Goal: Task Accomplishment & Management: Complete application form

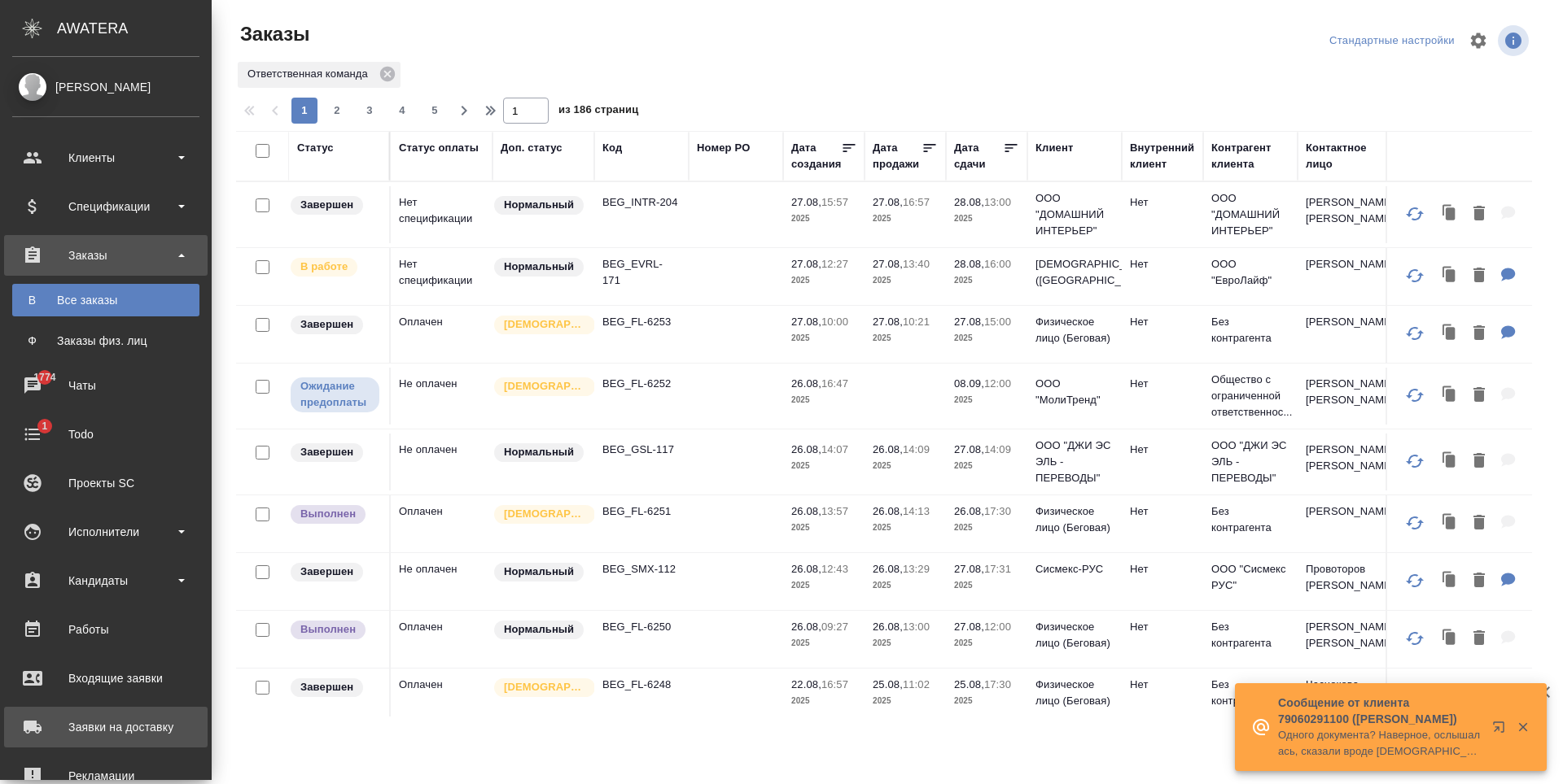
click at [72, 725] on div "Заявки на доставку" at bounding box center [105, 727] width 187 height 24
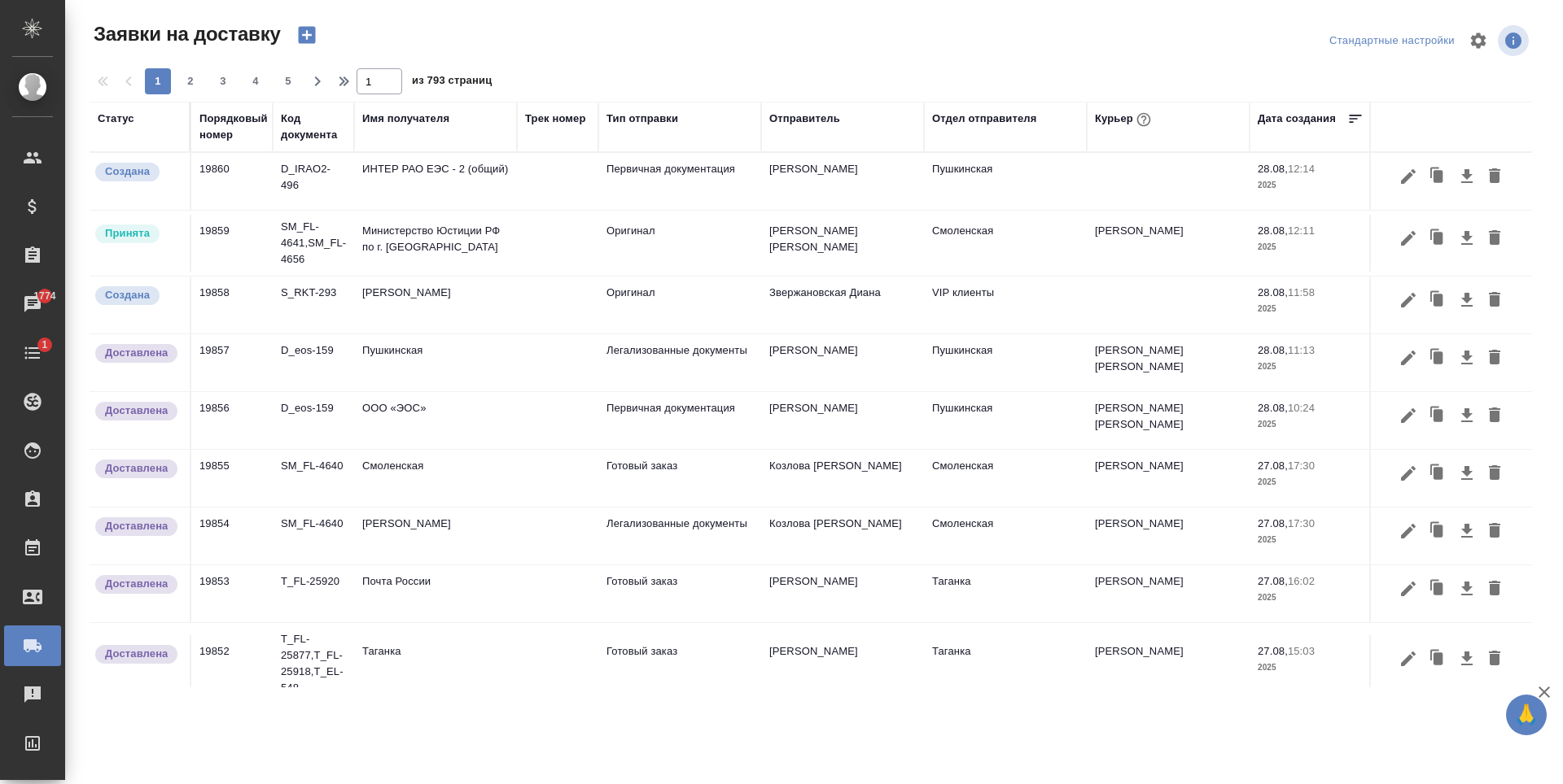
click at [947, 122] on div "Отдел отправителя" at bounding box center [984, 119] width 104 height 17
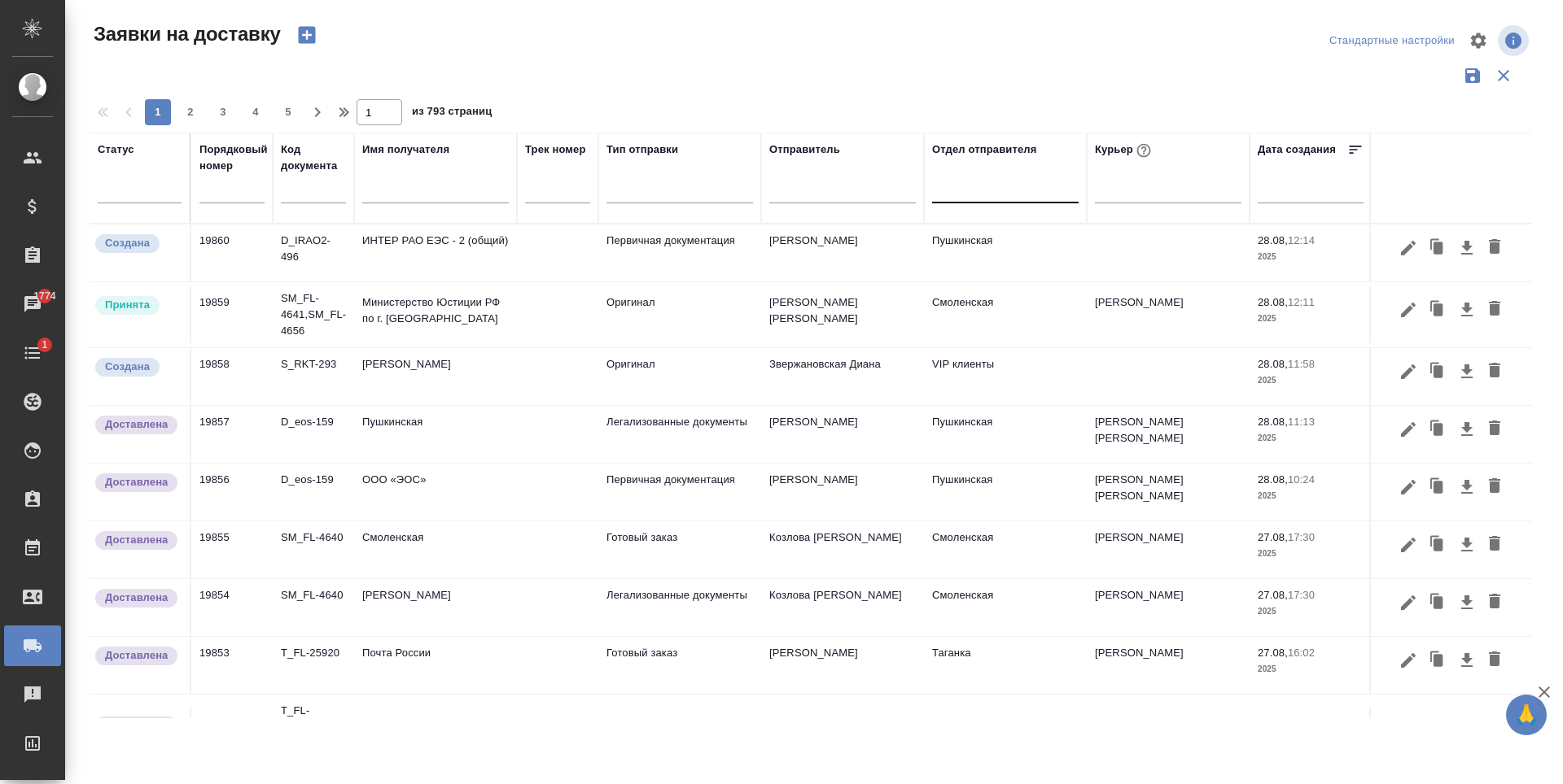
click at [975, 188] on div at bounding box center [1005, 186] width 147 height 23
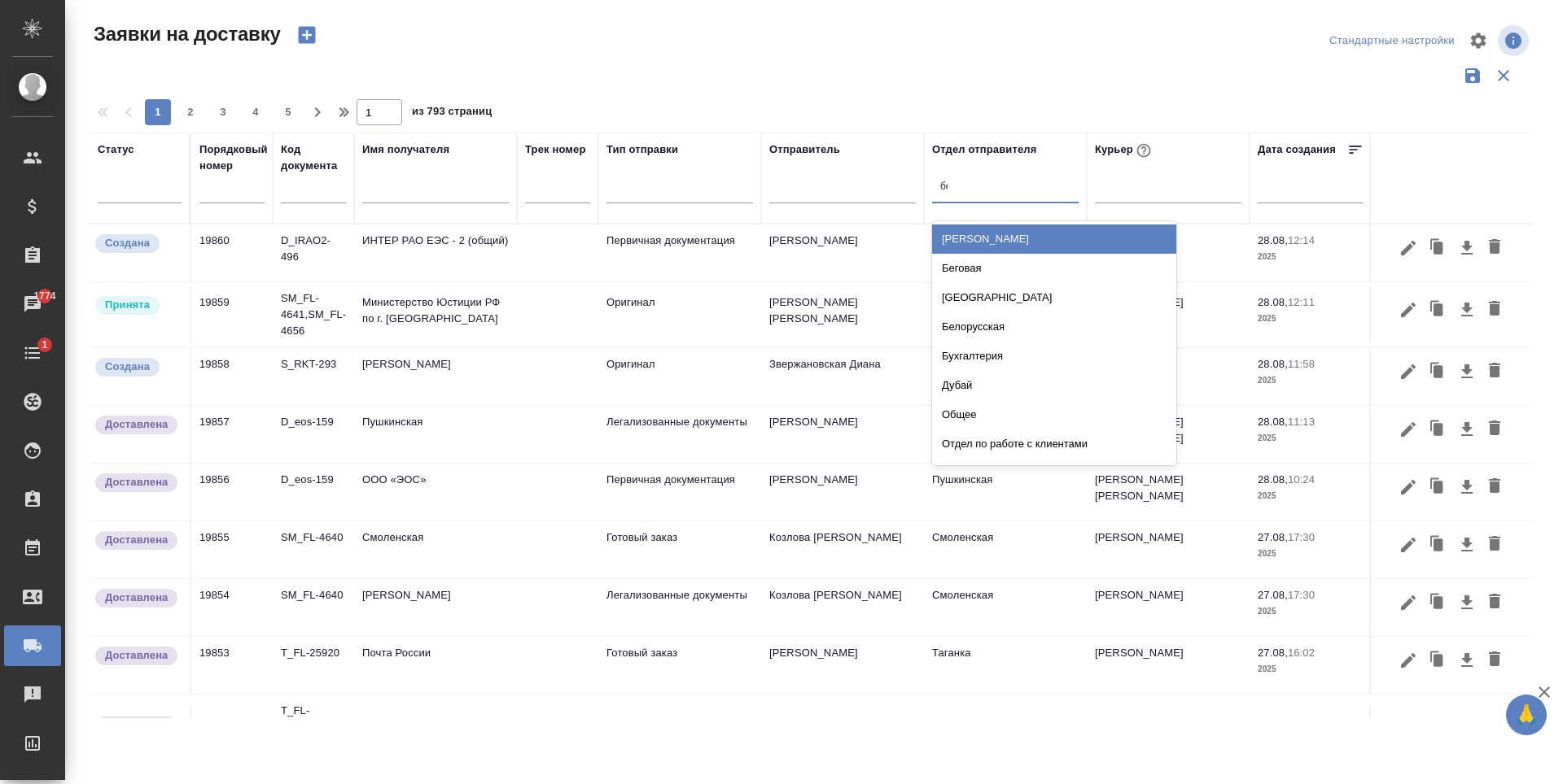
type input "бег"
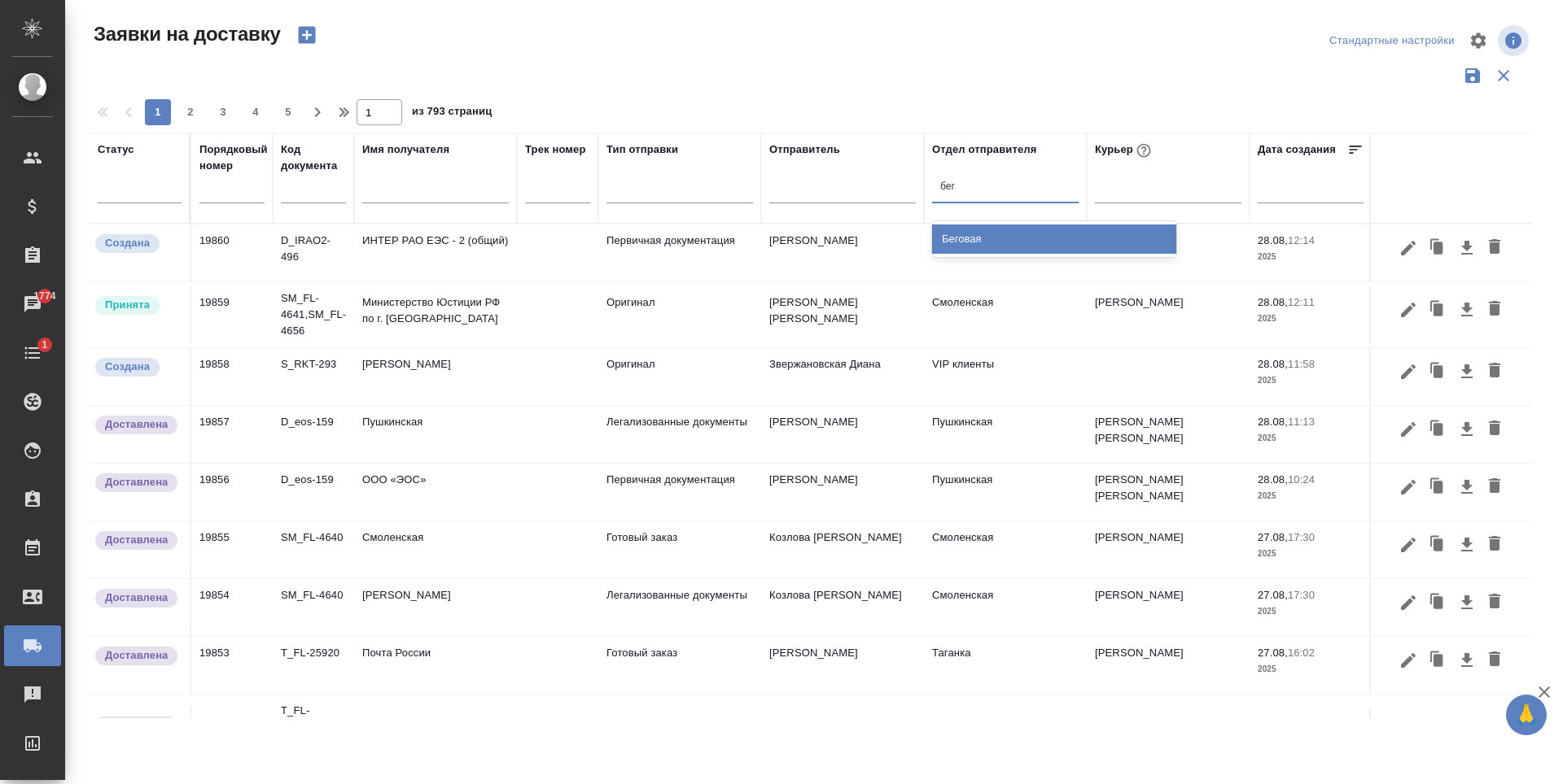
click at [940, 235] on div "Беговая" at bounding box center [1054, 240] width 244 height 30
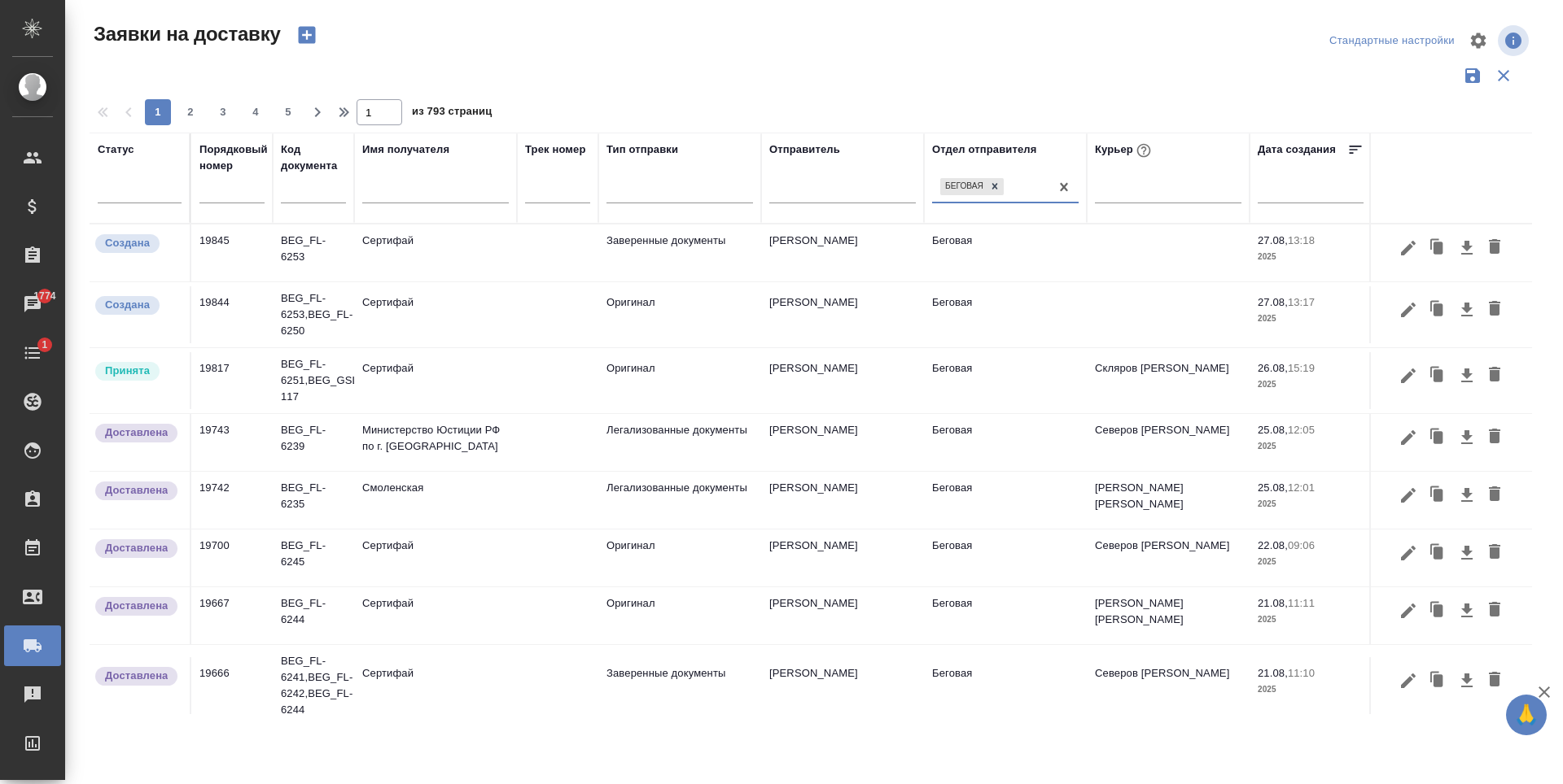
click at [541, 392] on td at bounding box center [558, 380] width 82 height 57
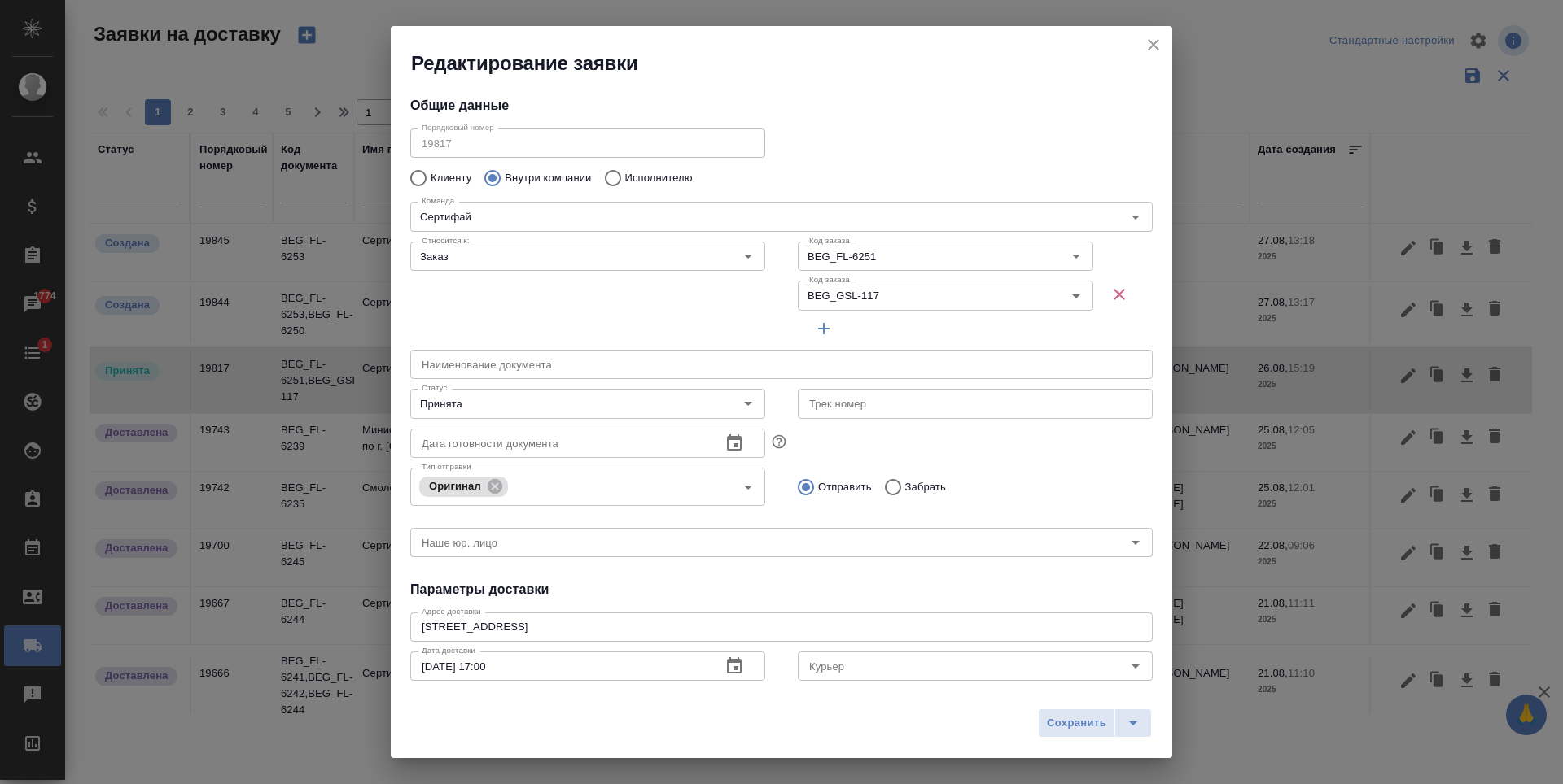
type input "Скляров Станислав"
click at [742, 409] on icon "Open" at bounding box center [747, 403] width 20 height 20
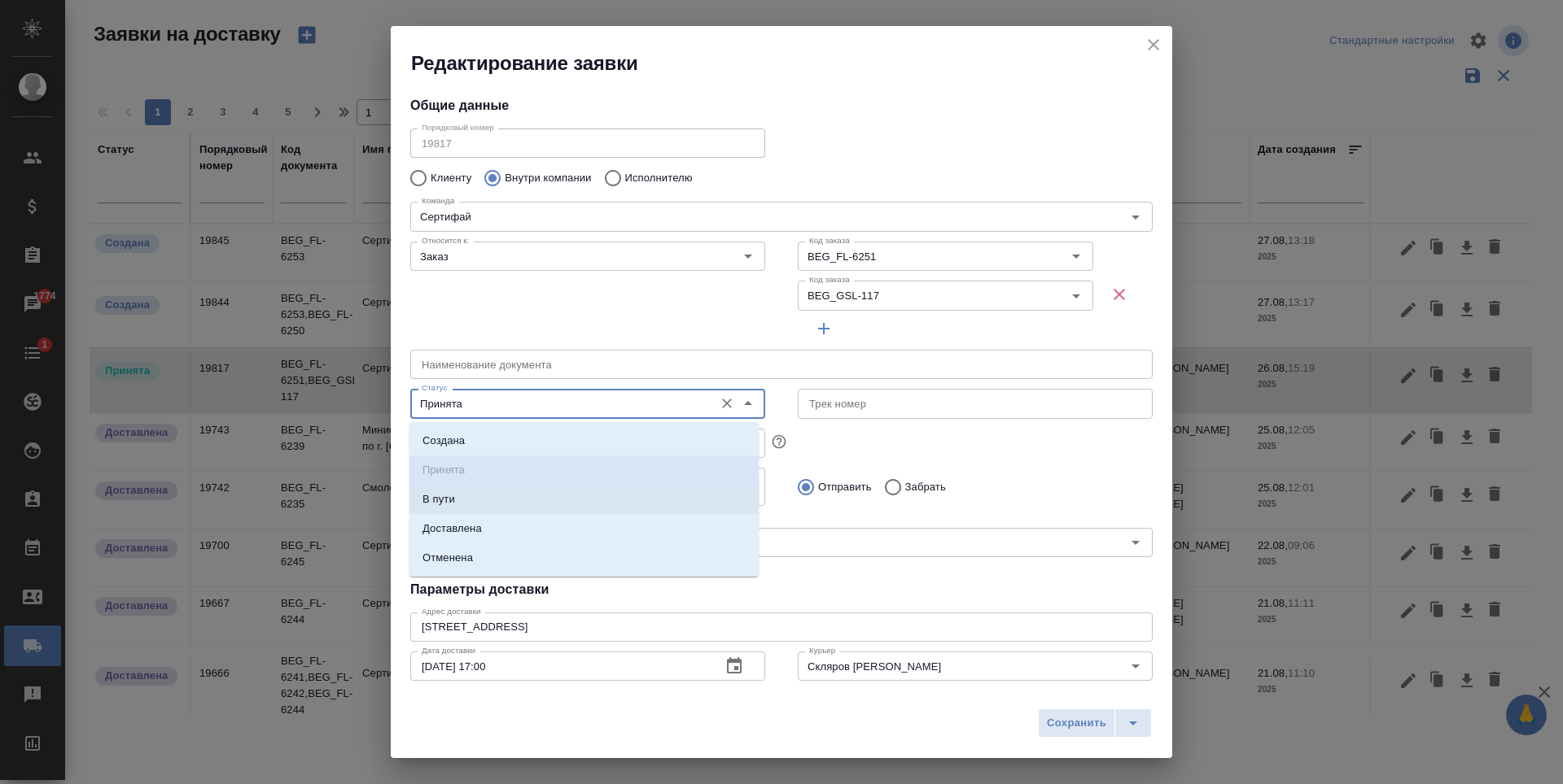
click at [548, 508] on li "В пути" at bounding box center [584, 500] width 349 height 30
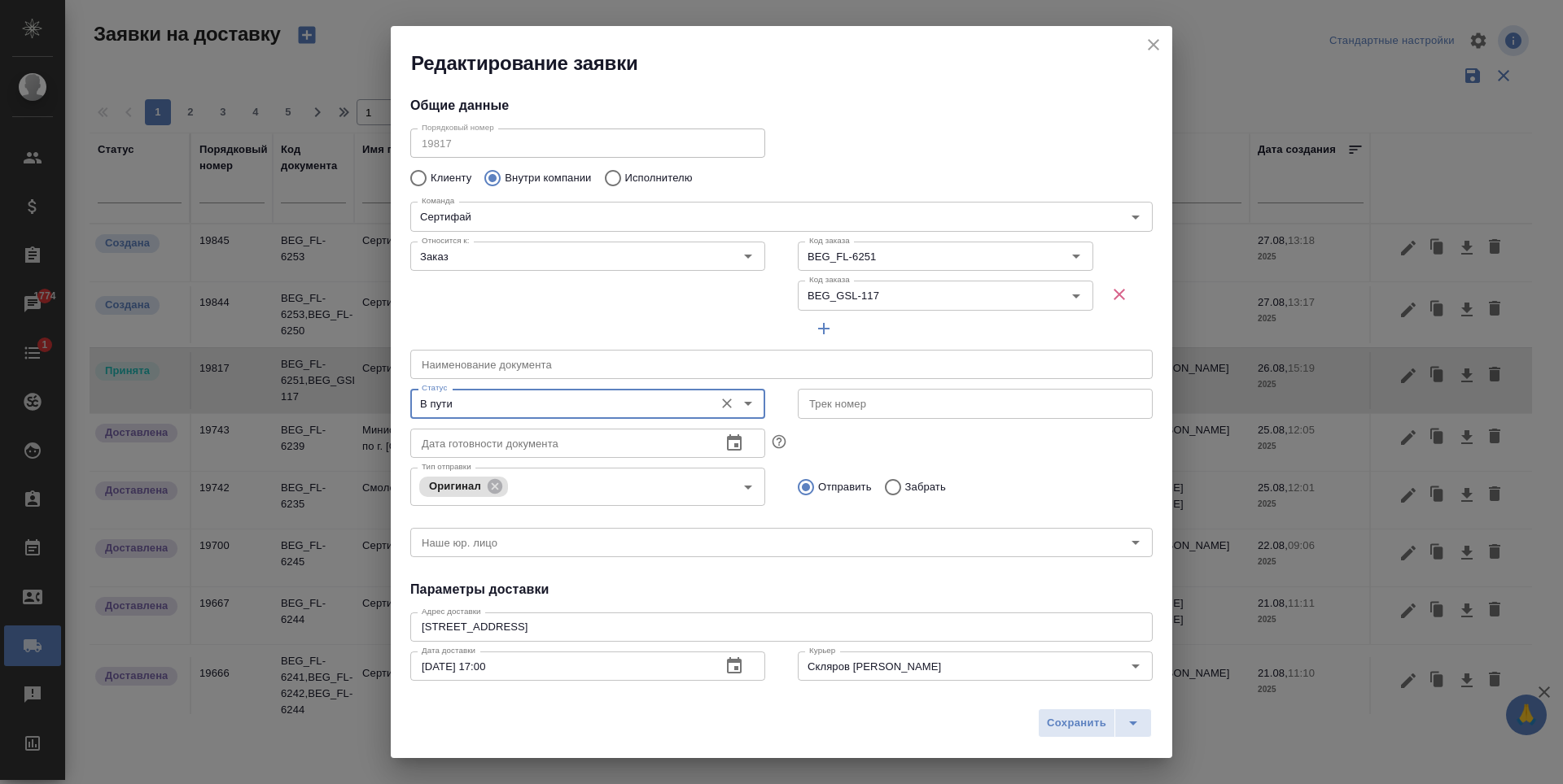
click at [745, 411] on icon "Open" at bounding box center [747, 403] width 20 height 20
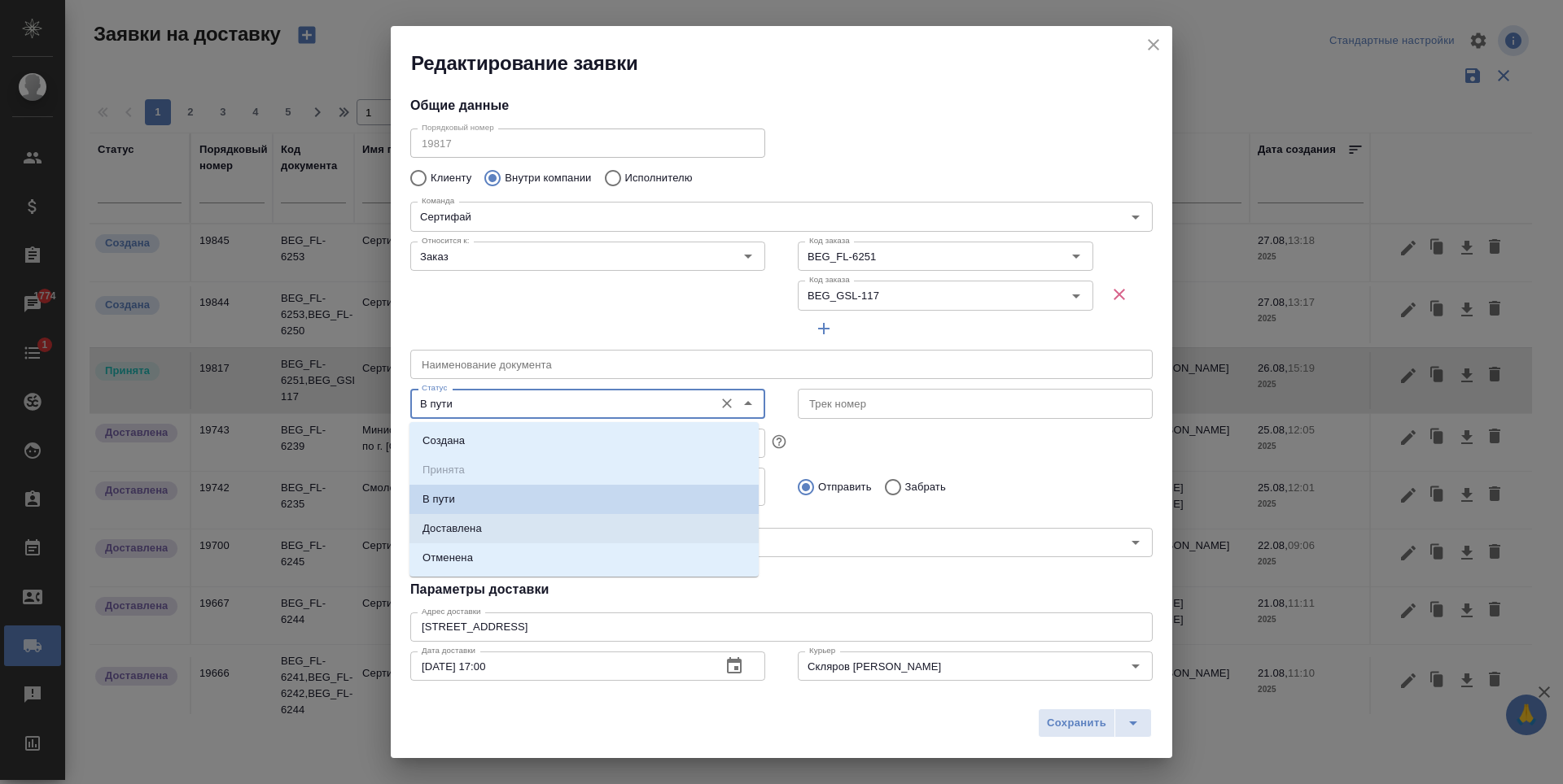
click at [578, 529] on li "Доставлена" at bounding box center [584, 529] width 349 height 30
type input "Доставлена"
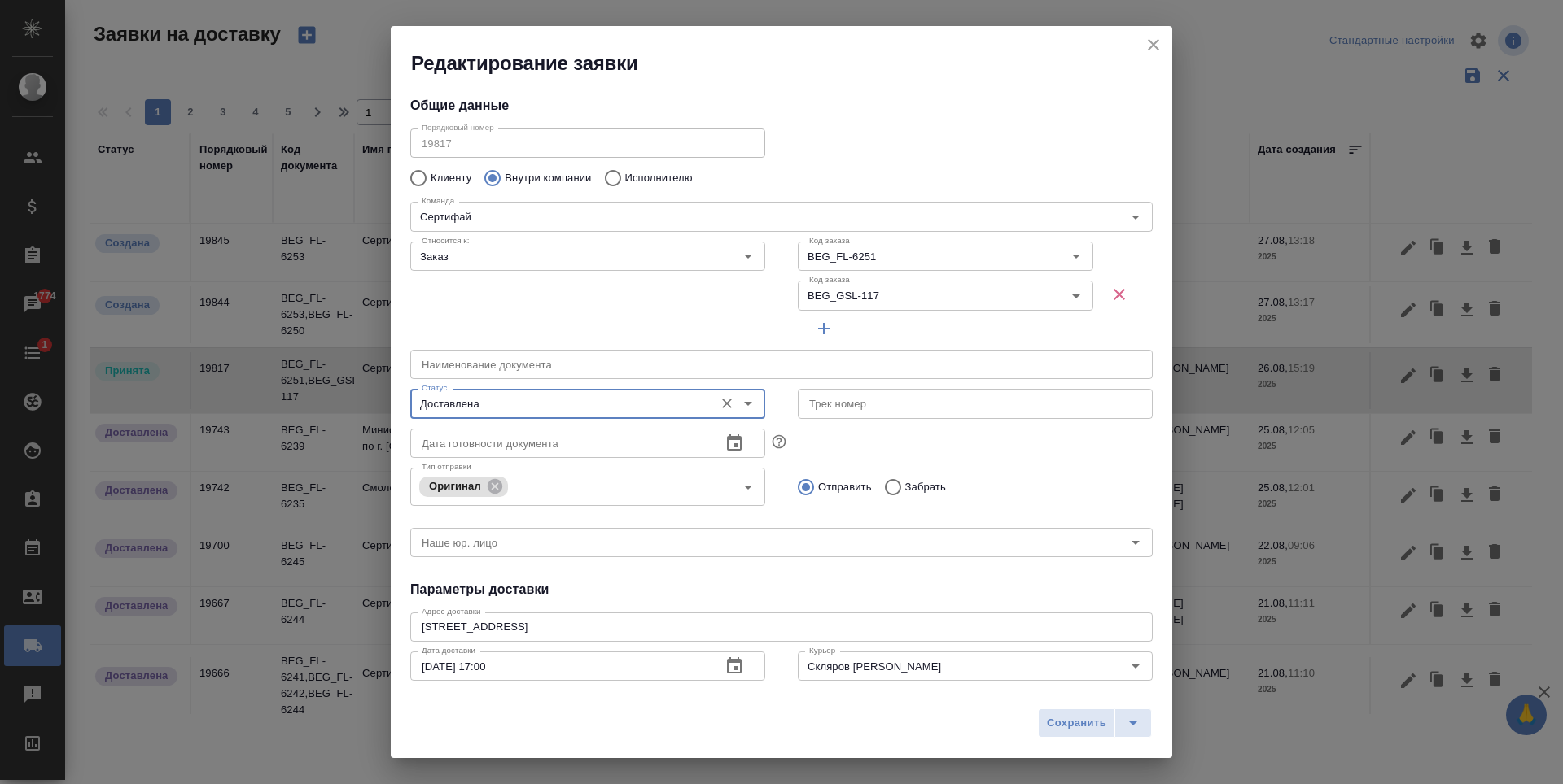
click at [1085, 717] on span "Сохранить" at bounding box center [1076, 724] width 59 height 19
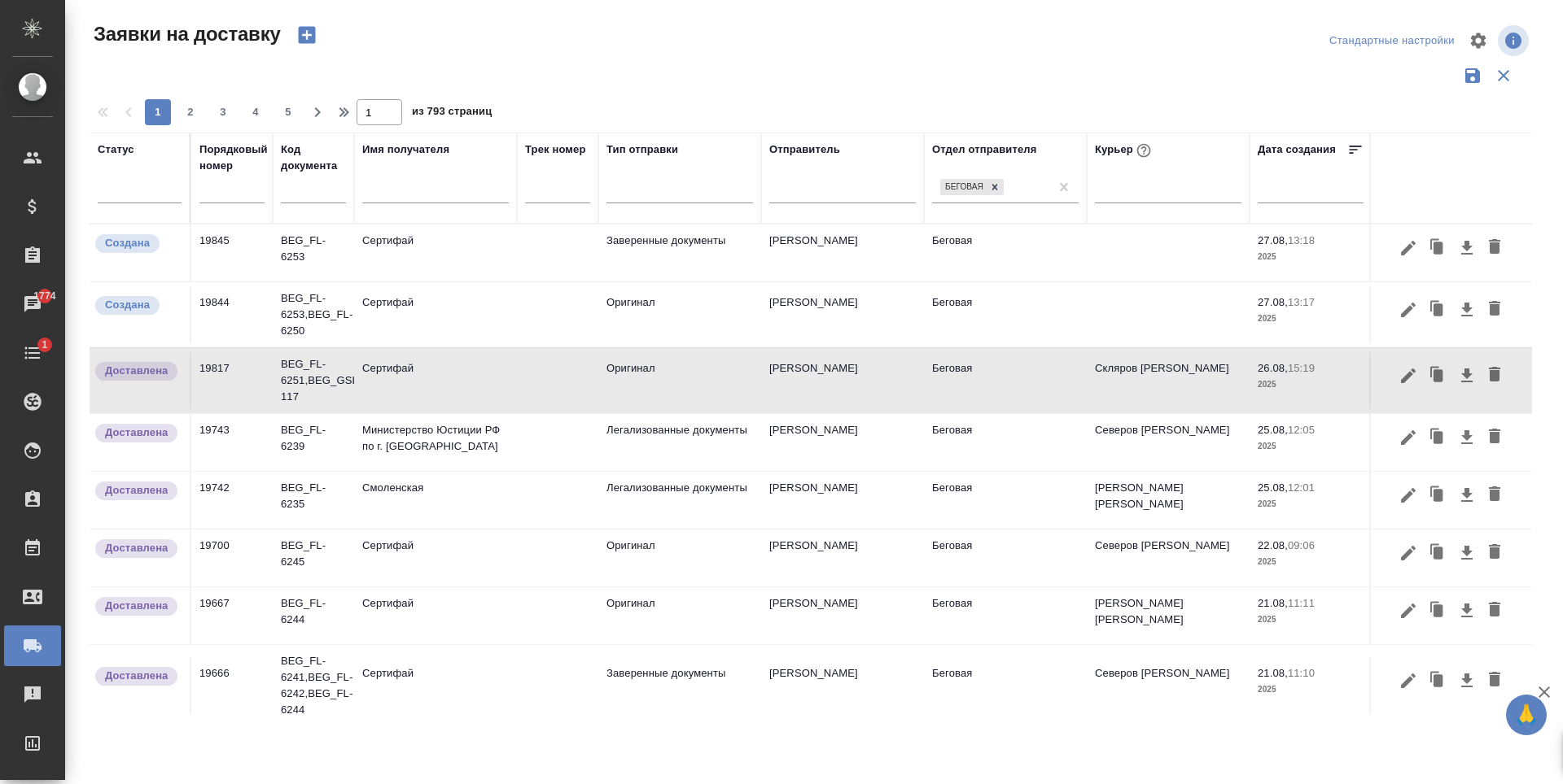
click at [527, 312] on td at bounding box center [558, 314] width 82 height 57
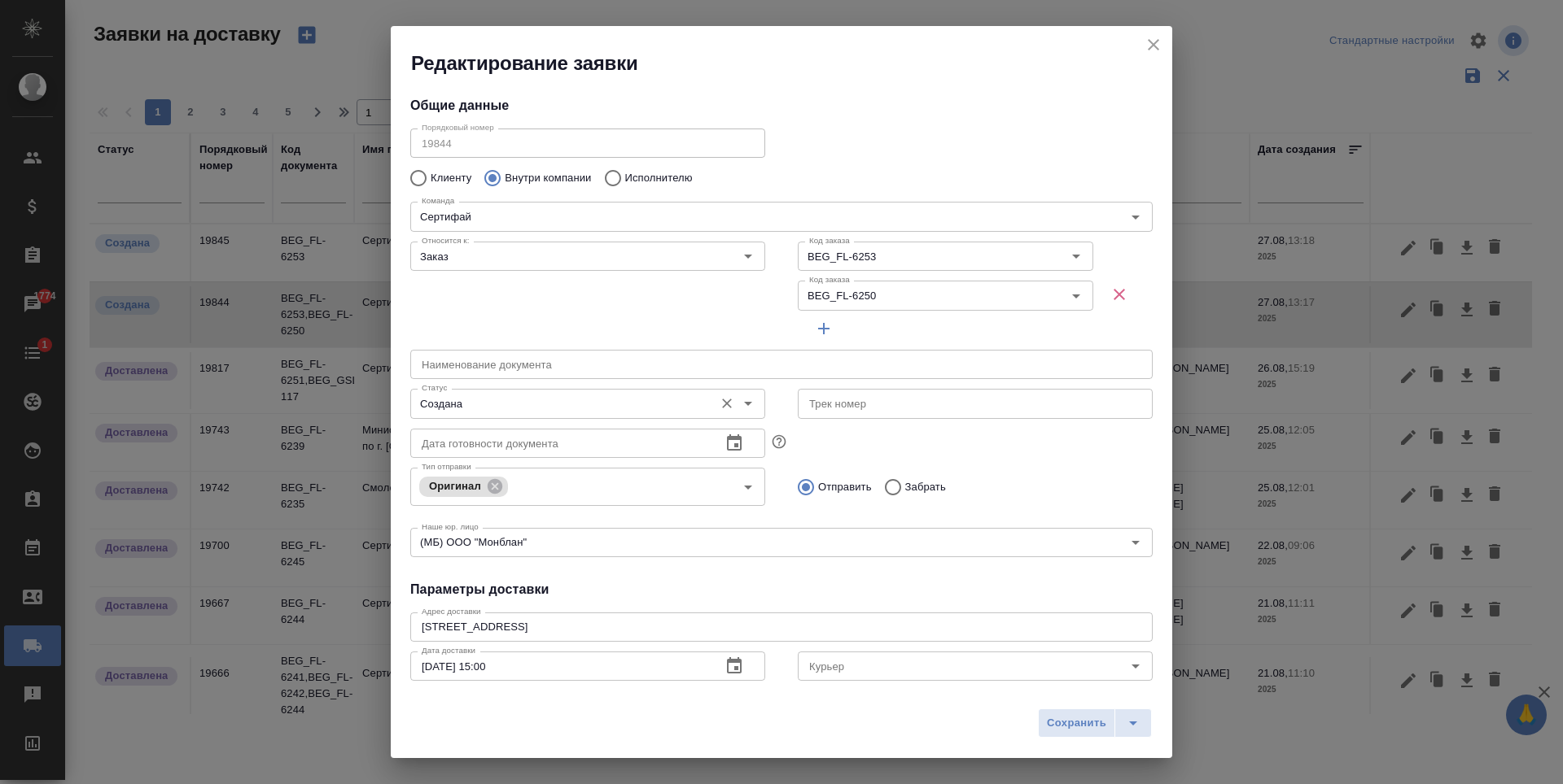
click at [744, 403] on icon "Open" at bounding box center [748, 404] width 8 height 4
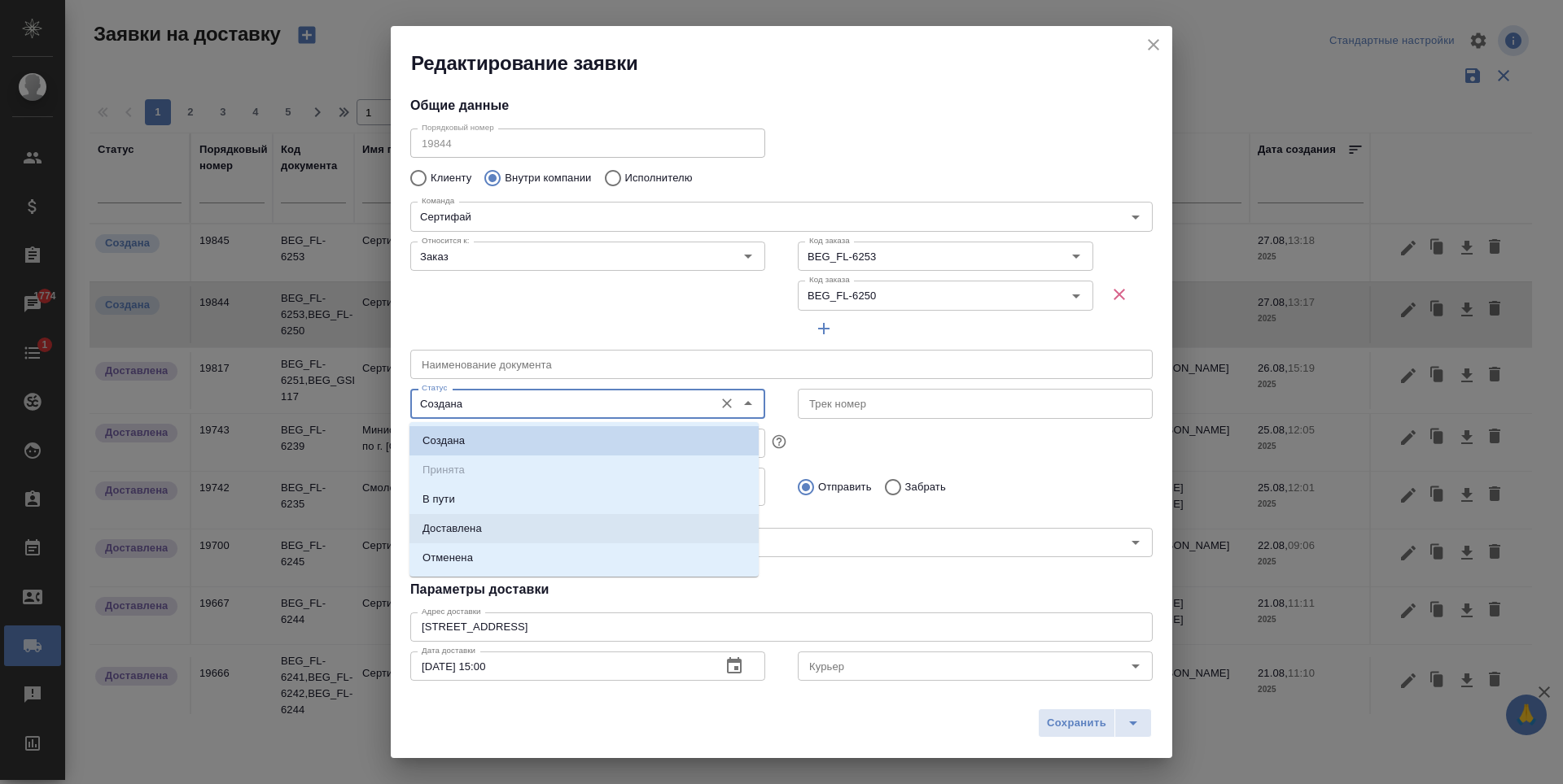
click at [637, 542] on li "Доставлена" at bounding box center [584, 529] width 349 height 30
type input "Доставлена"
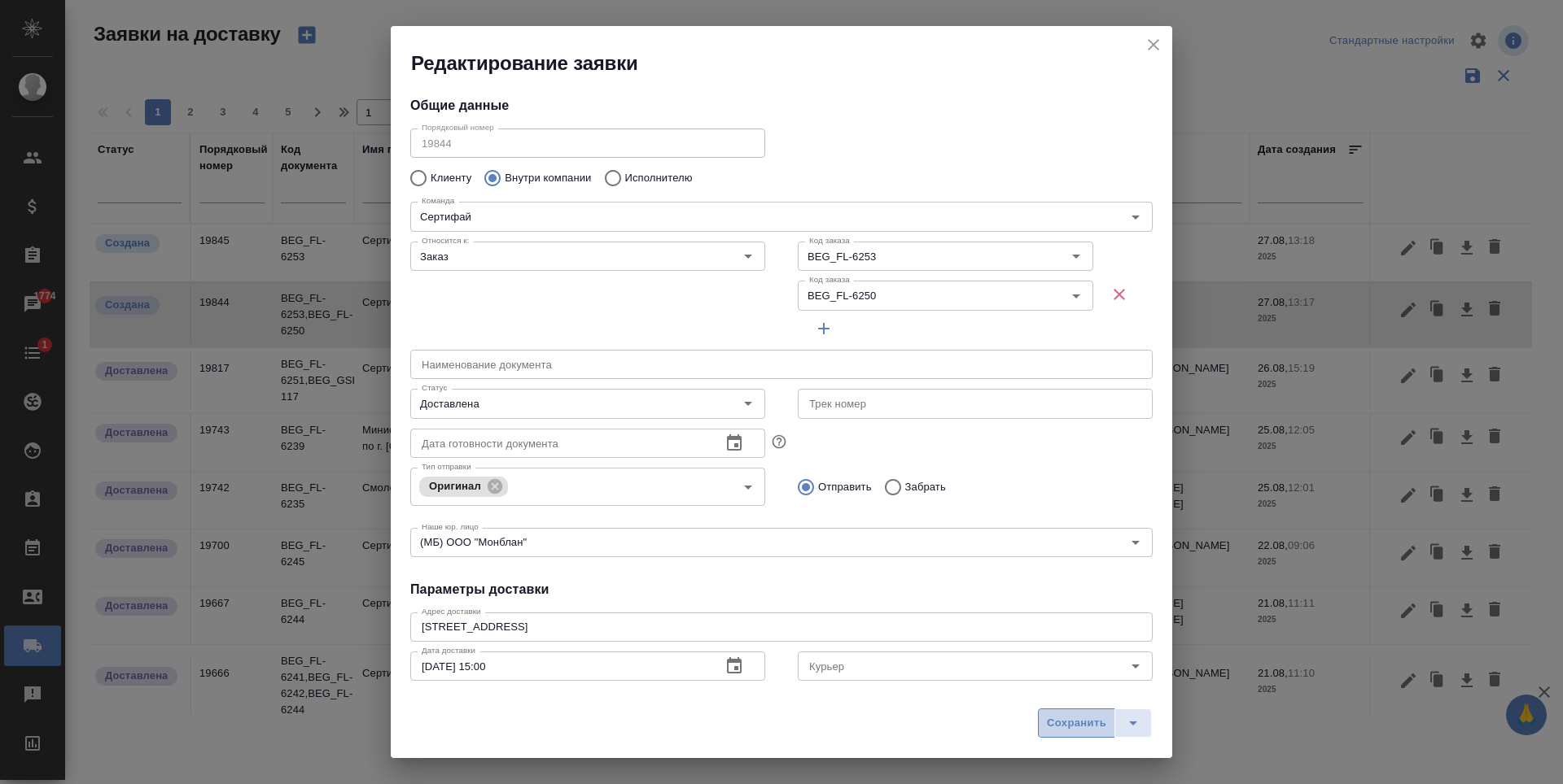
click at [1103, 729] on span "Сохранить" at bounding box center [1076, 724] width 59 height 19
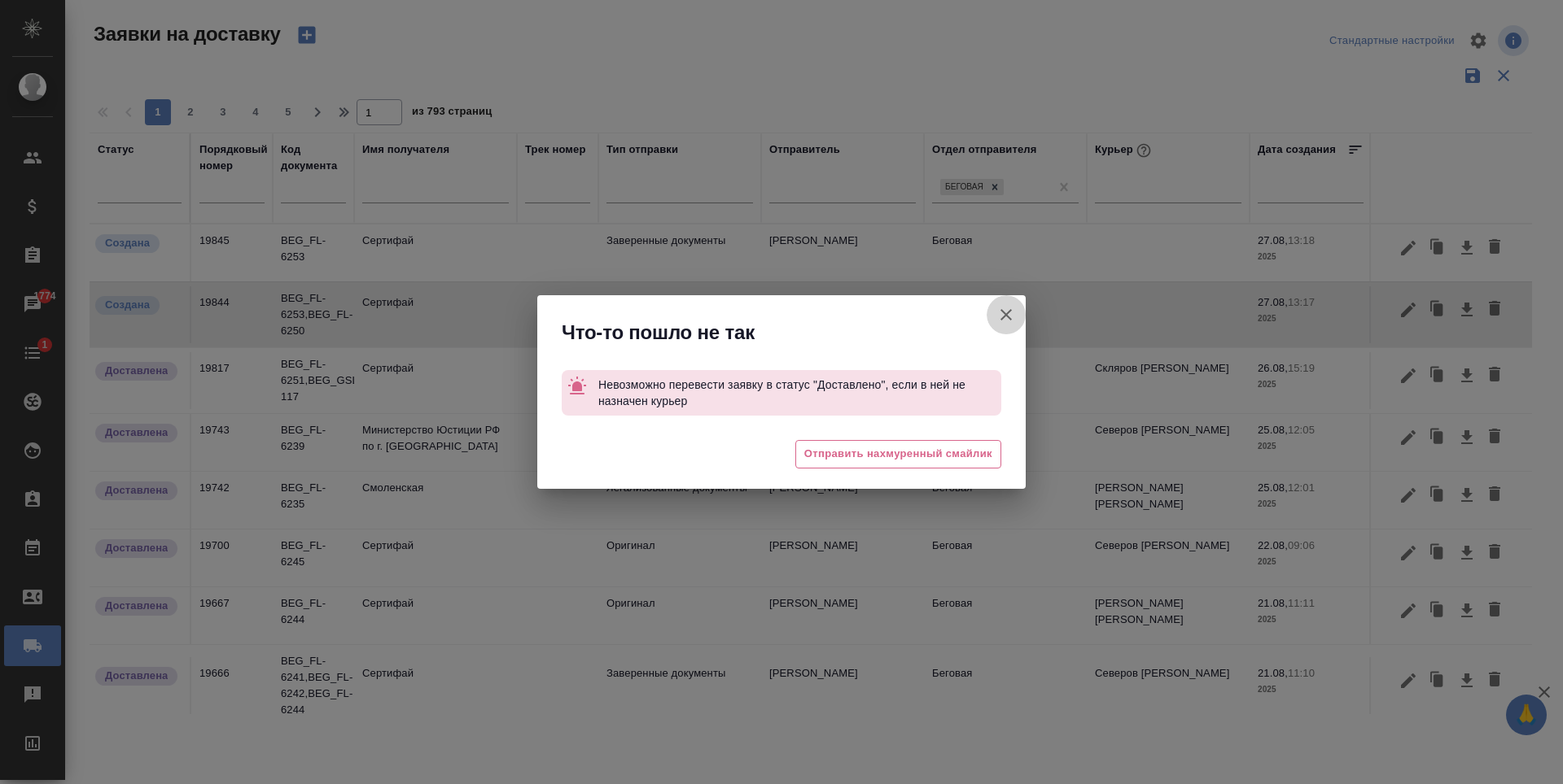
click at [1005, 324] on icon "button" at bounding box center [1005, 314] width 20 height 20
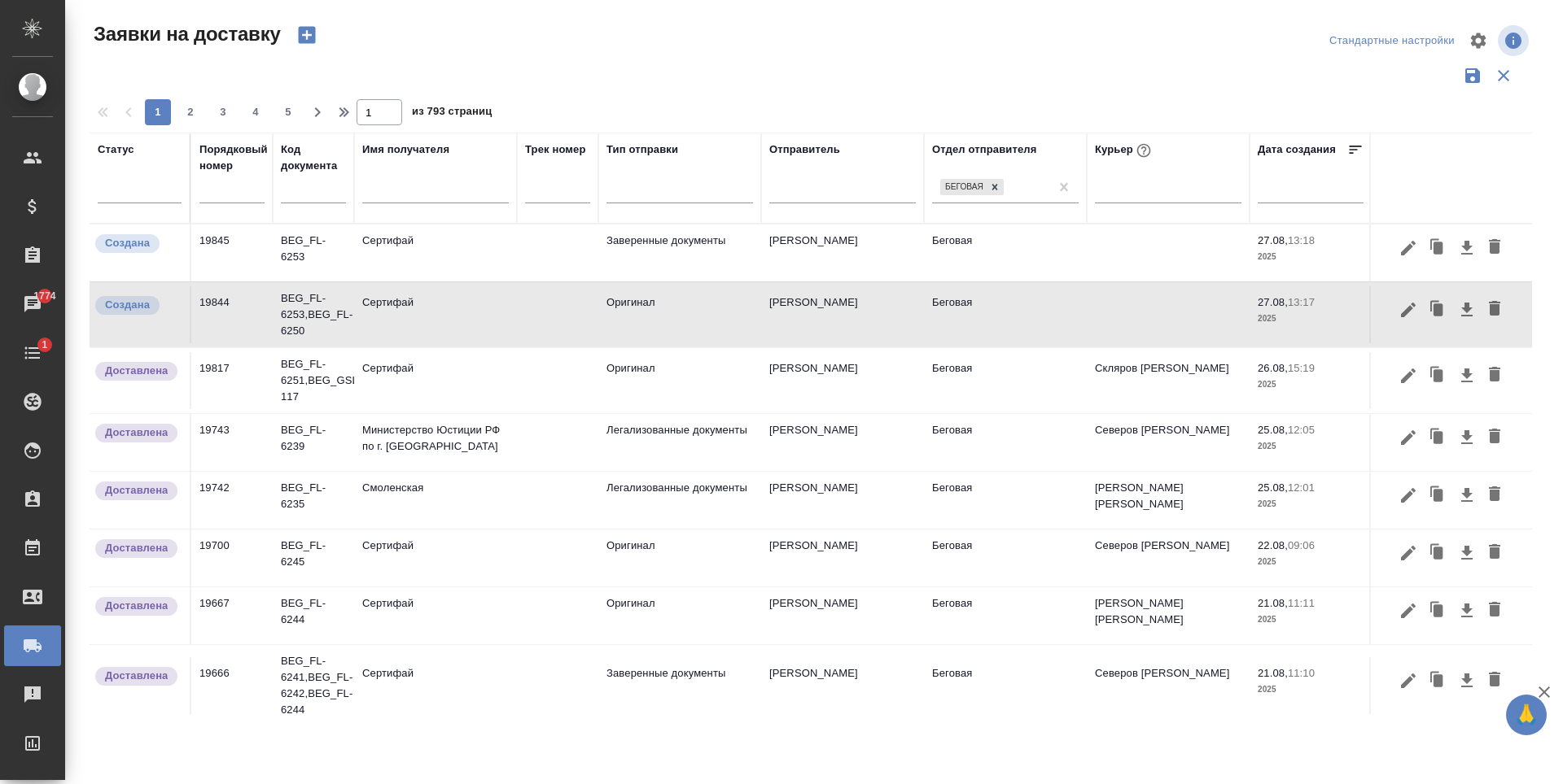
click at [485, 313] on td "Сертифай" at bounding box center [435, 314] width 163 height 57
click at [484, 313] on td "Сертифай" at bounding box center [435, 314] width 163 height 57
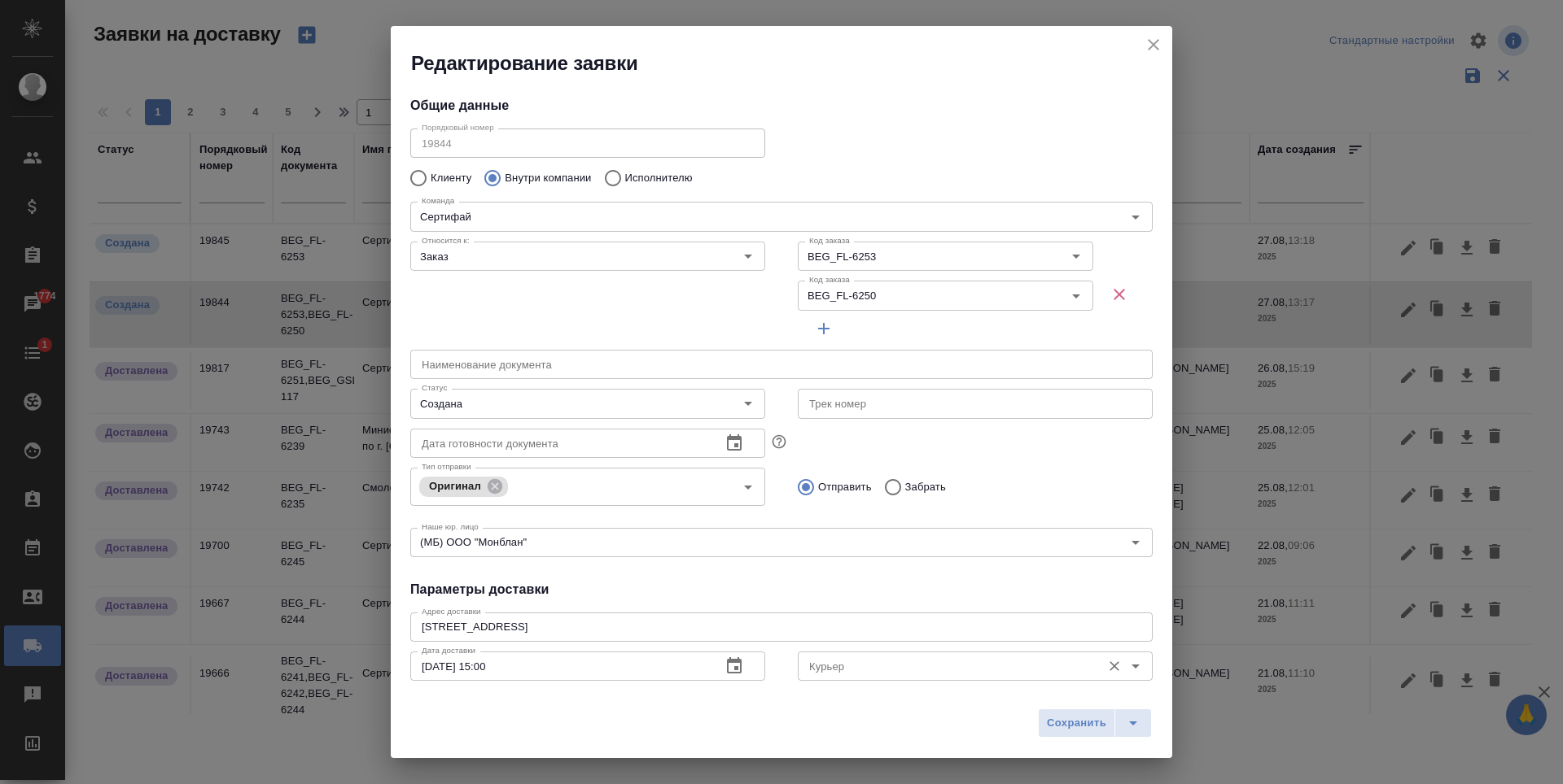
click at [920, 667] on input "Курьер" at bounding box center [948, 666] width 291 height 20
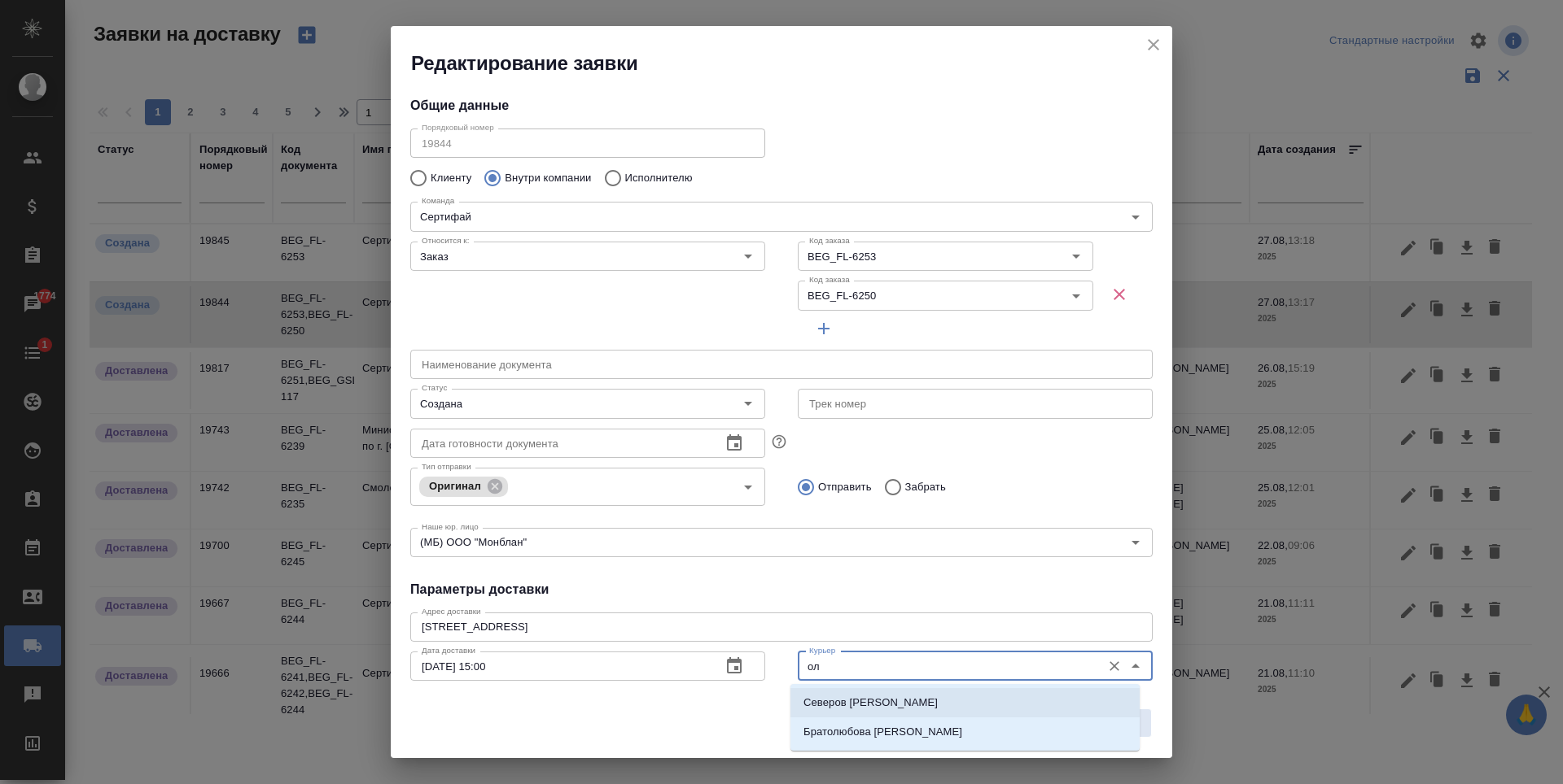
click at [896, 711] on li "Северов Олег" at bounding box center [965, 703] width 349 height 30
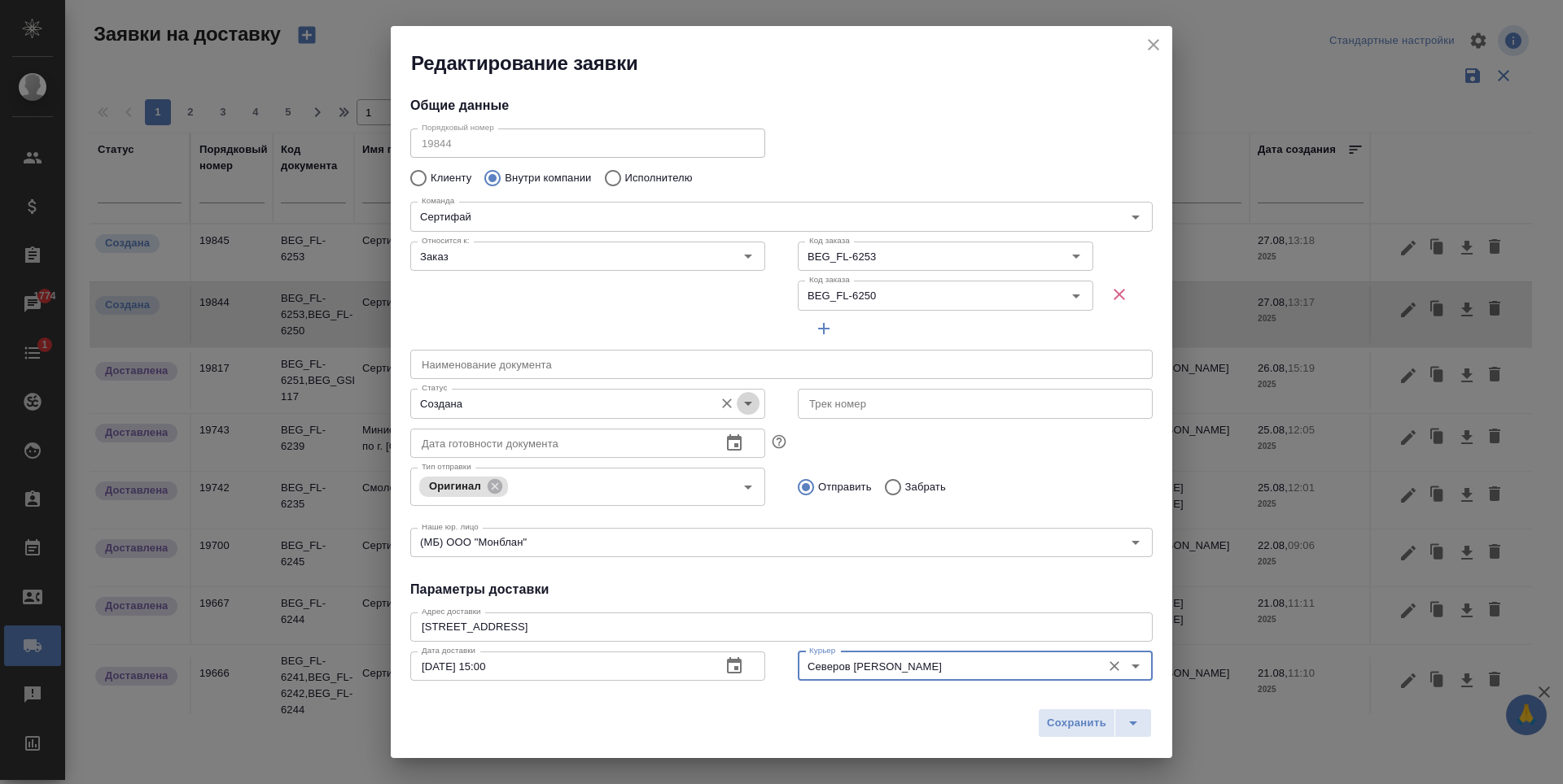
click at [744, 407] on icon "Open" at bounding box center [747, 403] width 20 height 20
type input "Северов Олег"
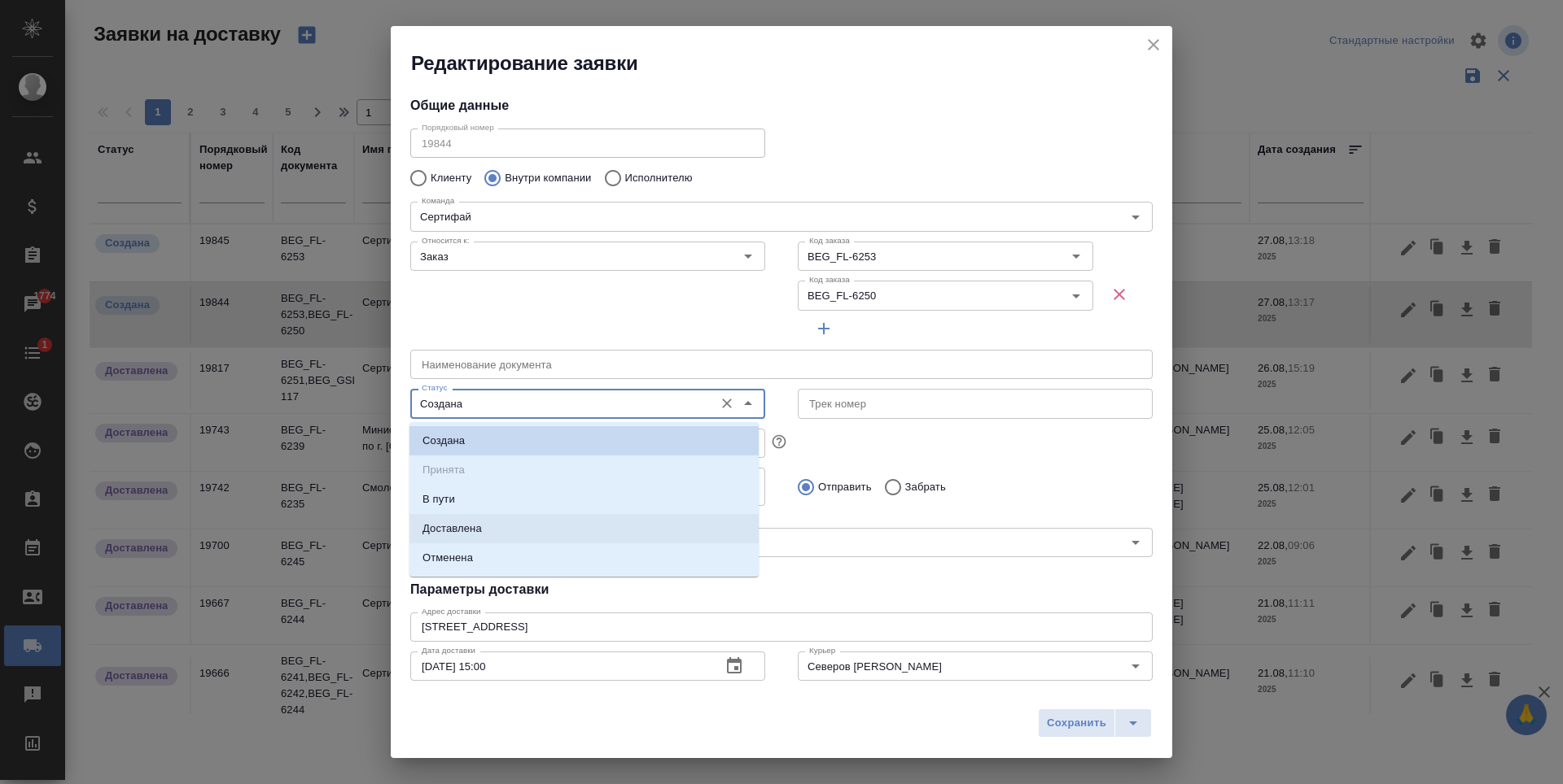
click at [571, 529] on li "Доставлена" at bounding box center [584, 529] width 349 height 30
type input "Доставлена"
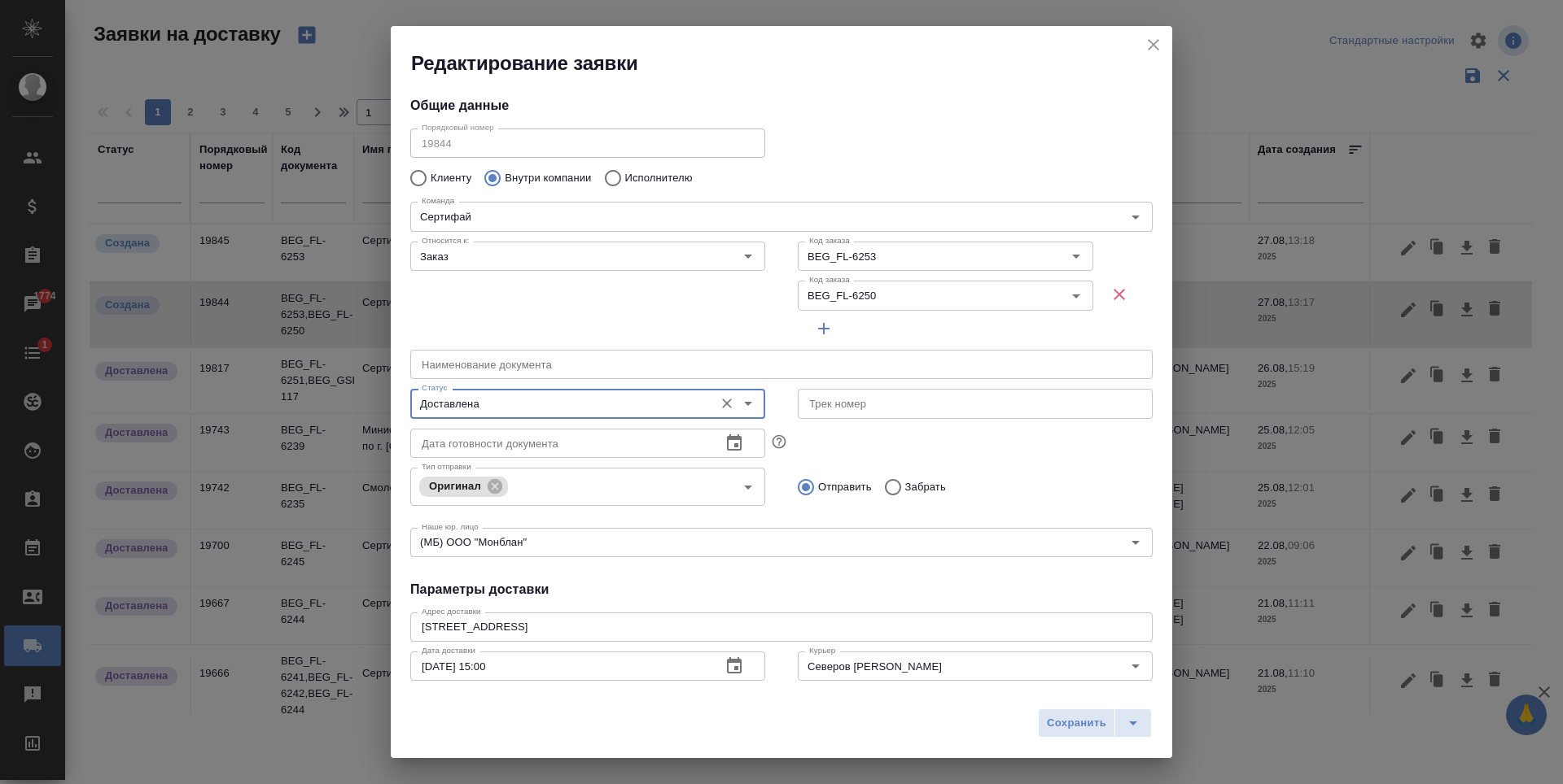
click at [823, 324] on icon "button" at bounding box center [823, 328] width 20 height 20
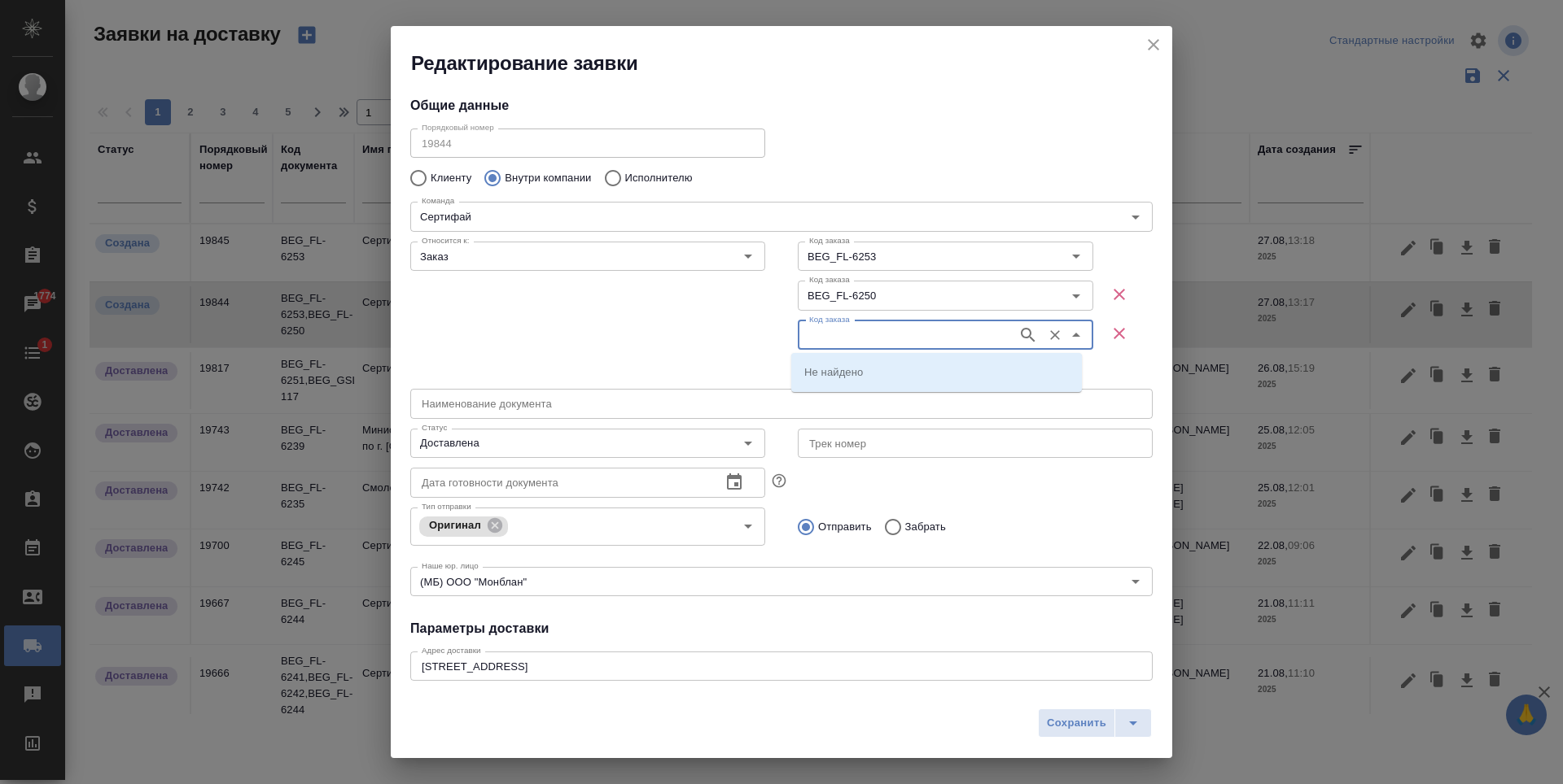
click at [889, 332] on input "Код заказа" at bounding box center [906, 334] width 206 height 20
type input "BEG_FL-6234"
click at [1020, 334] on icon "button" at bounding box center [1028, 334] width 20 height 20
click at [883, 358] on li "BEG_FL-6234" at bounding box center [936, 372] width 291 height 30
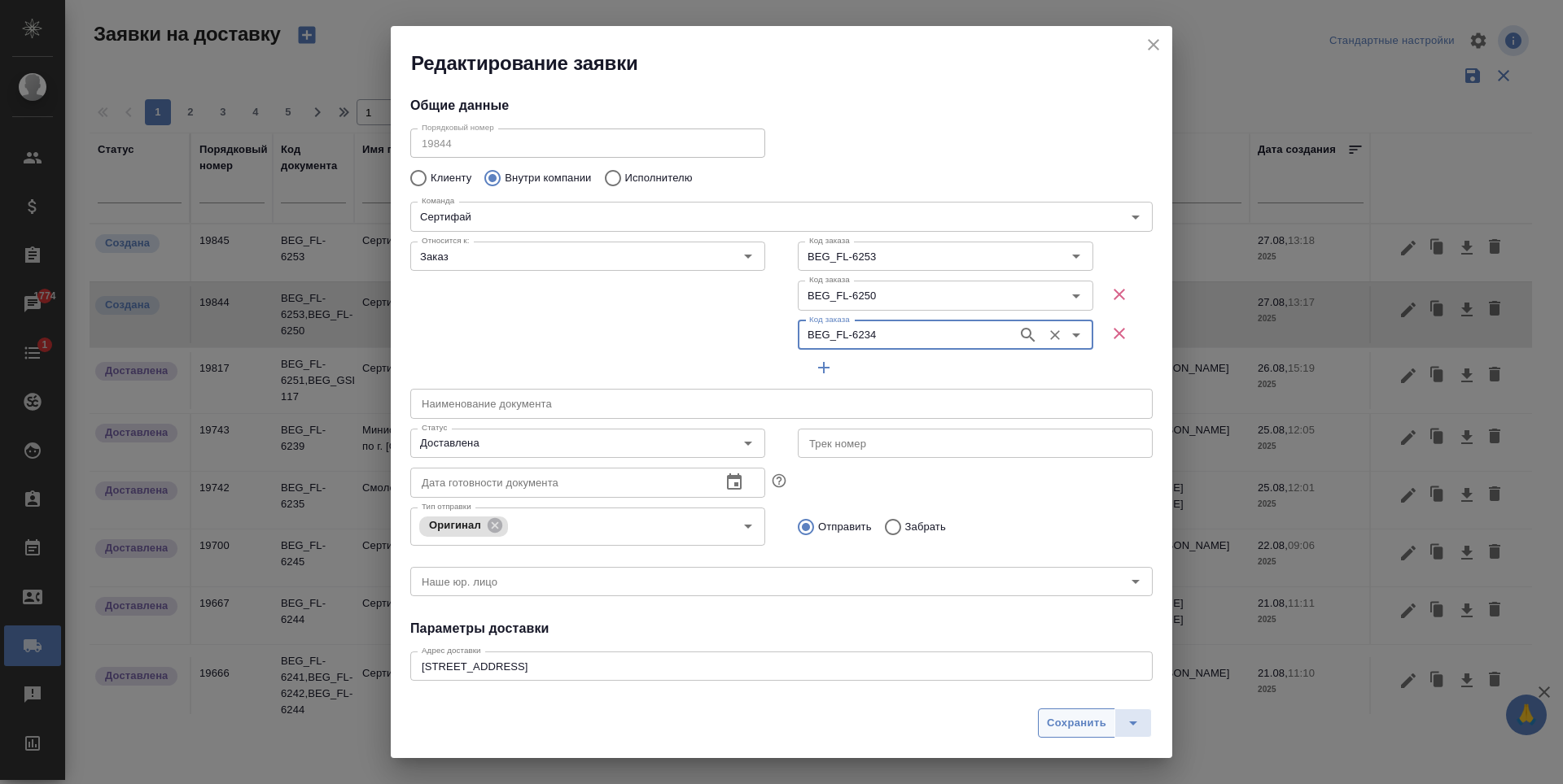
type input "BEG_FL-6234"
click at [1077, 712] on button "Сохранить" at bounding box center [1076, 724] width 77 height 30
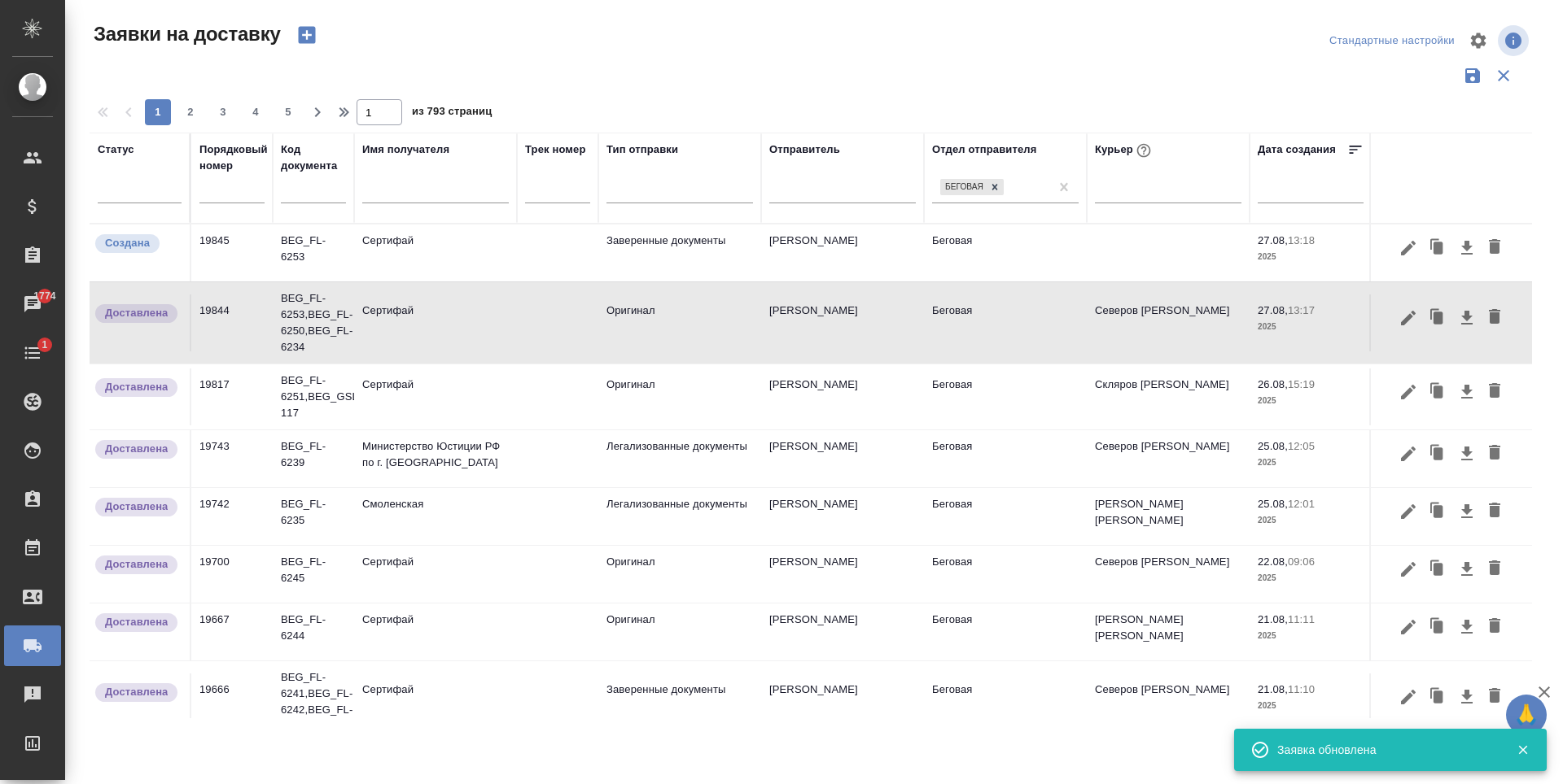
click at [519, 251] on td at bounding box center [558, 253] width 82 height 57
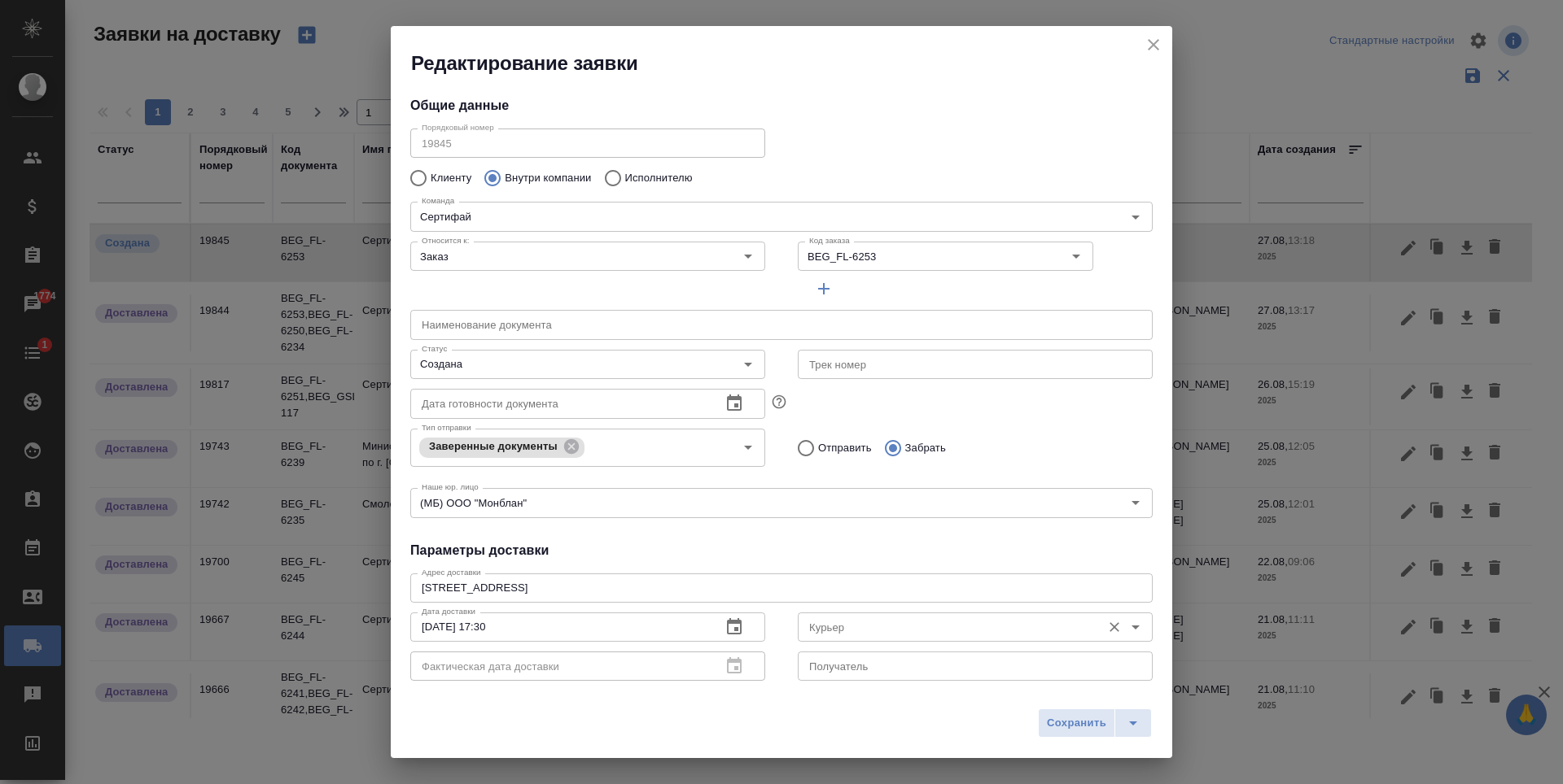
click at [939, 634] on input "Курьер" at bounding box center [948, 627] width 291 height 20
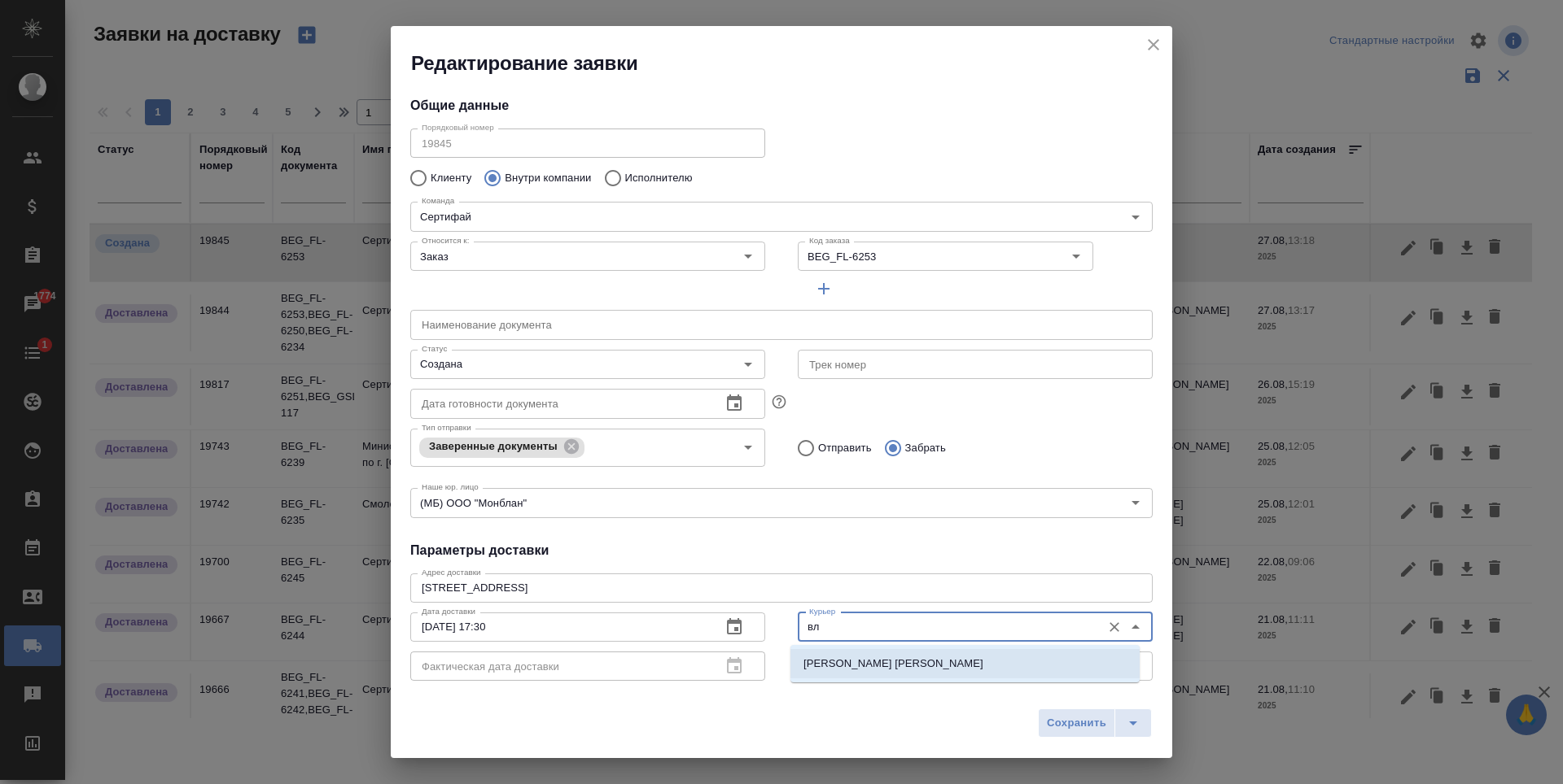
click at [958, 662] on li "Лысенков Владислав" at bounding box center [965, 664] width 349 height 30
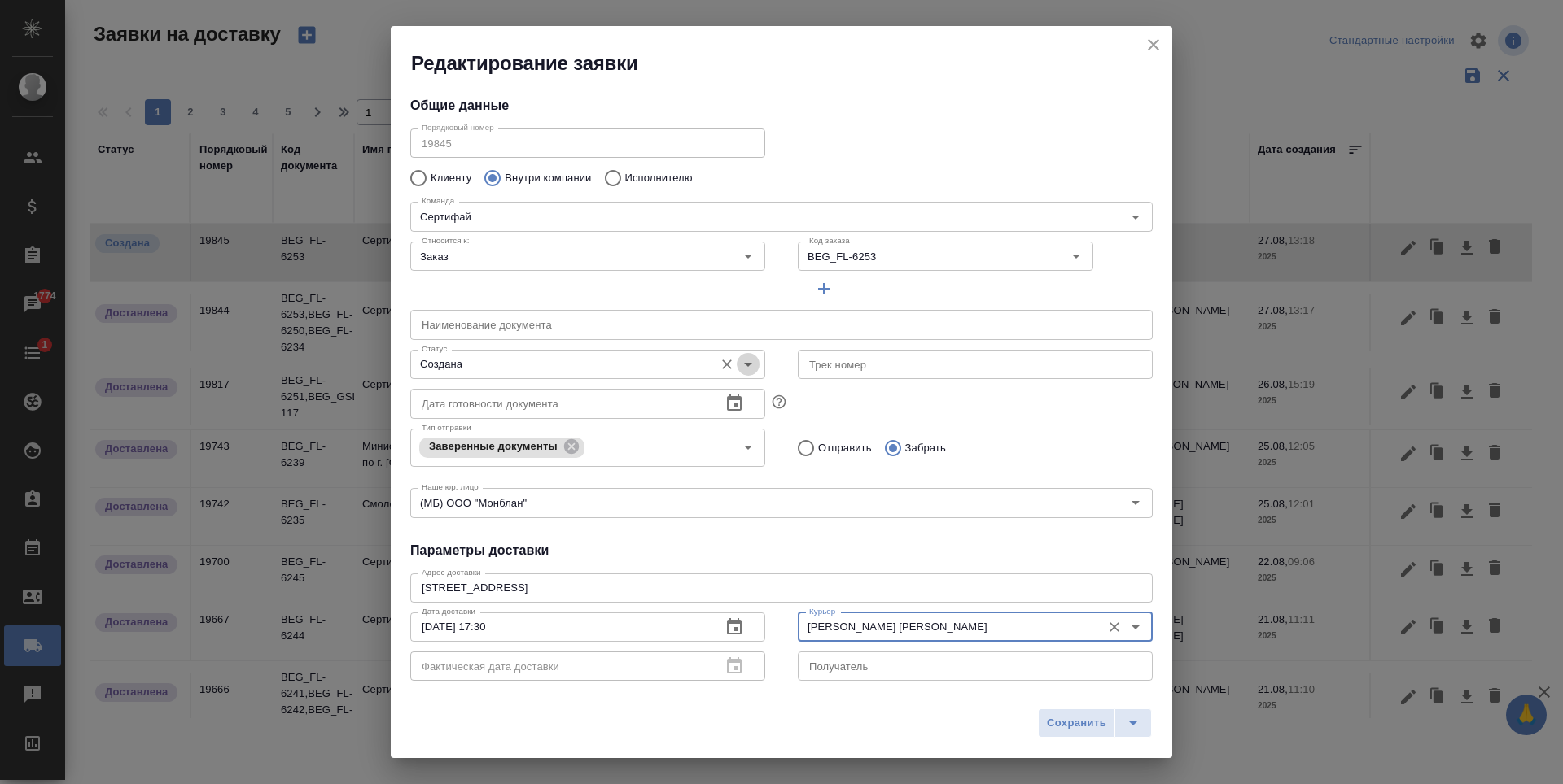
click at [750, 366] on icon "Open" at bounding box center [747, 364] width 20 height 20
type input "Лысенков Владислав"
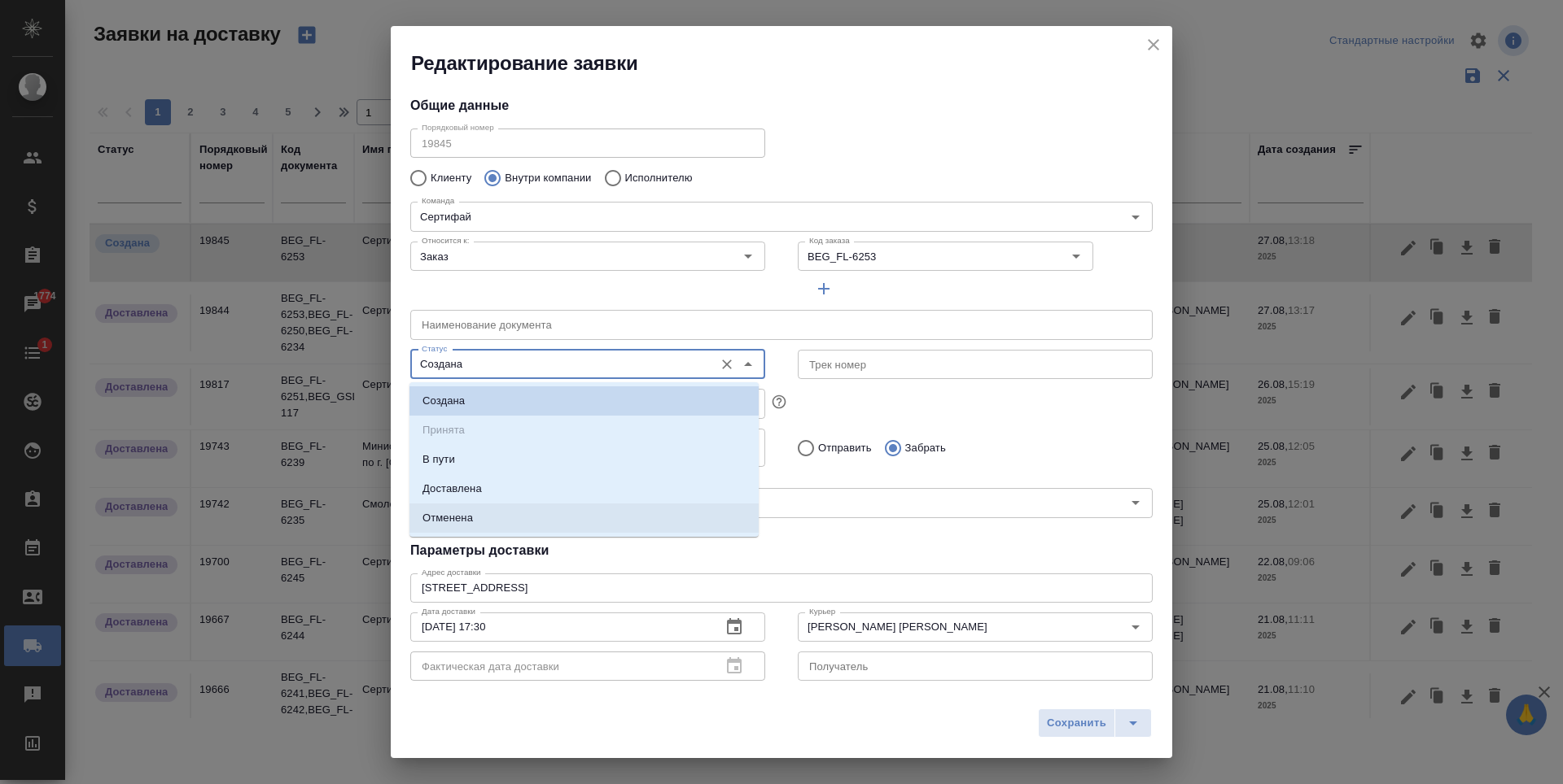
click at [637, 494] on li "Доставлена" at bounding box center [584, 490] width 349 height 30
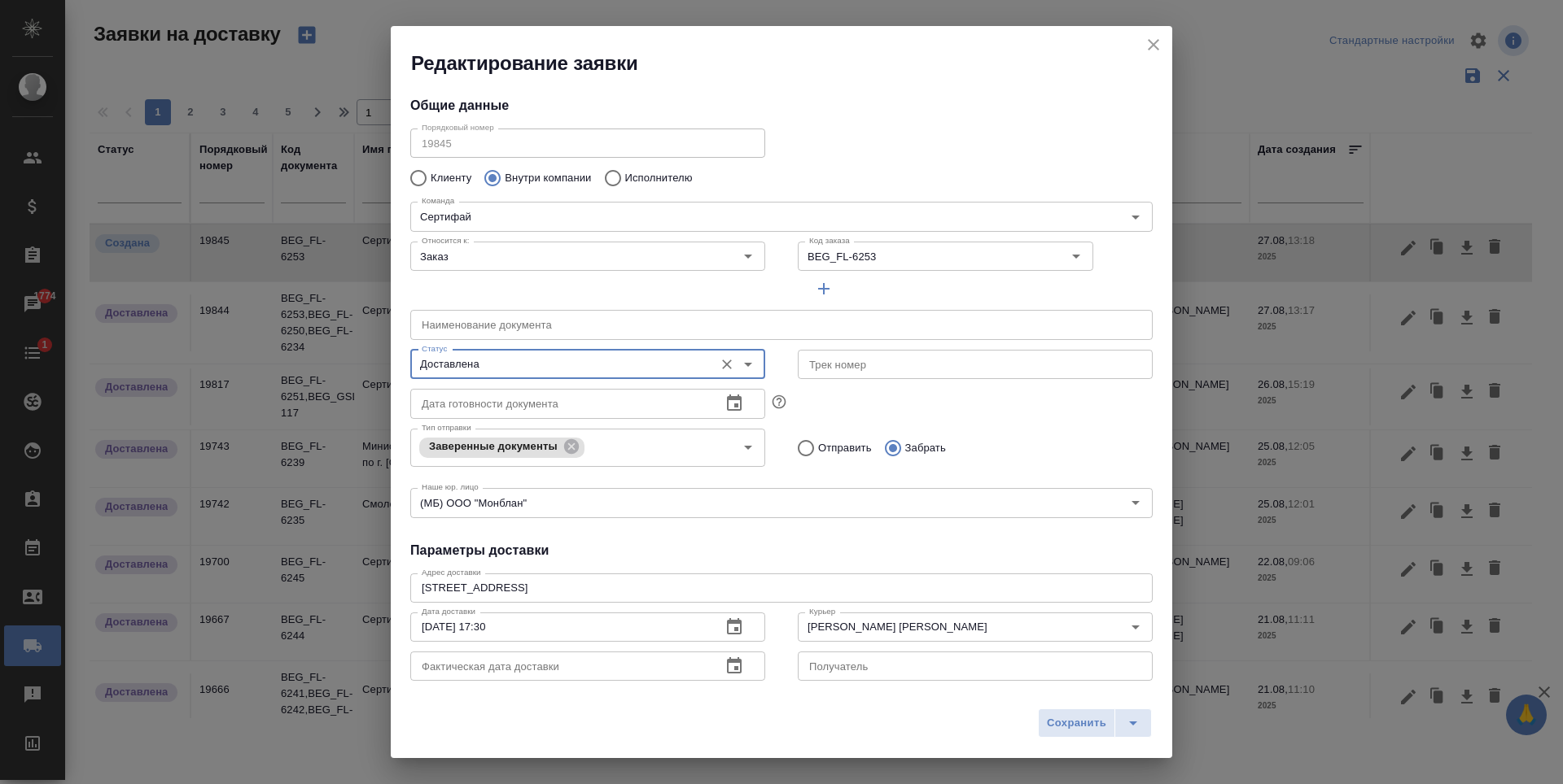
type input "Доставлена"
click at [1095, 719] on span "Сохранить" at bounding box center [1076, 724] width 59 height 19
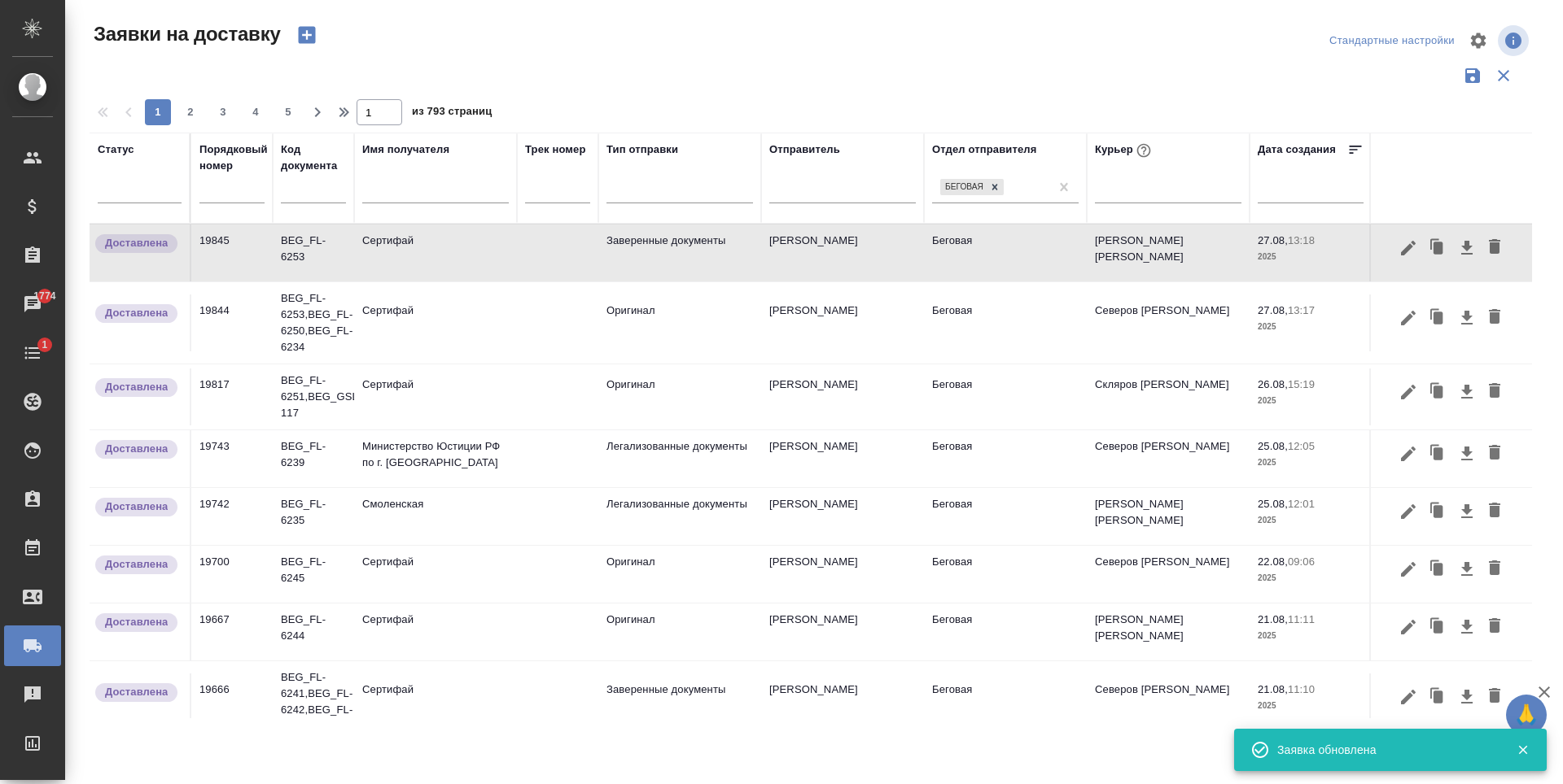
click at [309, 32] on icon "button" at bounding box center [307, 35] width 17 height 17
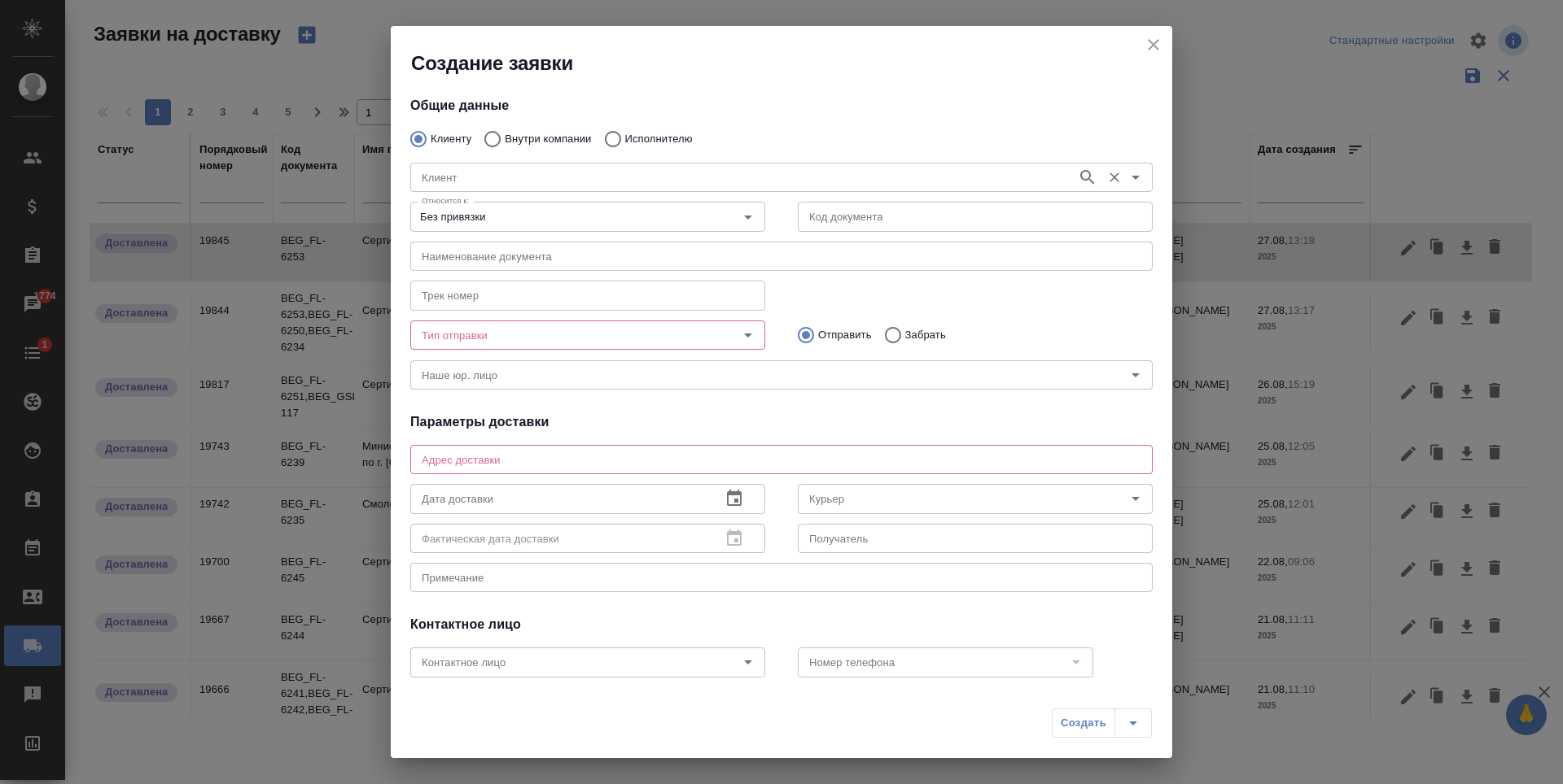
click at [605, 174] on input "Клиент" at bounding box center [742, 176] width 653 height 20
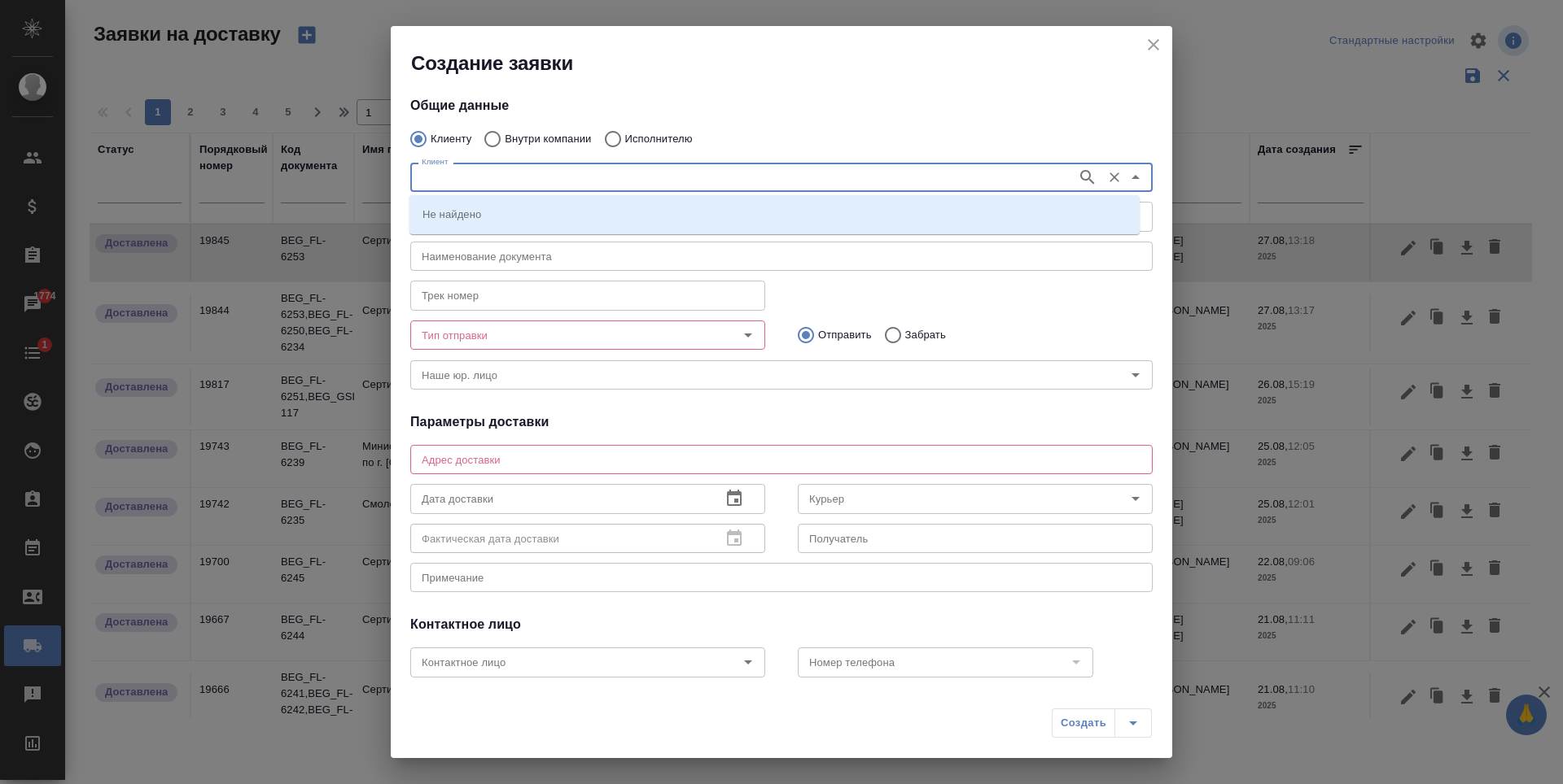
click at [564, 140] on div "Клиент Клиент" at bounding box center [782, 176] width 775 height 72
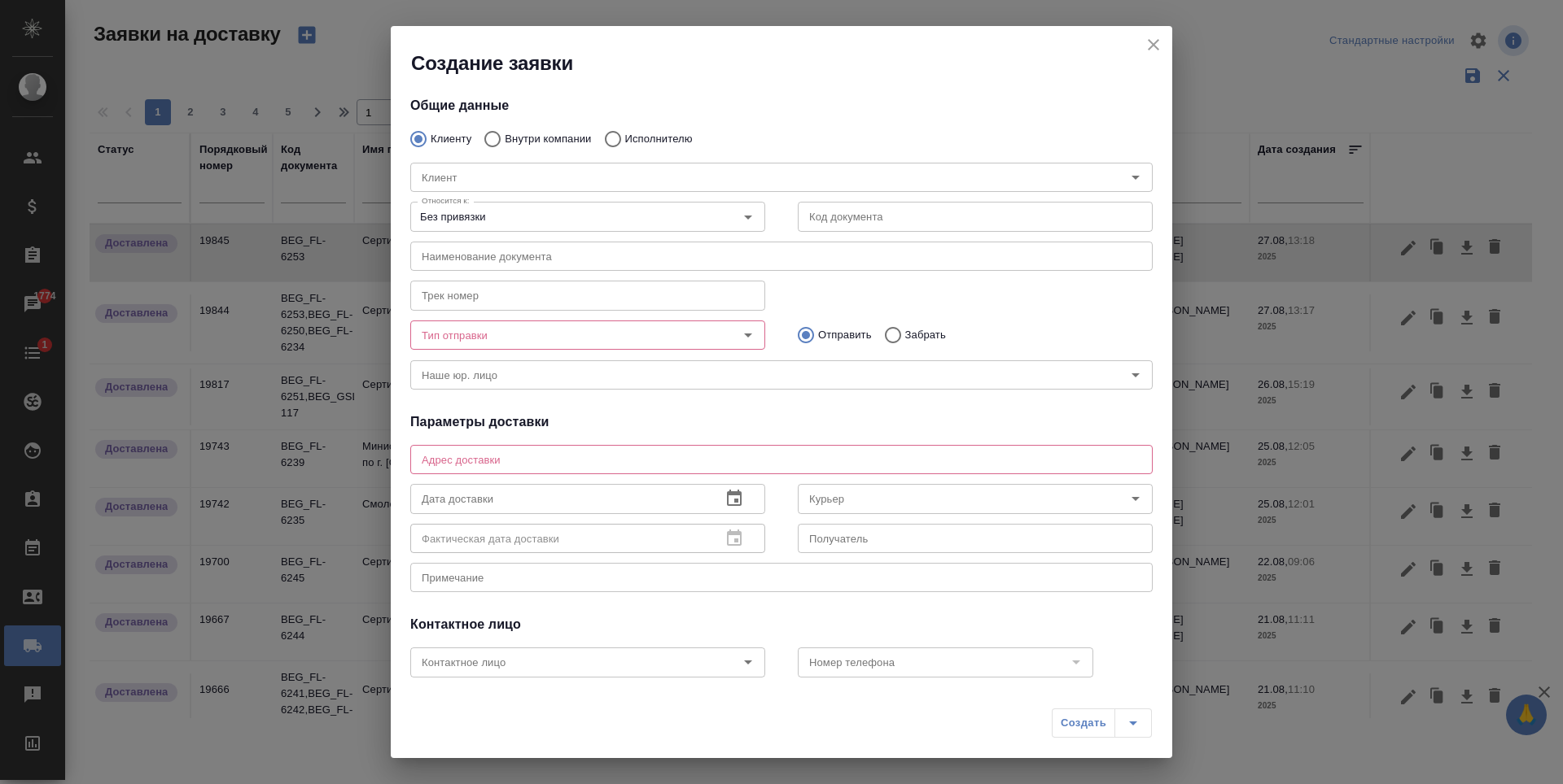
click at [538, 125] on label "Внутри компании" at bounding box center [533, 138] width 115 height 34
click at [505, 125] on input "Внутри компании" at bounding box center [491, 138] width 30 height 34
radio input "true"
click at [556, 162] on div "Команда Команда" at bounding box center [781, 176] width 742 height 39
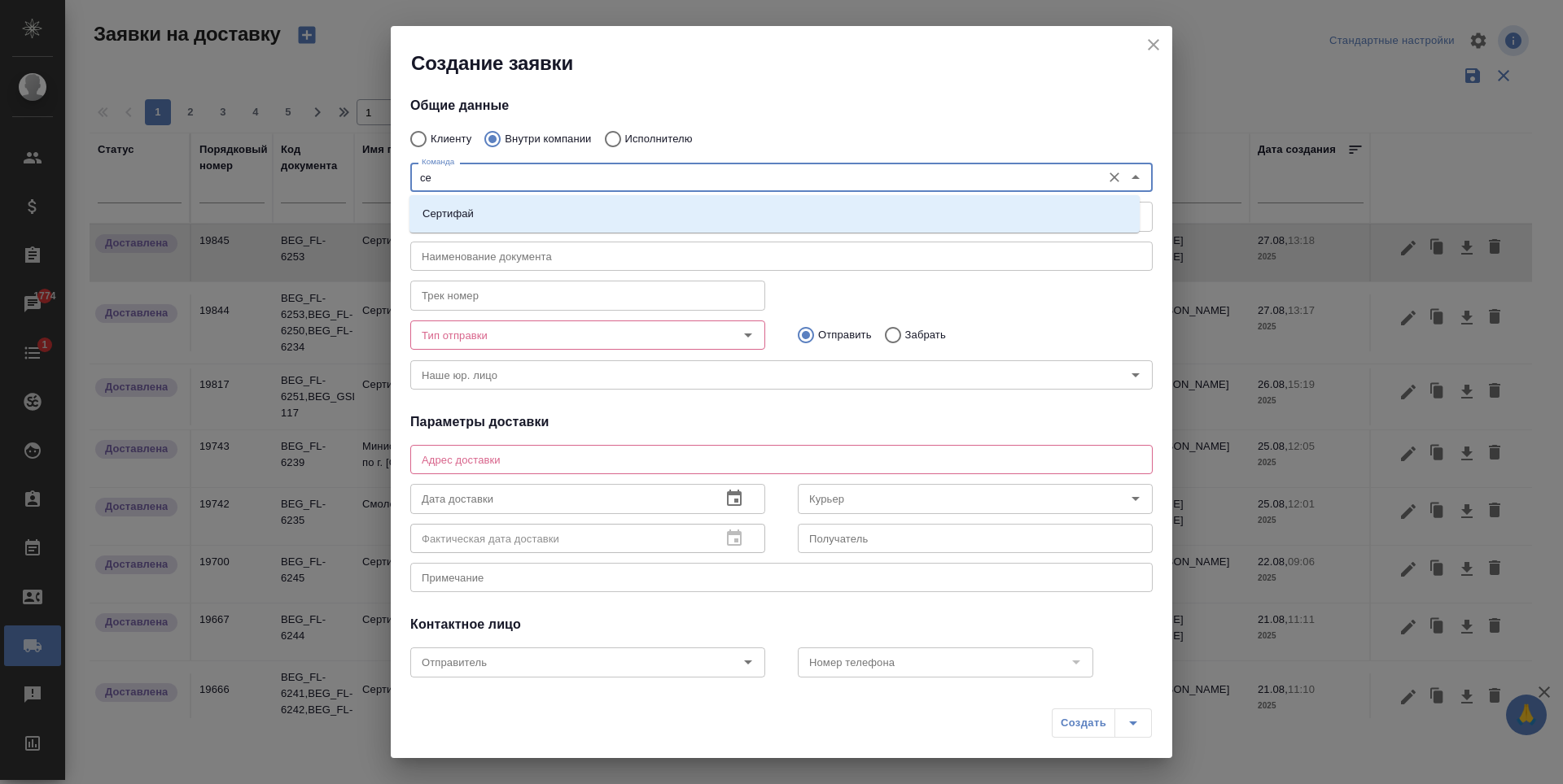
type input "сер"
click at [566, 210] on li "Сертифай" at bounding box center [775, 215] width 730 height 30
type textarea "Кузнецкий мост, д.7"
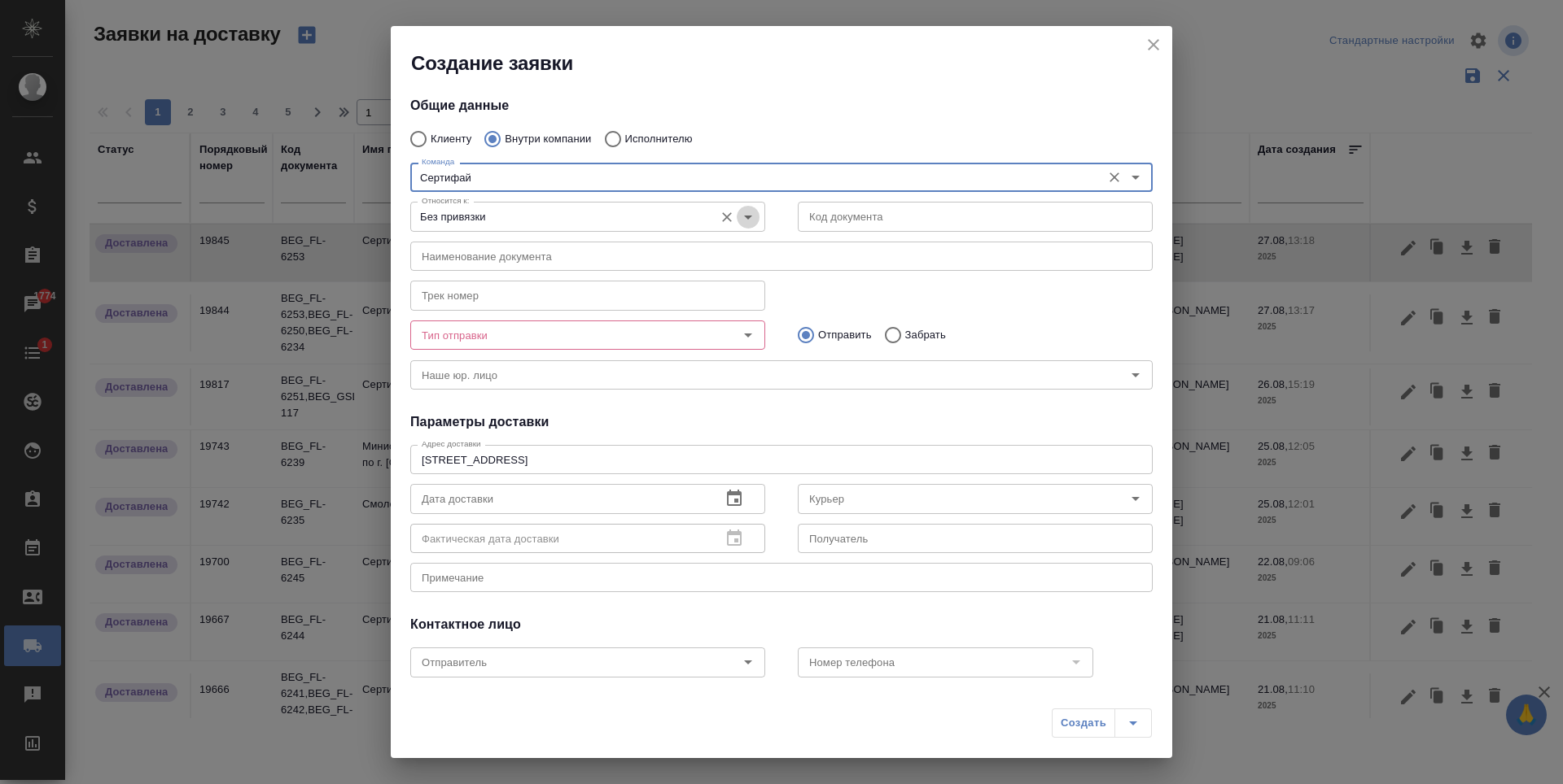
click at [751, 220] on icon "Open" at bounding box center [747, 216] width 20 height 20
type input "Сертифай"
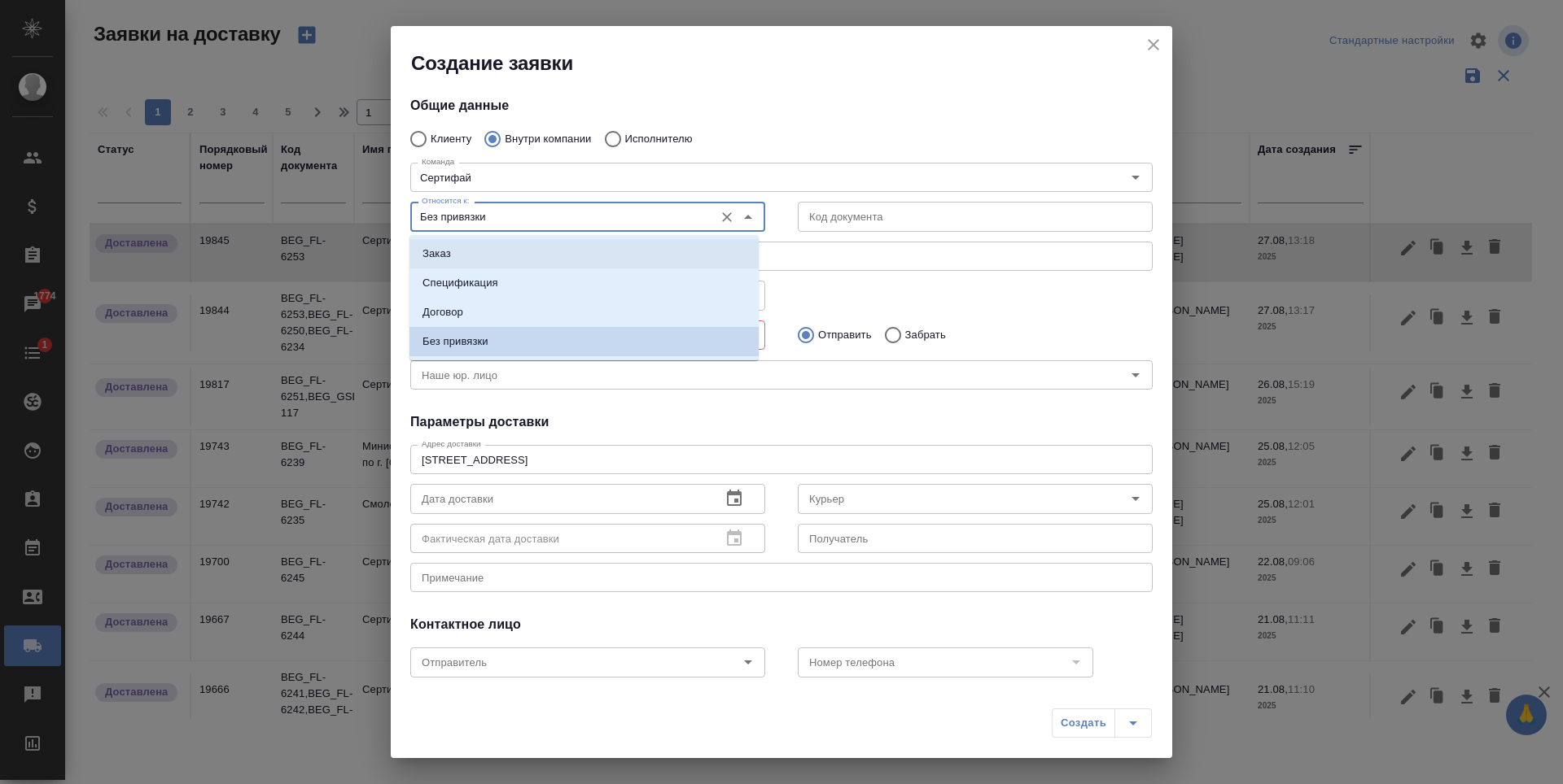
click at [613, 260] on li "Заказ" at bounding box center [584, 255] width 349 height 30
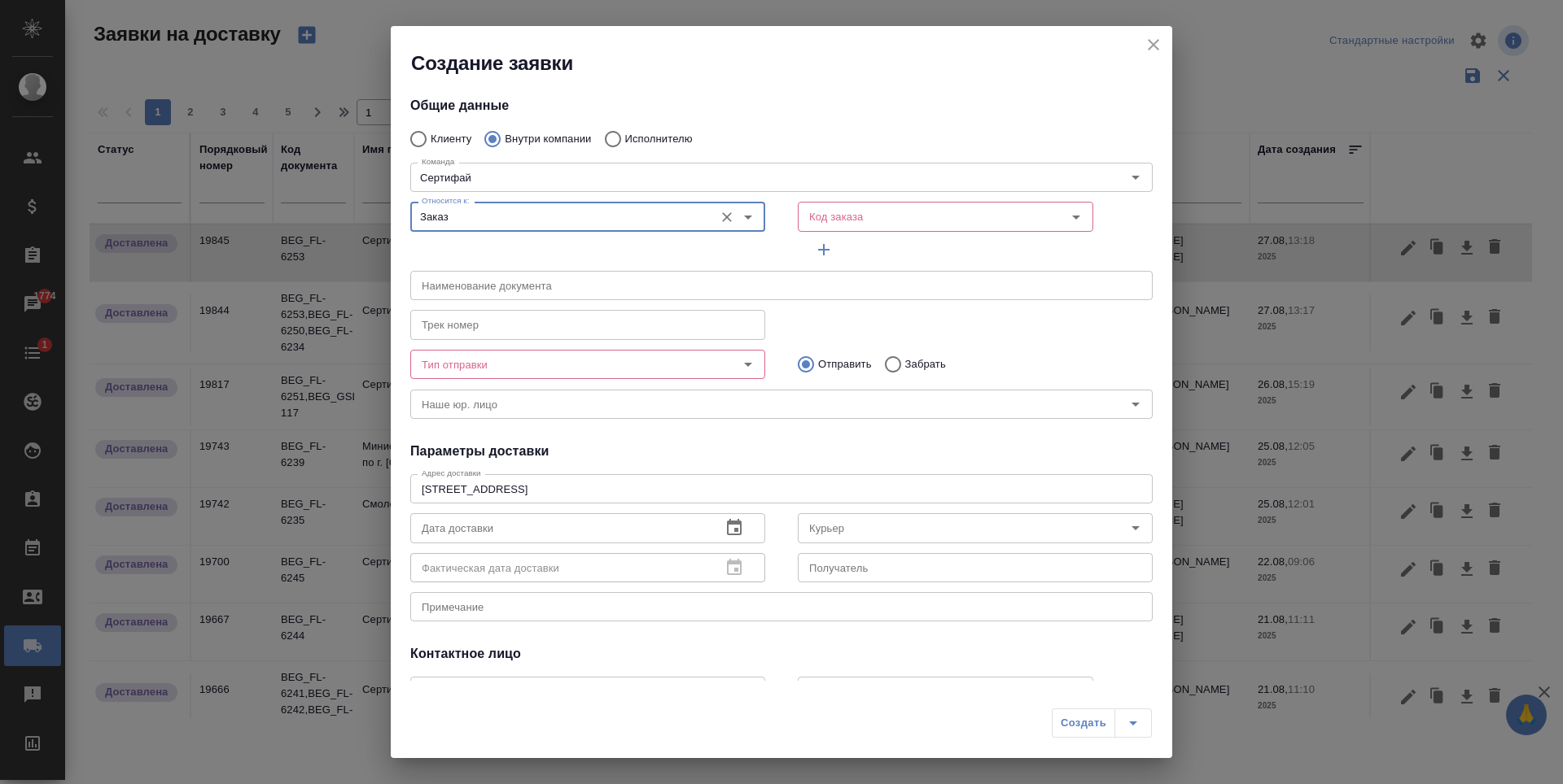
type input "Заказ"
click at [844, 220] on input "Код заказа" at bounding box center [906, 216] width 206 height 20
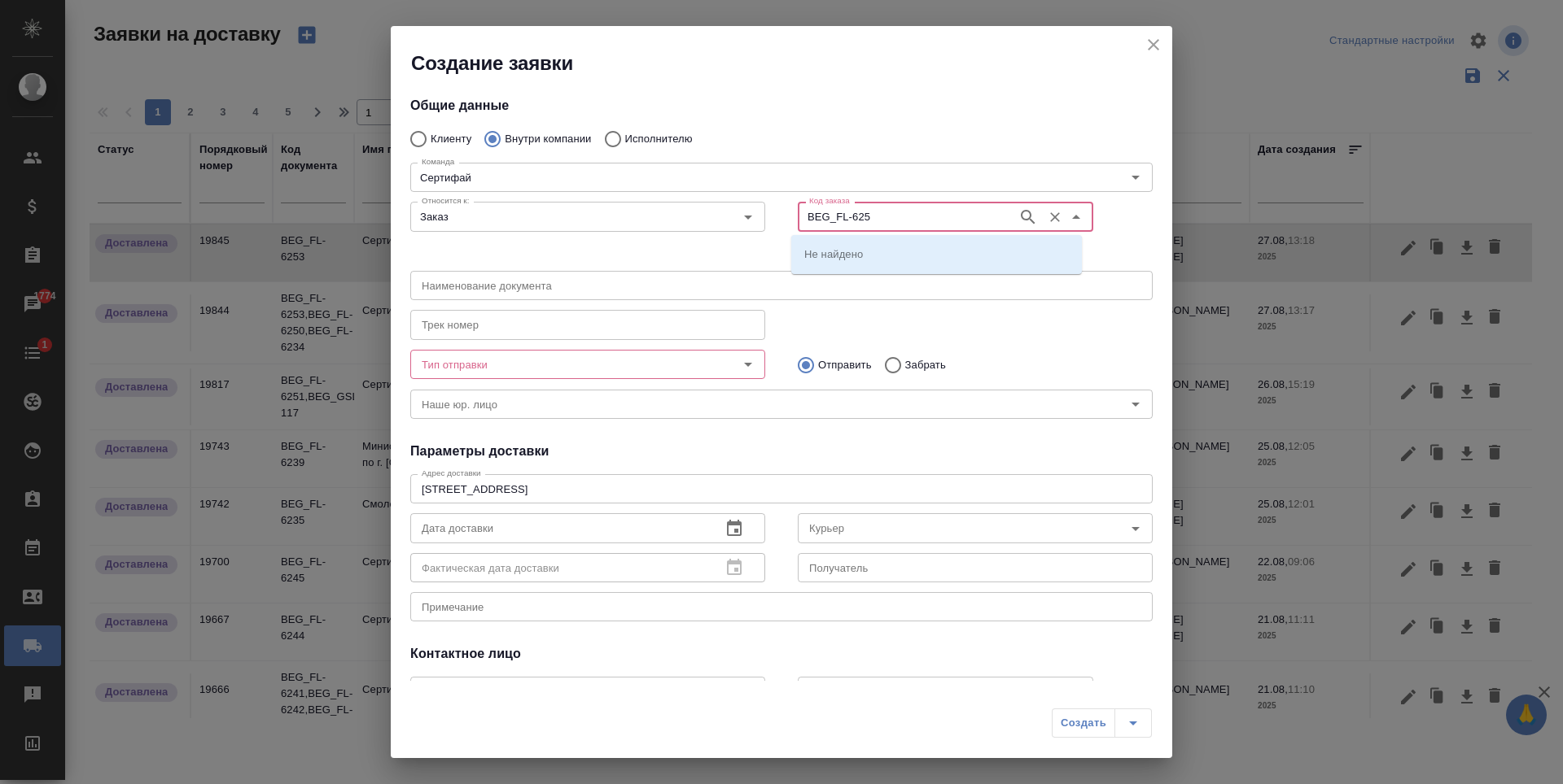
type input "BEG_FL-6250"
click at [1019, 225] on icon "button" at bounding box center [1028, 216] width 20 height 20
click at [869, 251] on p "BEG_FL-6250" at bounding box center [838, 255] width 69 height 17
type input "(МБ) ООО "Монблан""
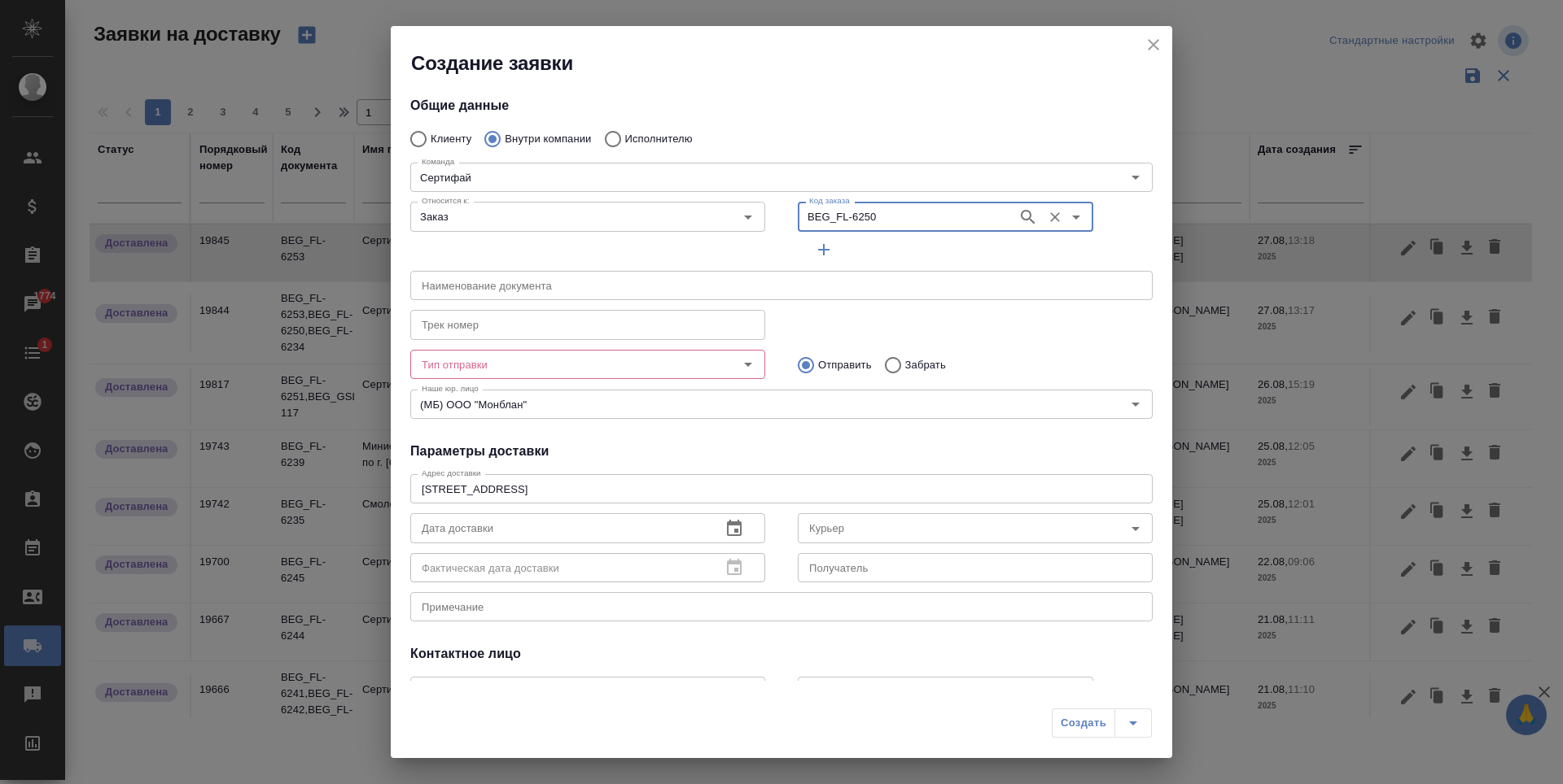
type input "BEG_FL-6250"
click at [818, 250] on icon "button" at bounding box center [823, 250] width 11 height 11
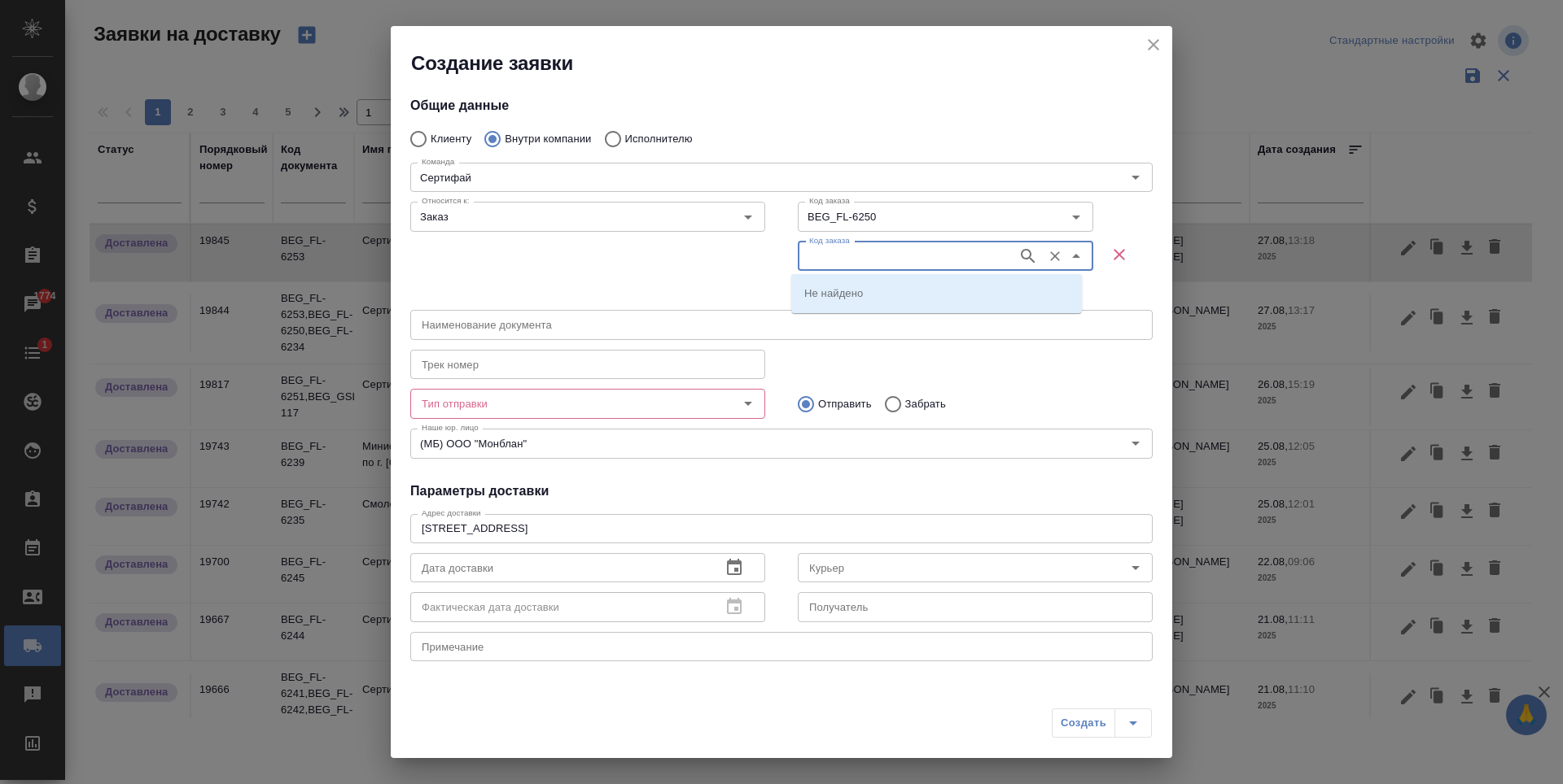
click at [883, 257] on input "Код заказа" at bounding box center [906, 255] width 206 height 20
type input "BEG_FL-6234"
click at [1020, 254] on icon "button" at bounding box center [1027, 255] width 14 height 14
click at [941, 263] on input "Код заказа" at bounding box center [906, 255] width 206 height 20
click at [881, 291] on li "BEG_FL-6234" at bounding box center [936, 294] width 291 height 30
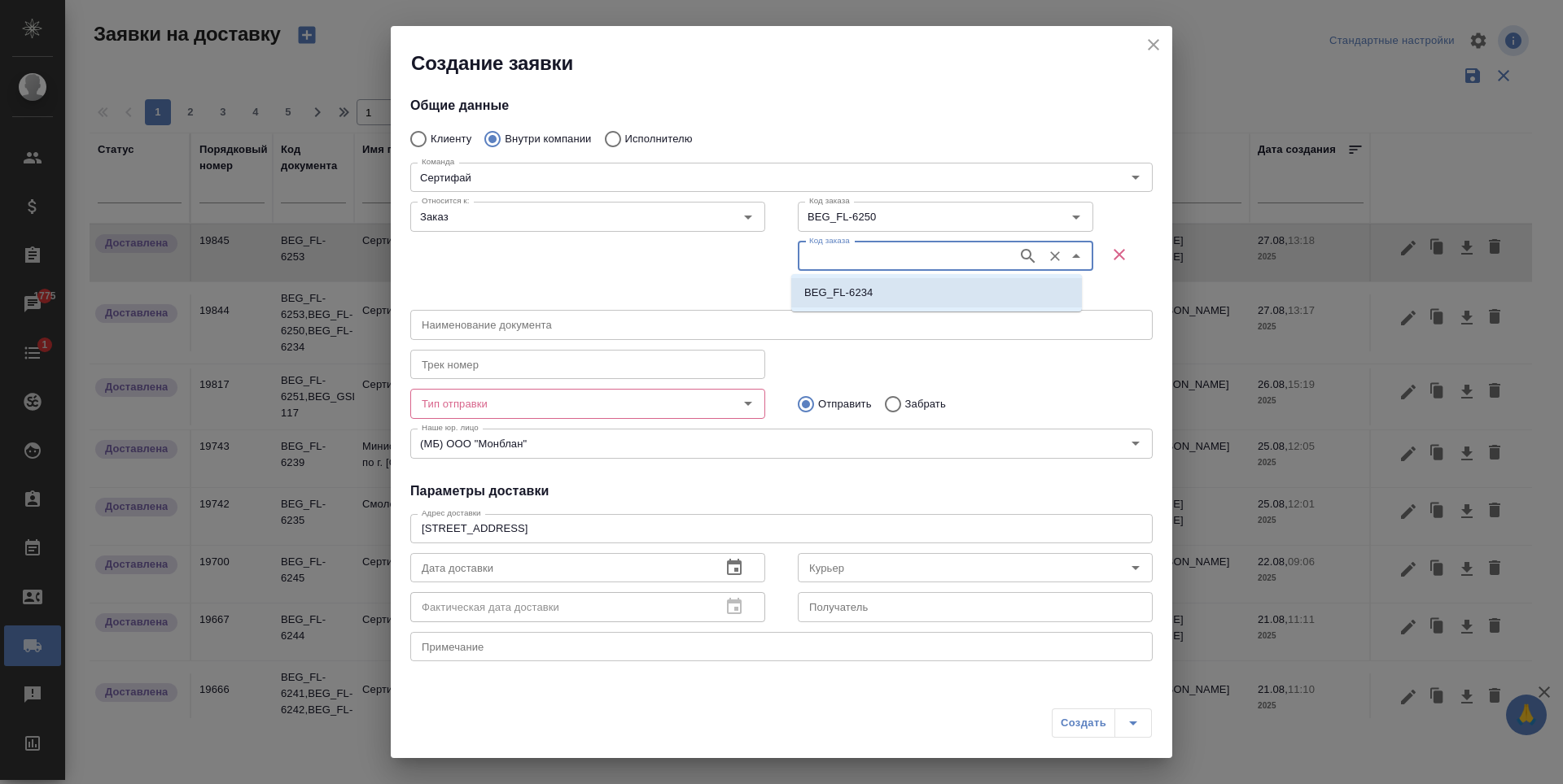
type input "BEG_FL-6234"
click at [751, 410] on icon "Open" at bounding box center [747, 403] width 20 height 20
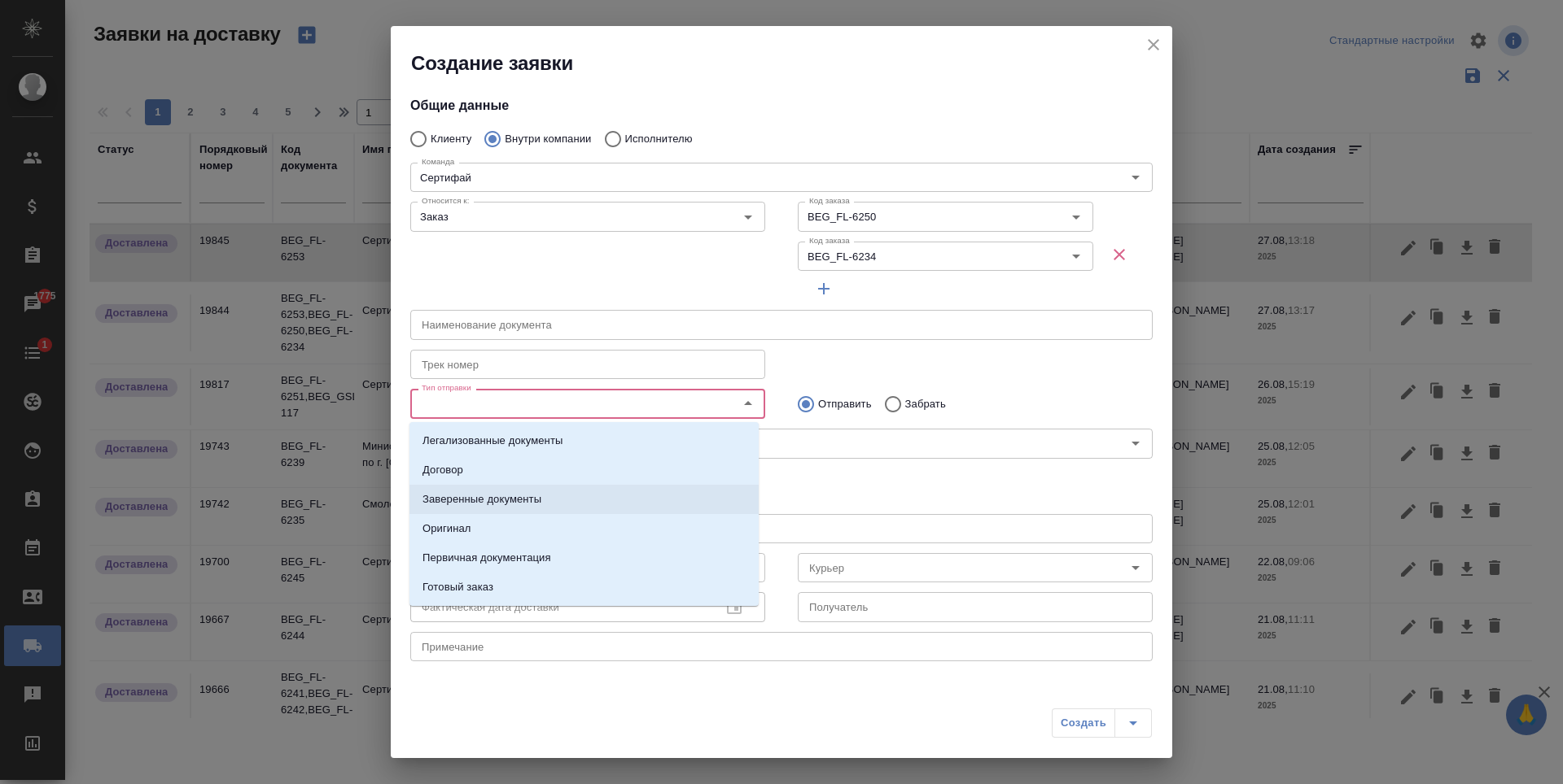
click at [578, 504] on li "Заверенные документы" at bounding box center [584, 500] width 349 height 30
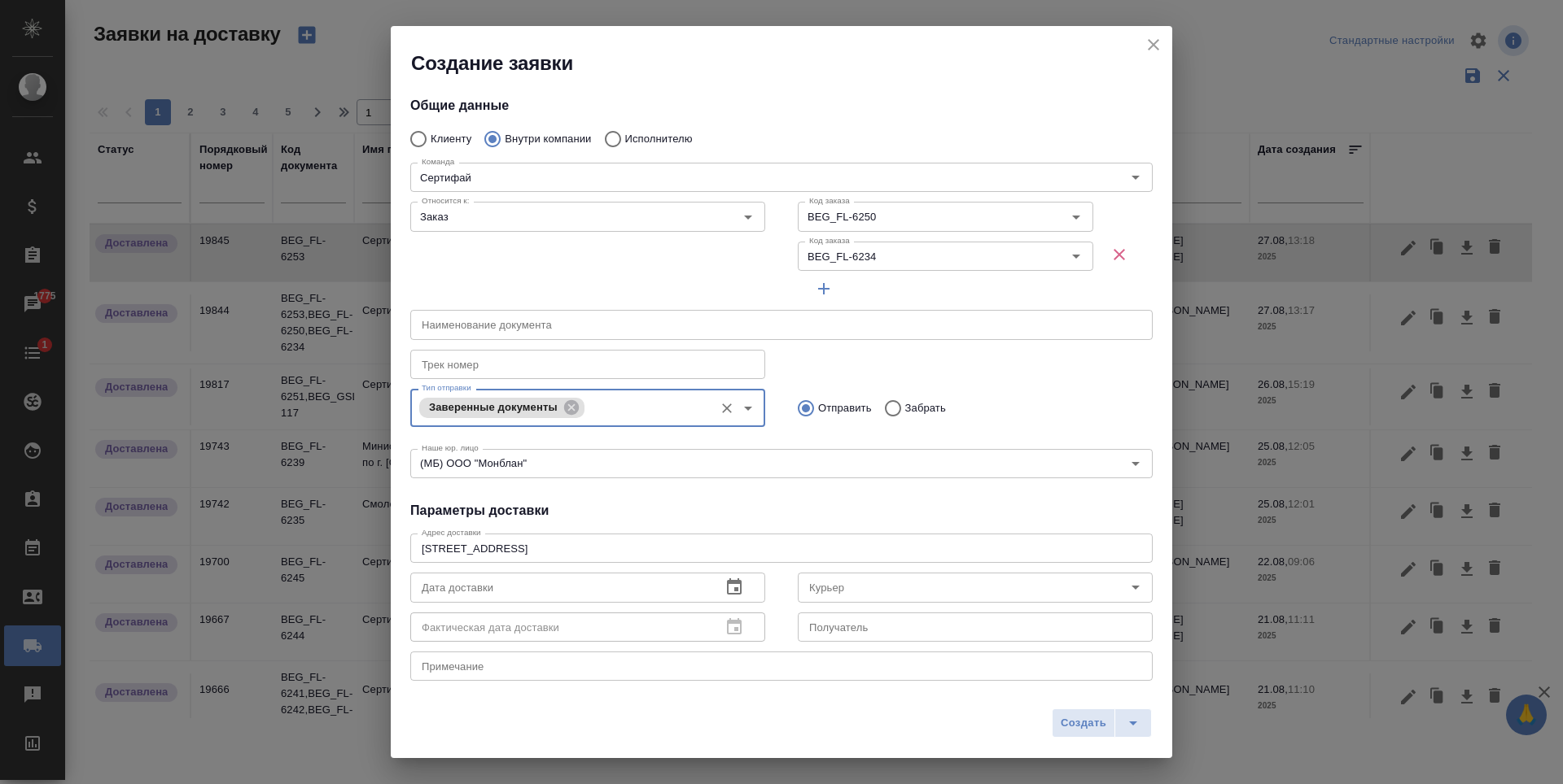
click at [890, 408] on input "Забрать" at bounding box center [891, 408] width 30 height 34
radio input "true"
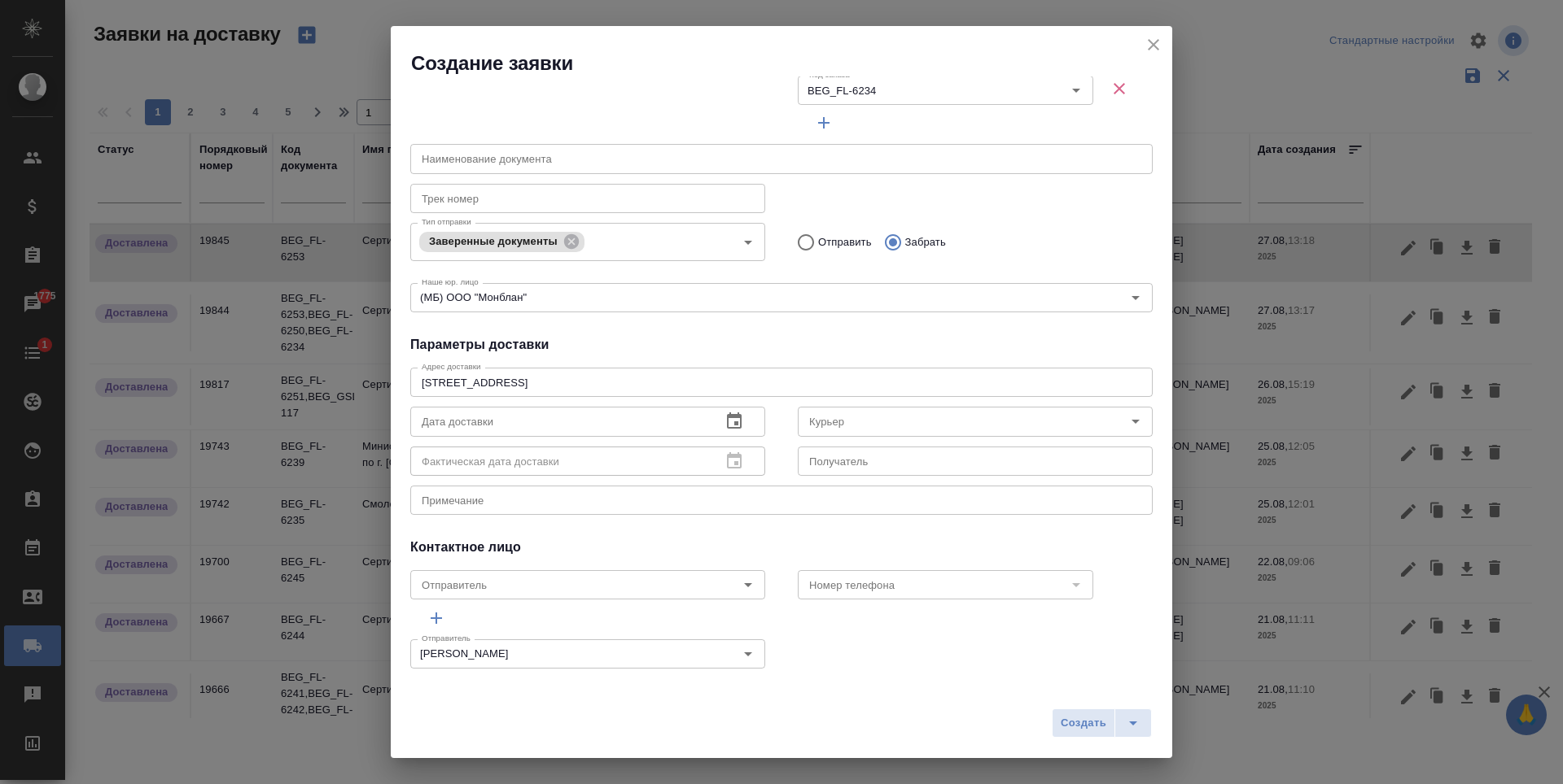
scroll to position [174, 0]
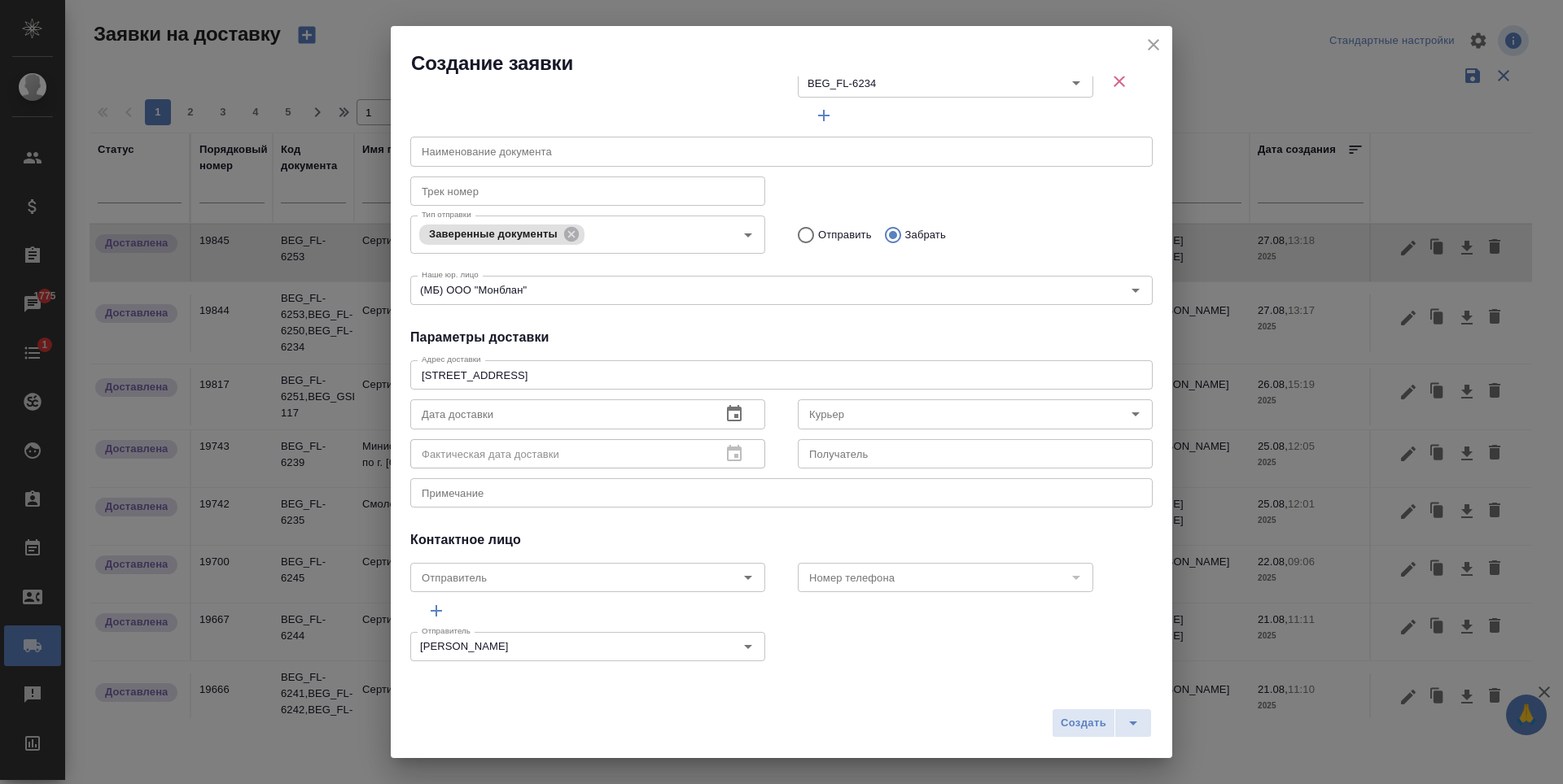
click at [738, 411] on icon "button" at bounding box center [734, 413] width 20 height 20
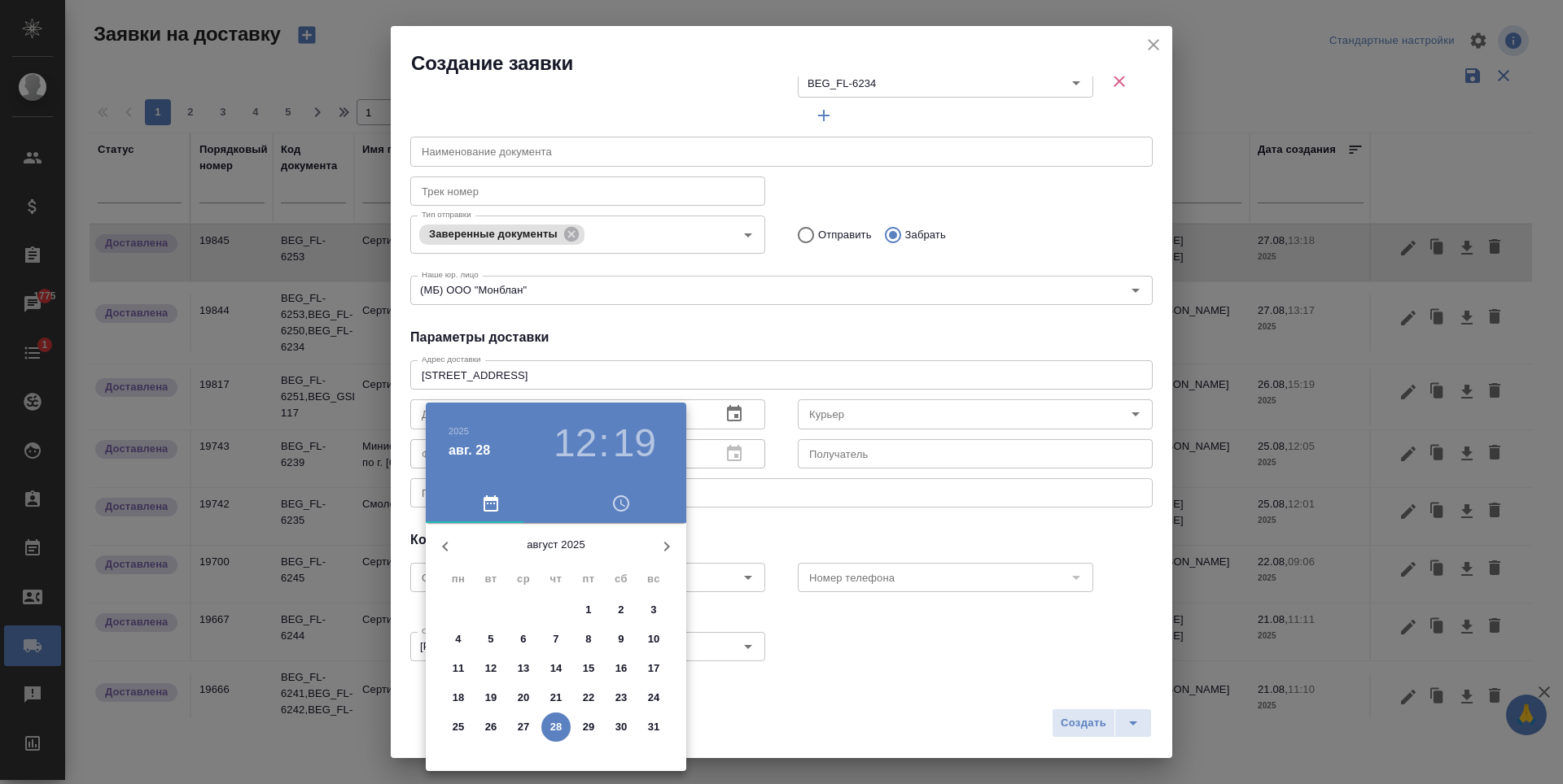
click at [575, 450] on h3 "12" at bounding box center [575, 443] width 43 height 46
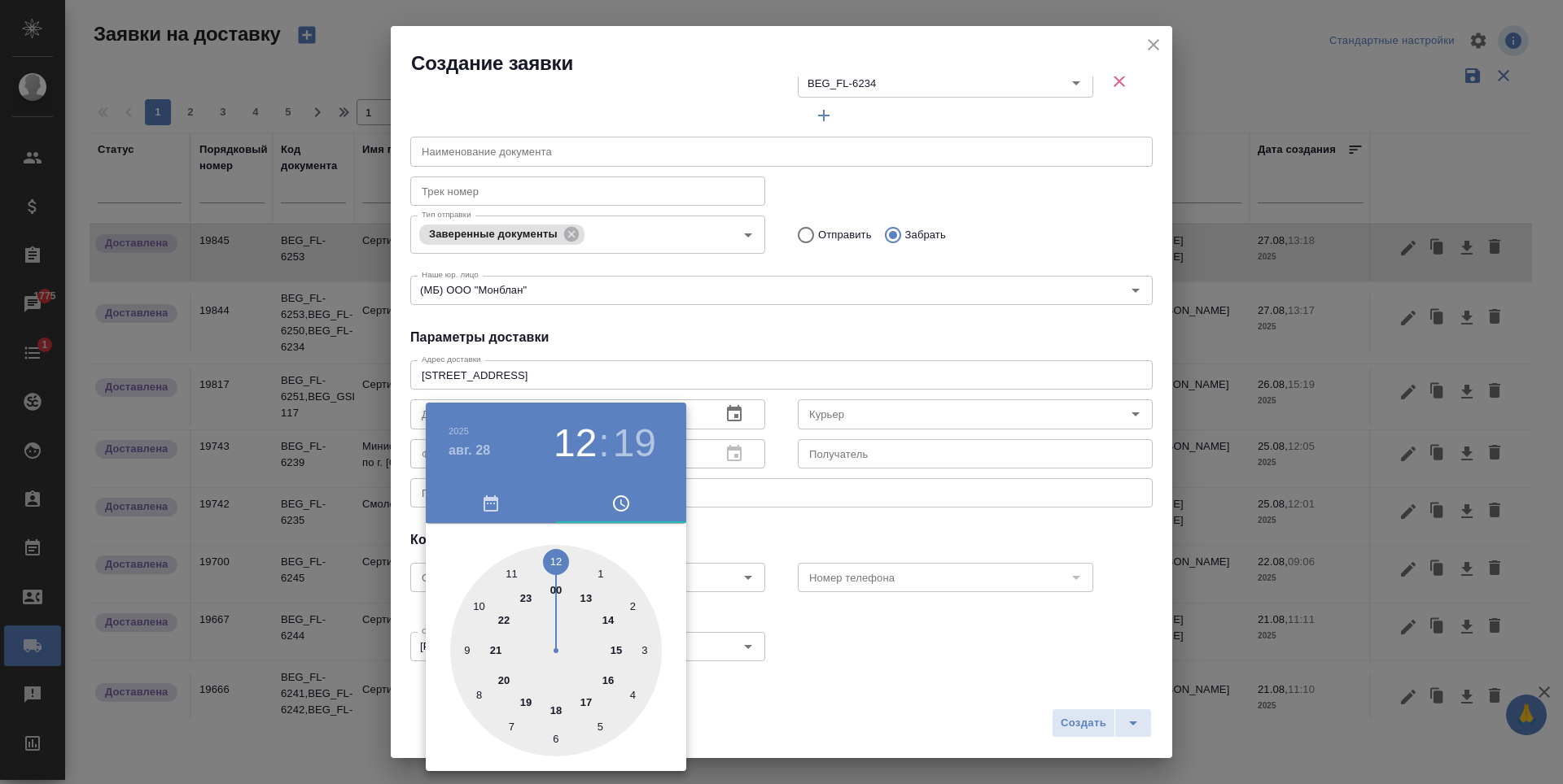
click at [617, 621] on div at bounding box center [556, 651] width 212 height 212
click at [555, 556] on div at bounding box center [556, 651] width 212 height 212
type input "28.08.2025 14:00"
click at [748, 531] on div at bounding box center [782, 392] width 1563 height 784
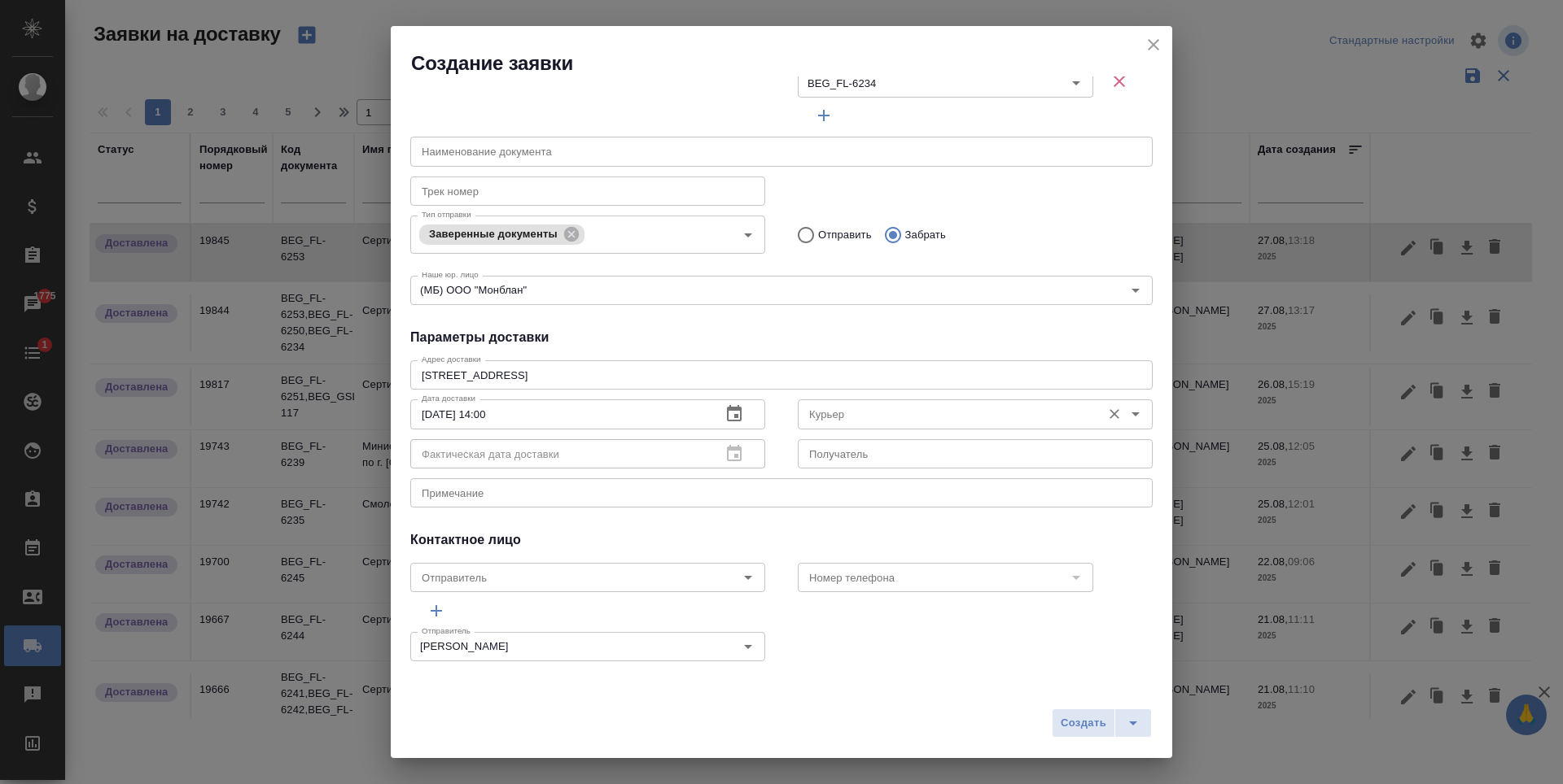
click at [986, 425] on div "Курьер" at bounding box center [975, 414] width 355 height 30
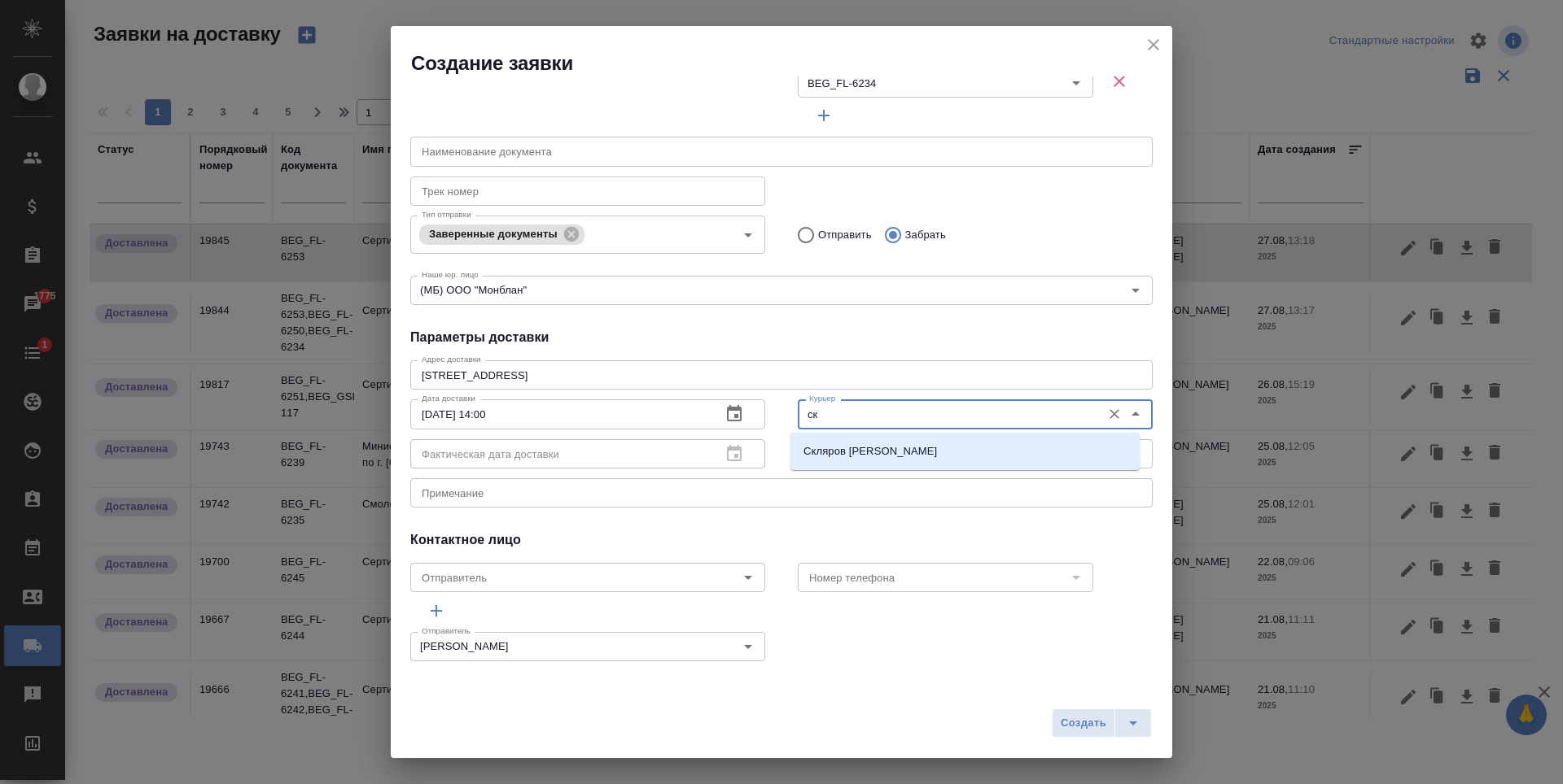
click at [986, 444] on li "Скляров Станислав" at bounding box center [965, 451] width 349 height 30
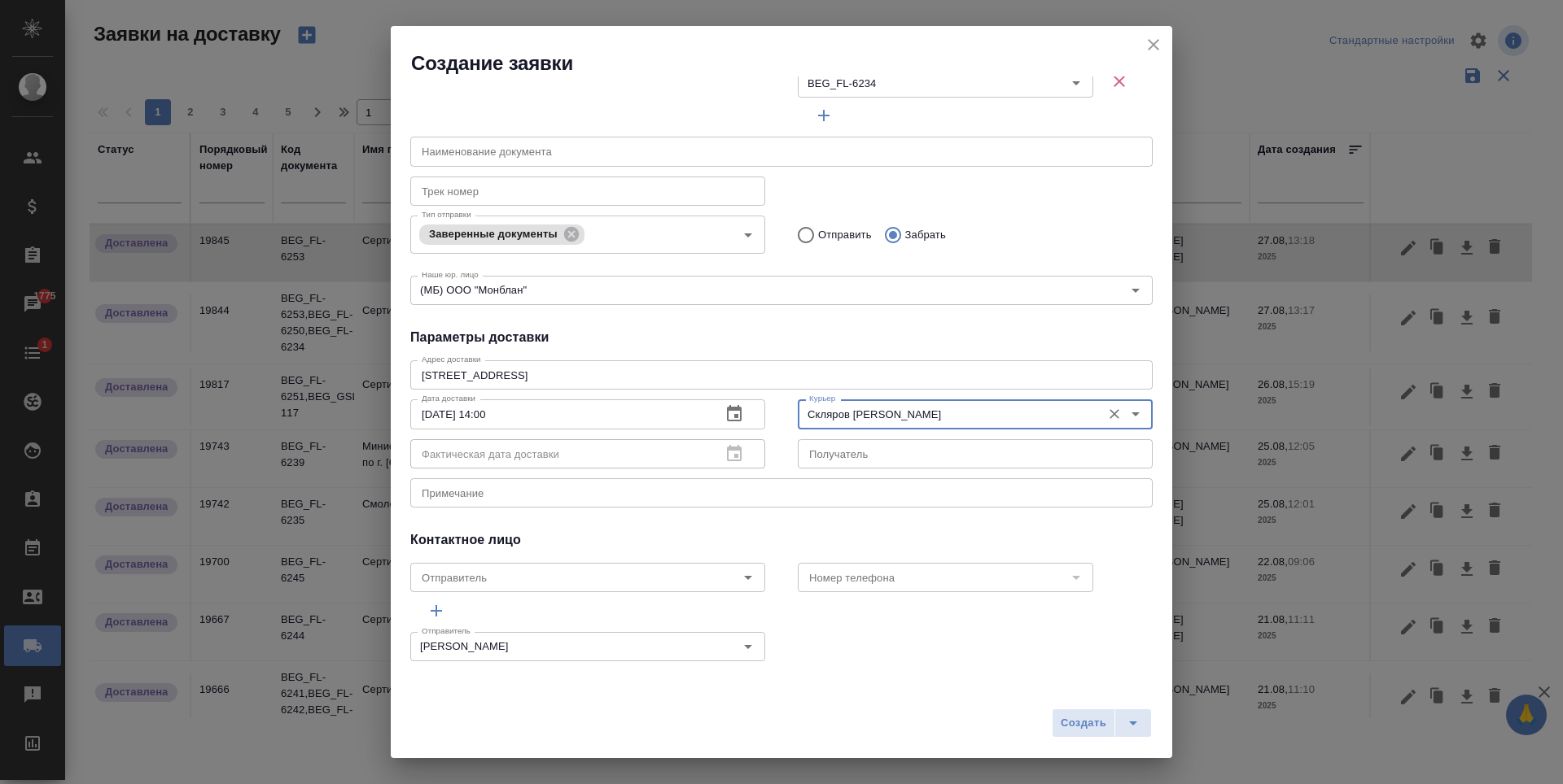
type input "Скляров Станислав"
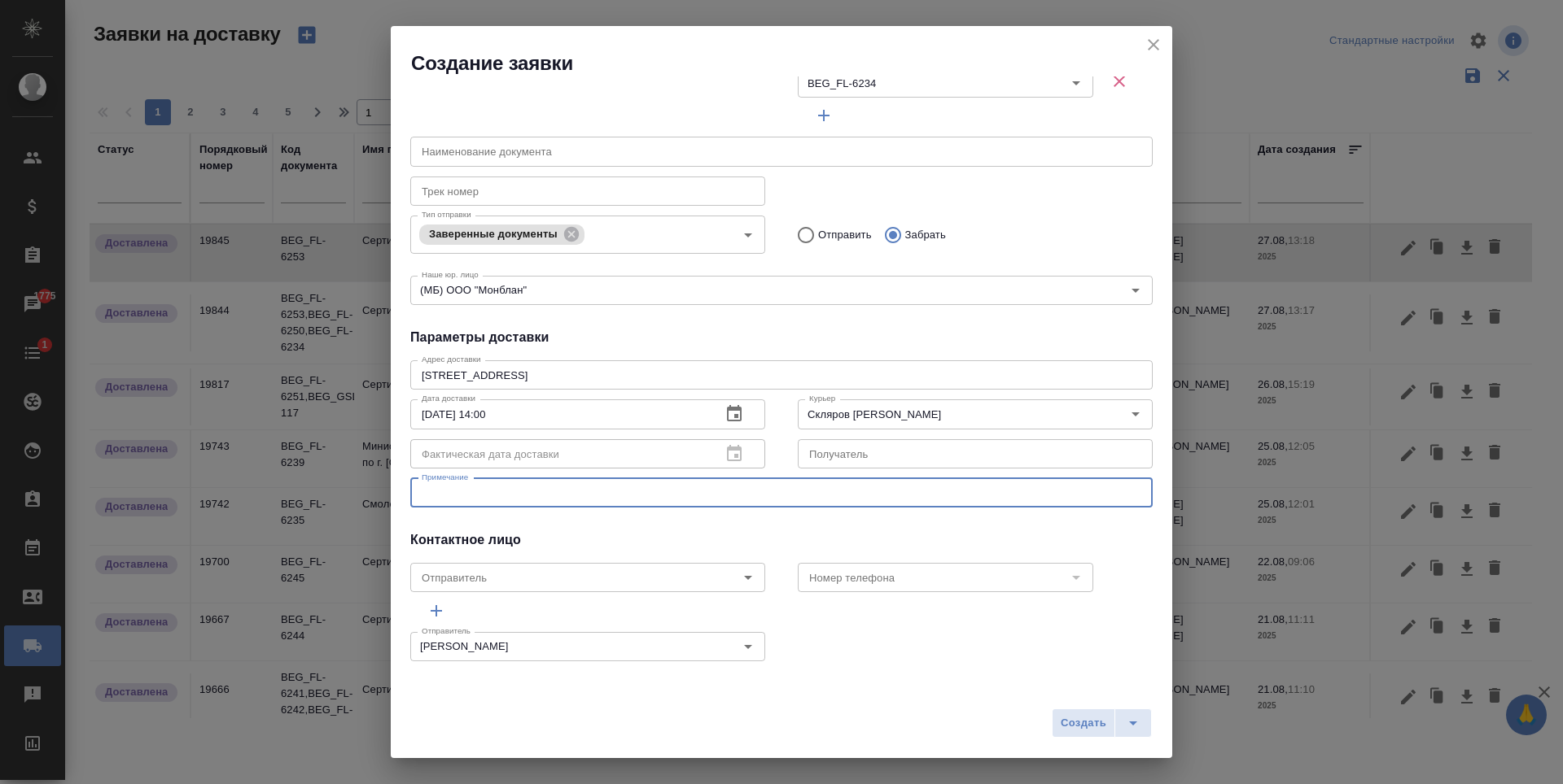
click at [638, 491] on textarea at bounding box center [782, 492] width 719 height 12
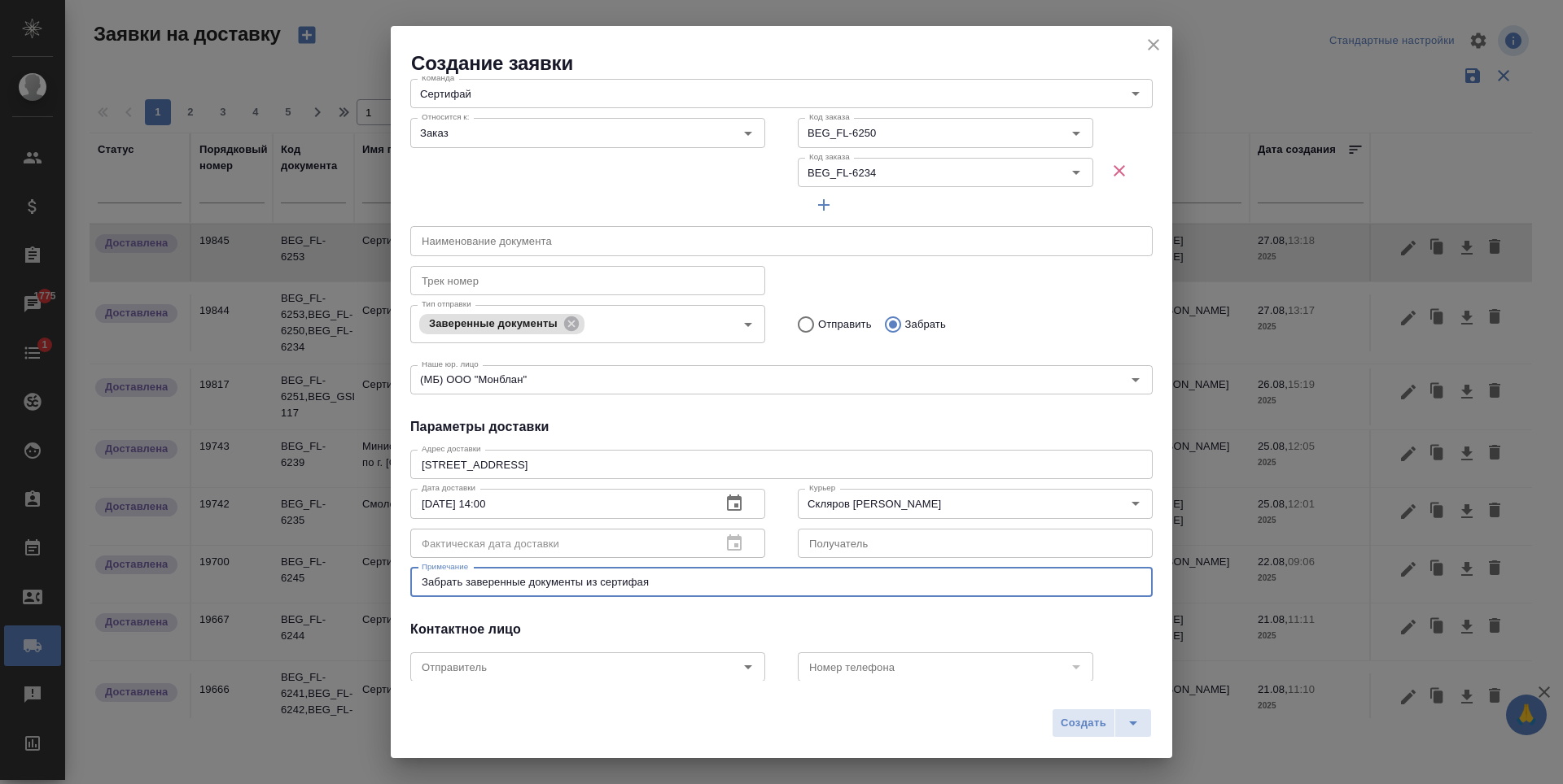
scroll to position [10, 0]
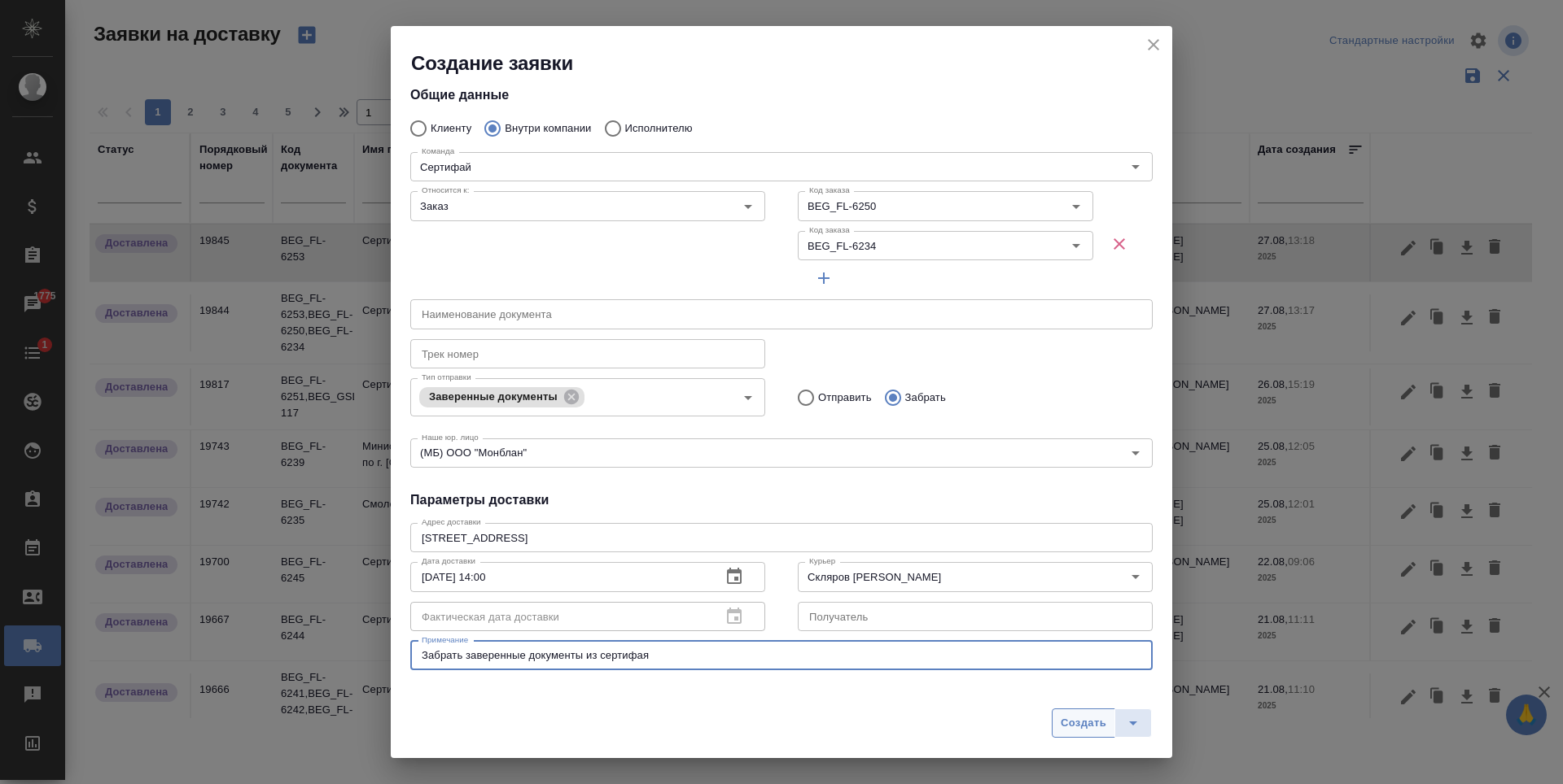
type textarea "Забрать заверенные документы из сертифая"
click at [1079, 722] on span "Создать" at bounding box center [1083, 724] width 46 height 19
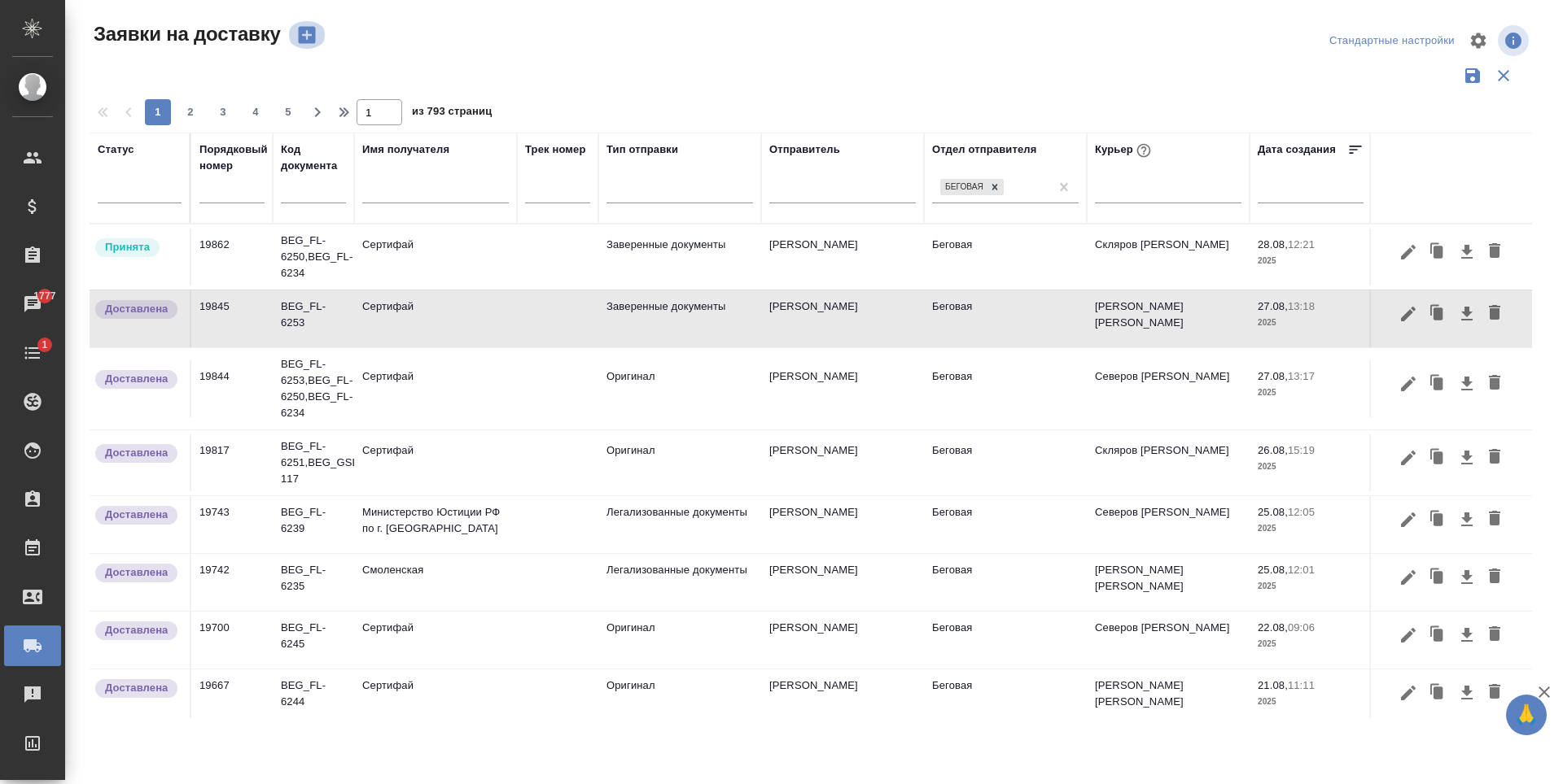
click at [307, 34] on icon "button" at bounding box center [307, 34] width 23 height 23
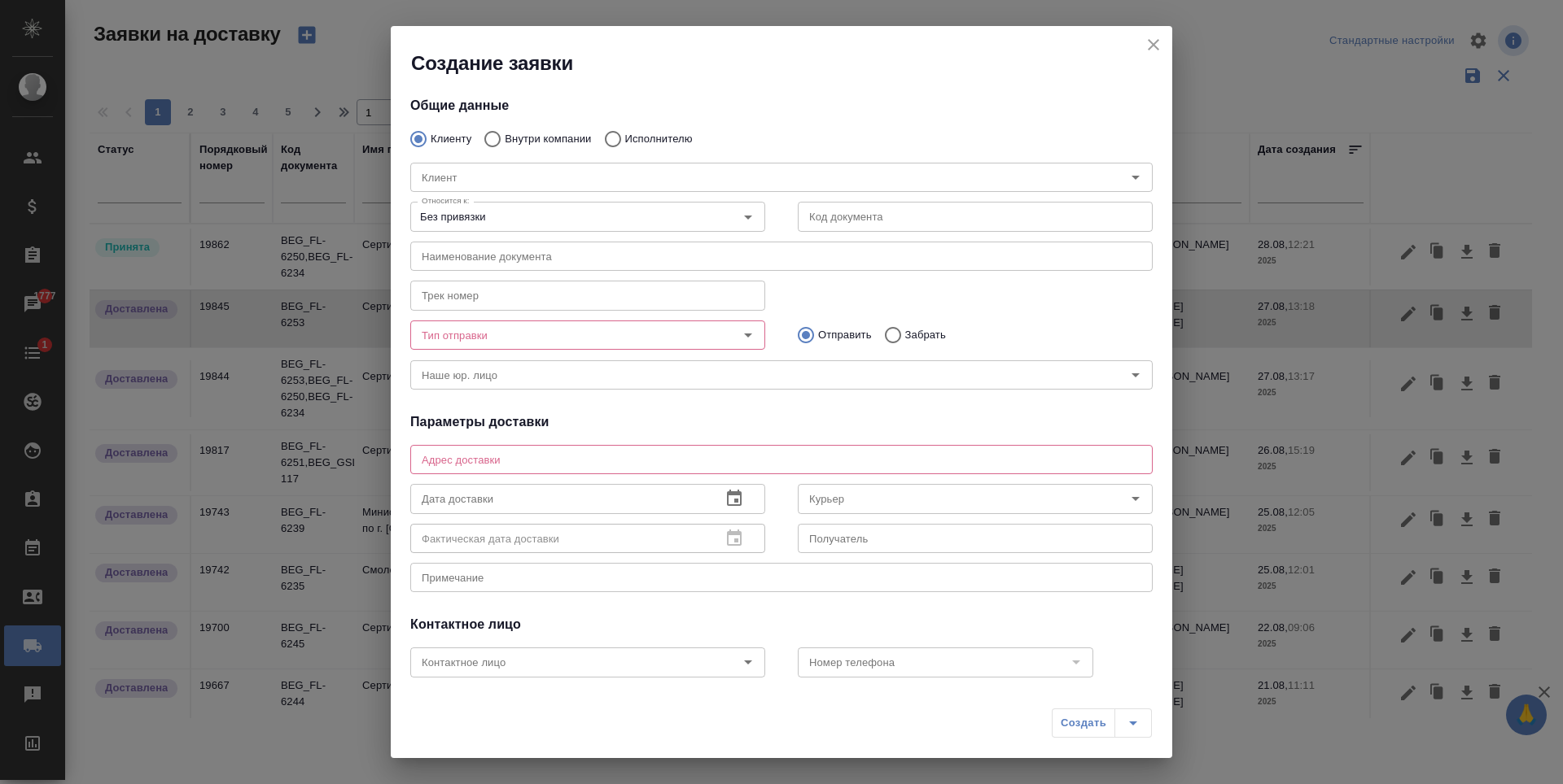
type input "Антонова Кристина"
click at [567, 135] on p "Внутри компании" at bounding box center [547, 139] width 86 height 17
click at [505, 135] on input "Внутри компании" at bounding box center [491, 138] width 30 height 34
radio input "true"
click at [594, 188] on div "Команда" at bounding box center [781, 177] width 742 height 30
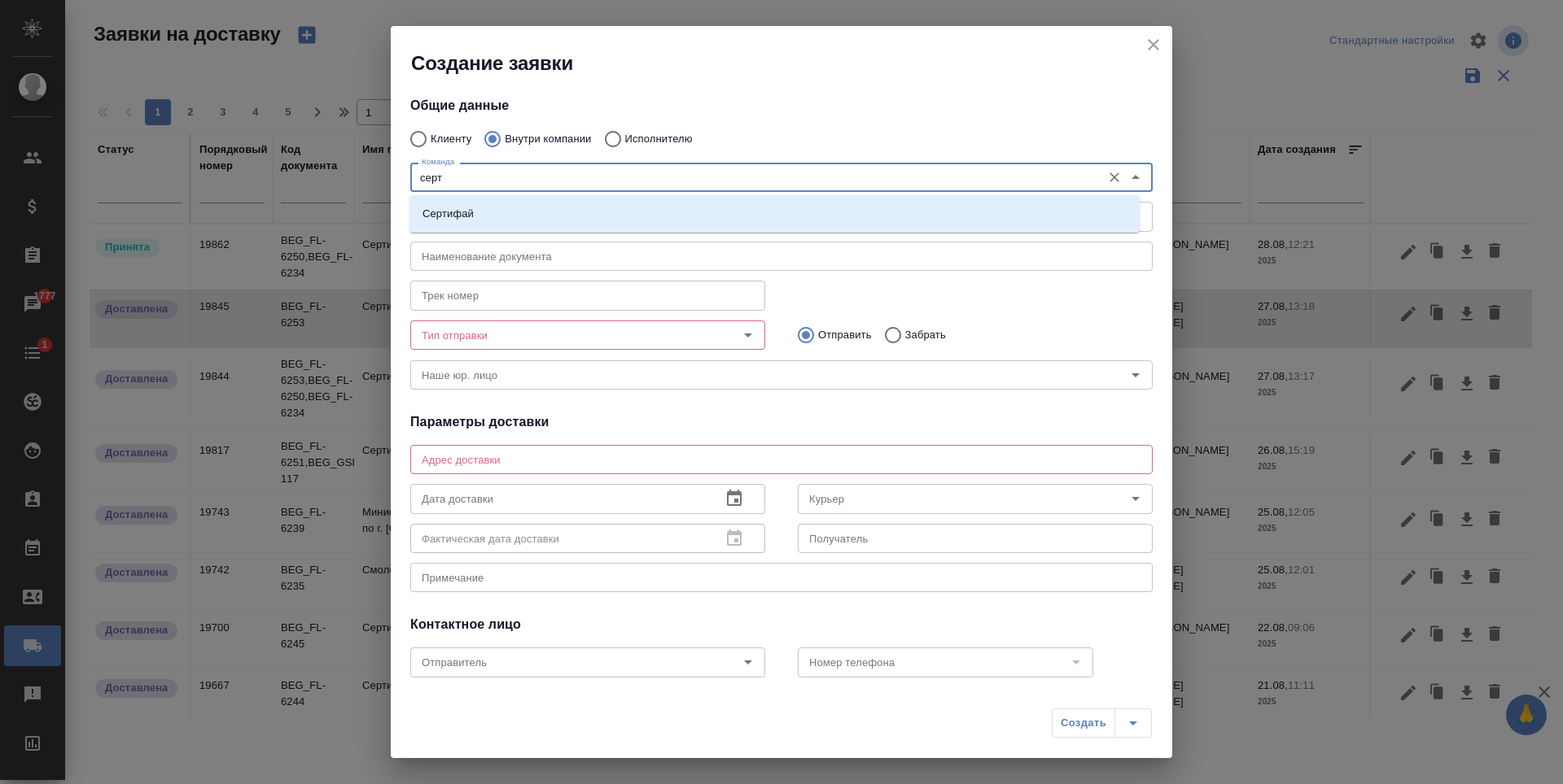
type input "серти"
click at [591, 220] on li "Сертифай" at bounding box center [775, 215] width 730 height 30
type textarea "Кузнецкий мост, д.7"
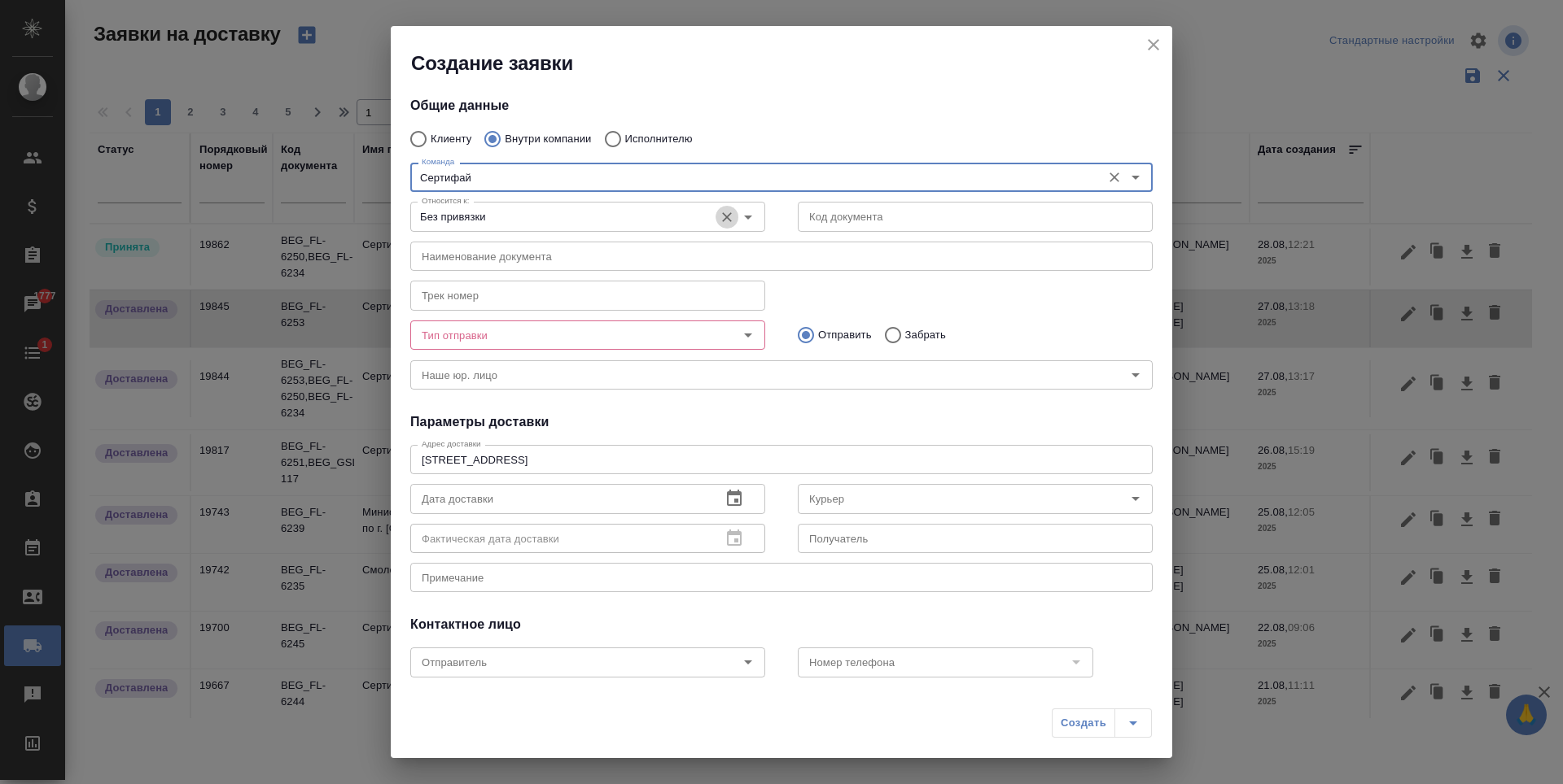
click at [718, 220] on icon "Очистить" at bounding box center [727, 217] width 17 height 17
type input "Сертифай"
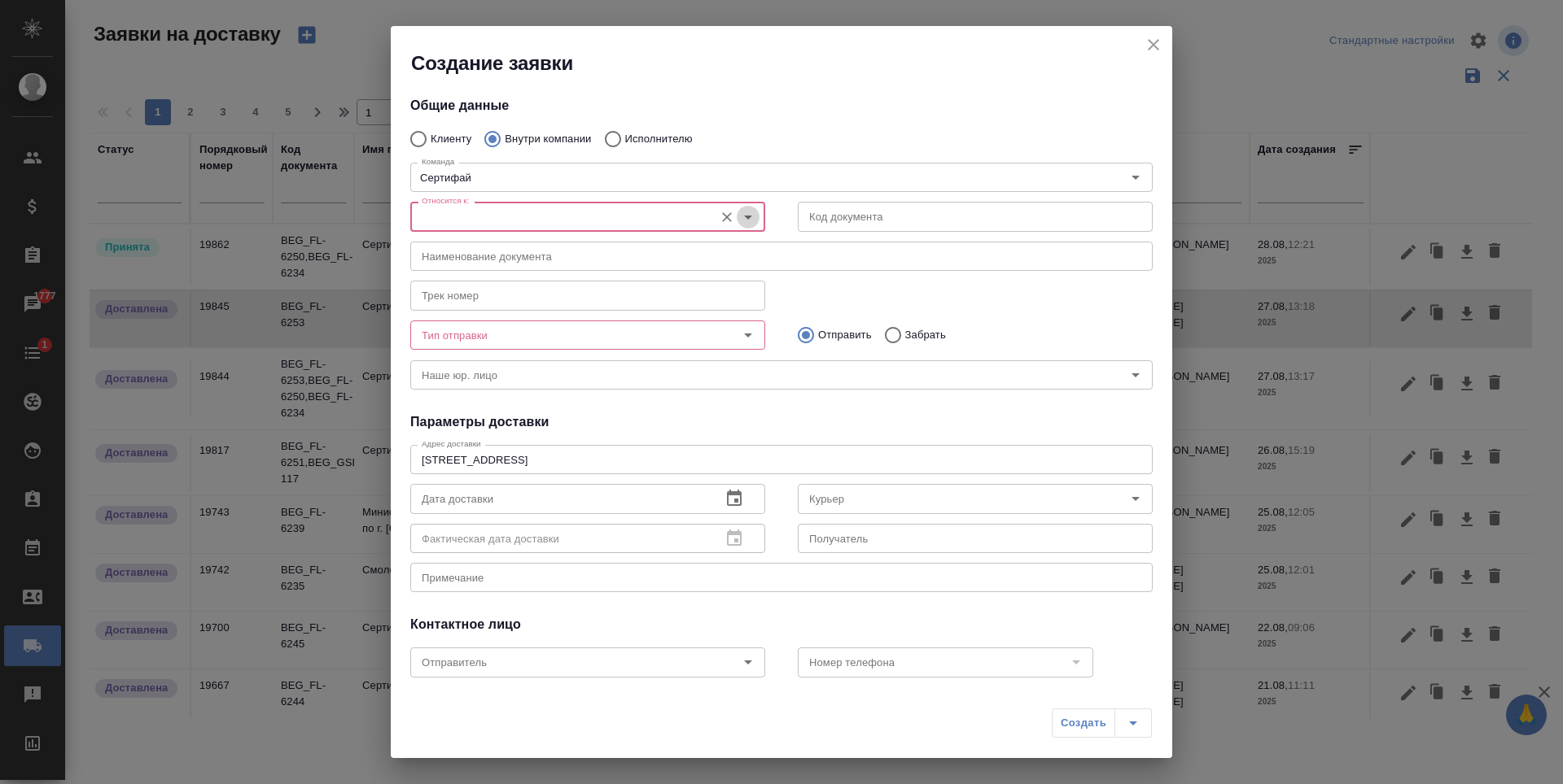
click at [738, 222] on icon "Open" at bounding box center [747, 216] width 20 height 20
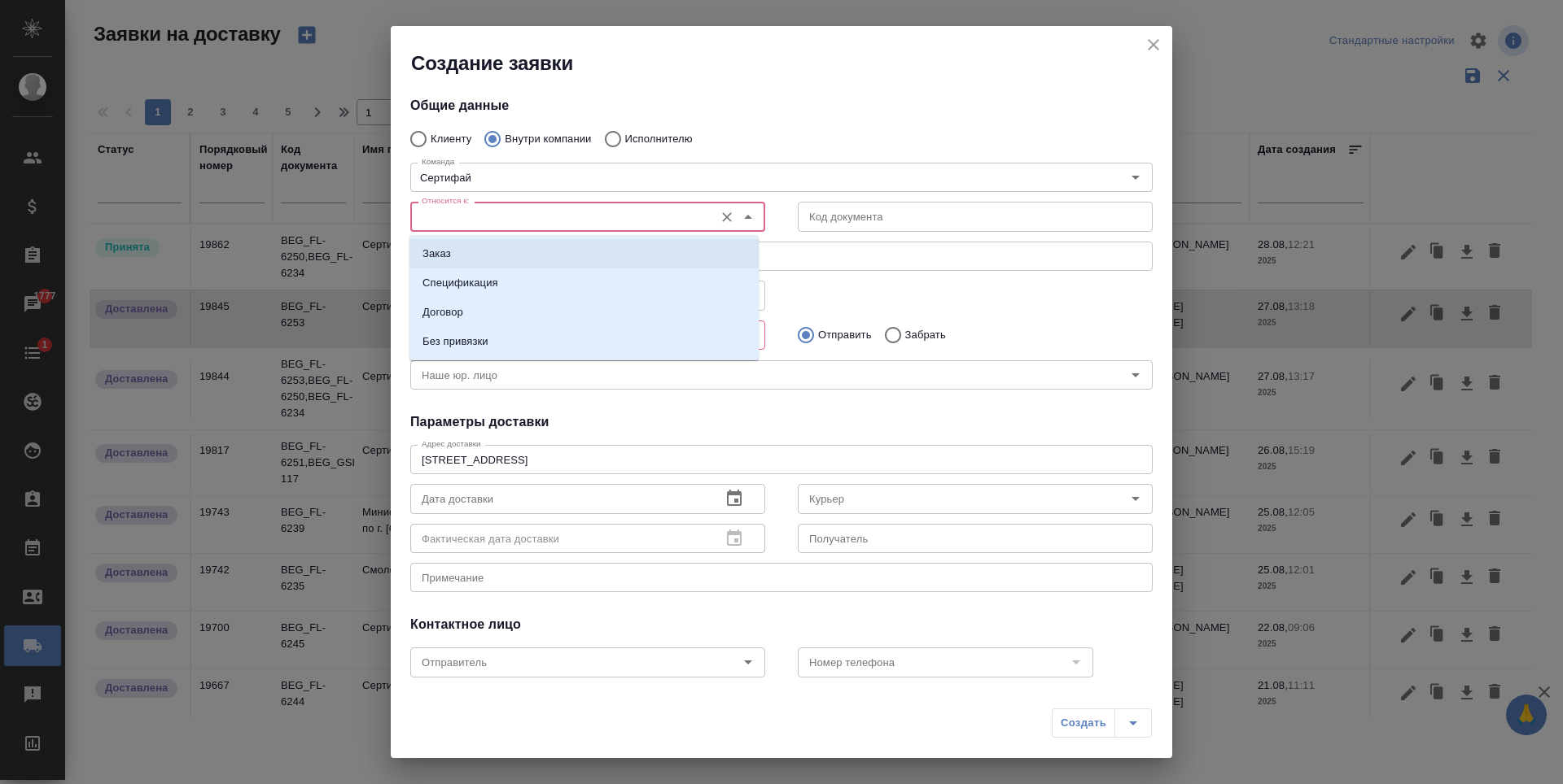
click at [548, 258] on li "Заказ" at bounding box center [584, 255] width 349 height 30
type input "Заказ"
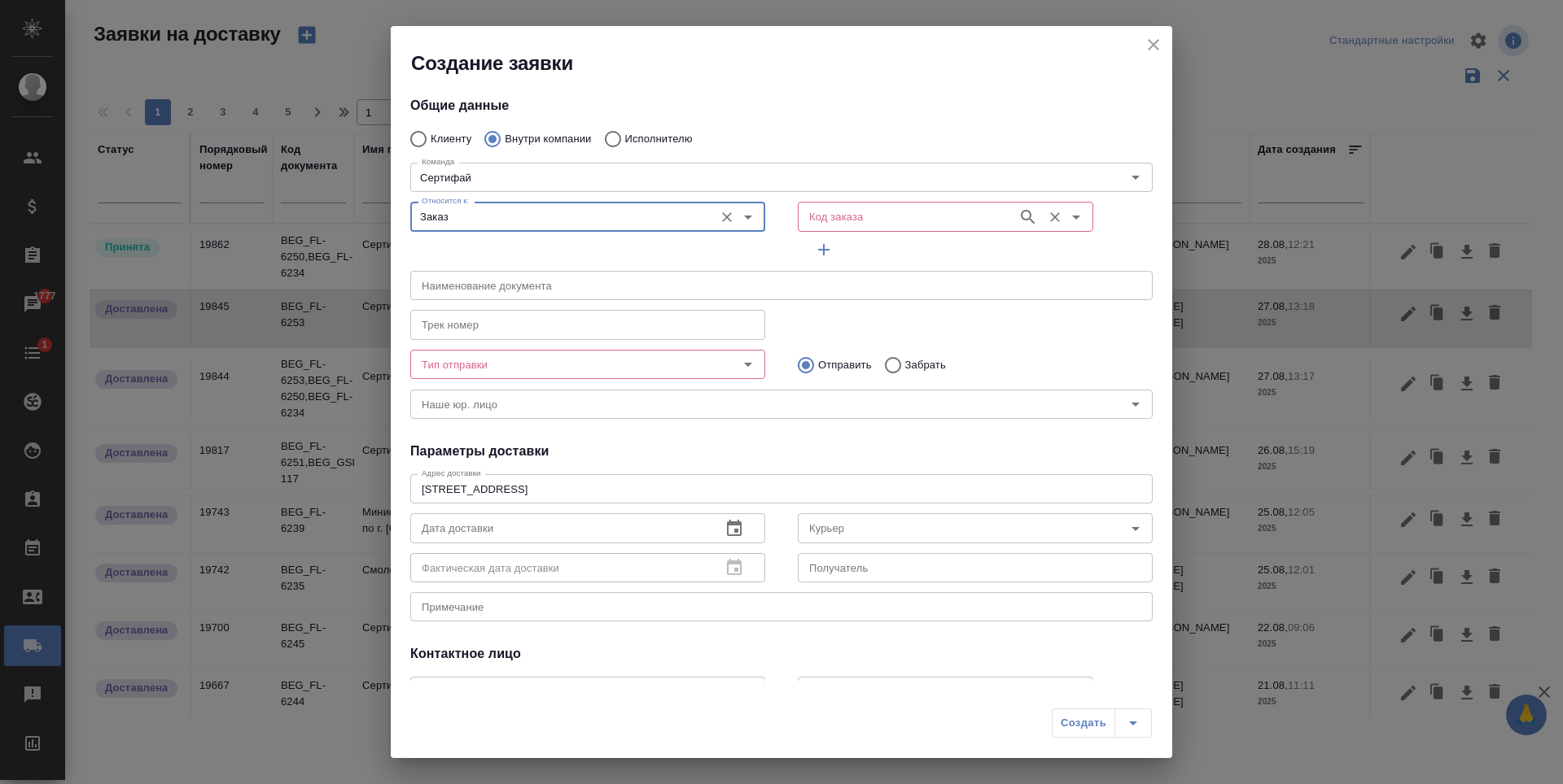
click at [896, 217] on input "Код заказа" at bounding box center [906, 216] width 206 height 20
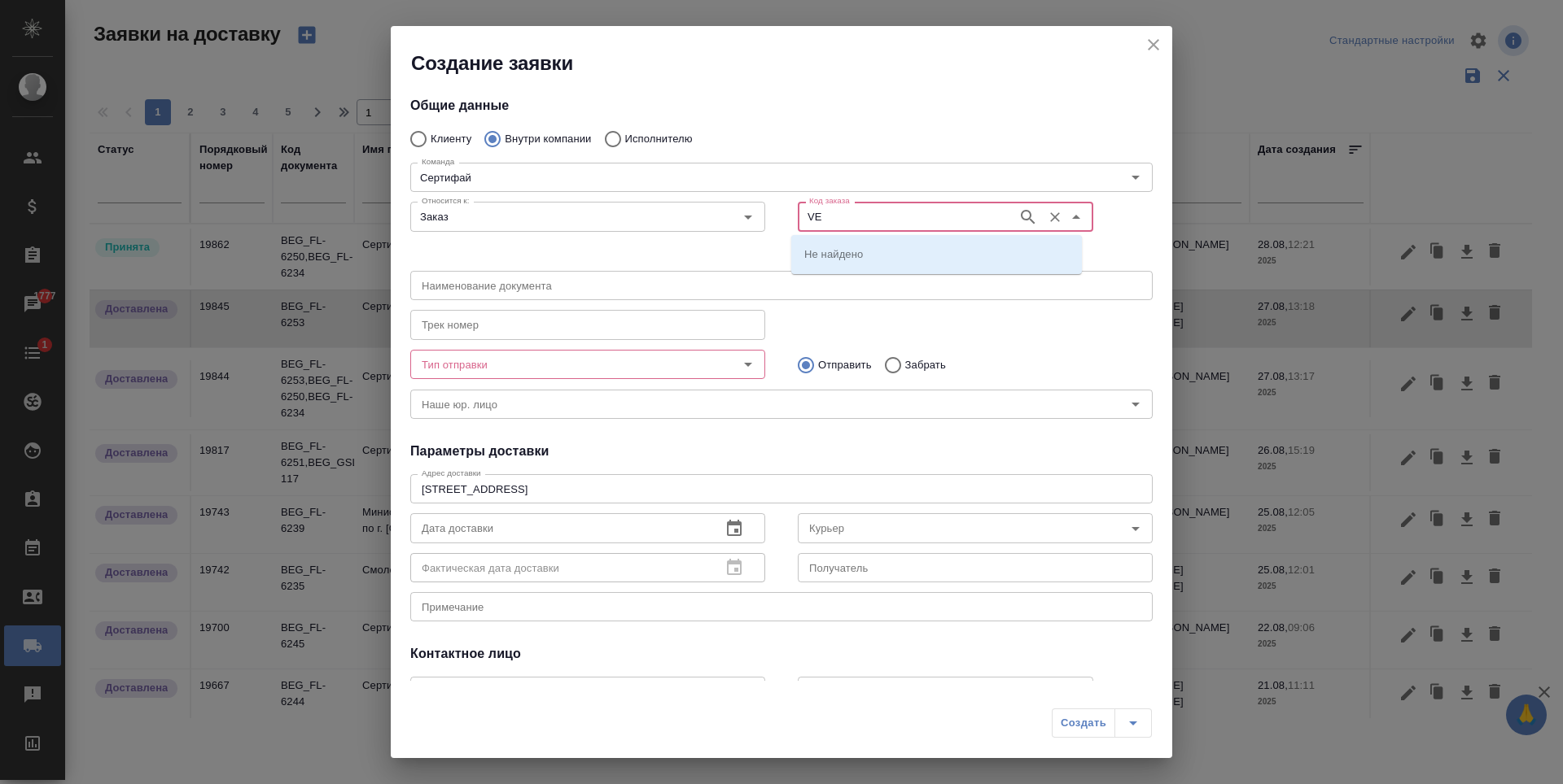
type input "V"
type input "BEG_EVRL-171"
click at [1018, 217] on icon "button" at bounding box center [1028, 216] width 20 height 20
click at [901, 248] on li "BEG_EVRL-171" at bounding box center [936, 255] width 291 height 30
type input "(МБ) ООО "Монблан""
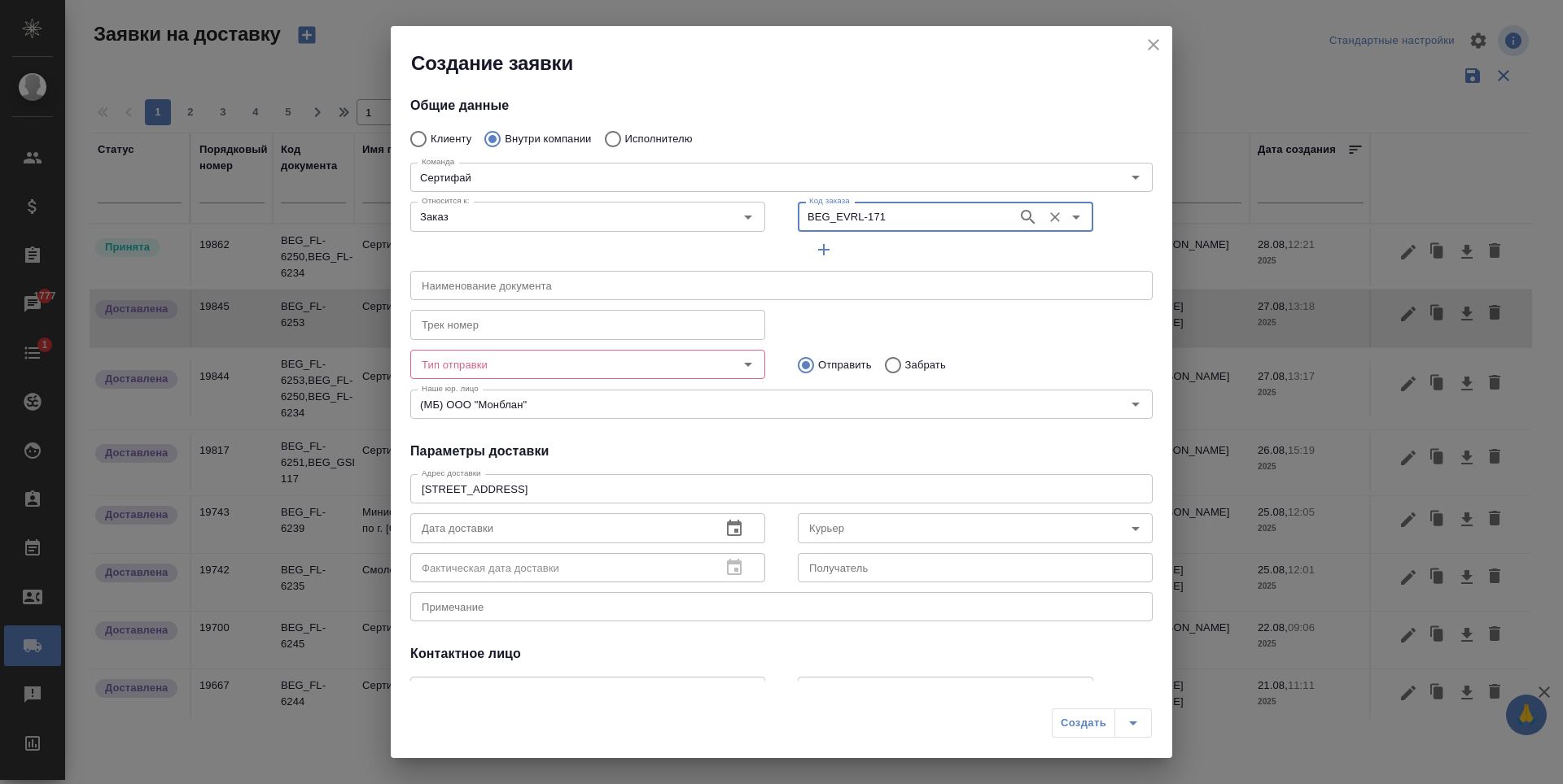
type input "BEG_EVRL-171"
click at [580, 364] on input "Тип отправки" at bounding box center [560, 364] width 291 height 20
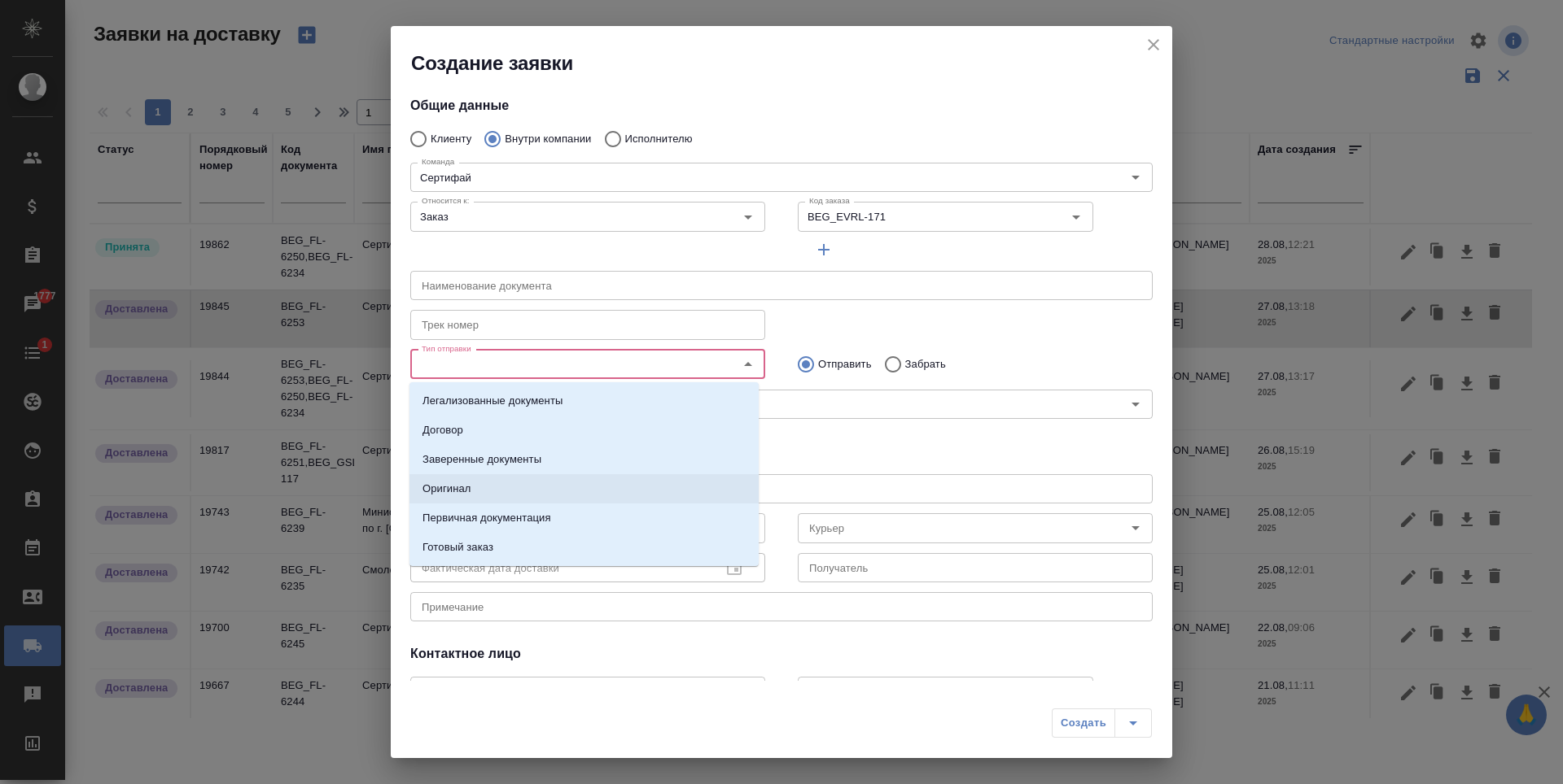
click at [543, 479] on li "Оригинал" at bounding box center [584, 490] width 349 height 30
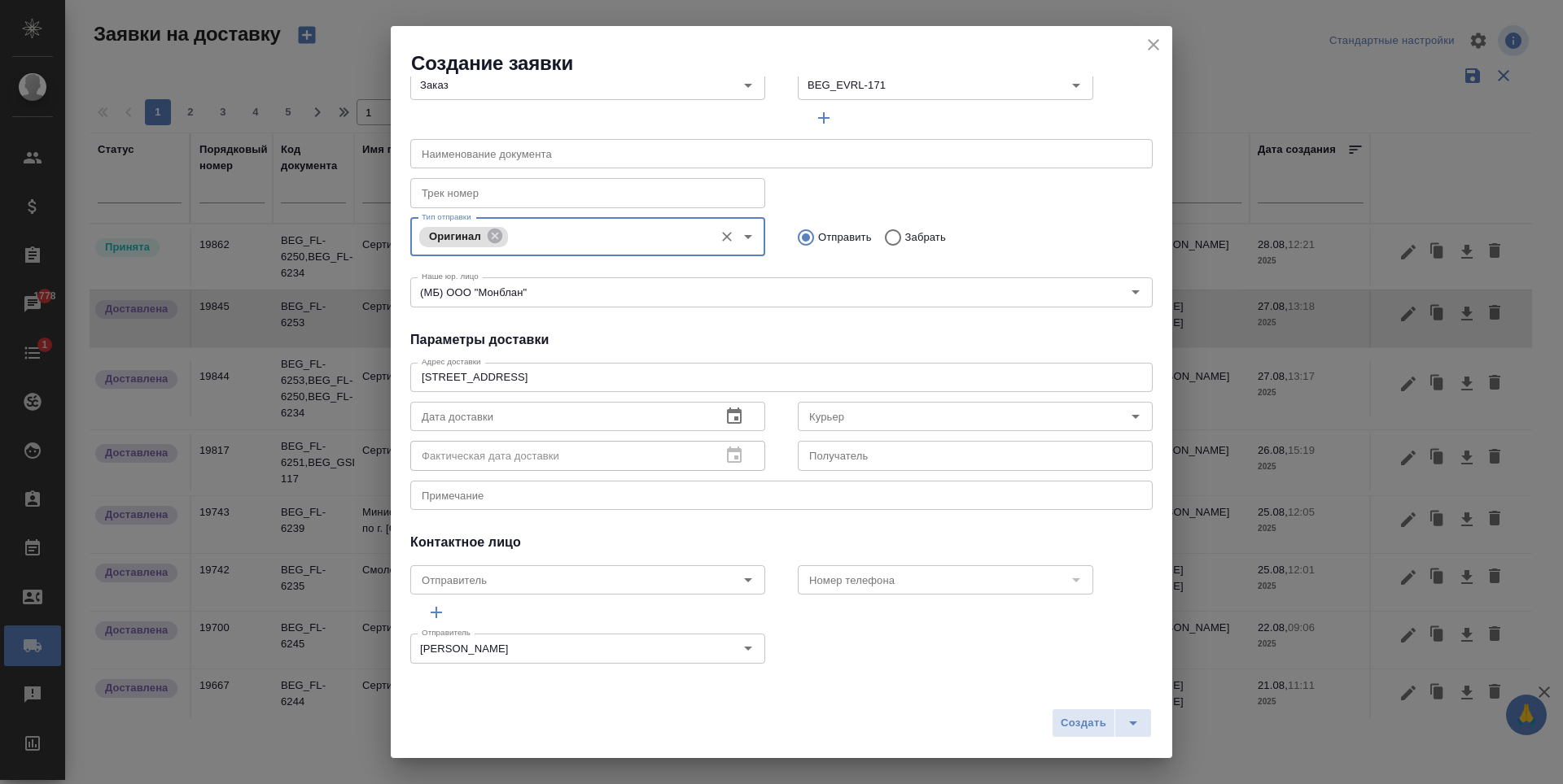
scroll to position [135, 0]
click at [733, 417] on icon "button" at bounding box center [734, 413] width 20 height 20
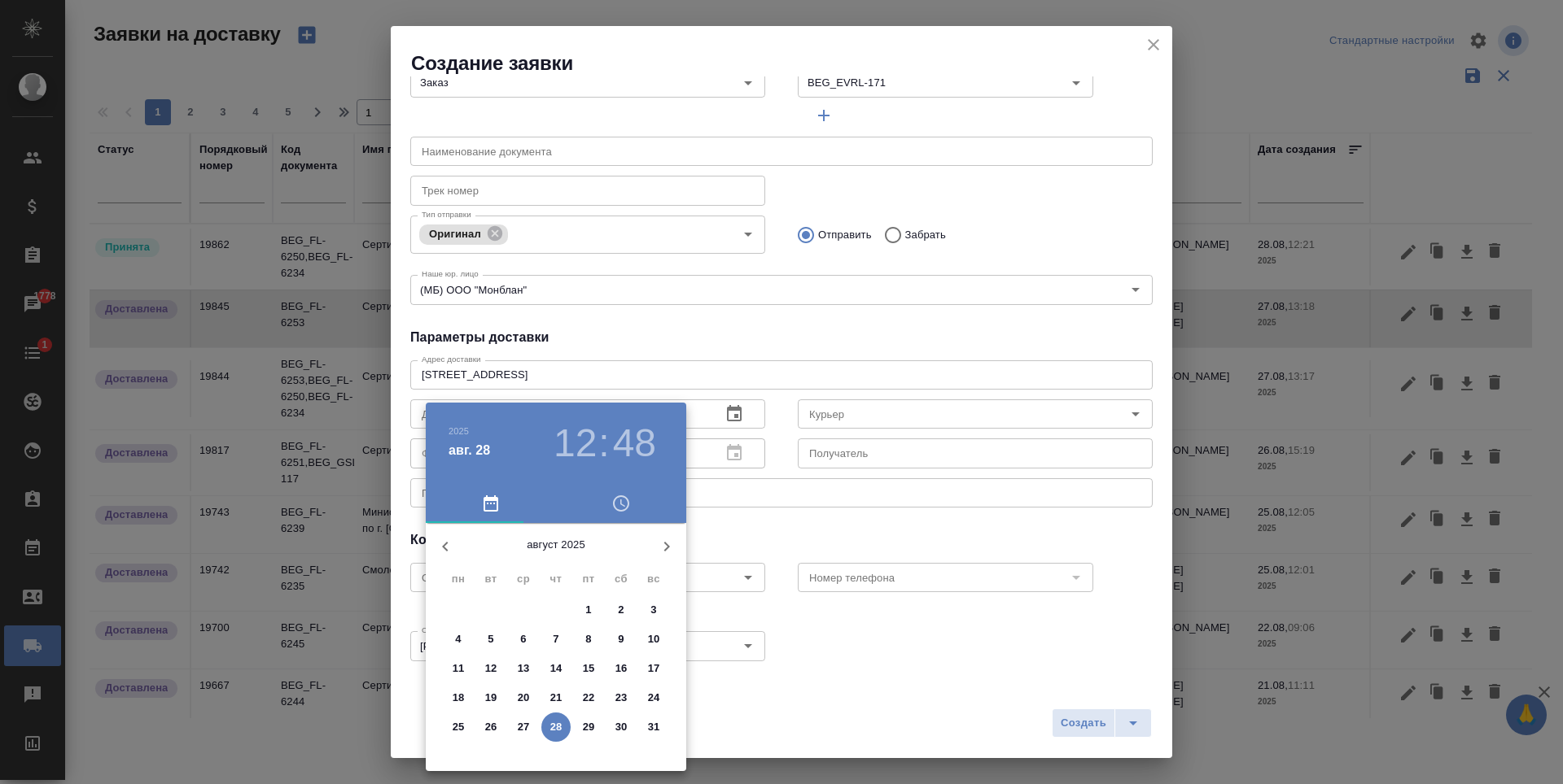
click at [580, 425] on h3 "12" at bounding box center [575, 443] width 43 height 46
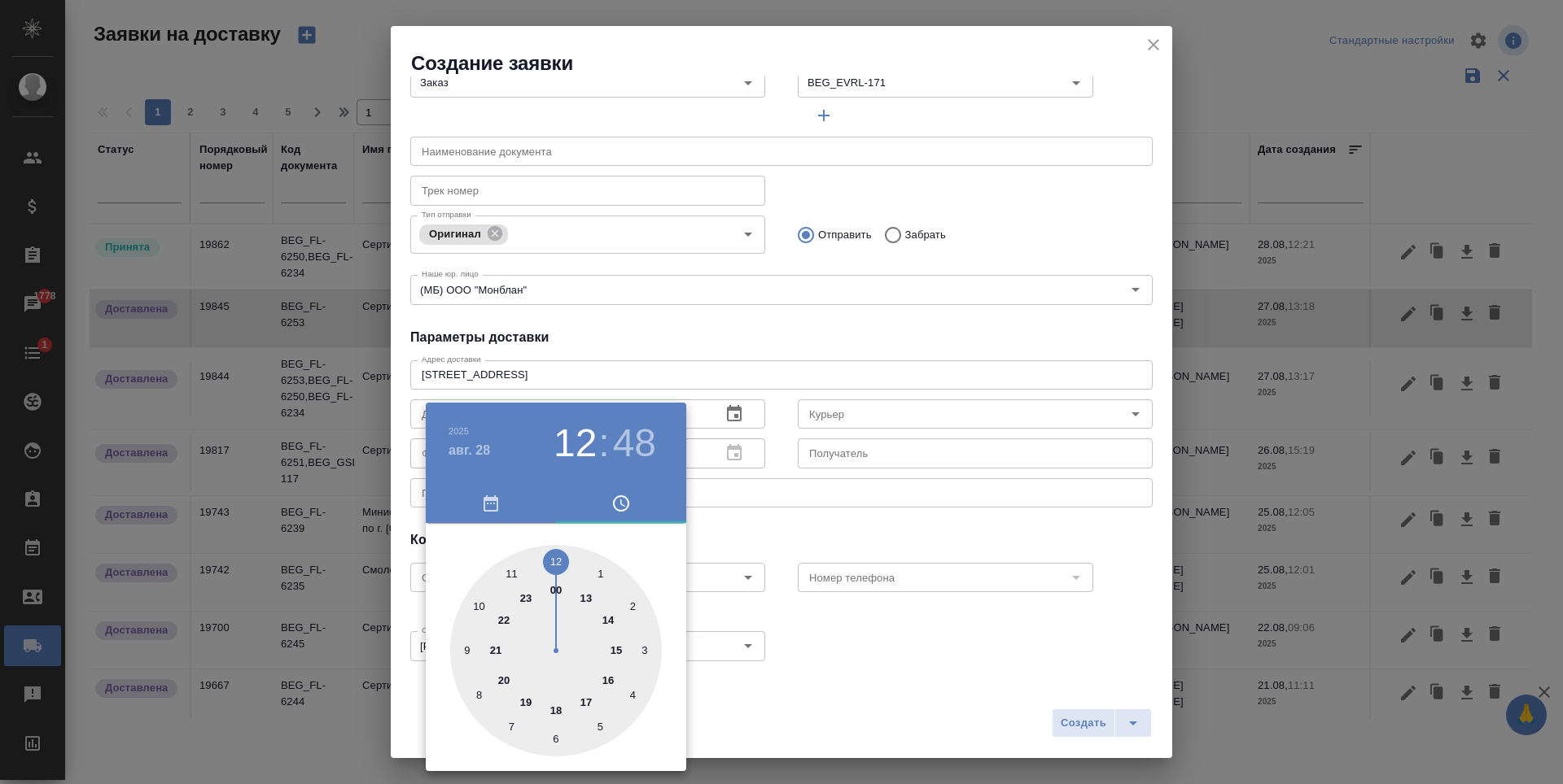
click at [612, 673] on div at bounding box center [556, 651] width 212 height 212
click at [548, 556] on div at bounding box center [556, 651] width 212 height 212
click at [551, 563] on div at bounding box center [556, 651] width 212 height 212
click at [763, 529] on div at bounding box center [782, 392] width 1563 height 784
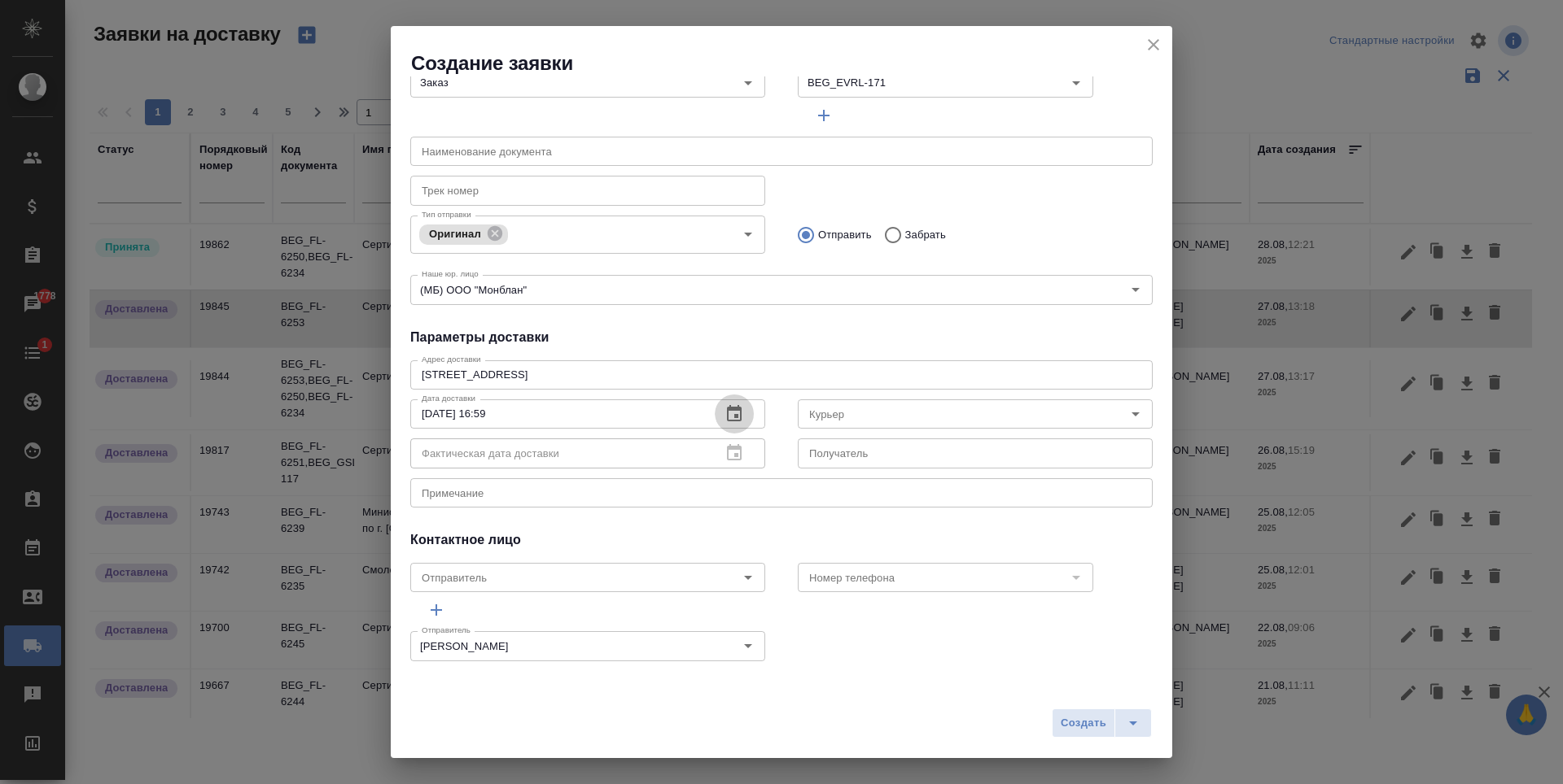
click at [731, 411] on icon "button" at bounding box center [734, 413] width 20 height 20
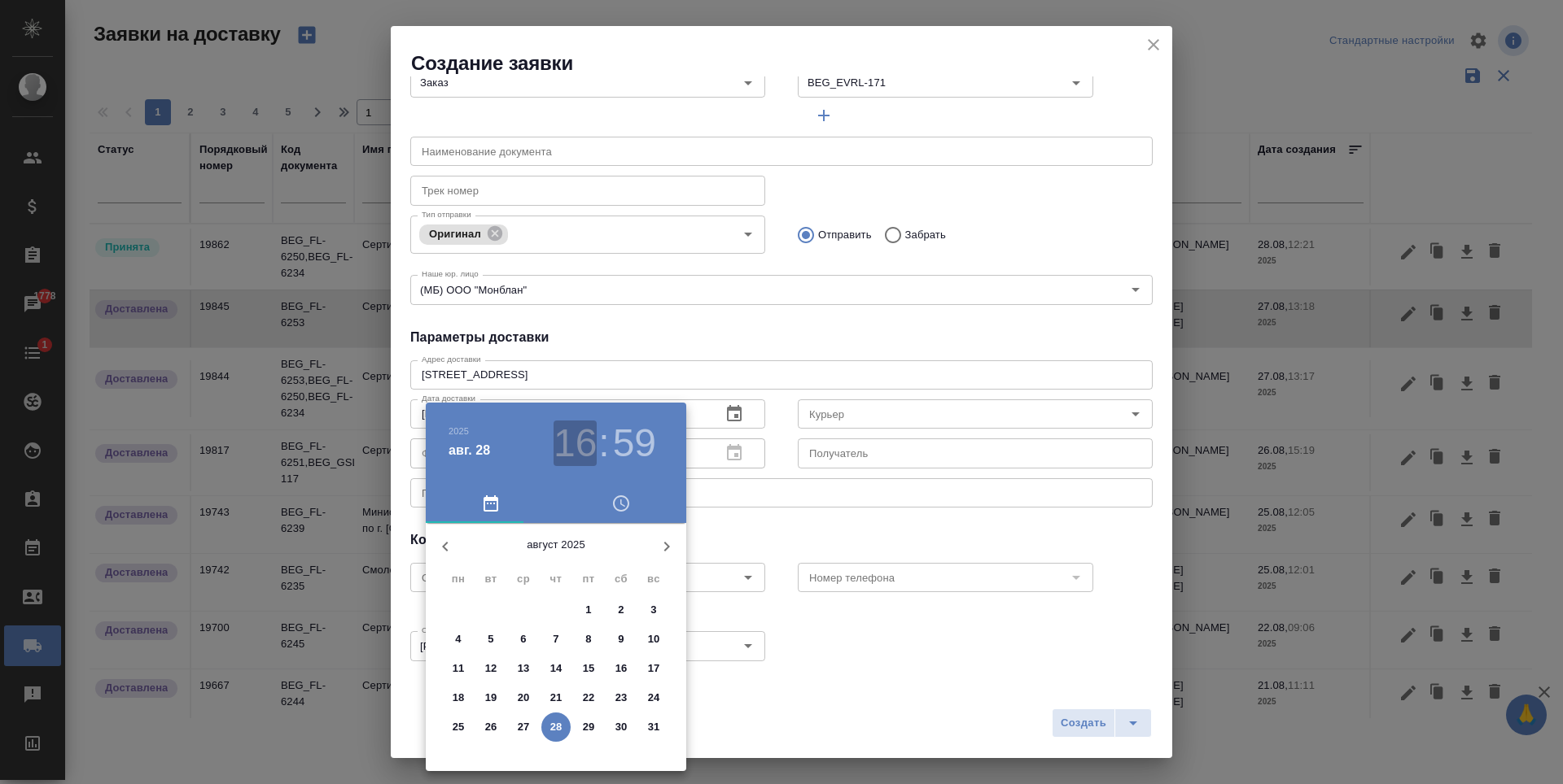
click at [581, 445] on h3 "16" at bounding box center [575, 443] width 43 height 46
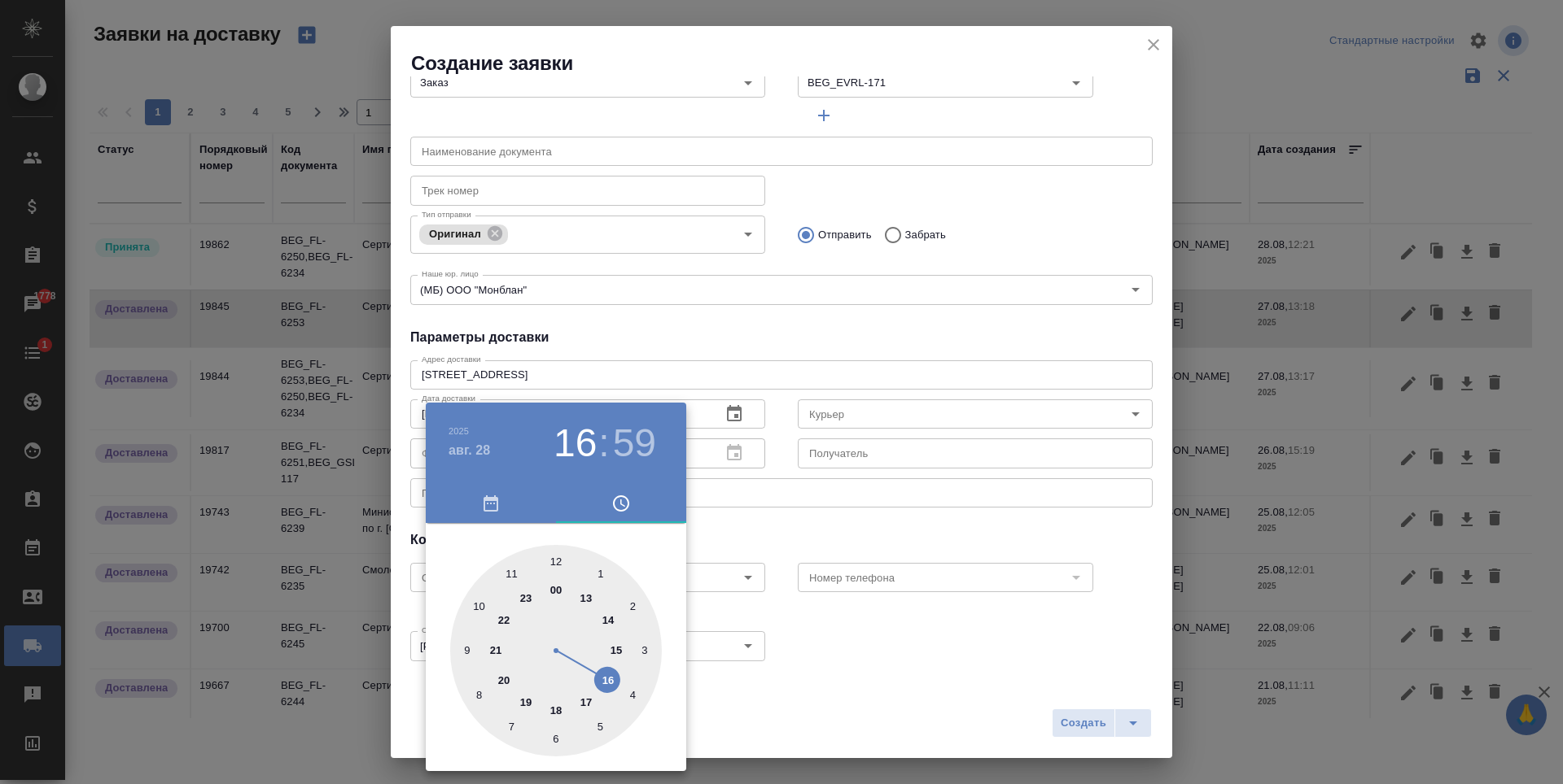
click at [625, 436] on h3 "59" at bounding box center [635, 443] width 43 height 46
click at [558, 560] on div at bounding box center [556, 651] width 212 height 212
type input "28.08.2025 16:00"
click at [885, 477] on div at bounding box center [782, 392] width 1563 height 784
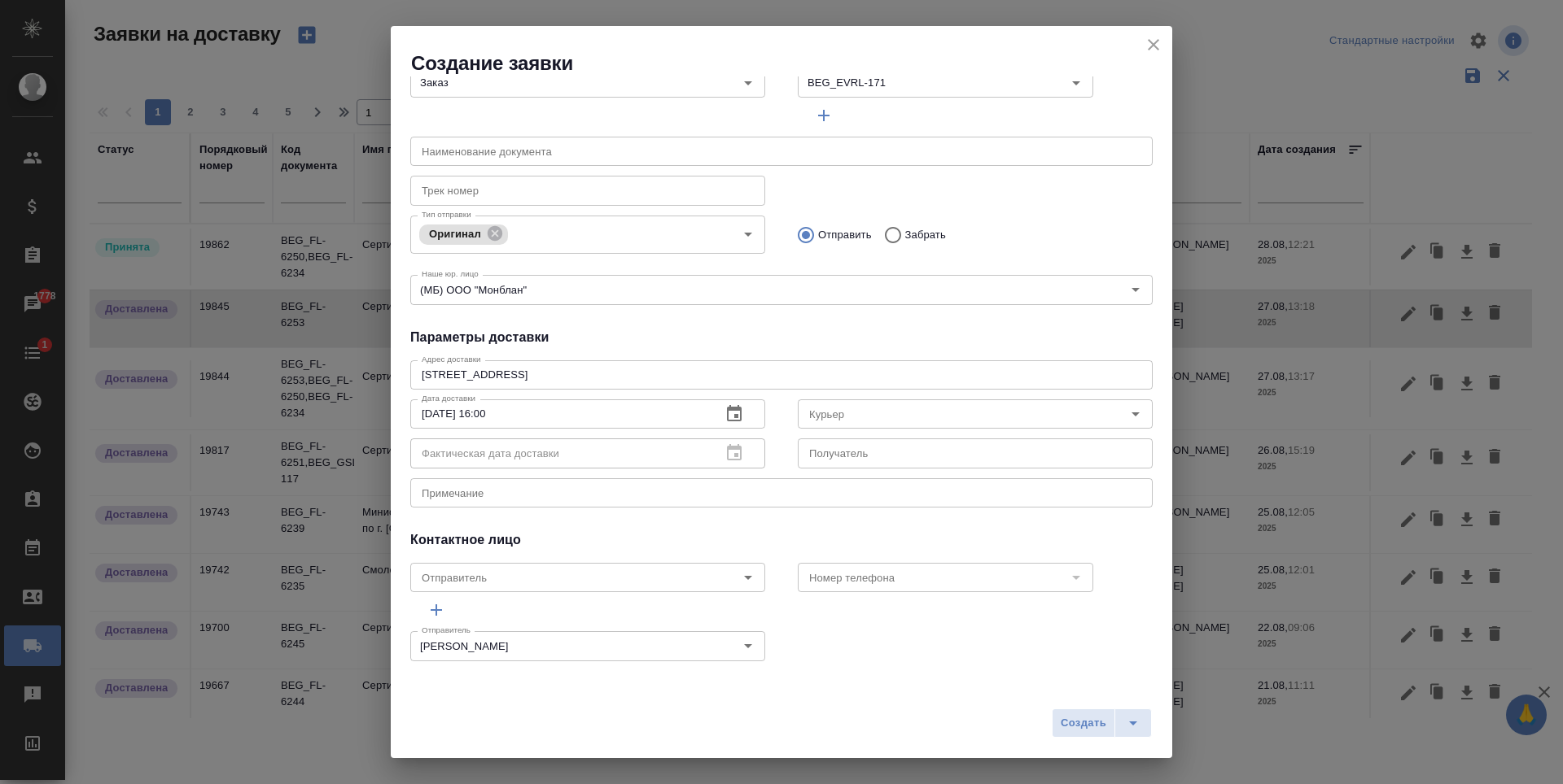
click at [901, 413] on input "Курьер" at bounding box center [948, 413] width 291 height 20
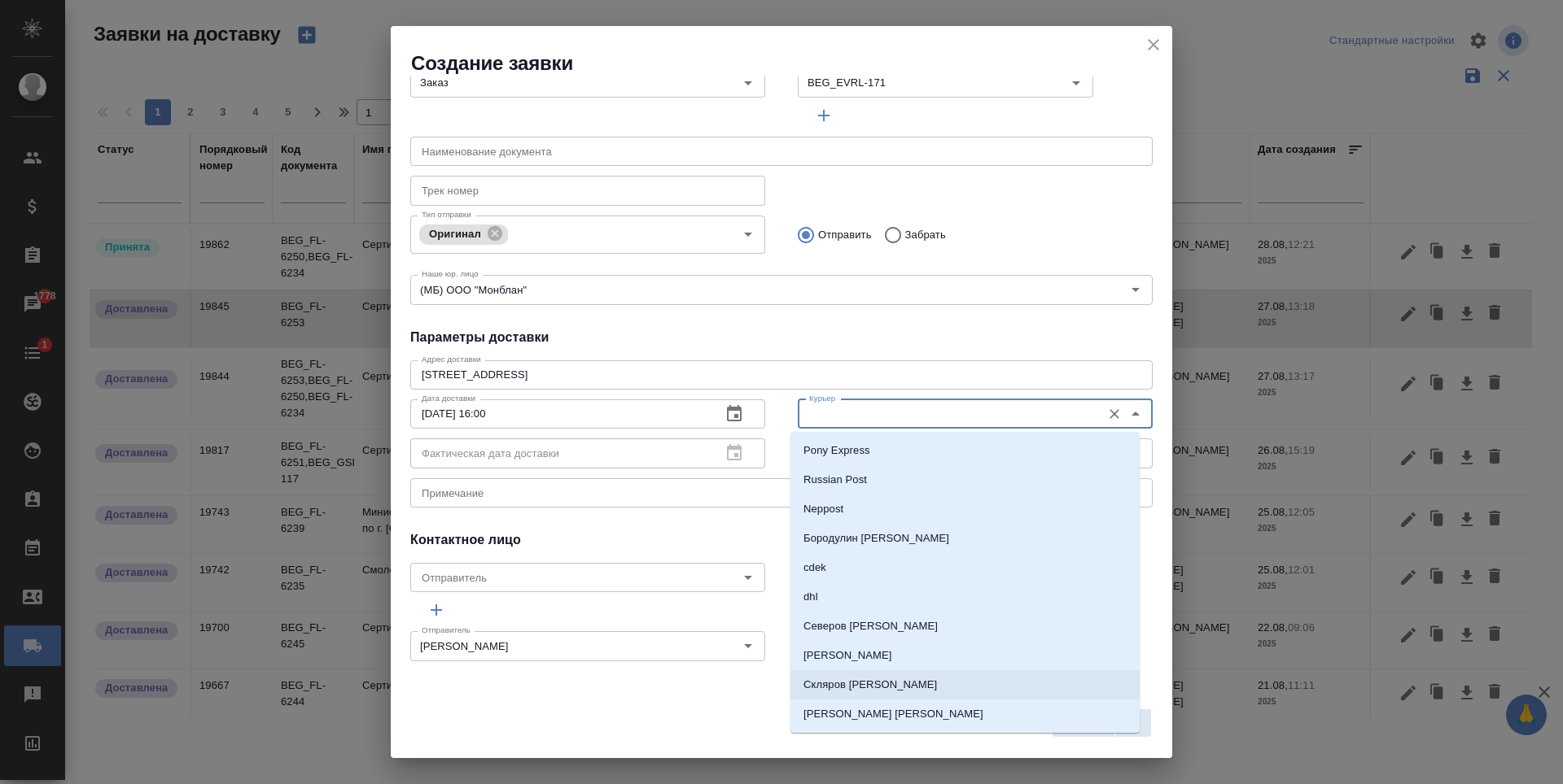
click at [869, 676] on li "Скляров Станислав" at bounding box center [965, 686] width 349 height 30
type input "Скляров Станислав"
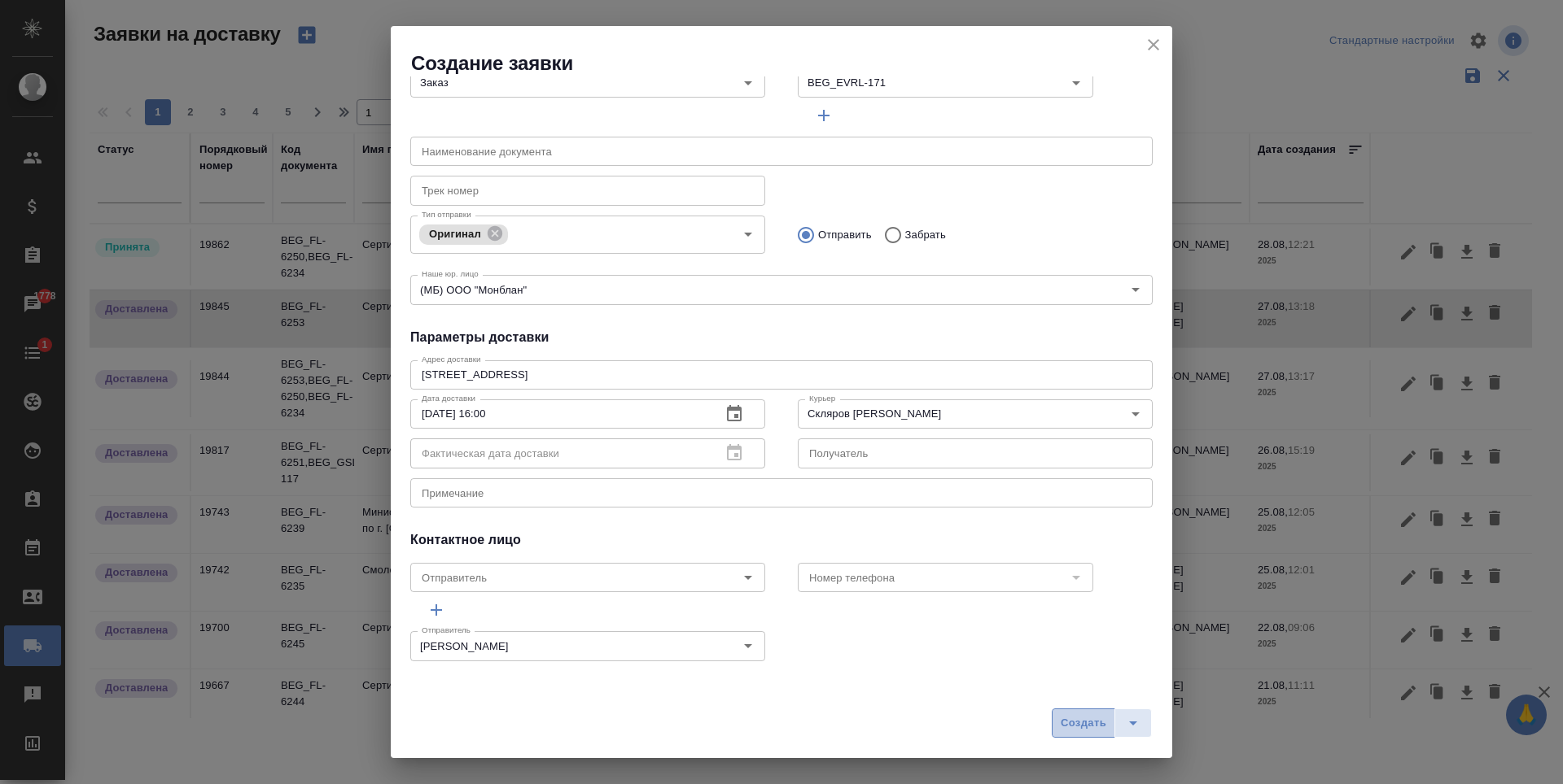
click at [1072, 723] on span "Создать" at bounding box center [1083, 724] width 46 height 19
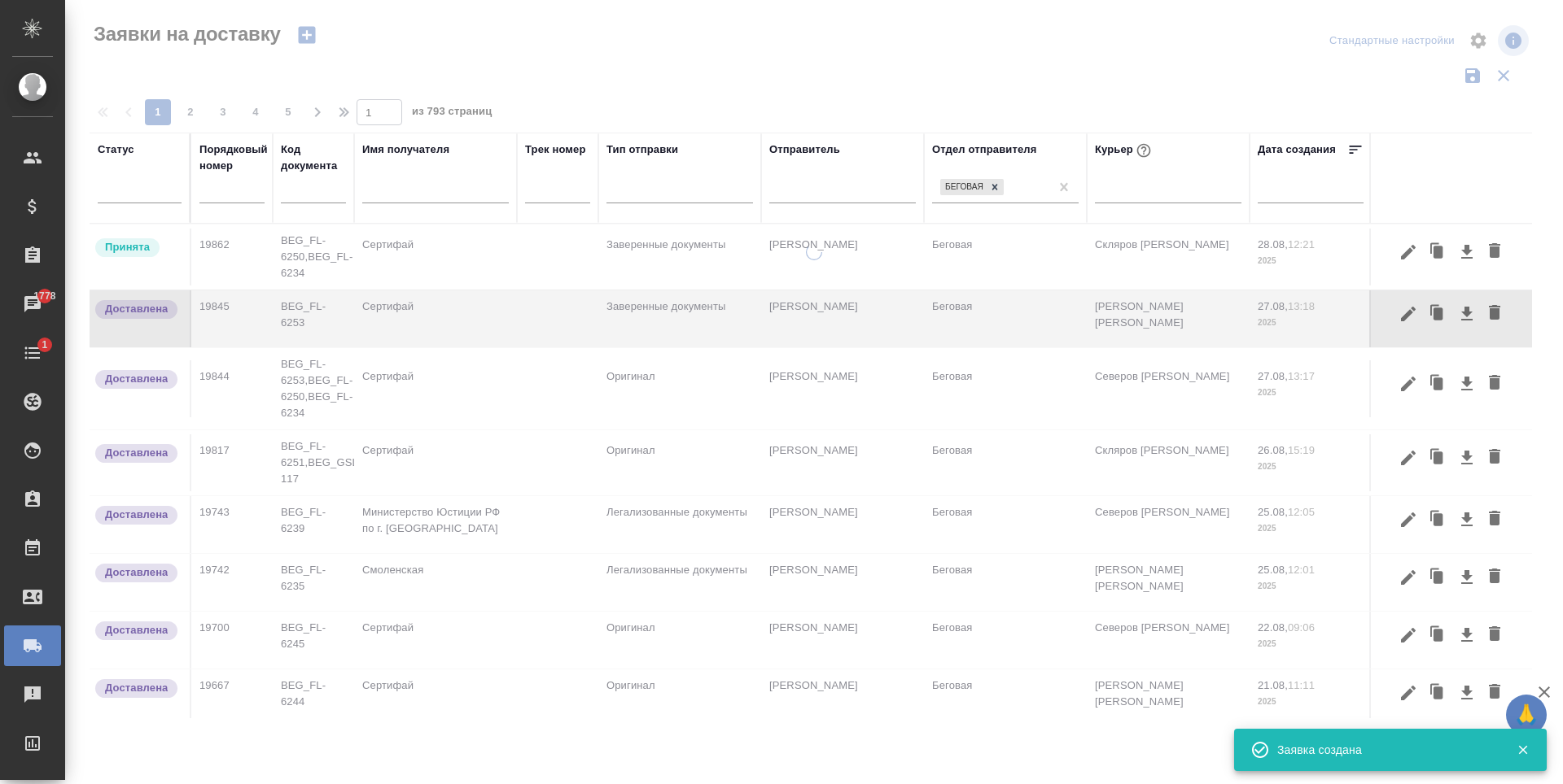
scroll to position [0, 0]
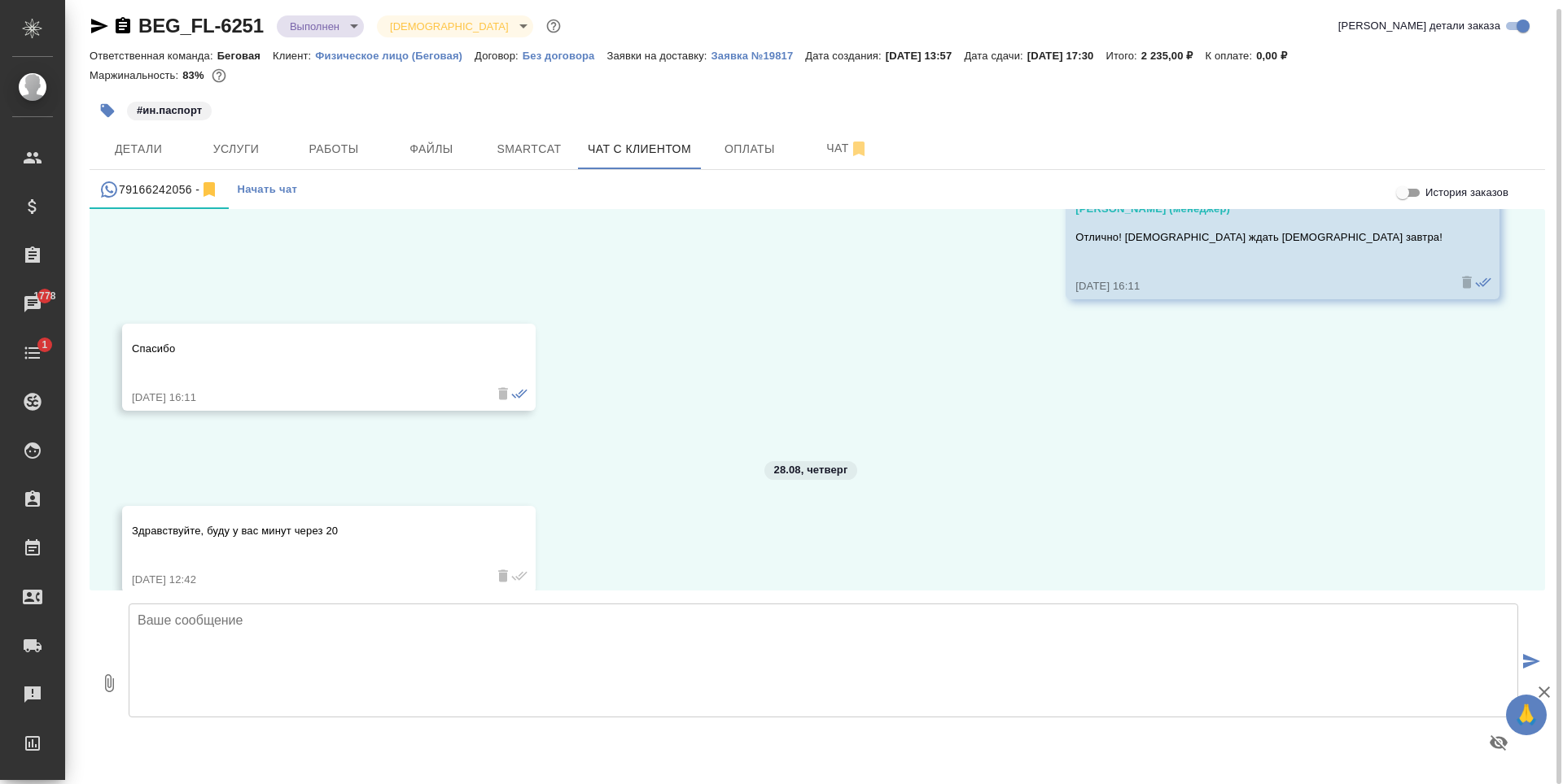
scroll to position [8202, 0]
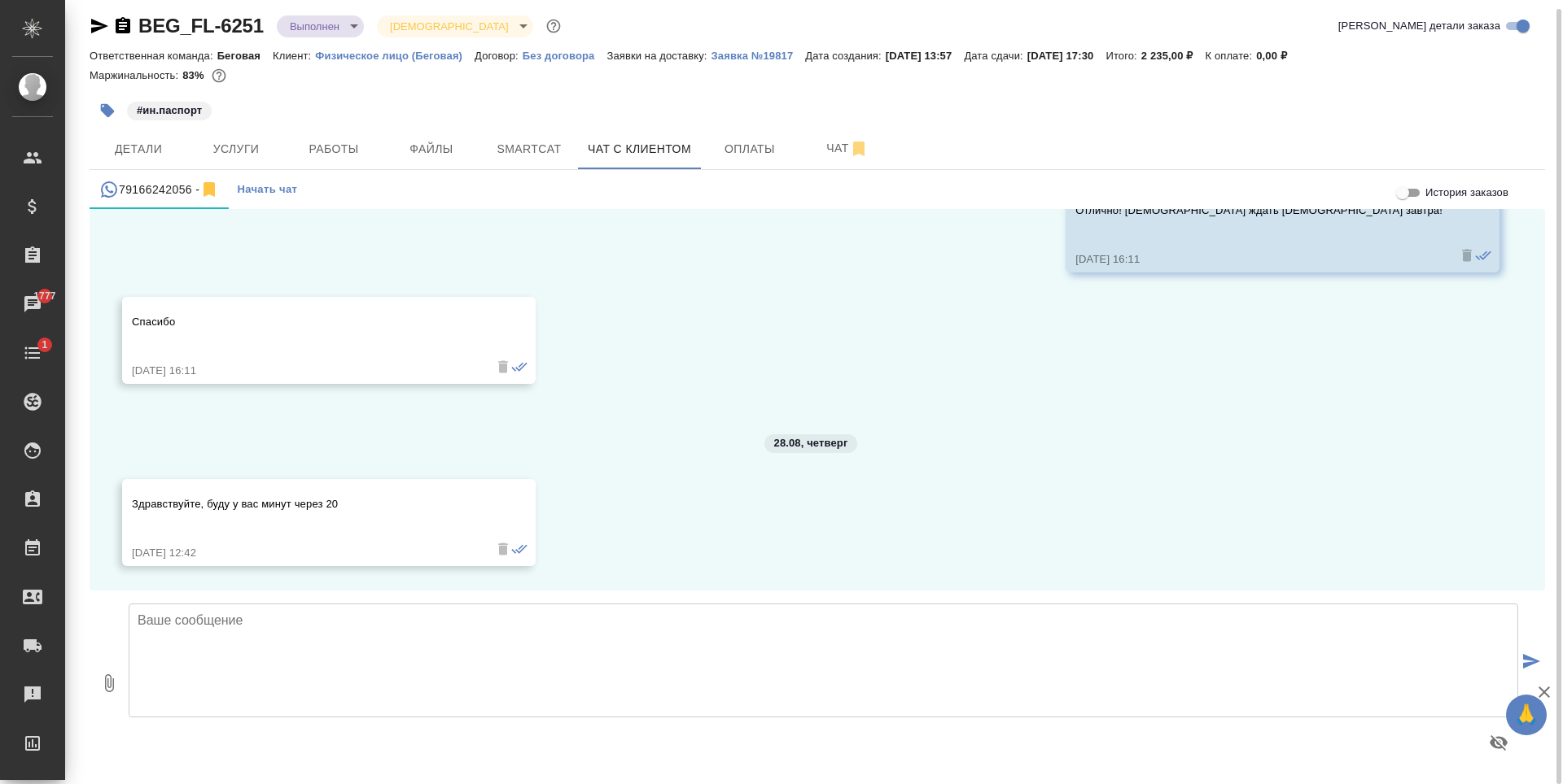
click at [587, 637] on textarea at bounding box center [822, 660] width 1389 height 114
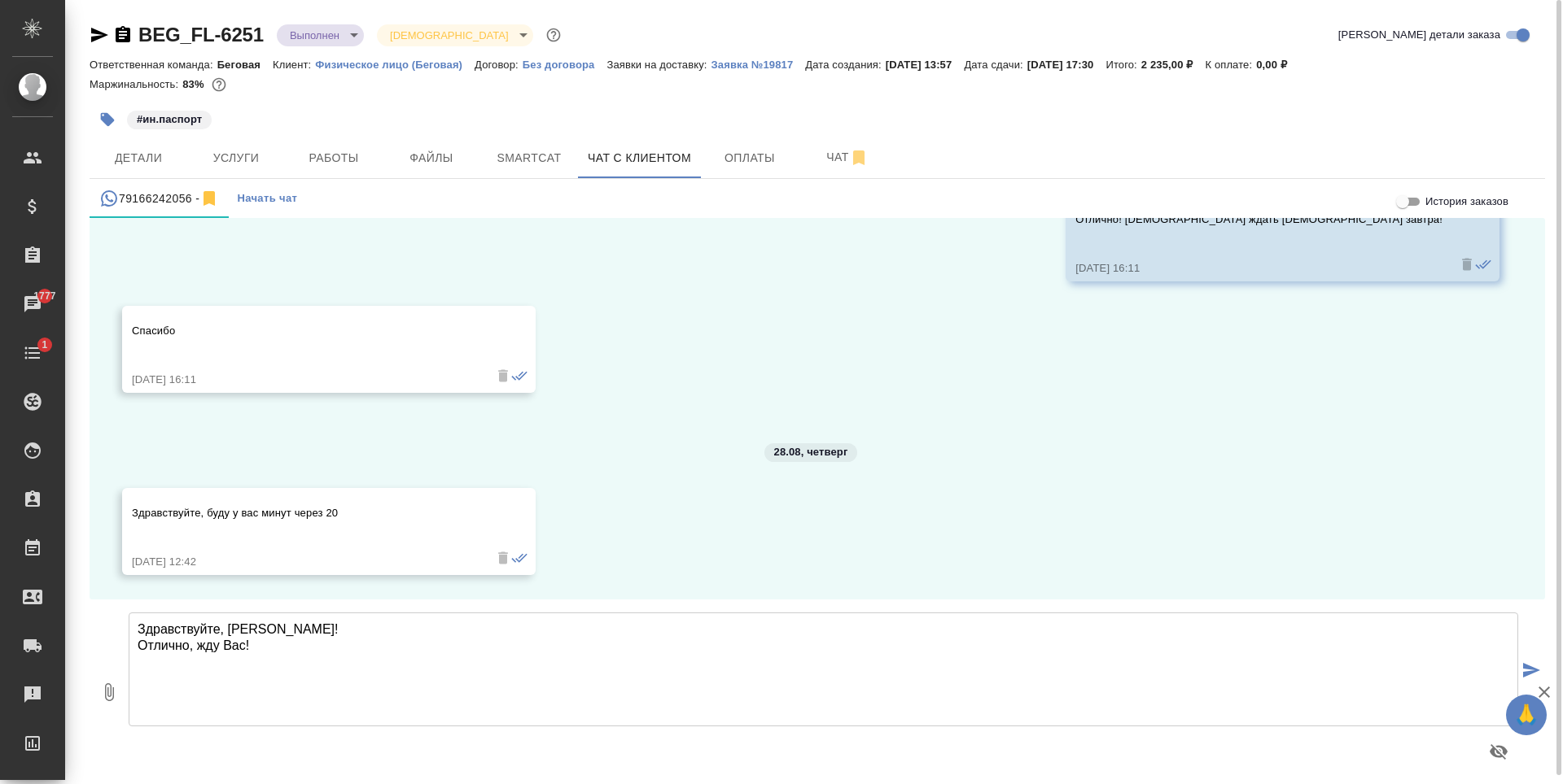
type textarea "Здравствуйте, Дмитрий! Отлично, жду Вас!"
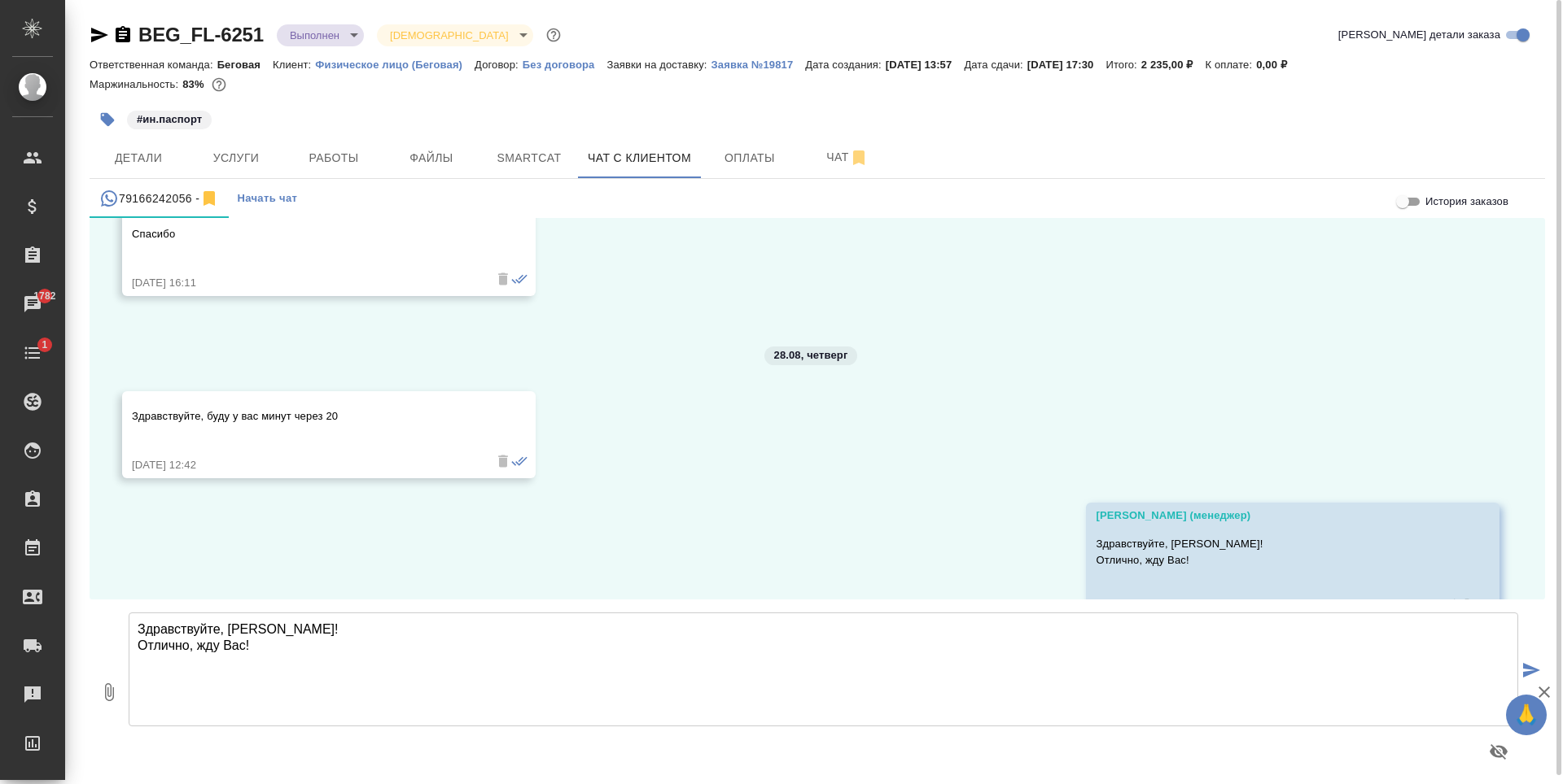
scroll to position [8346, 0]
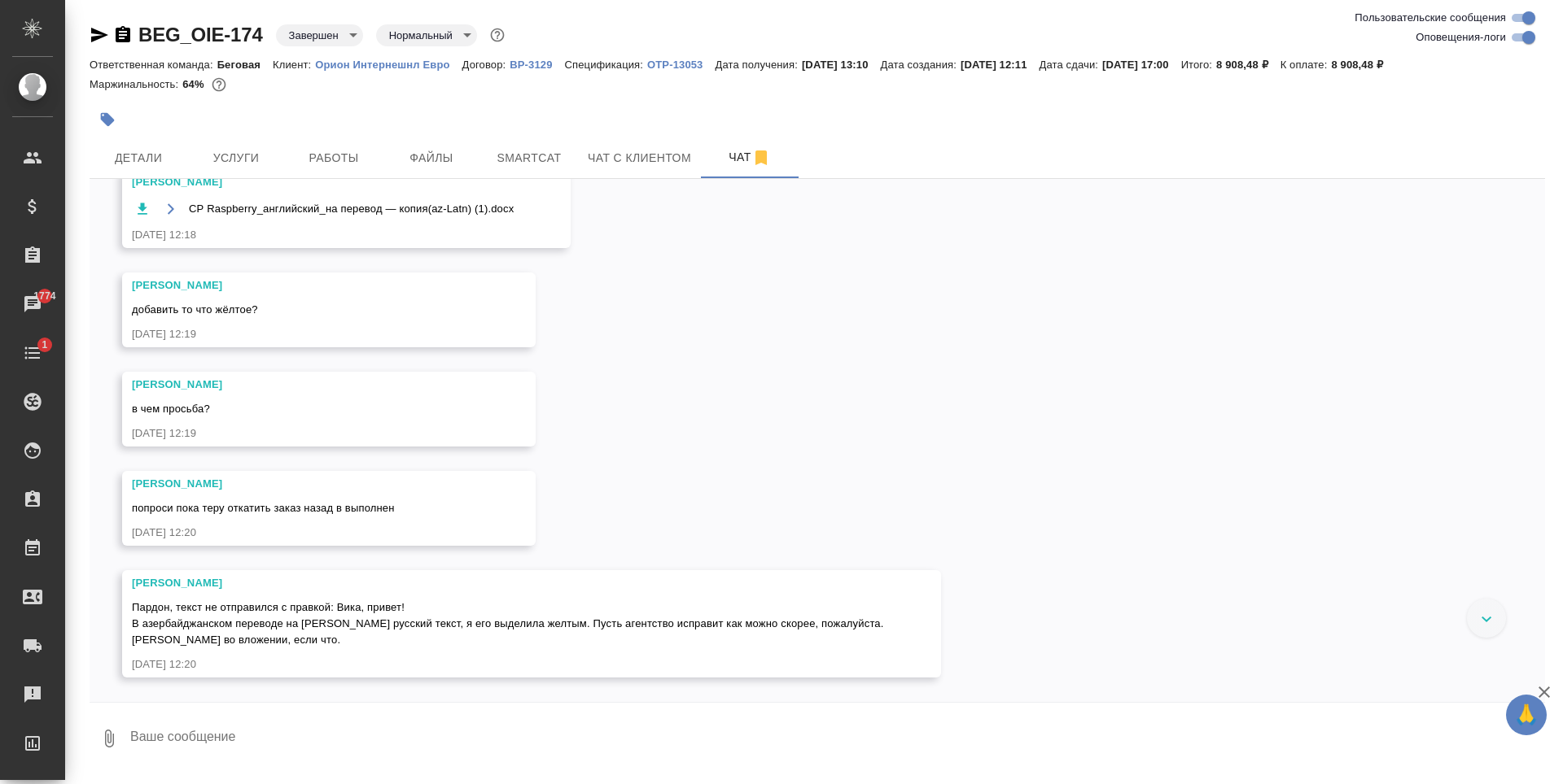
scroll to position [16688, 0]
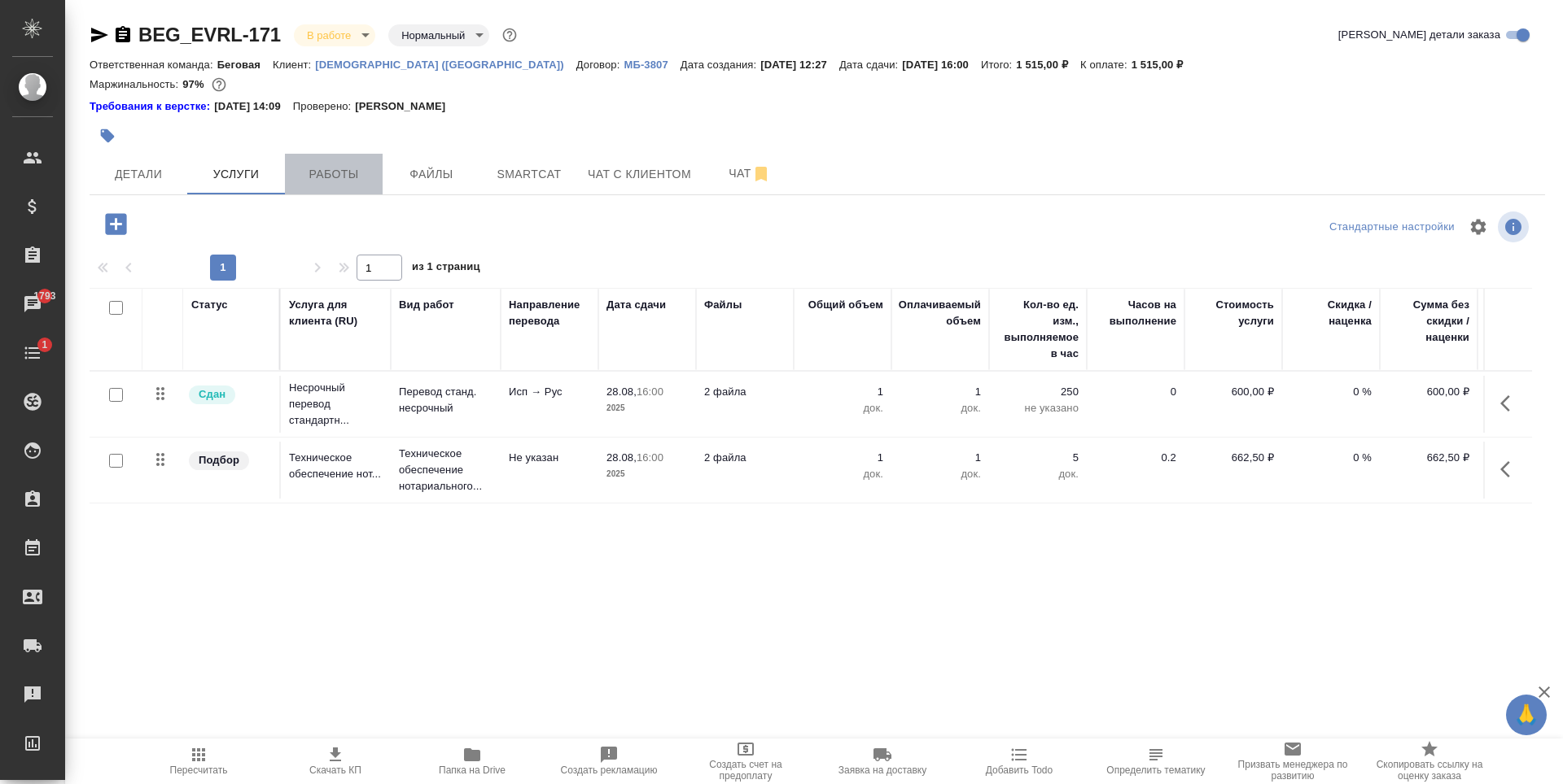
click at [333, 177] on span "Работы" at bounding box center [334, 175] width 78 height 20
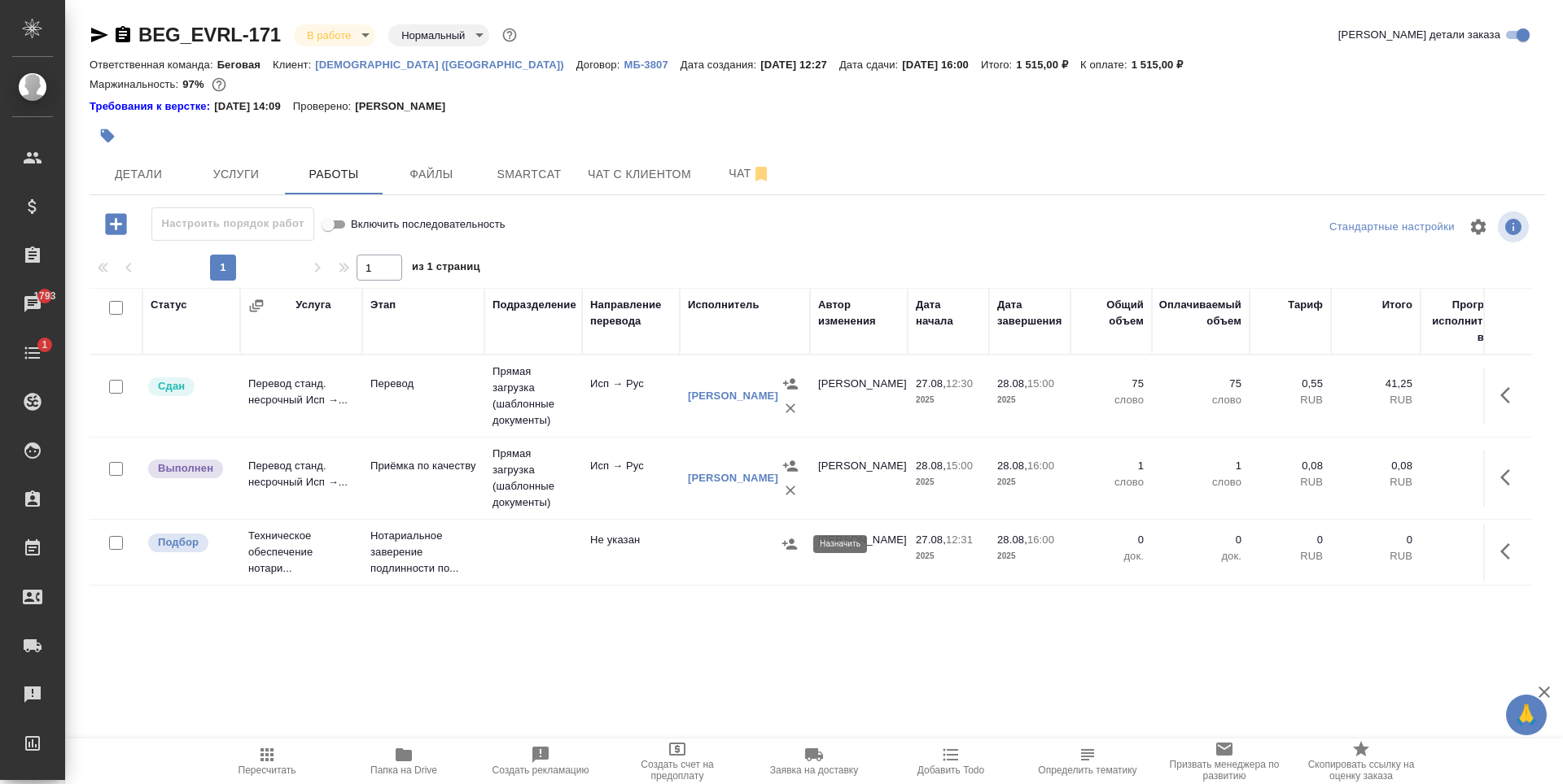
click at [791, 546] on icon "button" at bounding box center [790, 543] width 15 height 10
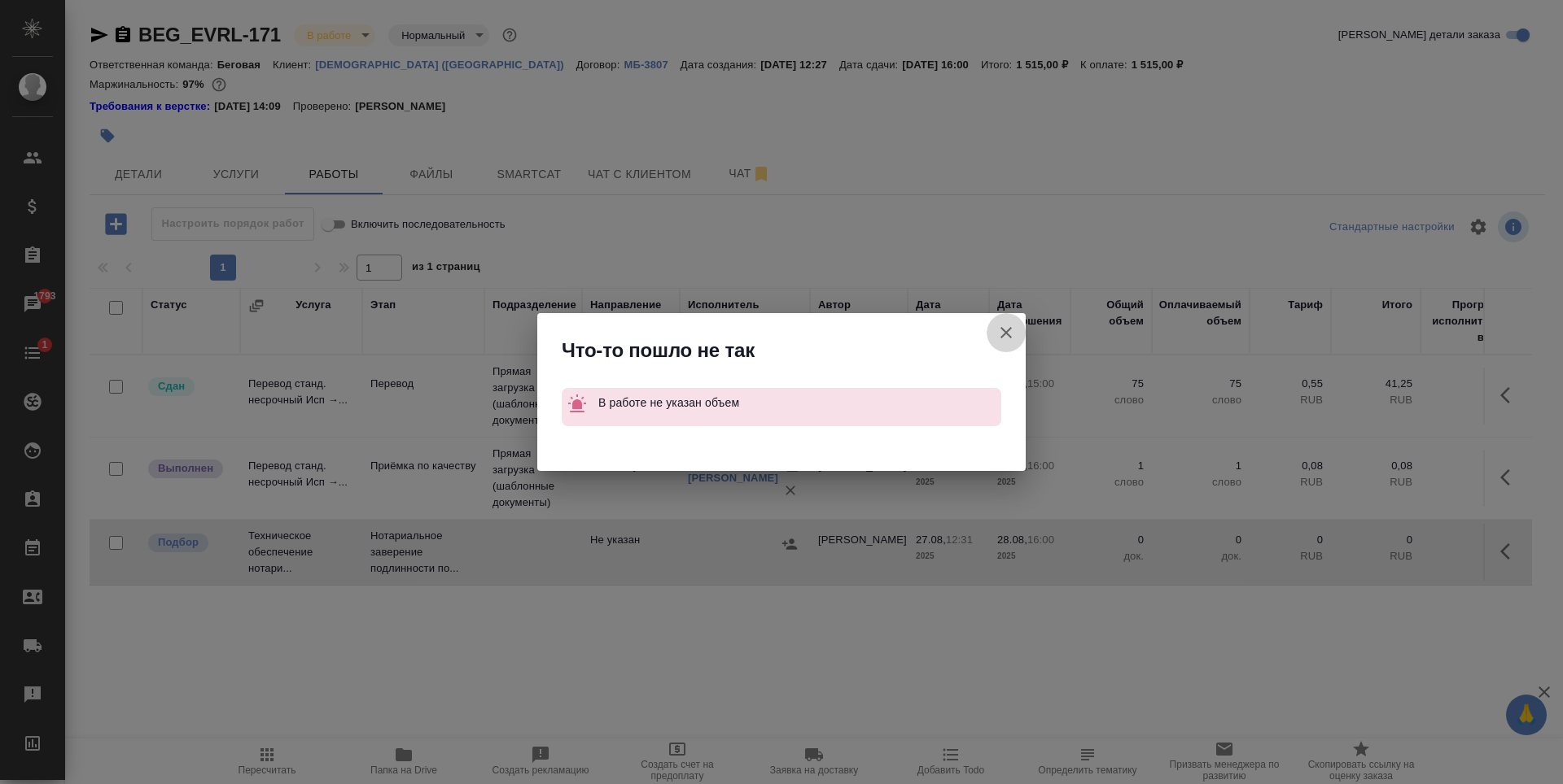
click at [1014, 341] on icon "button" at bounding box center [1005, 333] width 20 height 20
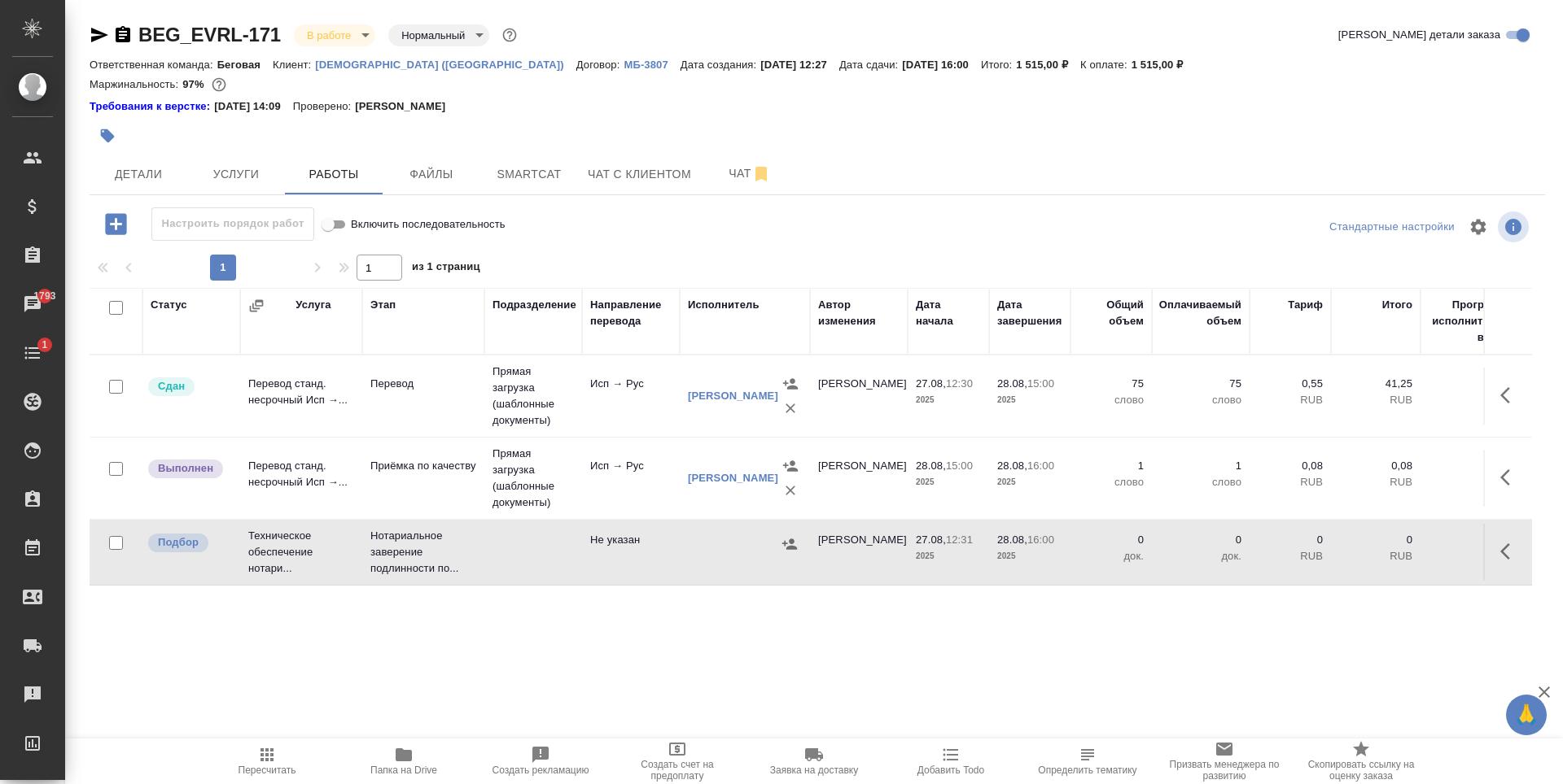
click at [711, 552] on div at bounding box center [744, 544] width 114 height 24
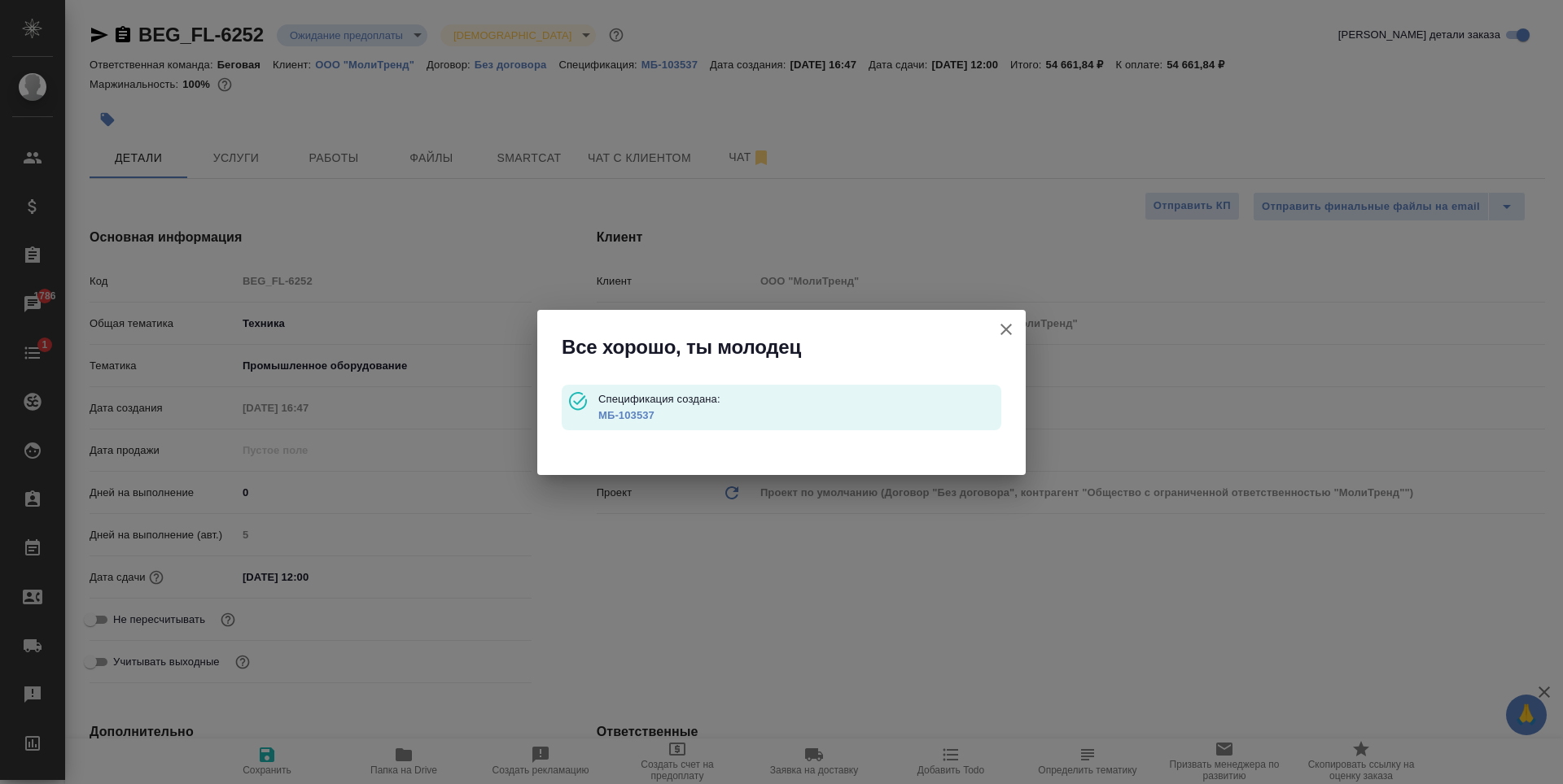
select select "RU"
click at [1017, 330] on button "Клиент не указал номер" at bounding box center [1006, 330] width 39 height 39
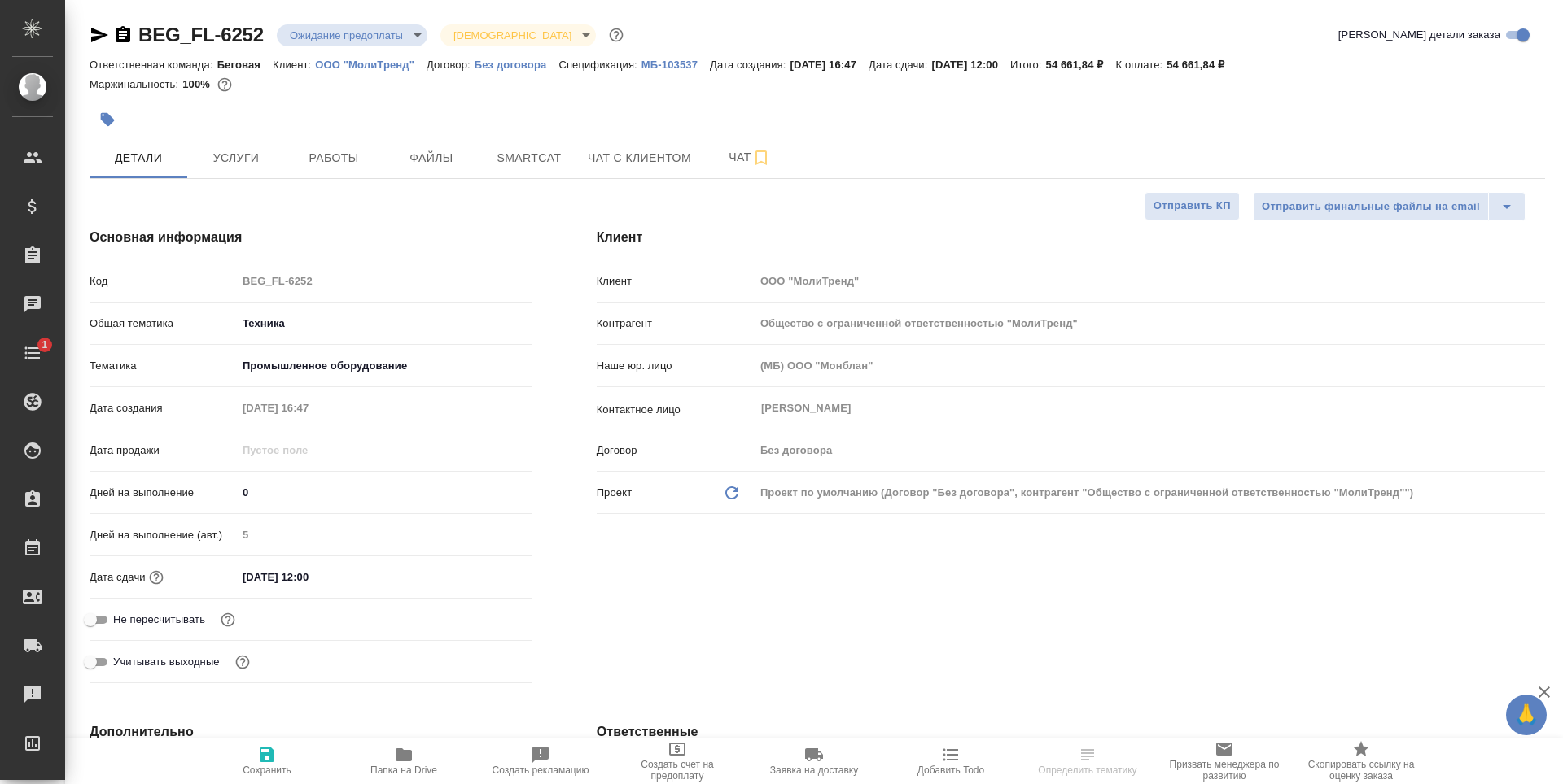
select select "RU"
click at [228, 138] on button "Услуги" at bounding box center [235, 158] width 98 height 41
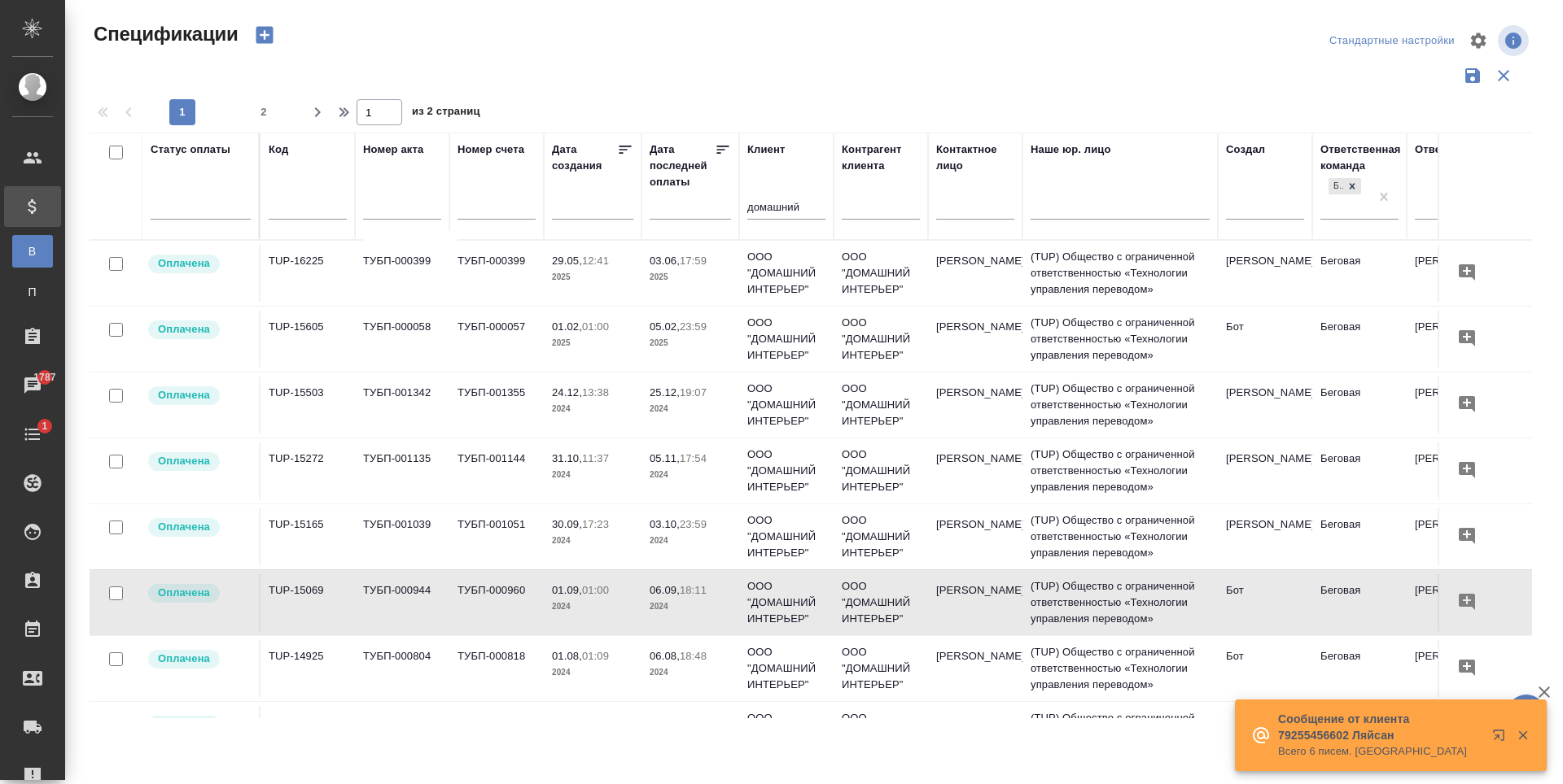
click at [615, 417] on td "24.12, 13:38 2024" at bounding box center [592, 405] width 98 height 57
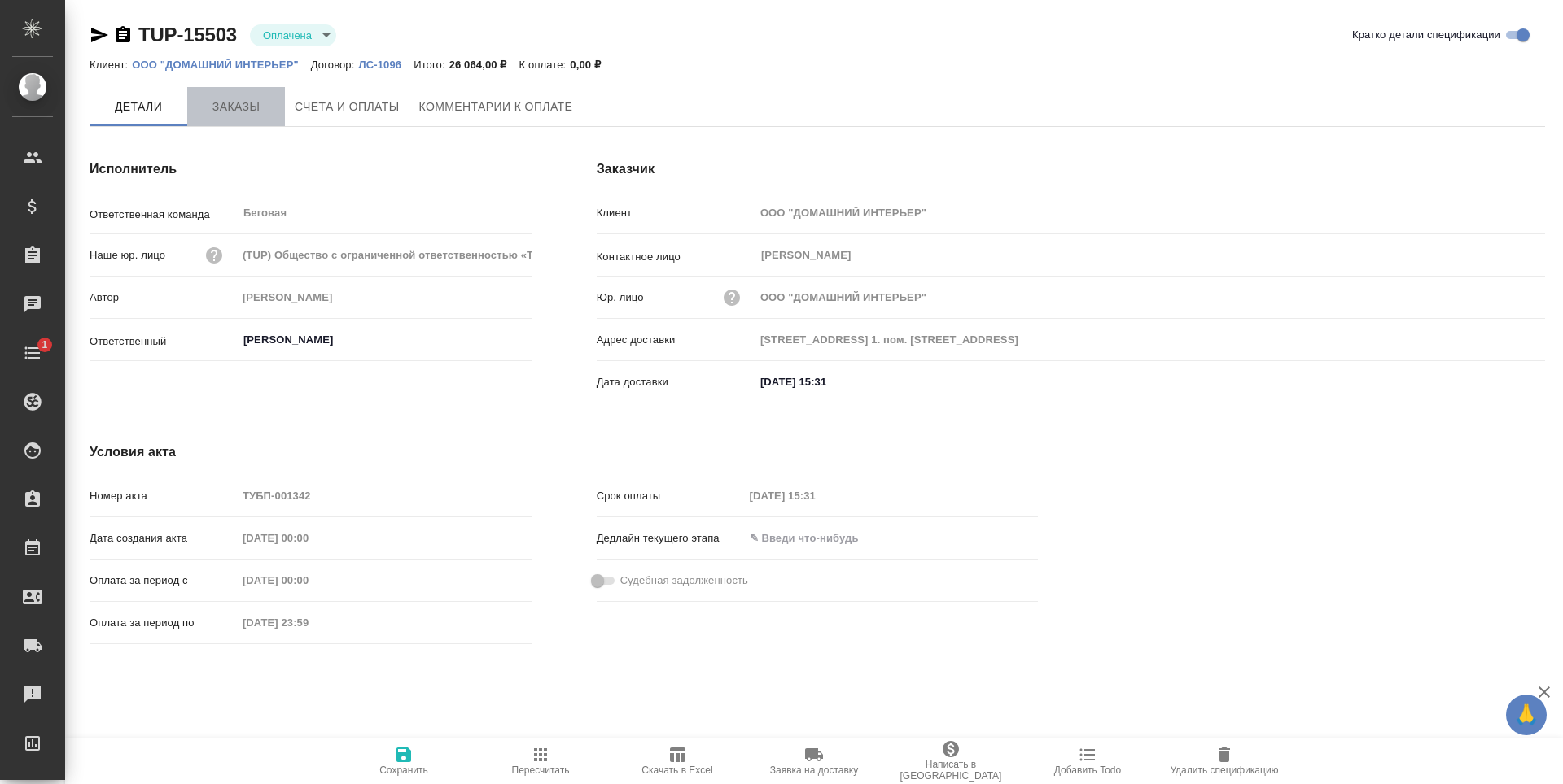
click at [239, 117] on button "Заказы" at bounding box center [235, 107] width 98 height 39
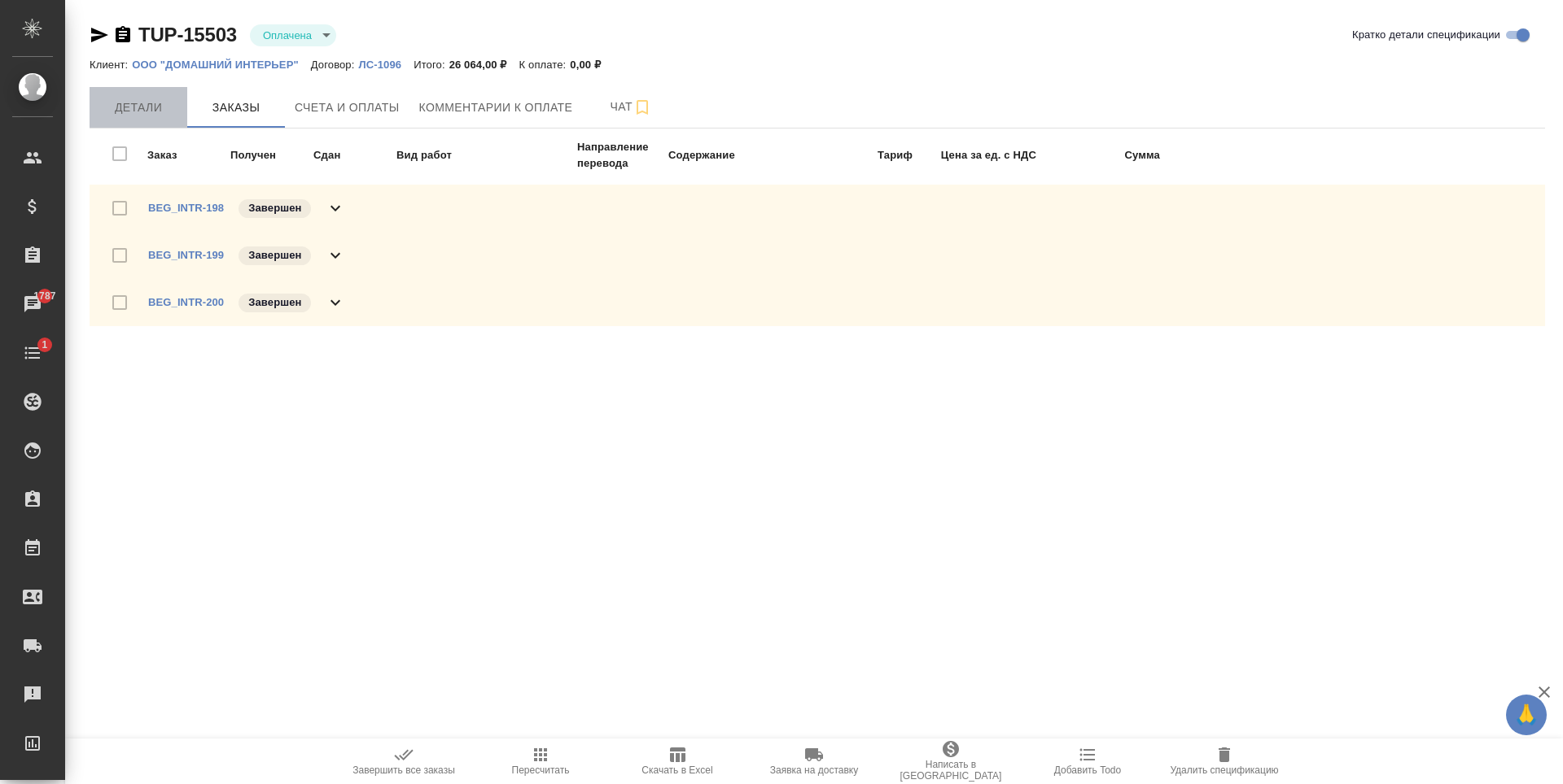
click at [138, 115] on span "Детали" at bounding box center [138, 108] width 78 height 20
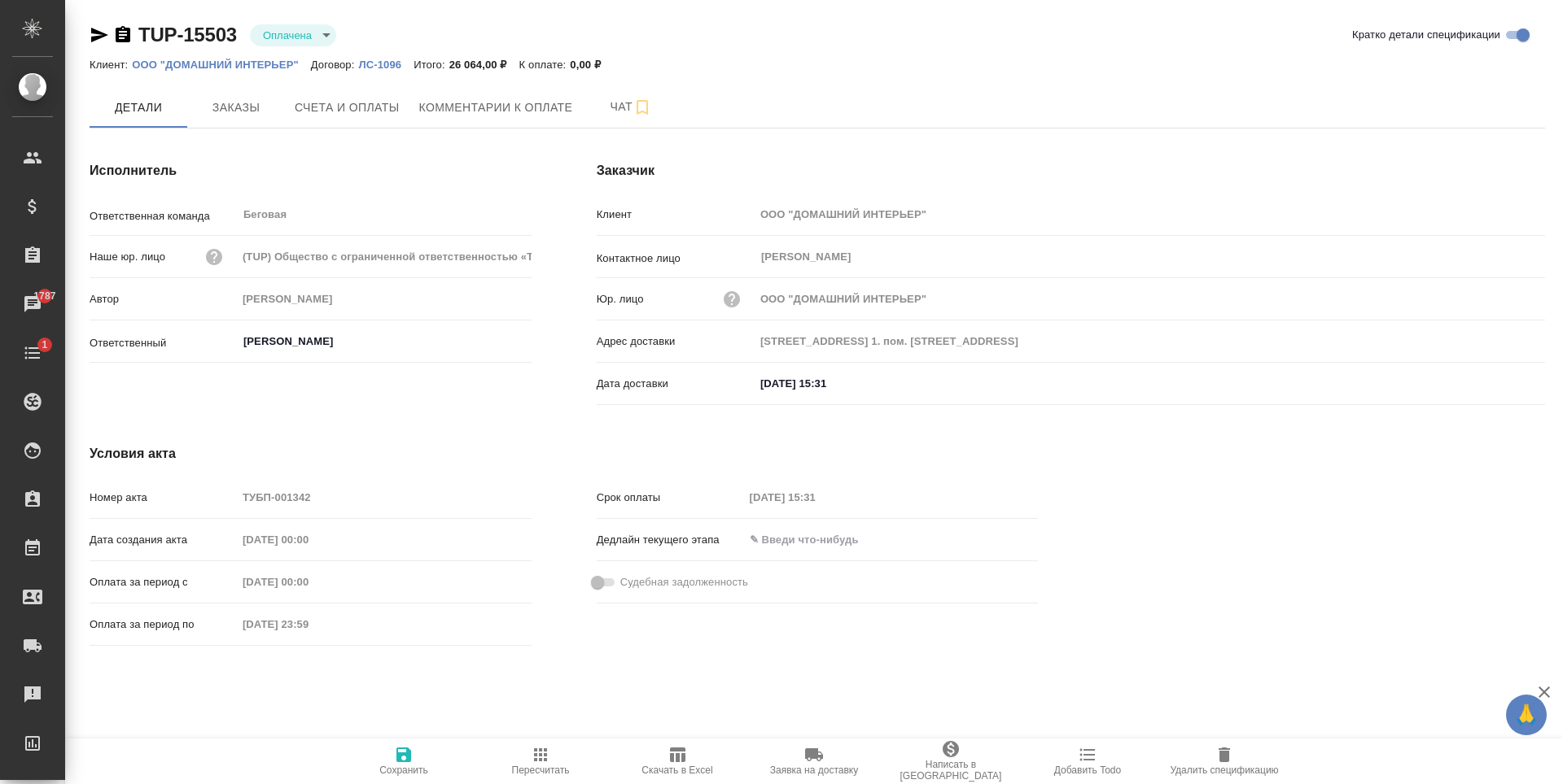
click at [237, 64] on p "ООО "ДОМАШНИЙ ИНТЕРЬЕР"" at bounding box center [221, 64] width 179 height 12
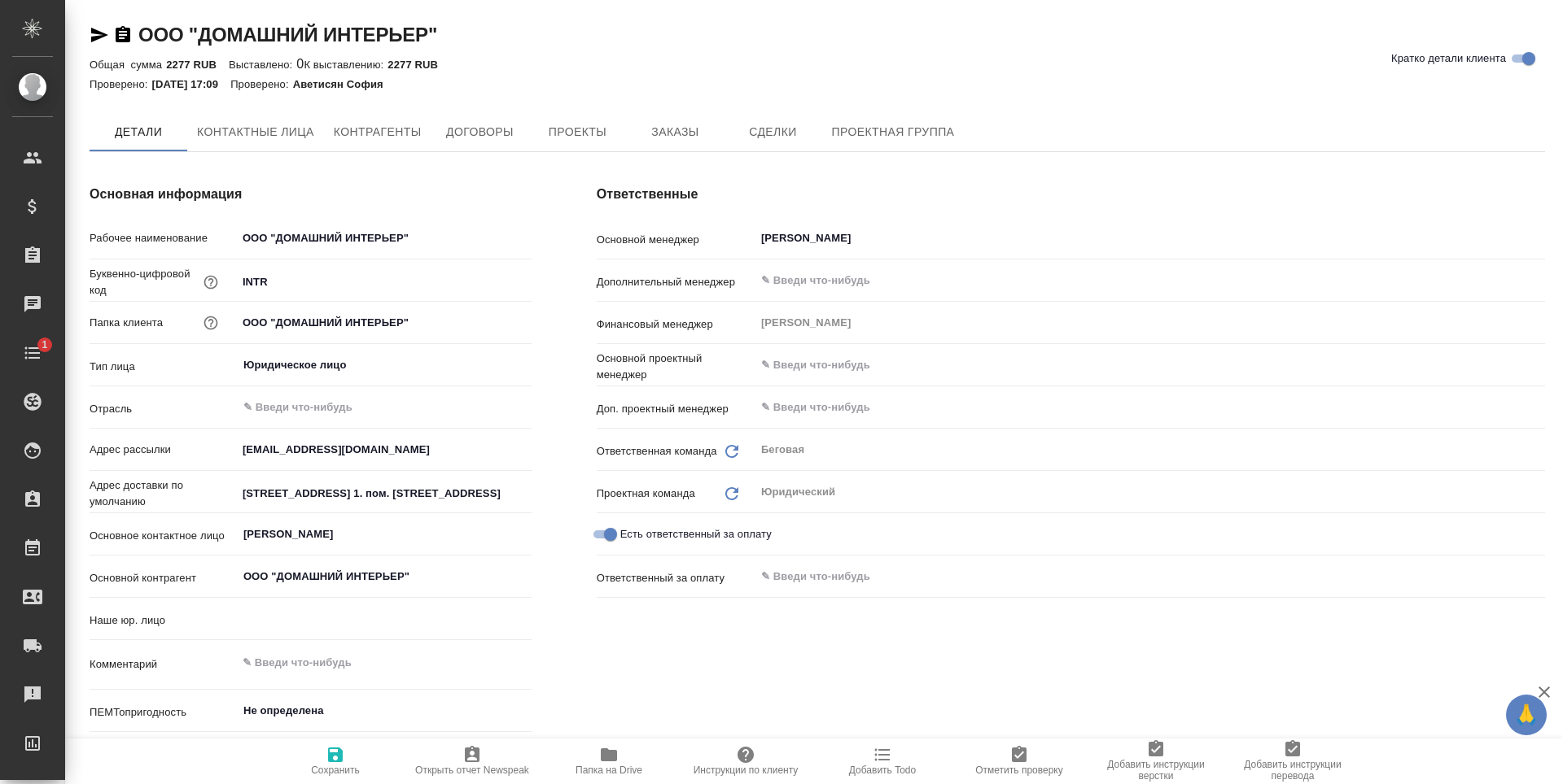
type textarea "x"
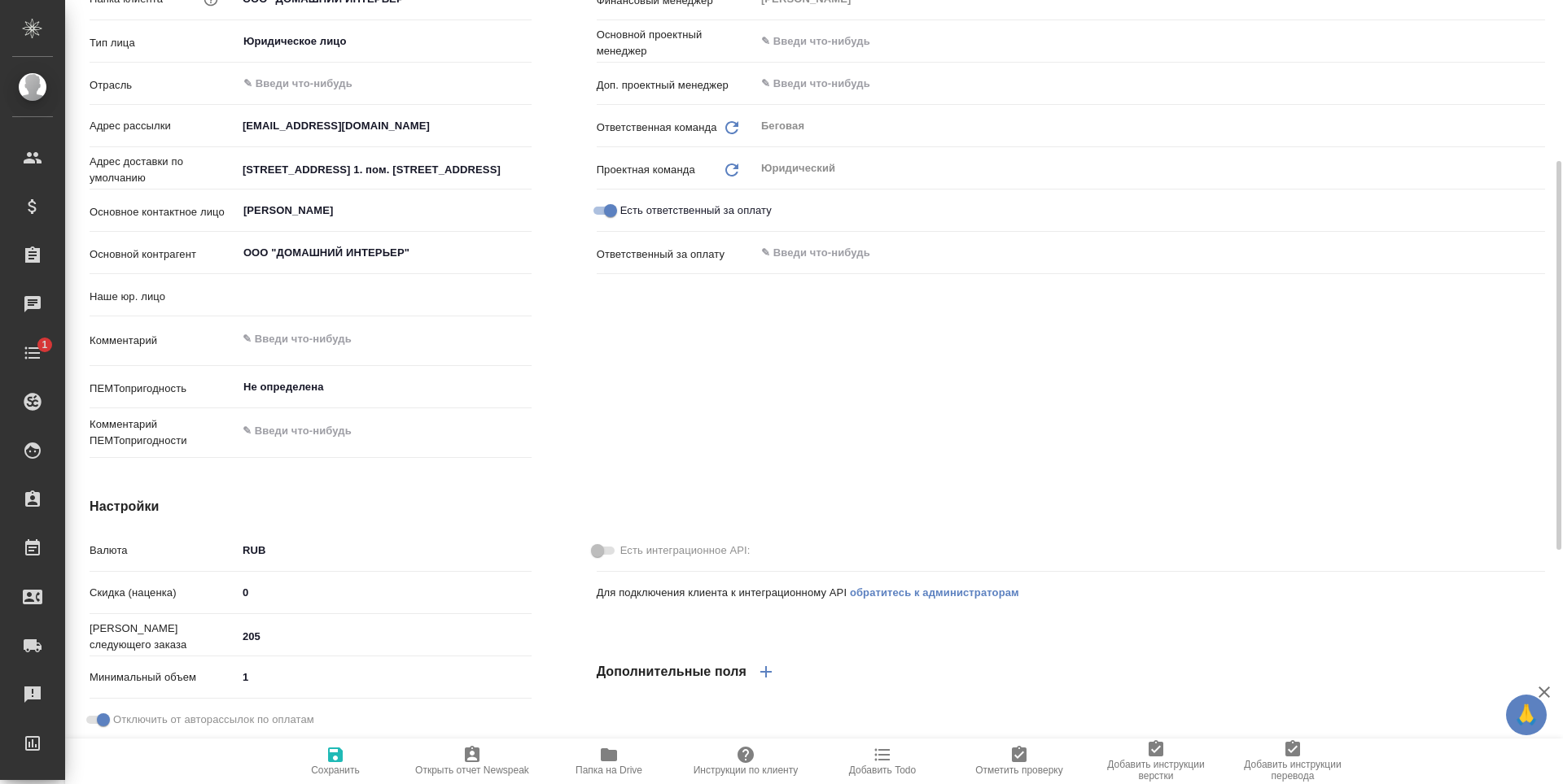
type textarea "x"
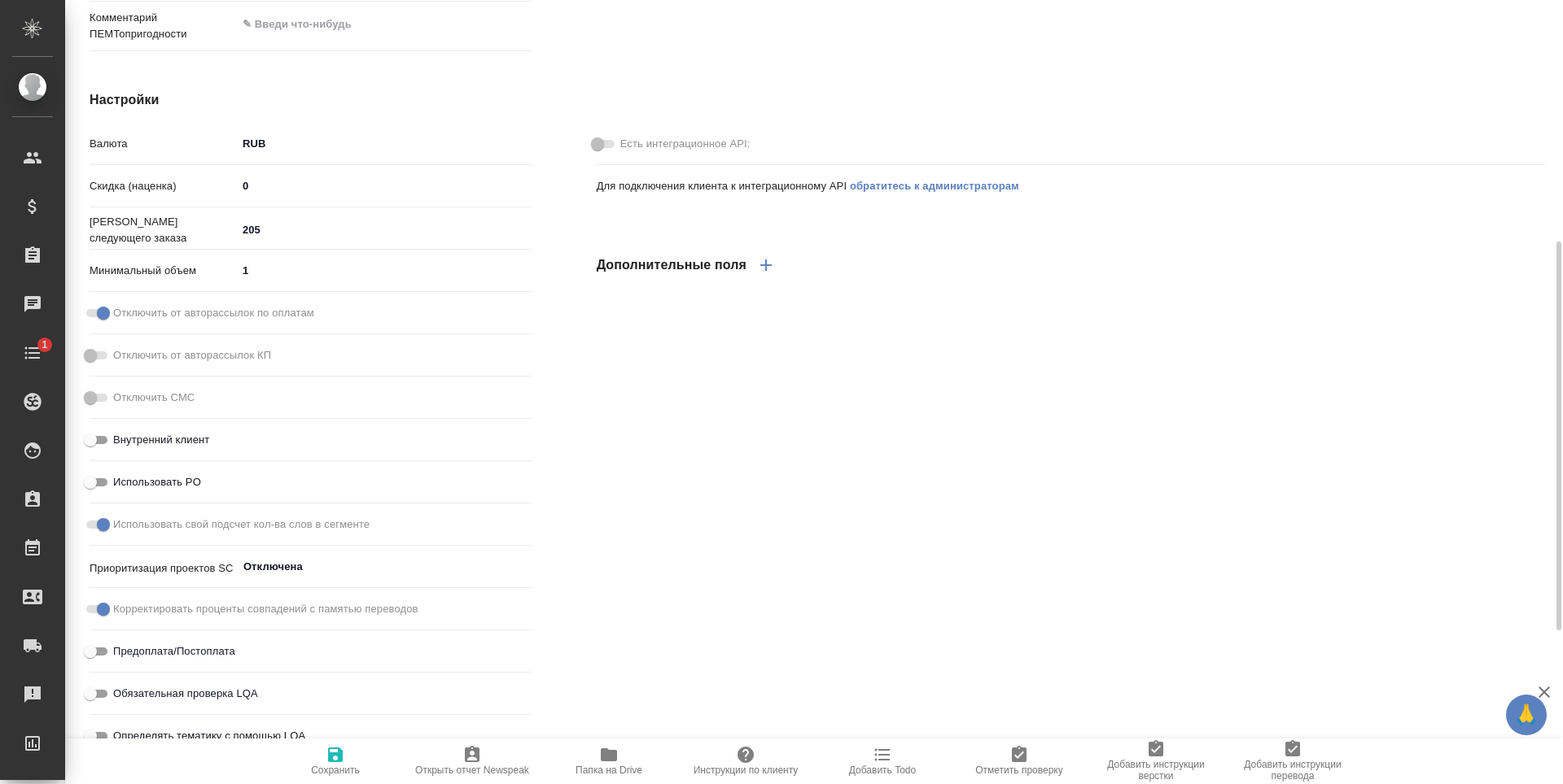
type input "(TUP) Общество с ограниченной ответственностью «Технологии управления переводом»"
type textarea "x"
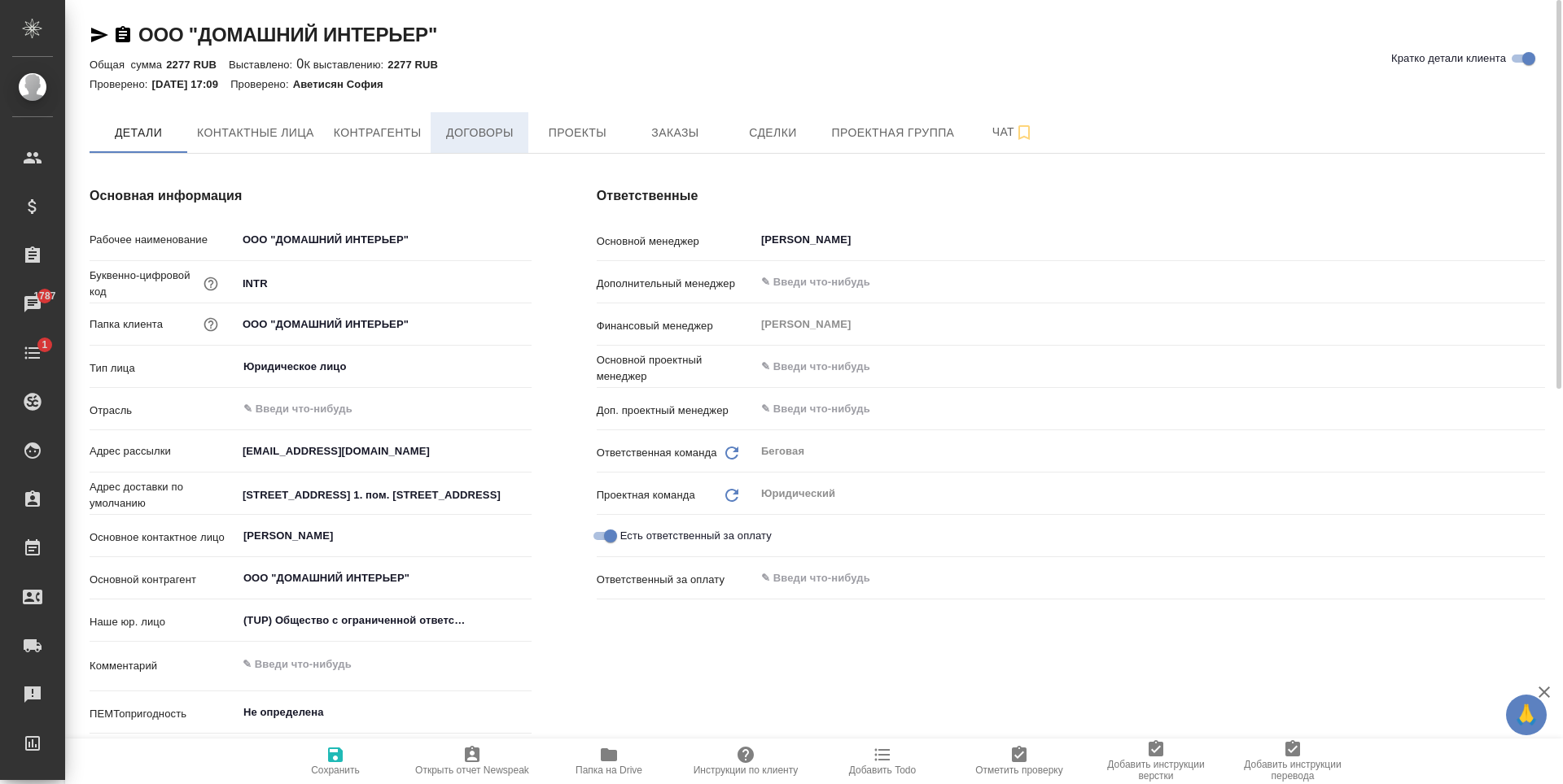
click at [487, 132] on span "Договоры" at bounding box center [479, 133] width 78 height 20
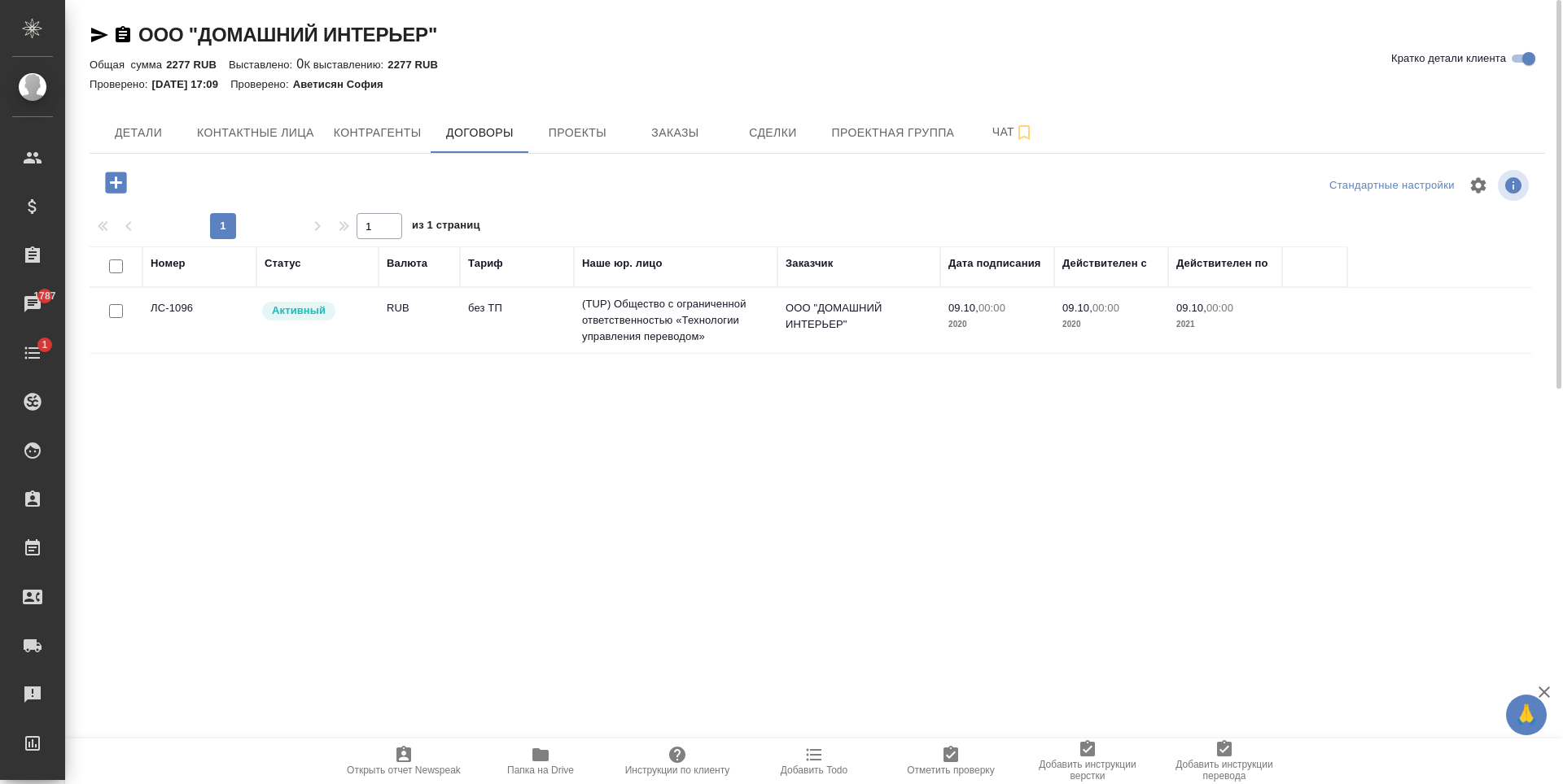
click at [397, 338] on td "RUB" at bounding box center [419, 320] width 82 height 57
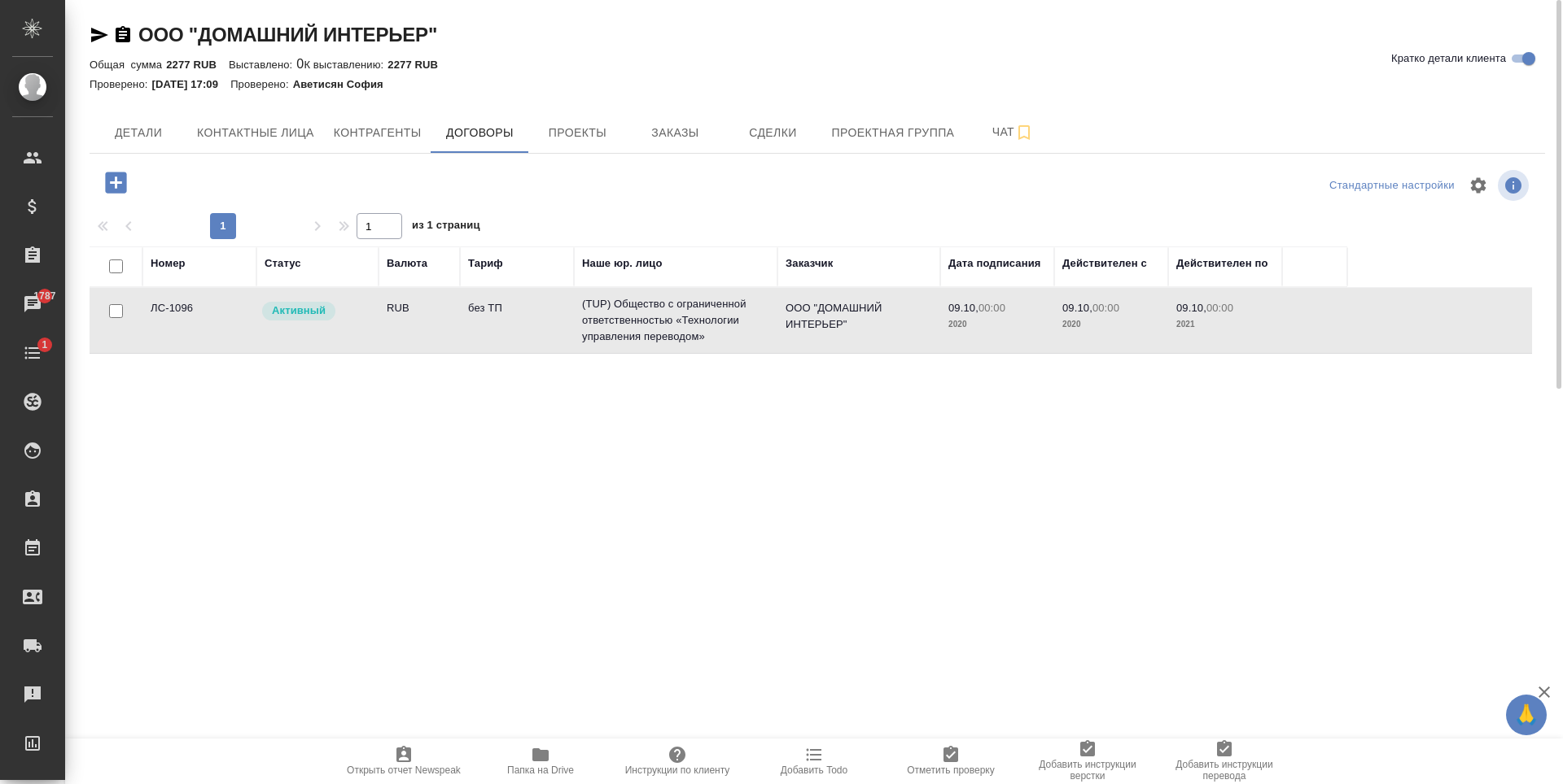
click at [397, 338] on td "RUB" at bounding box center [419, 320] width 82 height 57
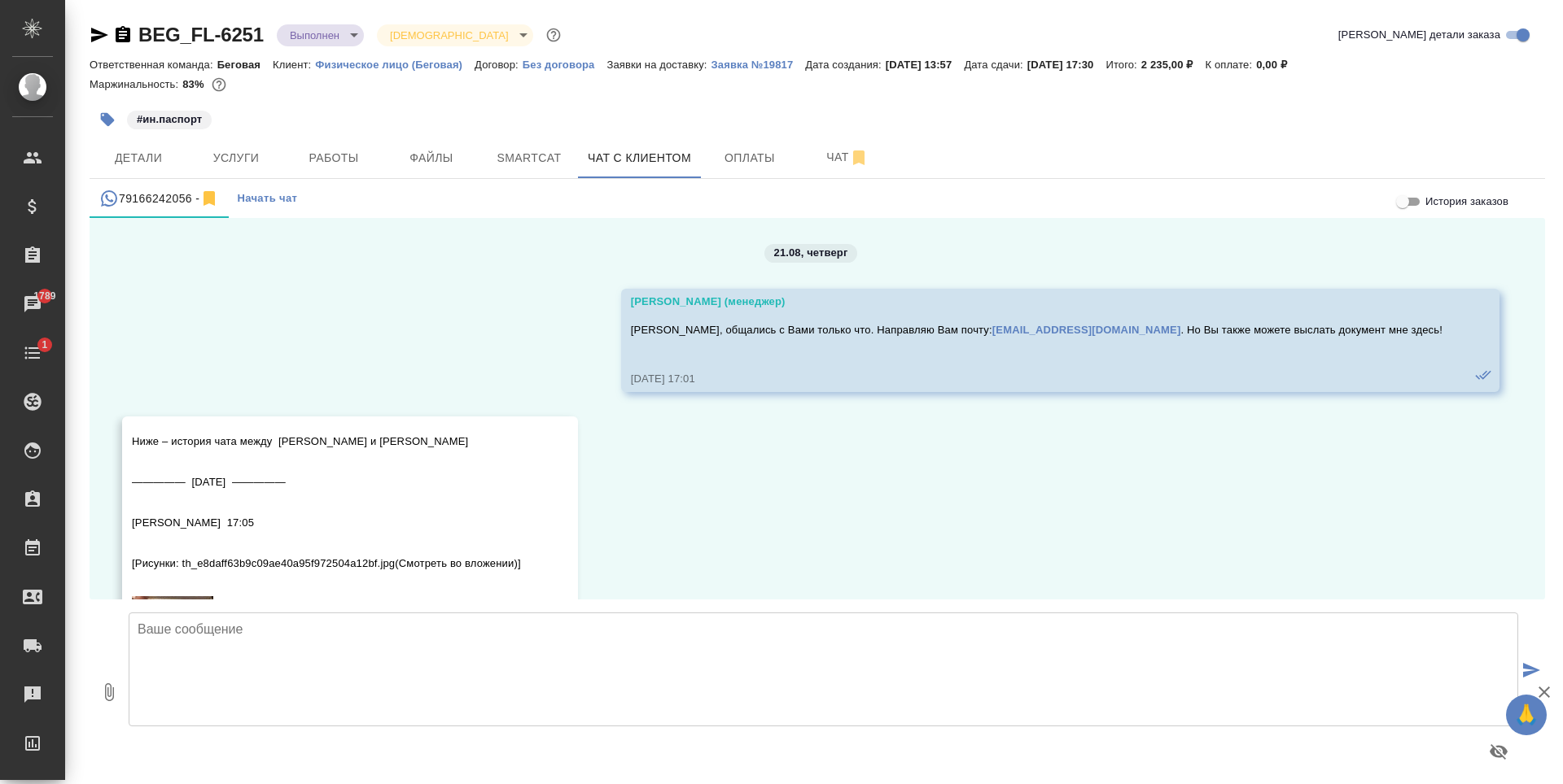
scroll to position [8346, 0]
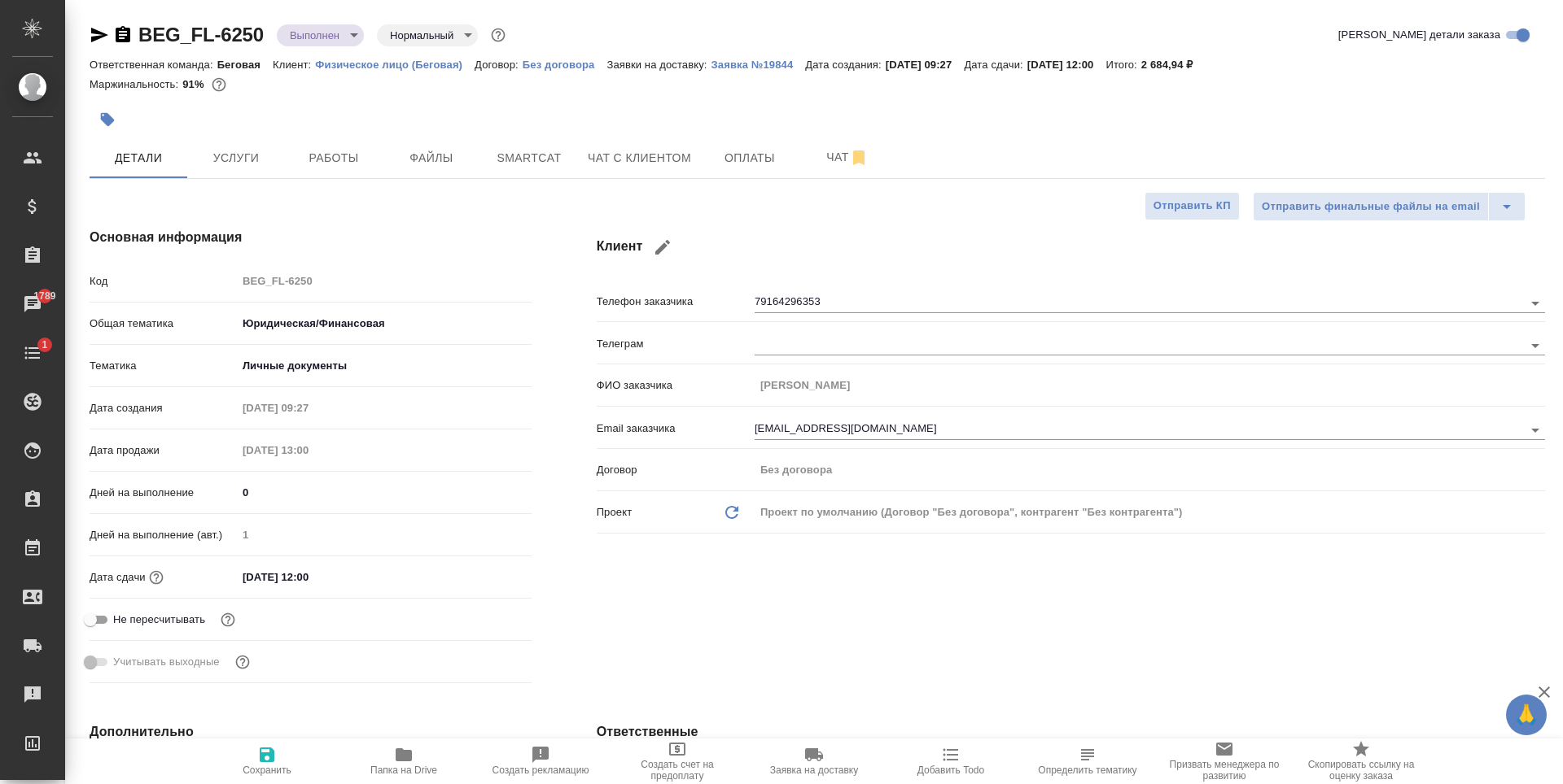
select select "RU"
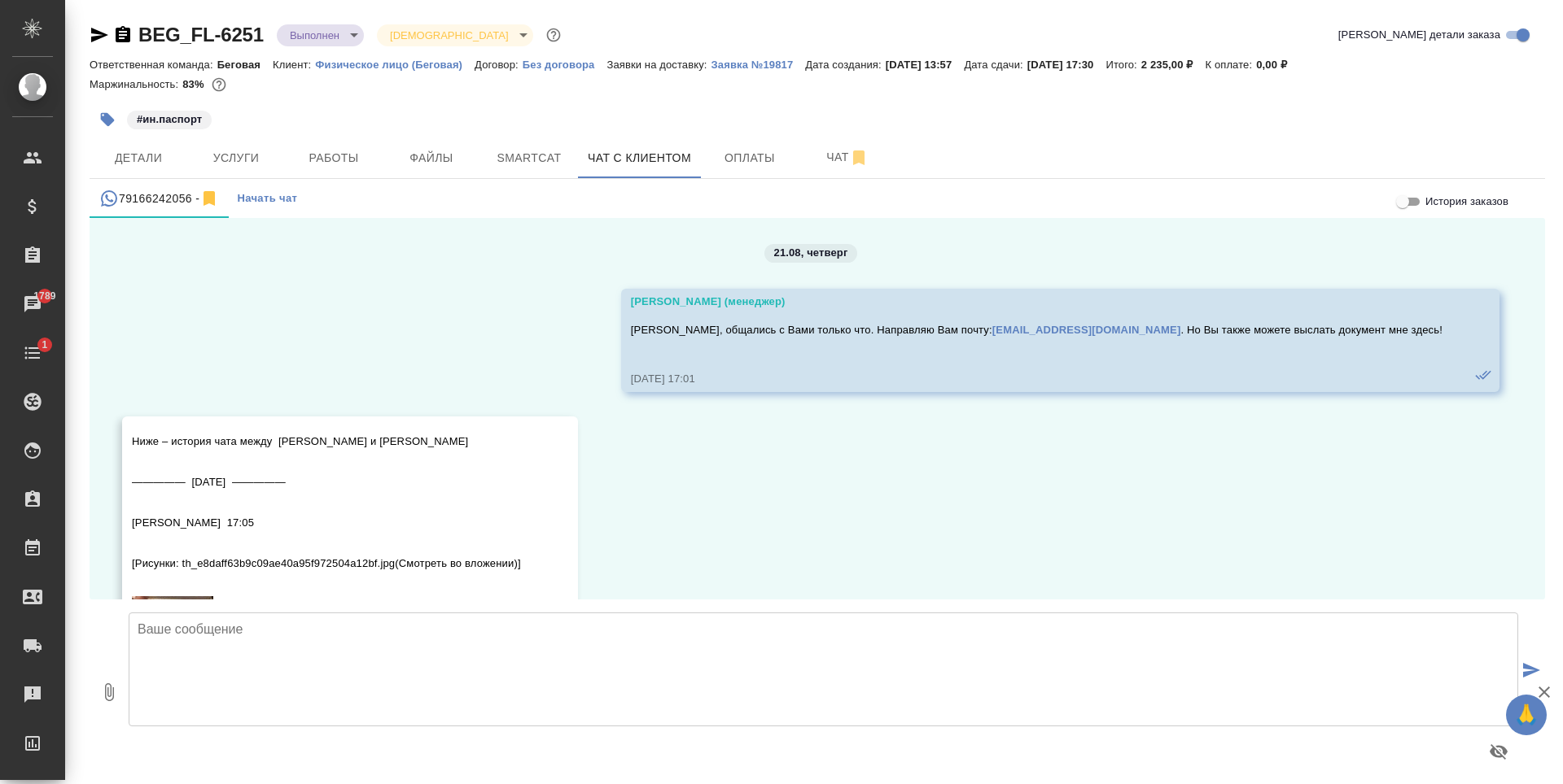
scroll to position [8346, 0]
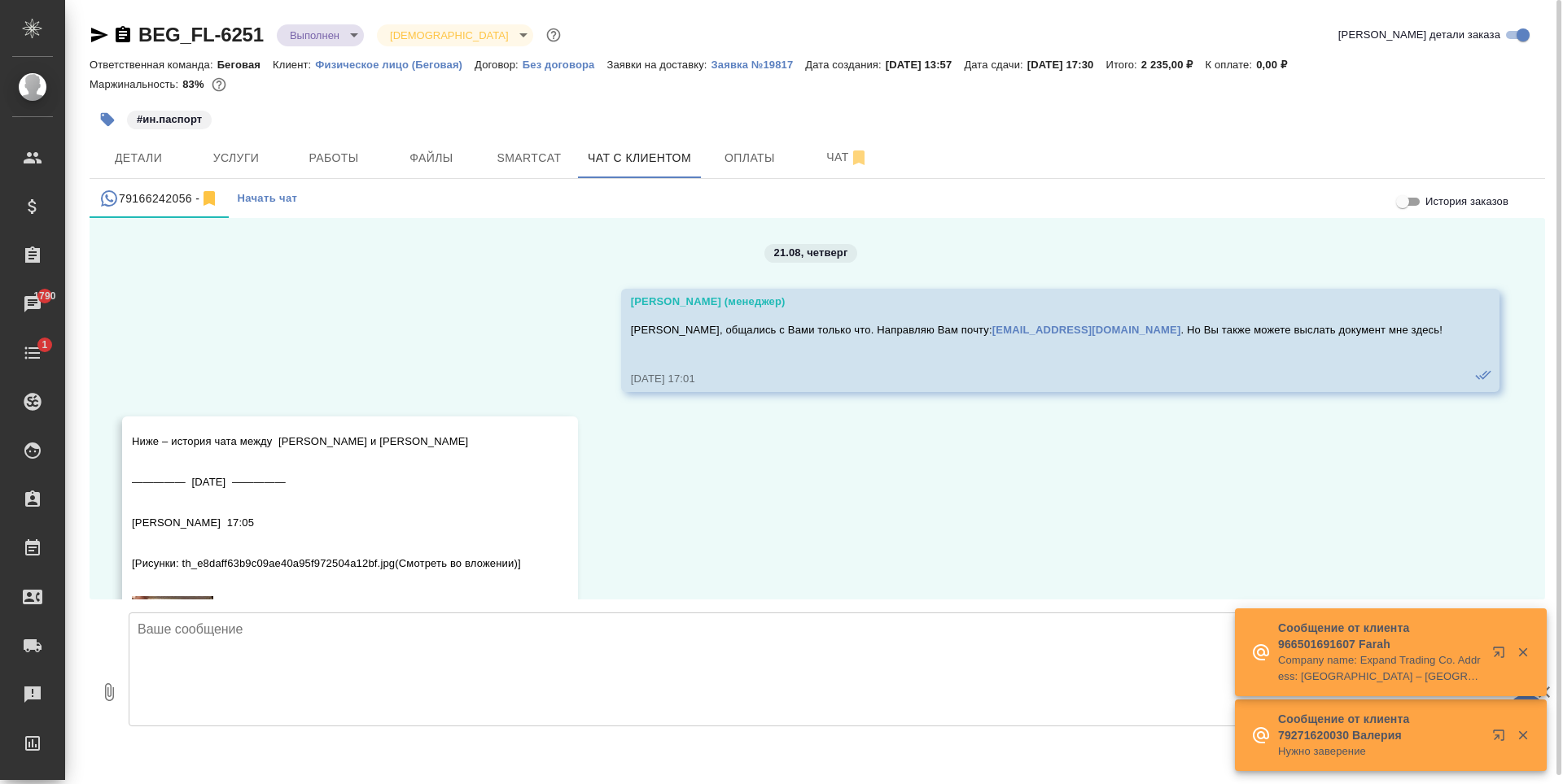
scroll to position [8346, 0]
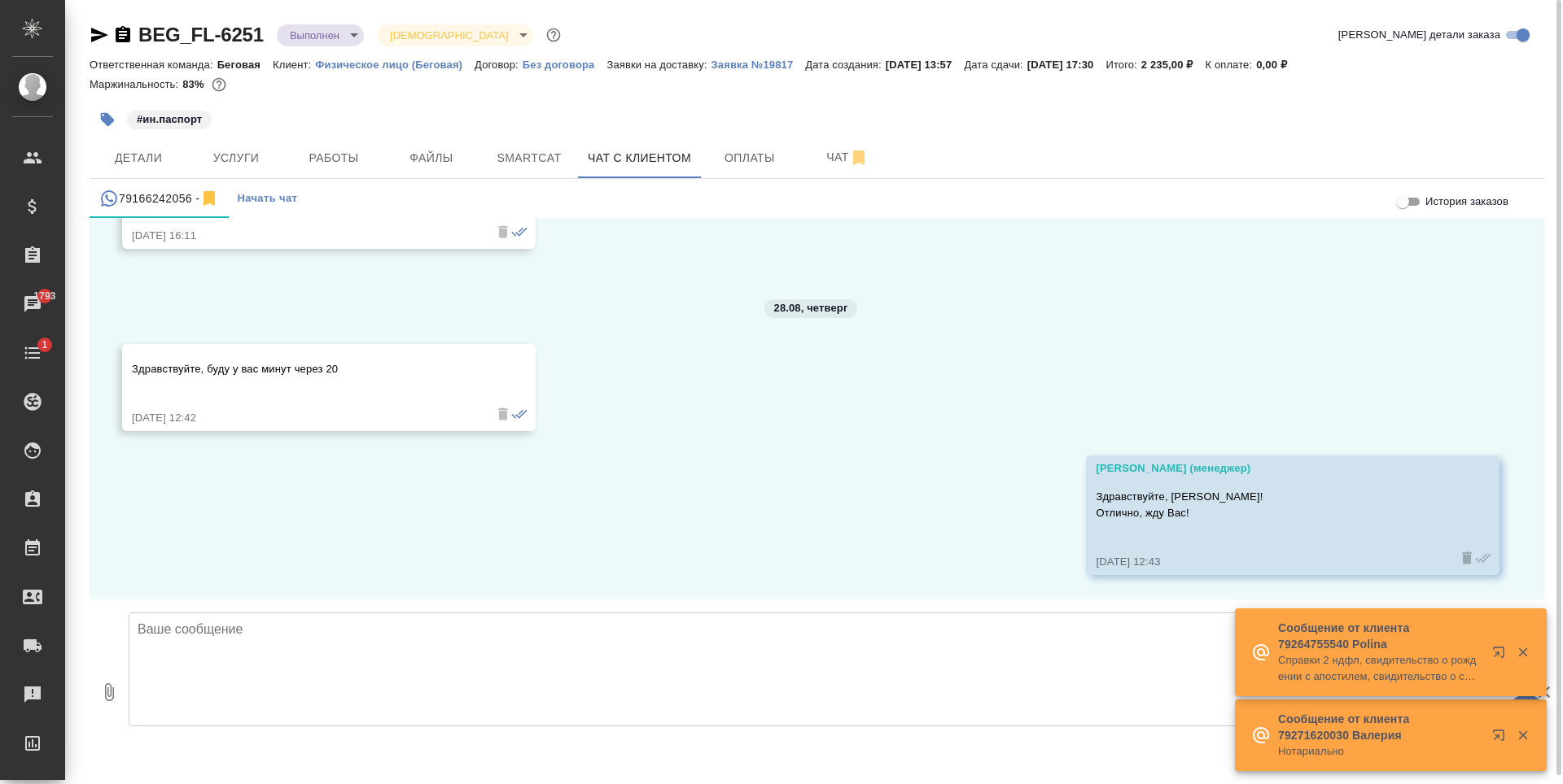
click at [317, 21] on div "BEG_FL-6251 Выполнен completed Святая троица holyTrinity Кратко детали заказа О…" at bounding box center [817, 397] width 1473 height 793
click at [259, 155] on span "Услуги" at bounding box center [236, 158] width 78 height 20
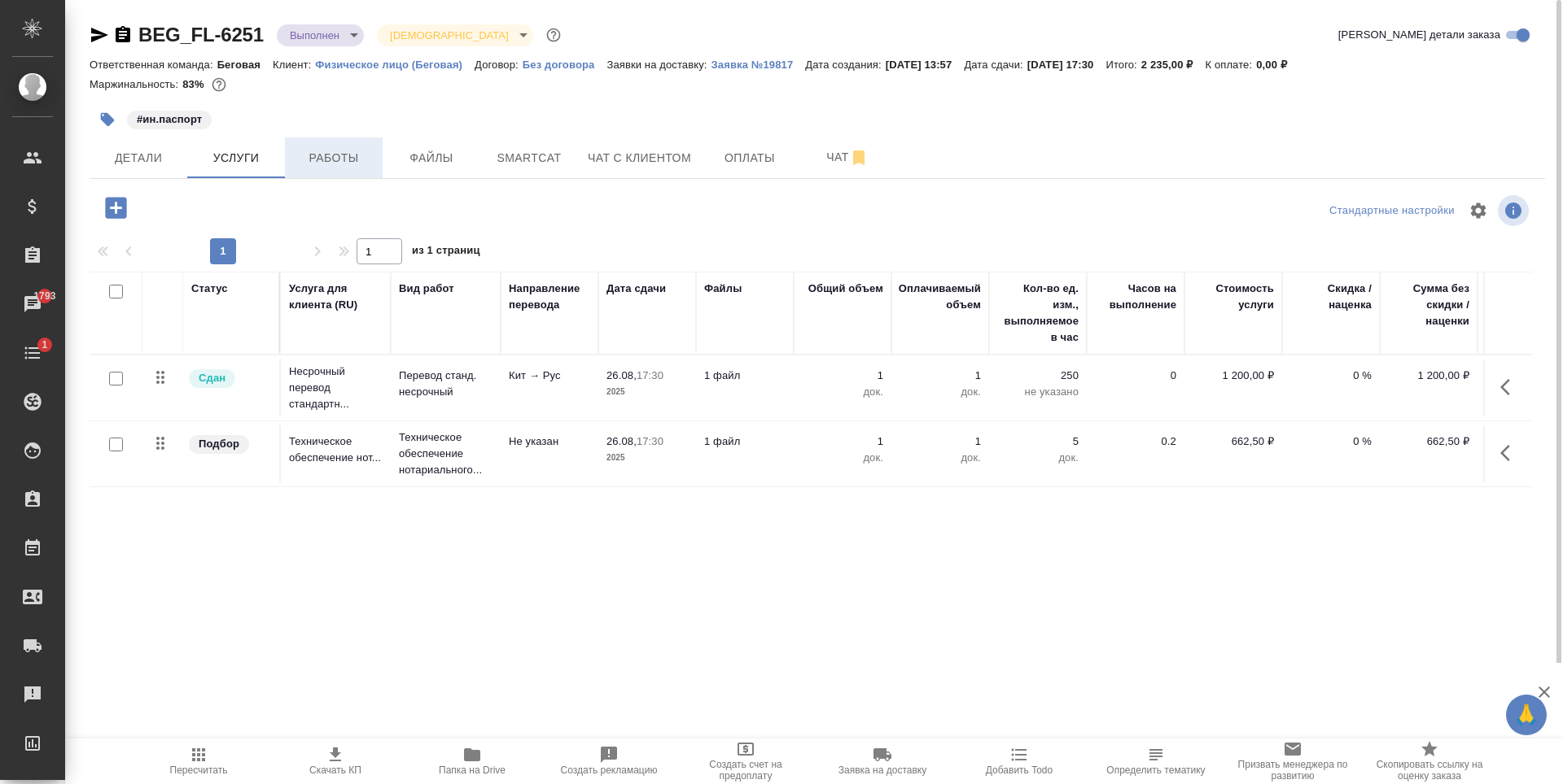
click at [342, 150] on span "Работы" at bounding box center [334, 158] width 78 height 20
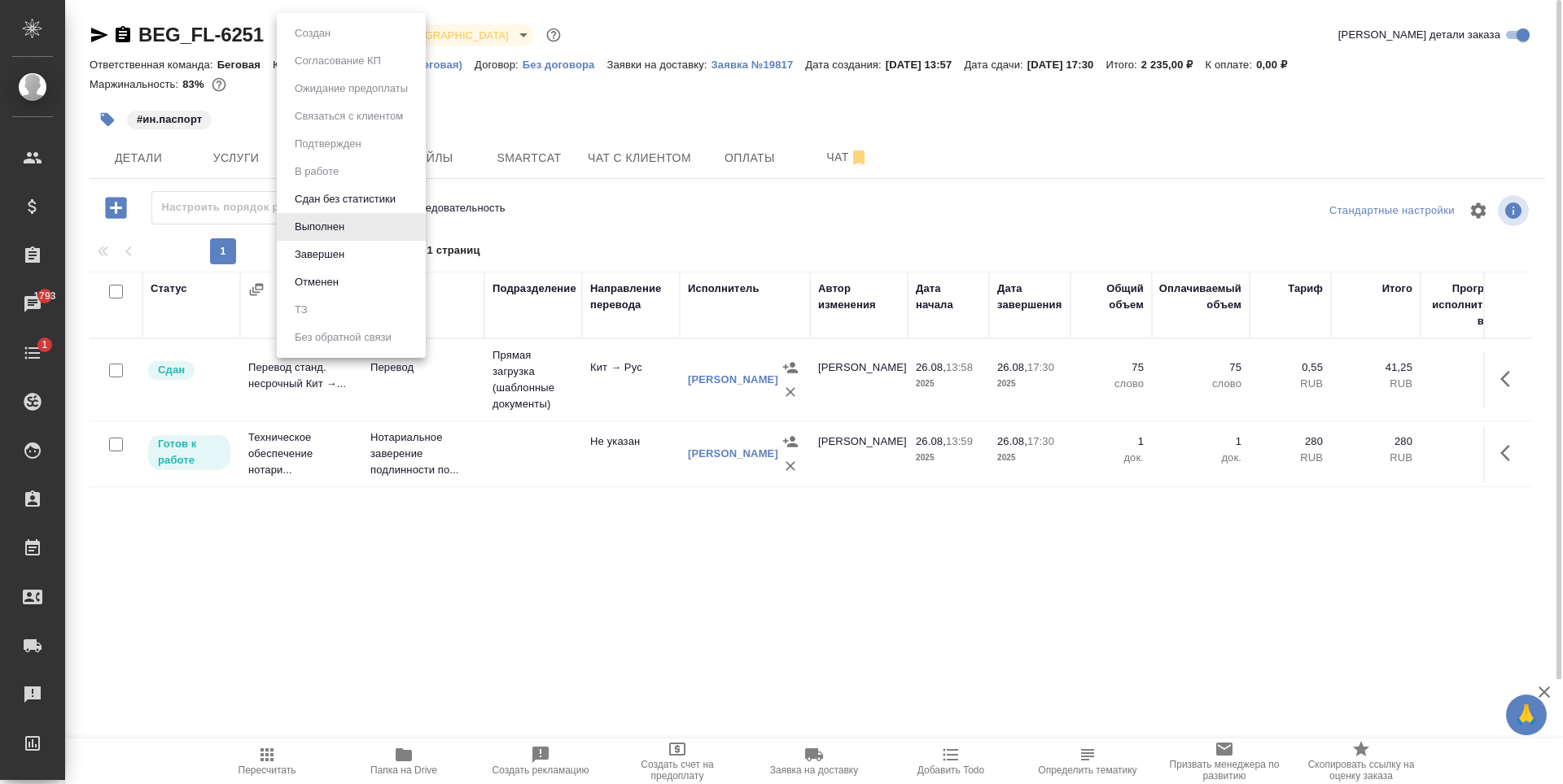
click at [347, 36] on body "🙏 .cls-1 fill:#fff; AWATERA Antonova Kristina Клиенты Спецификации Заказы 1793 …" at bounding box center [782, 392] width 1563 height 784
click at [356, 259] on li "Завершен" at bounding box center [351, 255] width 149 height 28
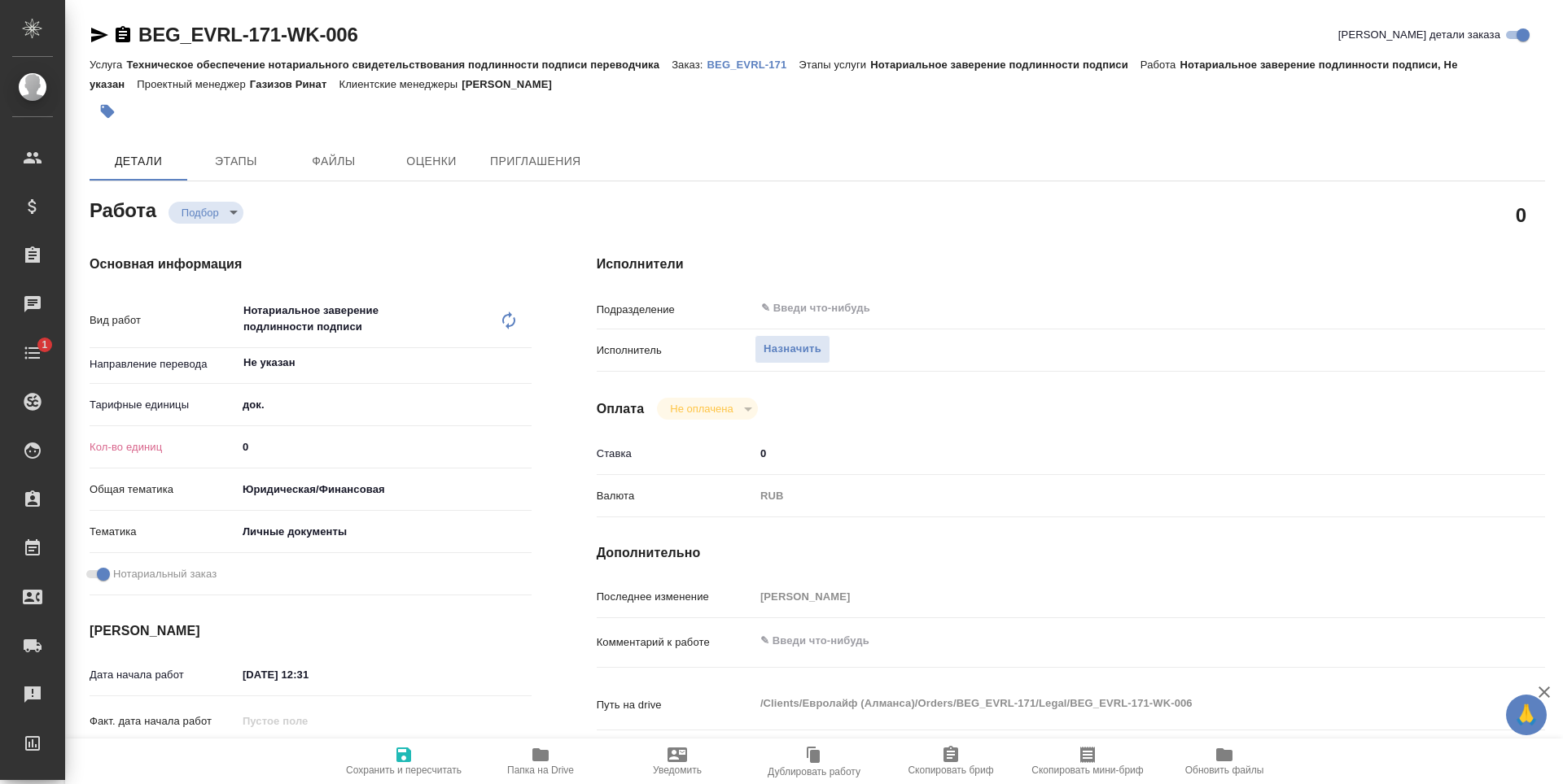
type textarea "x"
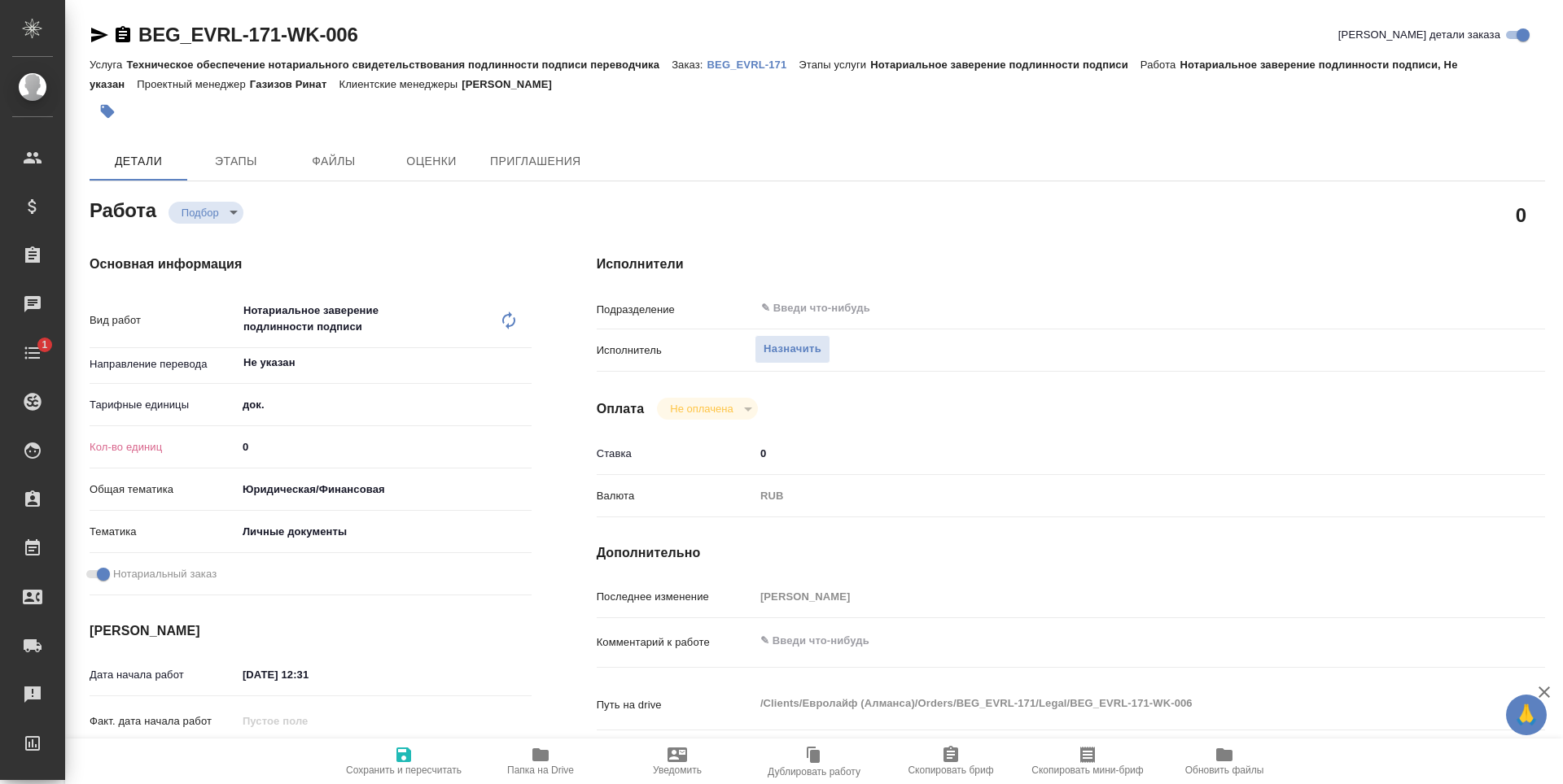
type textarea "x"
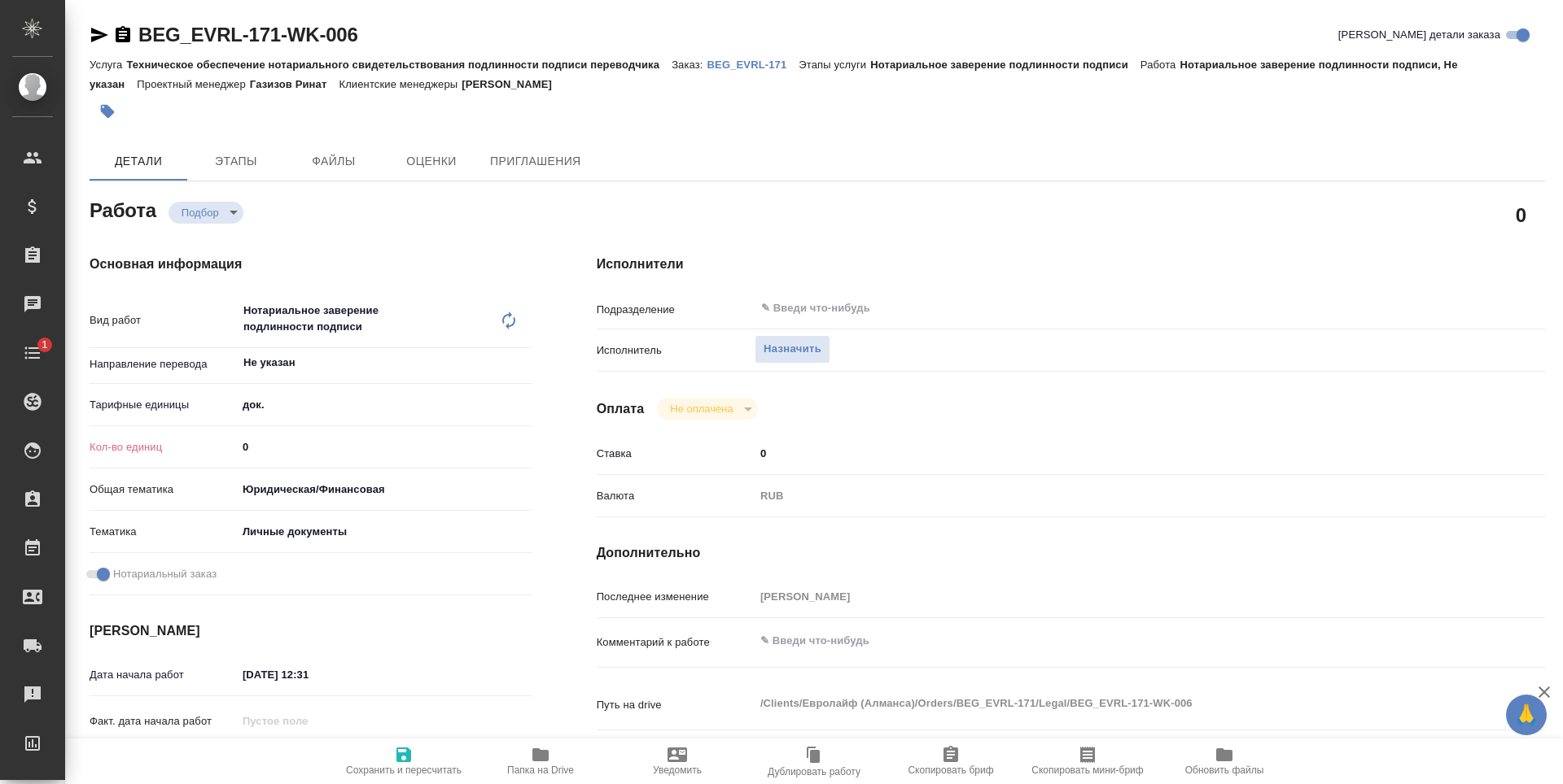
type textarea "x"
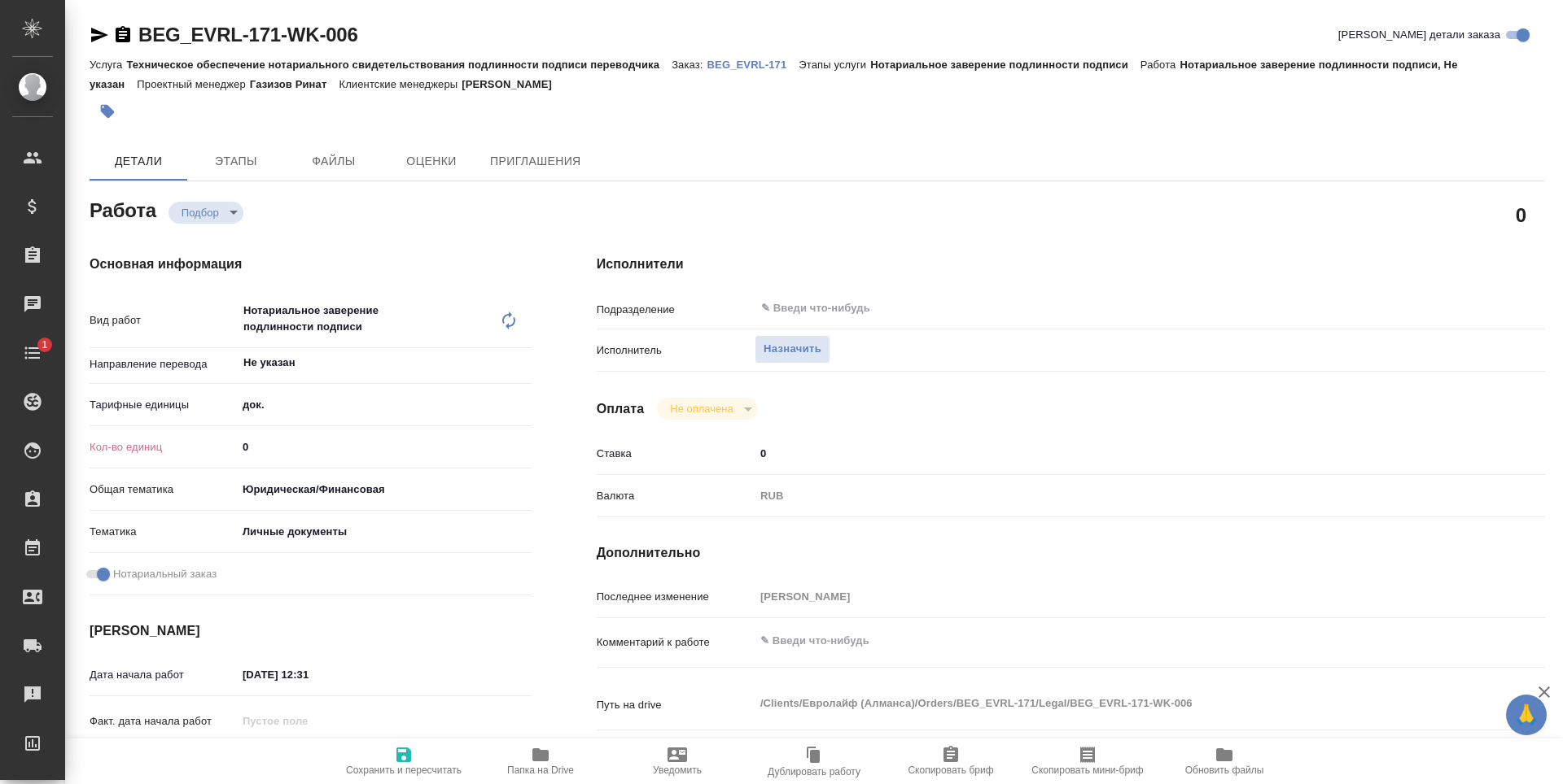
click at [272, 436] on input "0" at bounding box center [384, 447] width 295 height 23
type textarea "x"
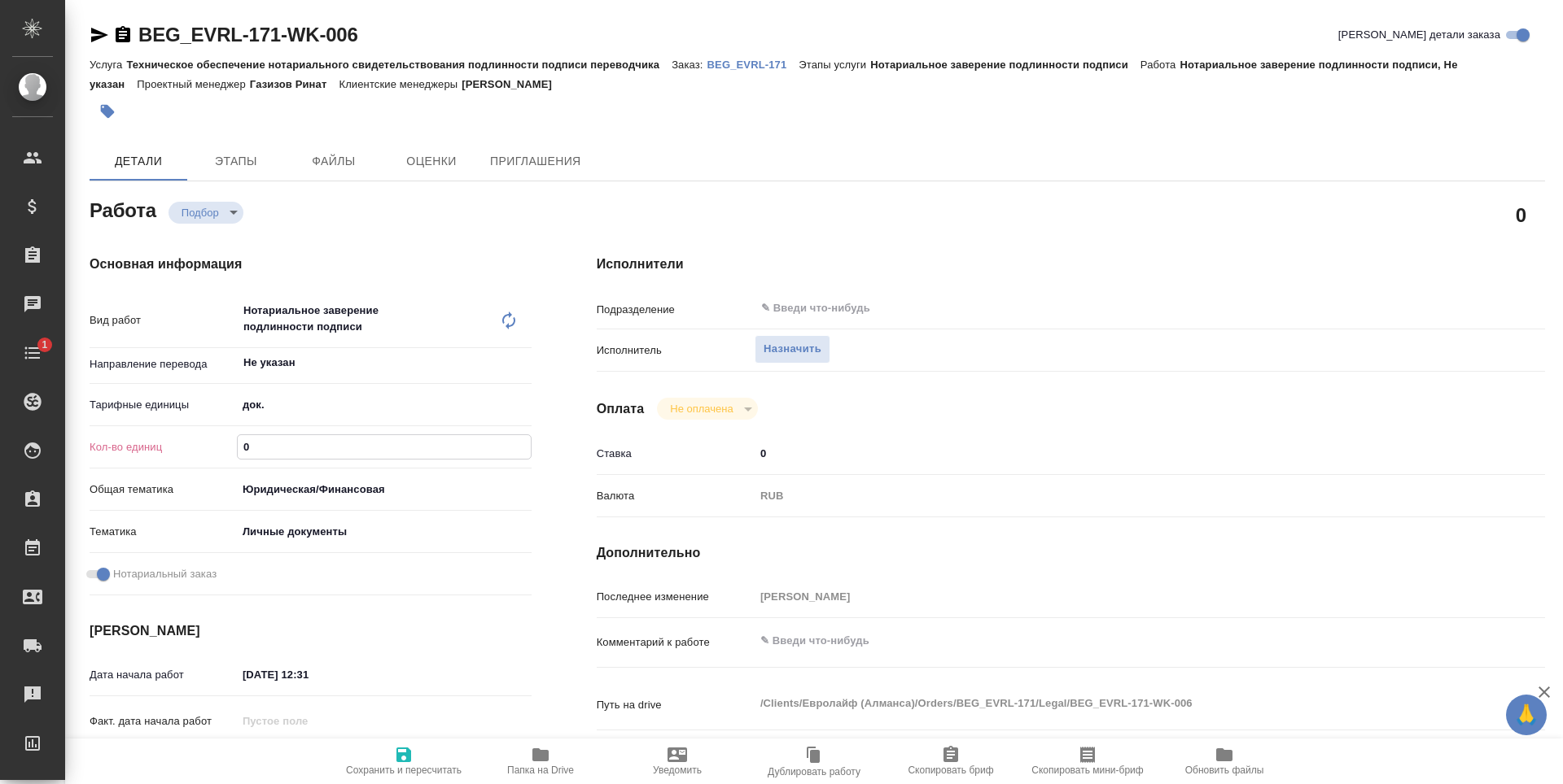
type textarea "x"
type input "1"
type textarea "x"
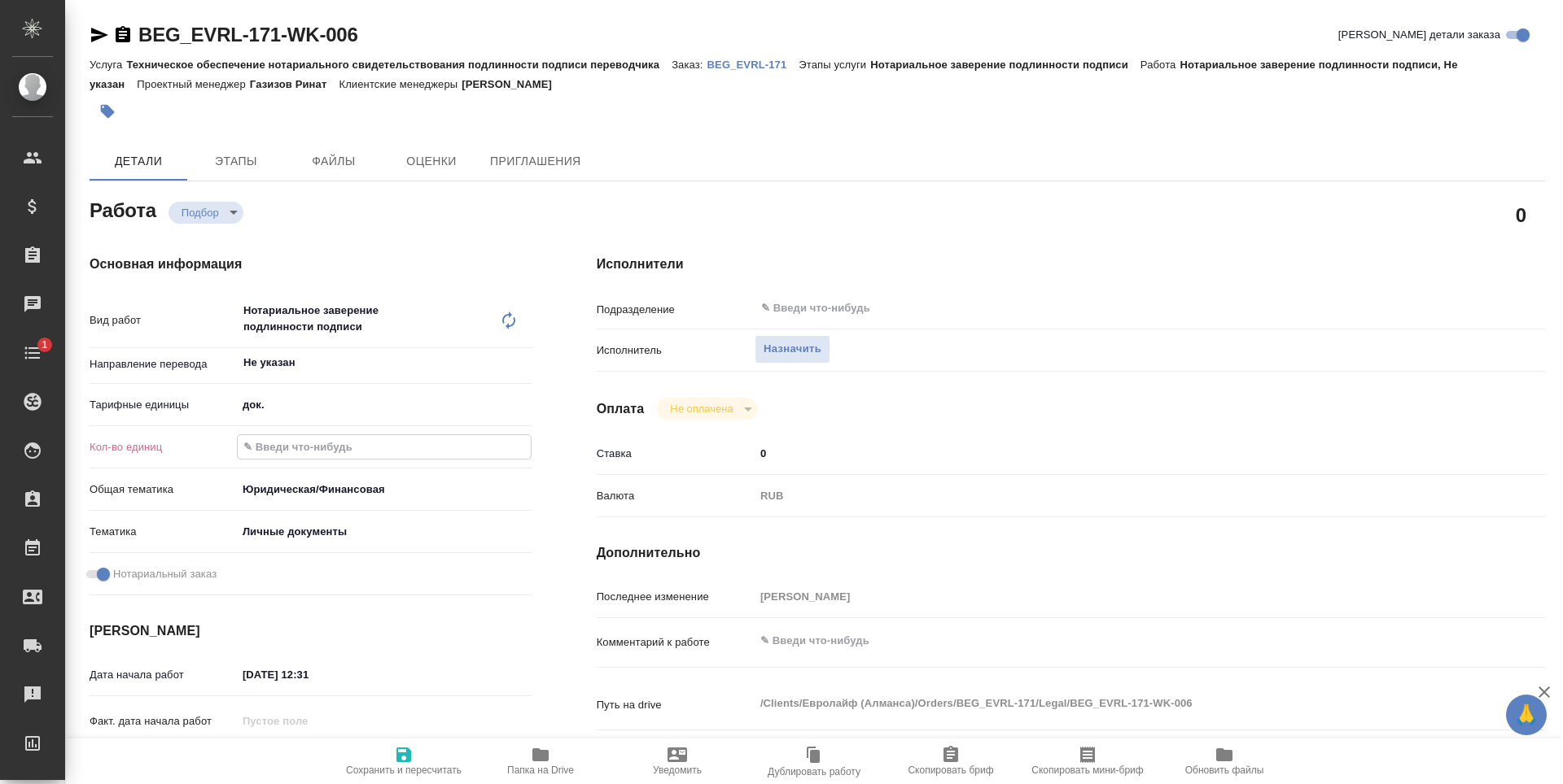
type textarea "x"
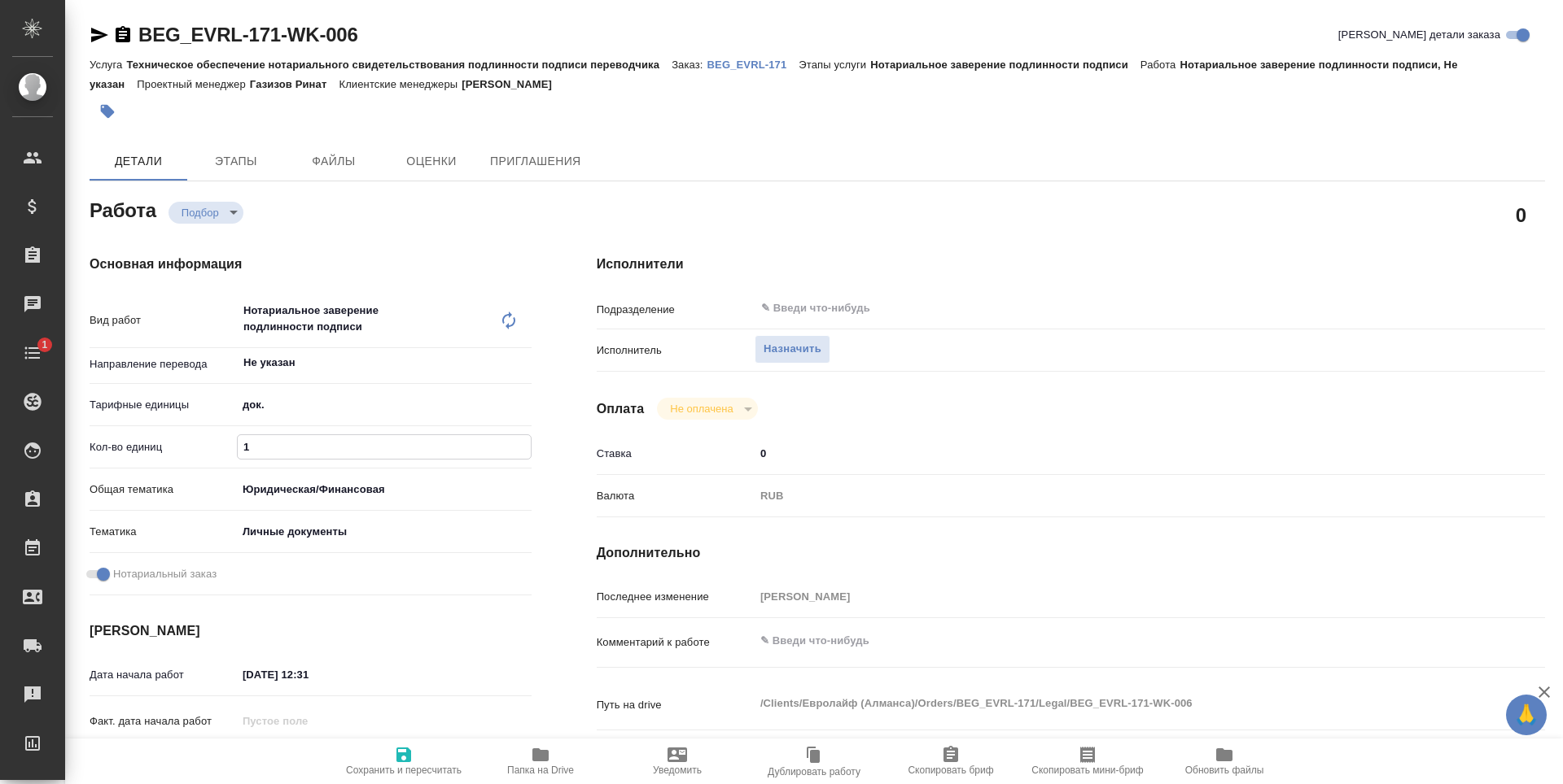
type textarea "x"
type input "1"
click at [442, 764] on span "Сохранить и пересчитать" at bounding box center [403, 760] width 117 height 31
type textarea "x"
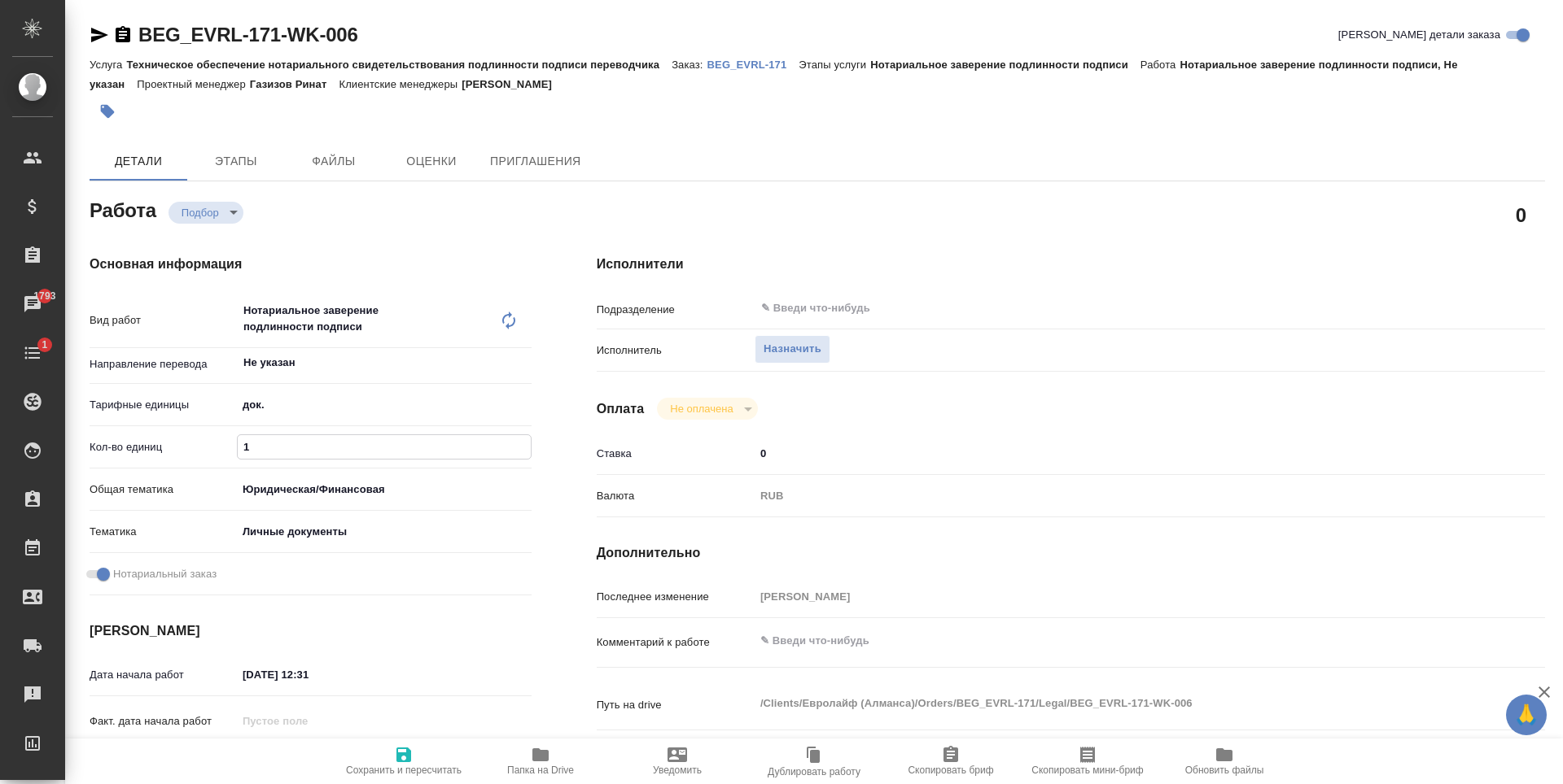
type textarea "x"
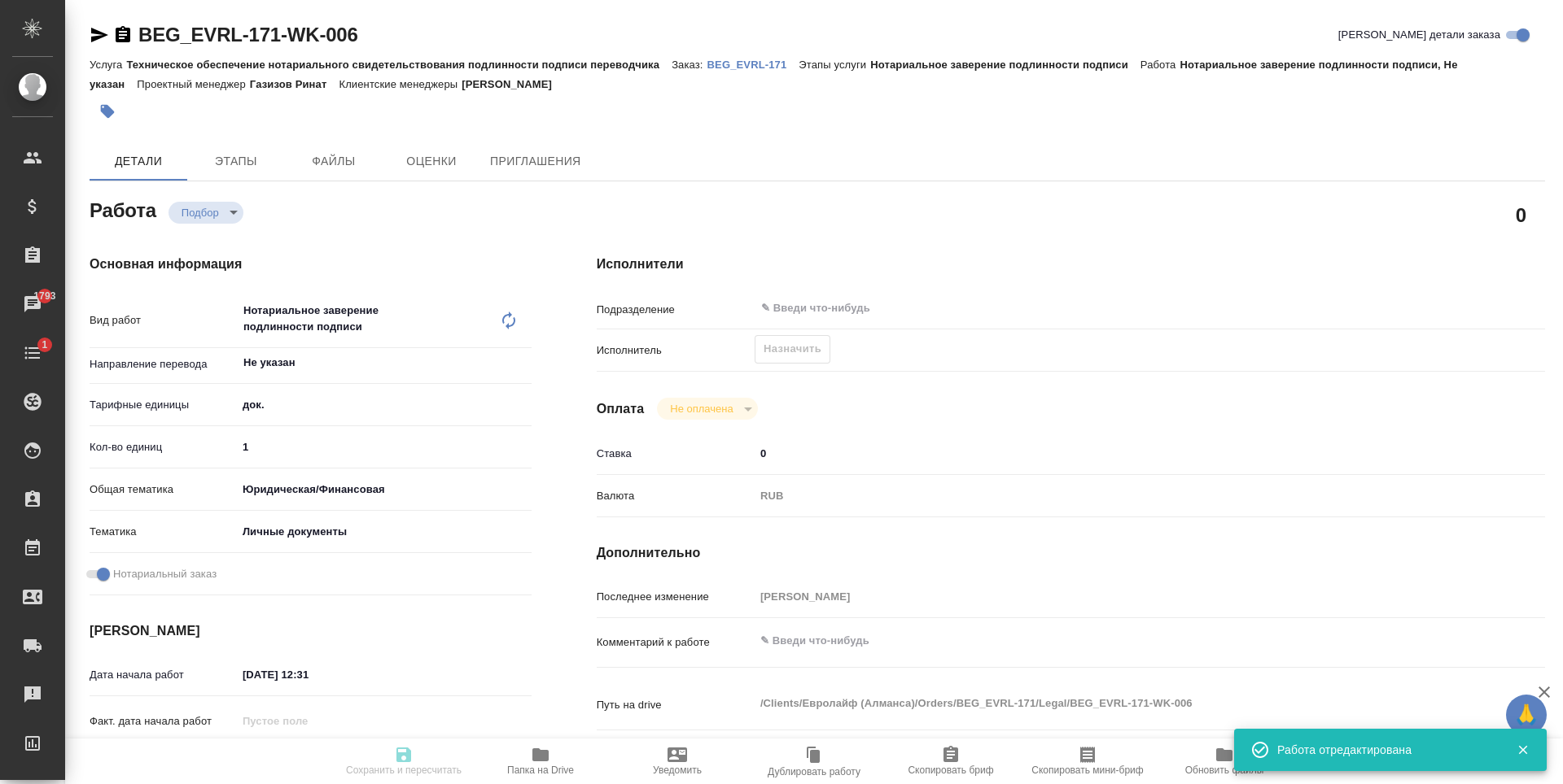
type textarea "x"
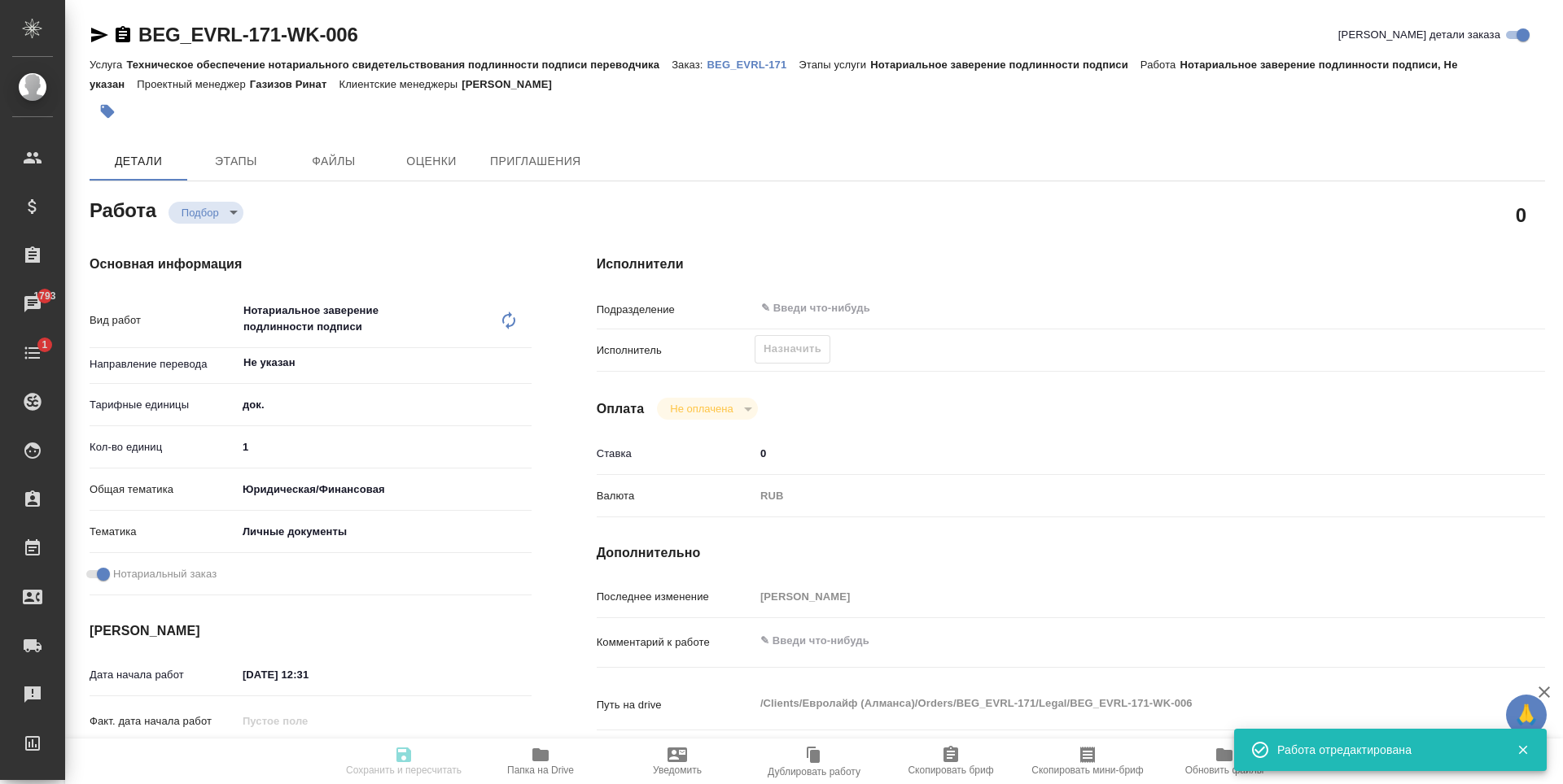
type input "recruiting"
type textarea "Нотариальное заверение подлинности подписи"
type textarea "x"
type input "Не указан"
type input "5a8b1489cc6b4906c91bfd8b"
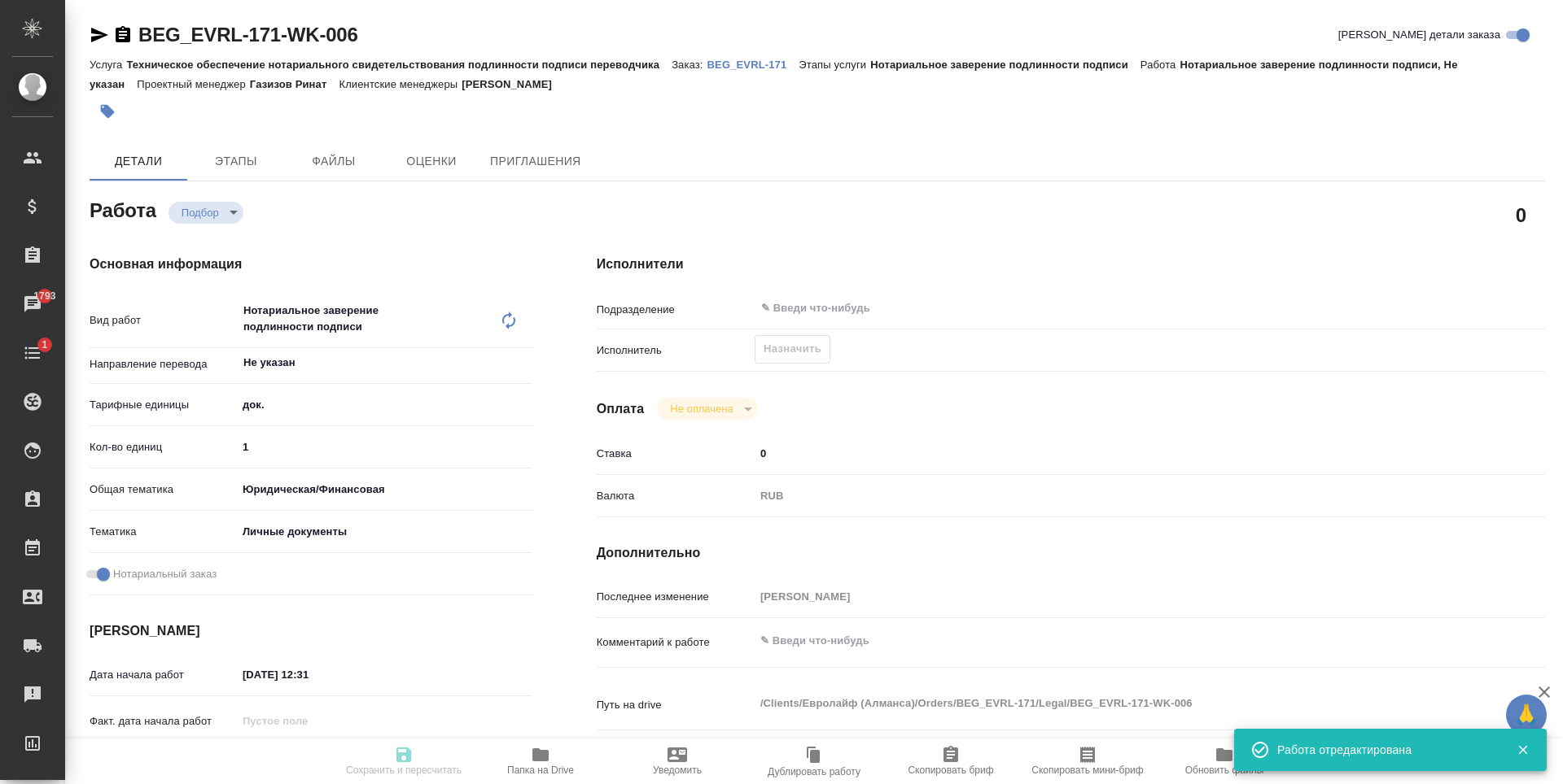
type input "1"
type input "yr-fn"
type input "5a8b8b956a9677013d343cfe"
checkbox input "true"
type input "27.08.2025 12:31"
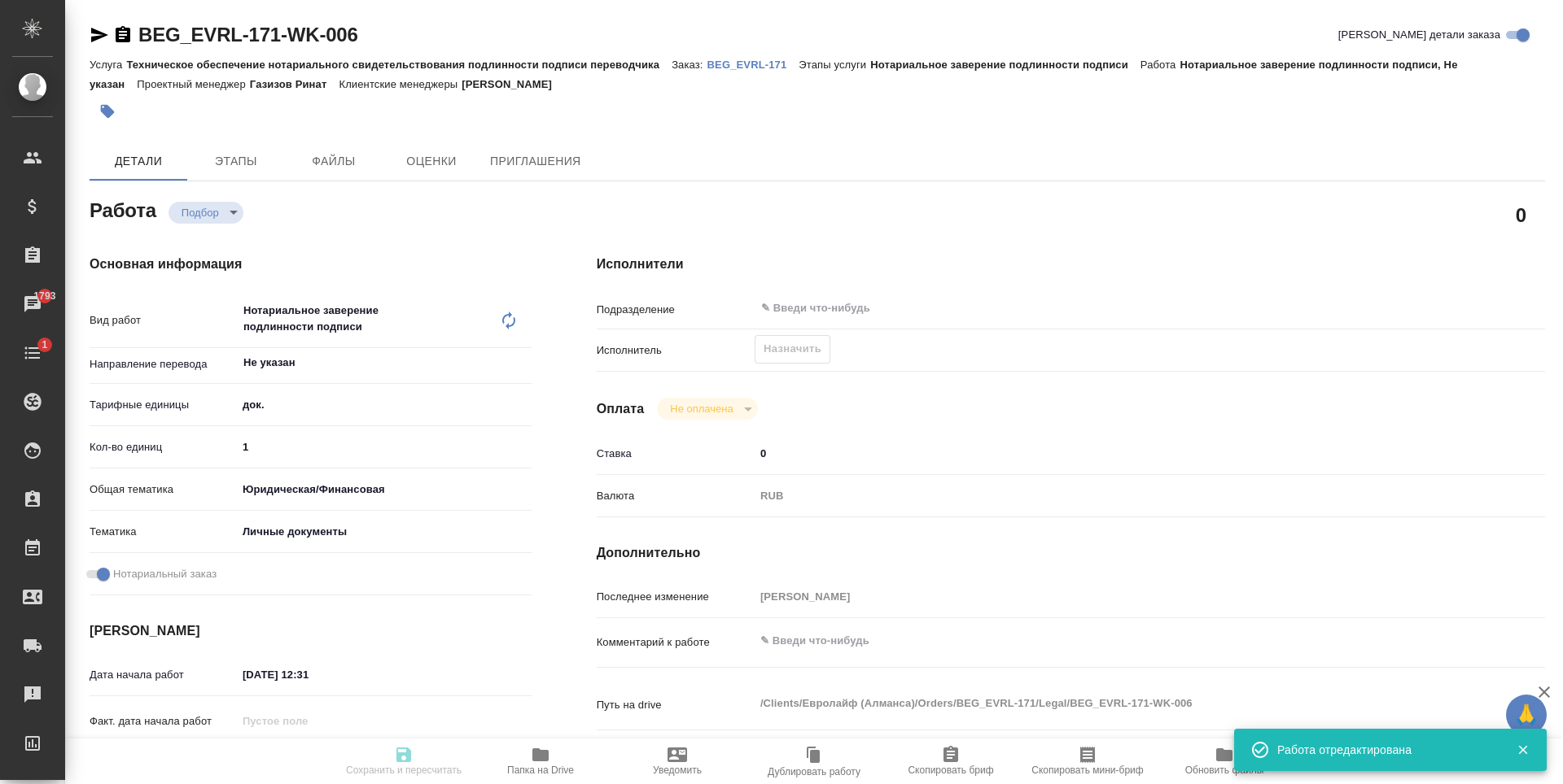
type input "28.08.2025 16:00"
type input "notPayed"
type input "0"
type input "RUB"
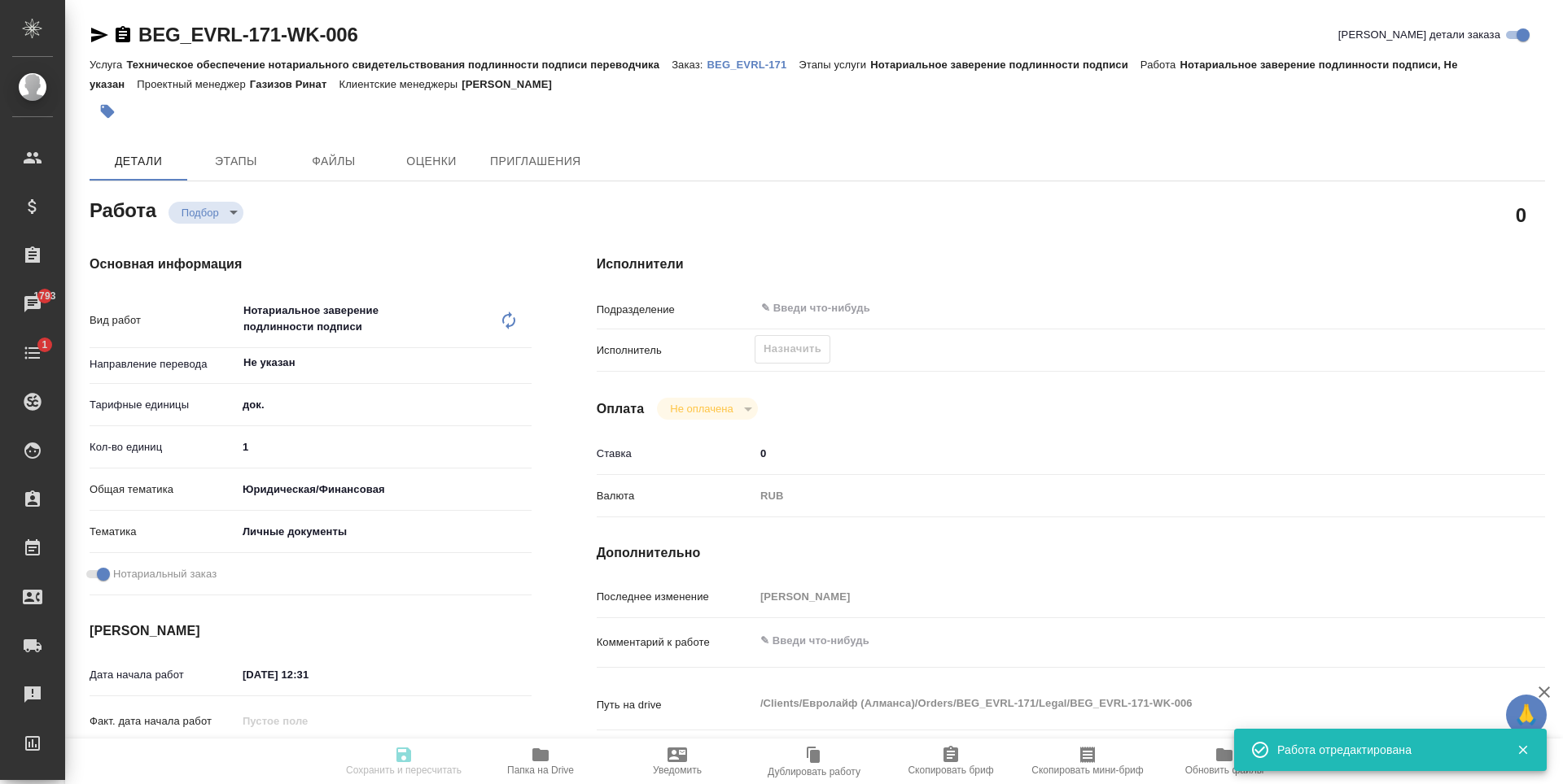
type input "Антонова Кристина"
type textarea "x"
type textarea "/Clients/Евролайф (Алманса)/Orders/BEG_EVRL-171/Legal/BEG_EVRL-171-WK-006"
type textarea "x"
type input "BEG_EVRL-171"
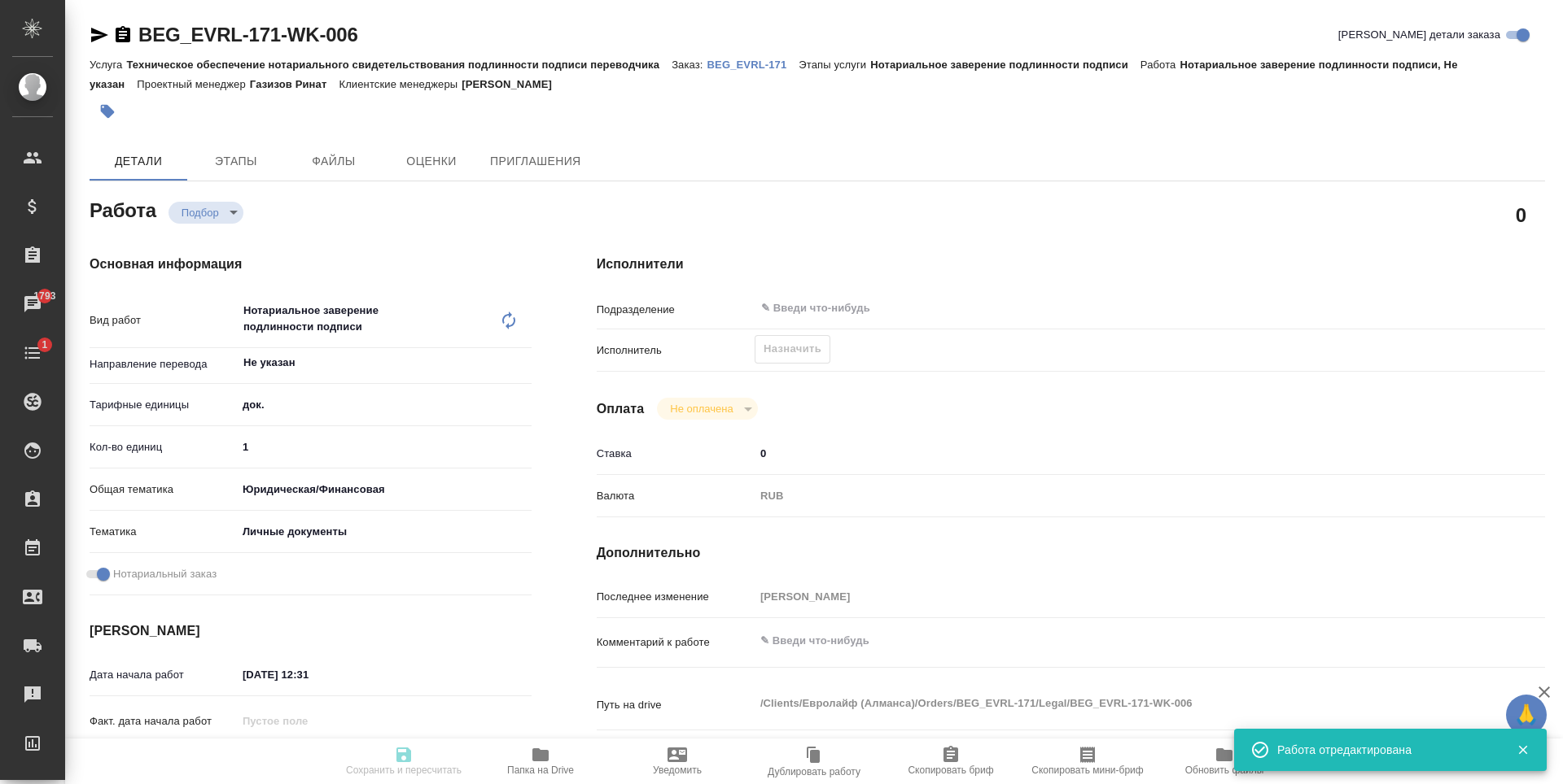
type input "Техническое обеспечение нотариального свидетельствования подлинности подписи пе…"
type input "Нотариальное заверение подлинности подписи"
type input "Антонова Кристина"
type input "/Clients/Евролайф (Алманса)/Orders/BEG_EVRL-171"
type textarea "x"
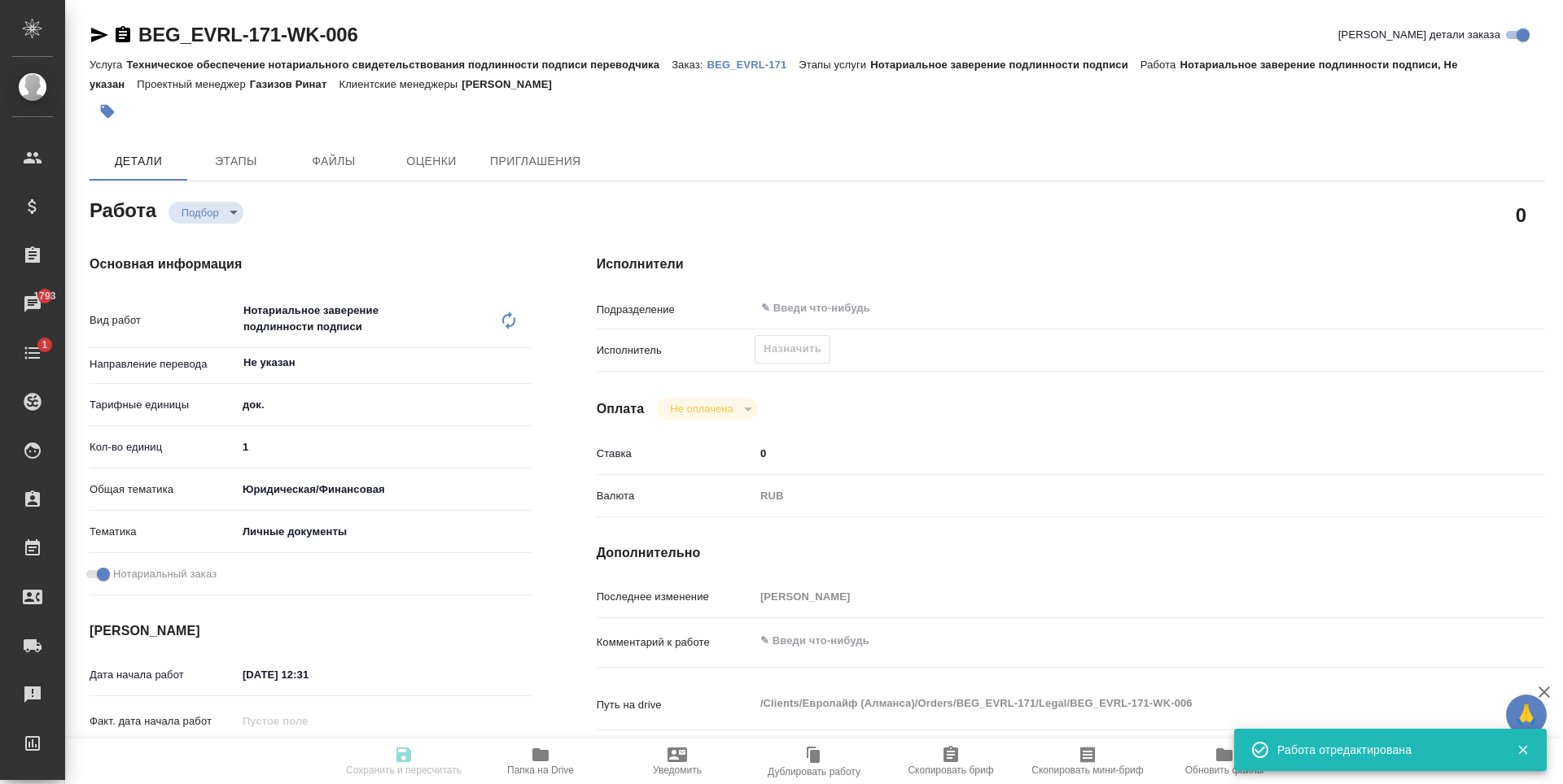
type textarea "Паспорт испанский, есть дубляж на английский. Перевод ТОЛЬКО файла New passport…"
type textarea "x"
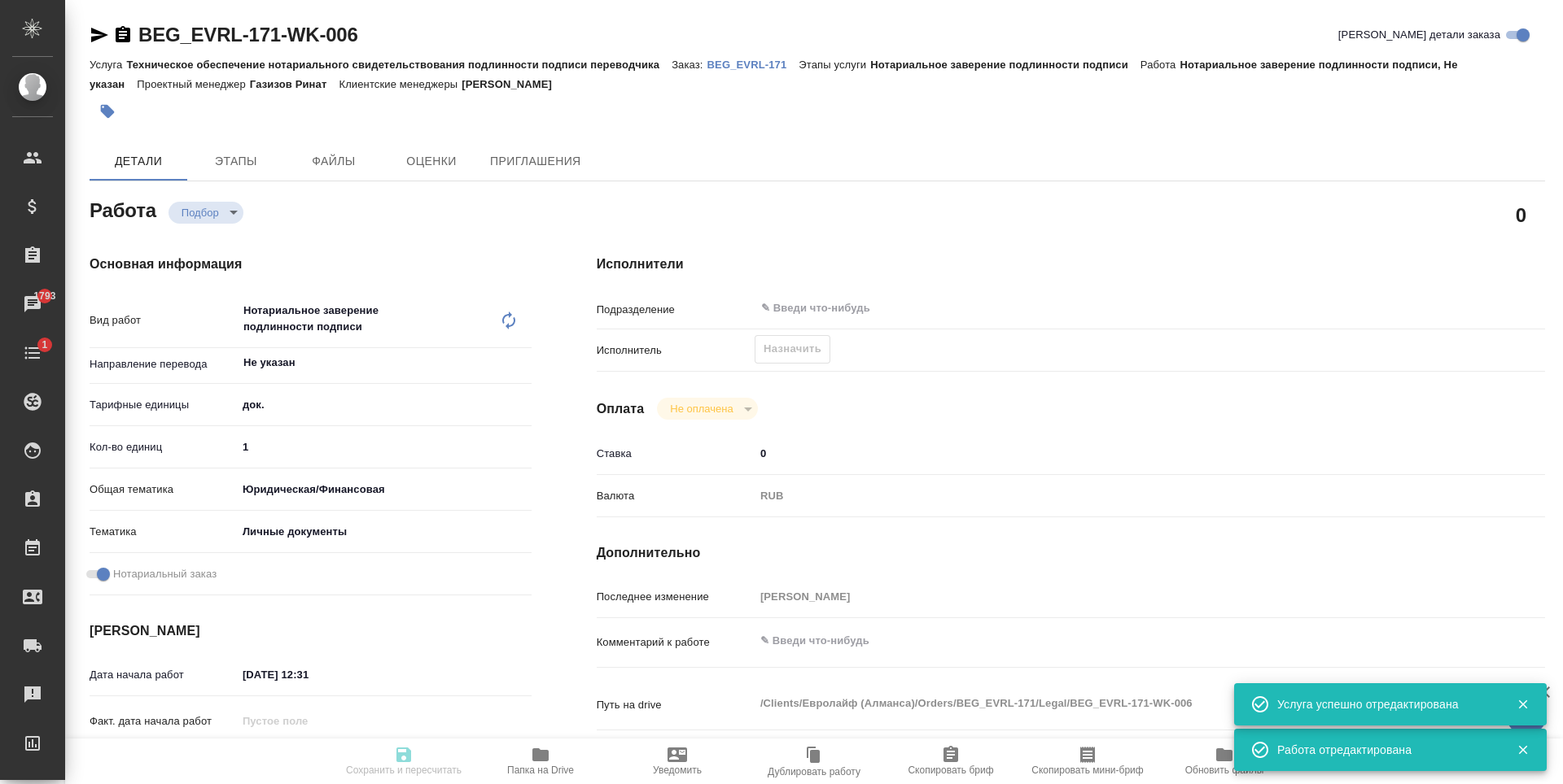
type textarea "x"
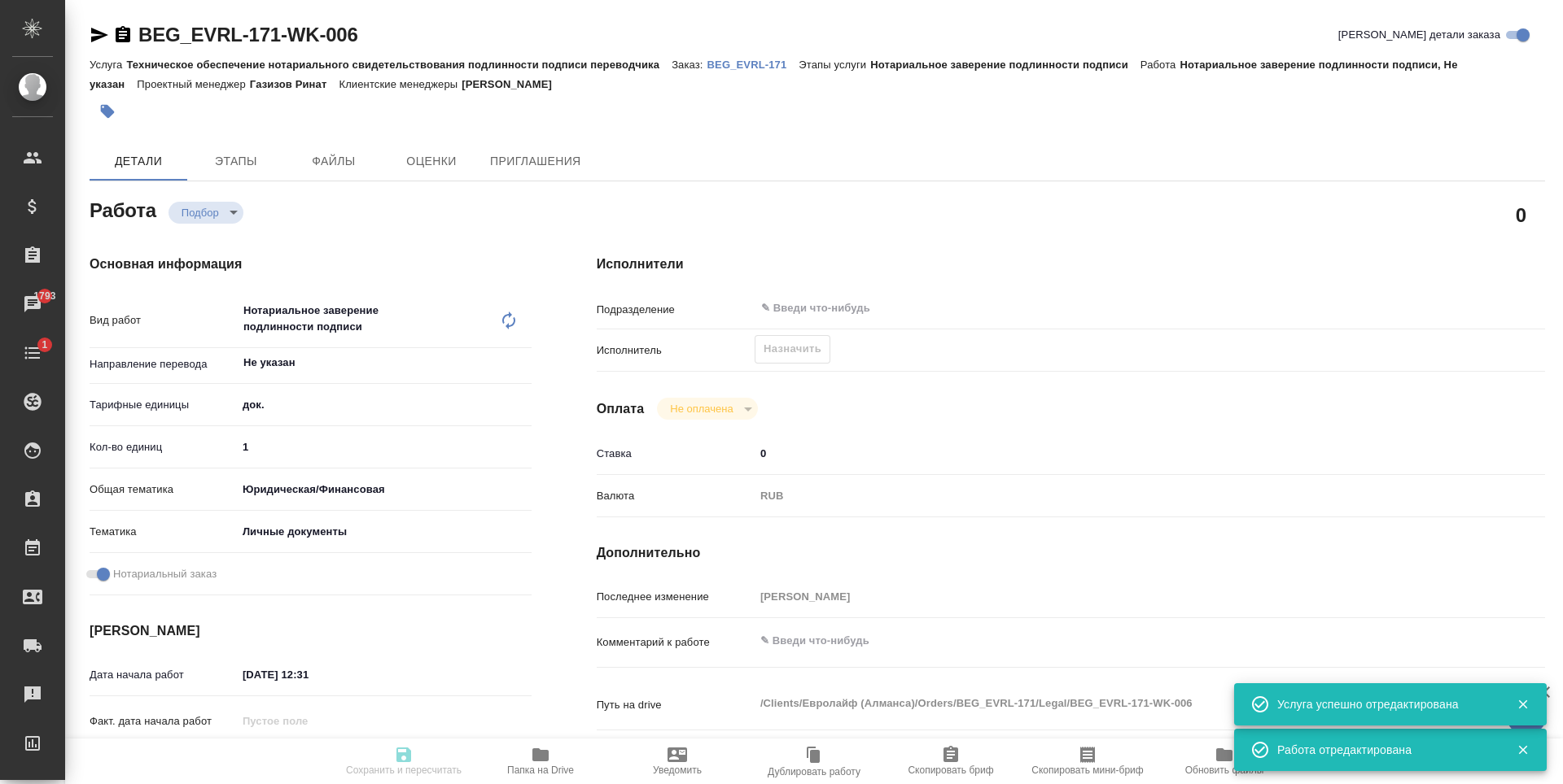
type textarea "x"
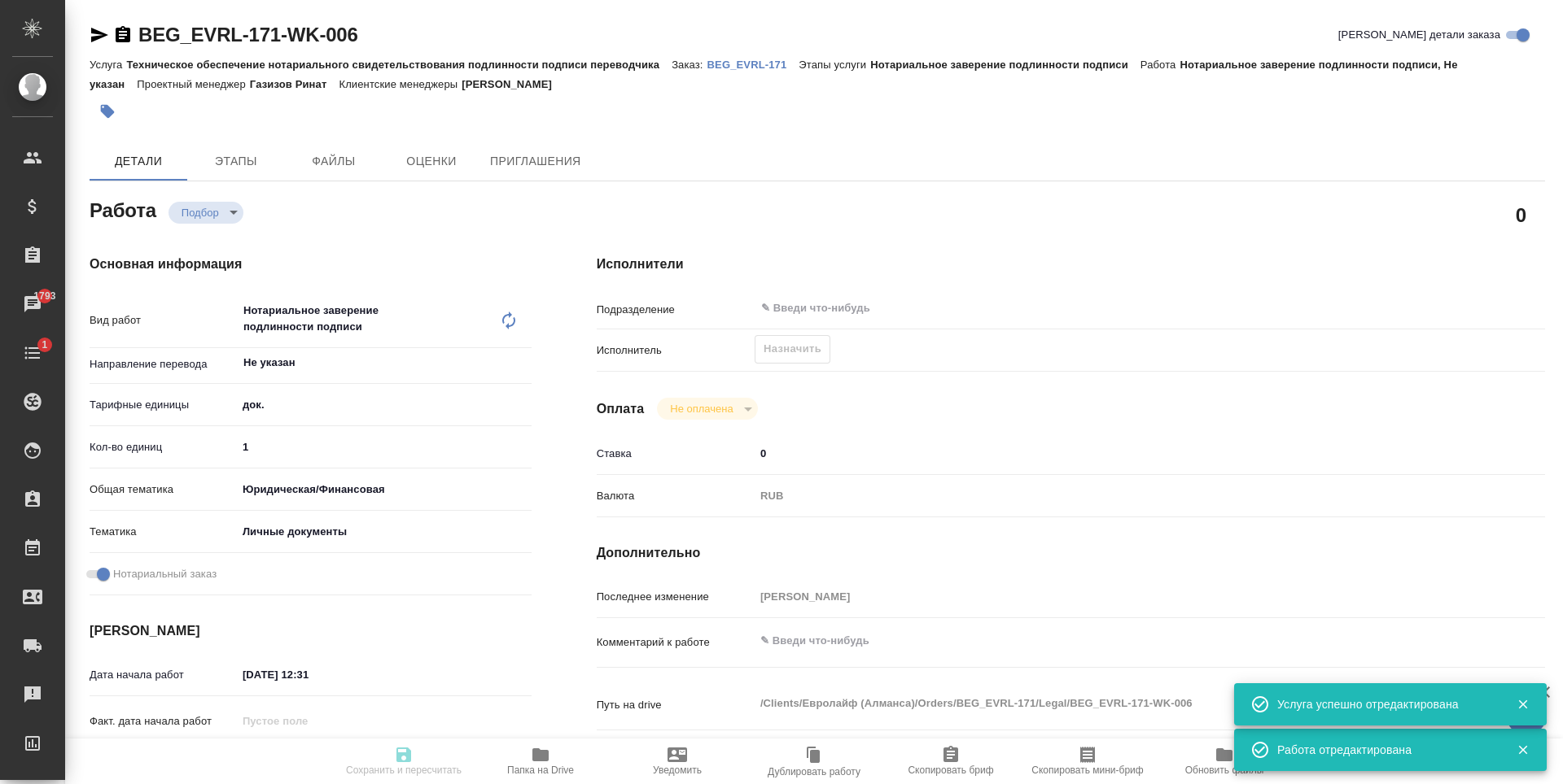
type textarea "x"
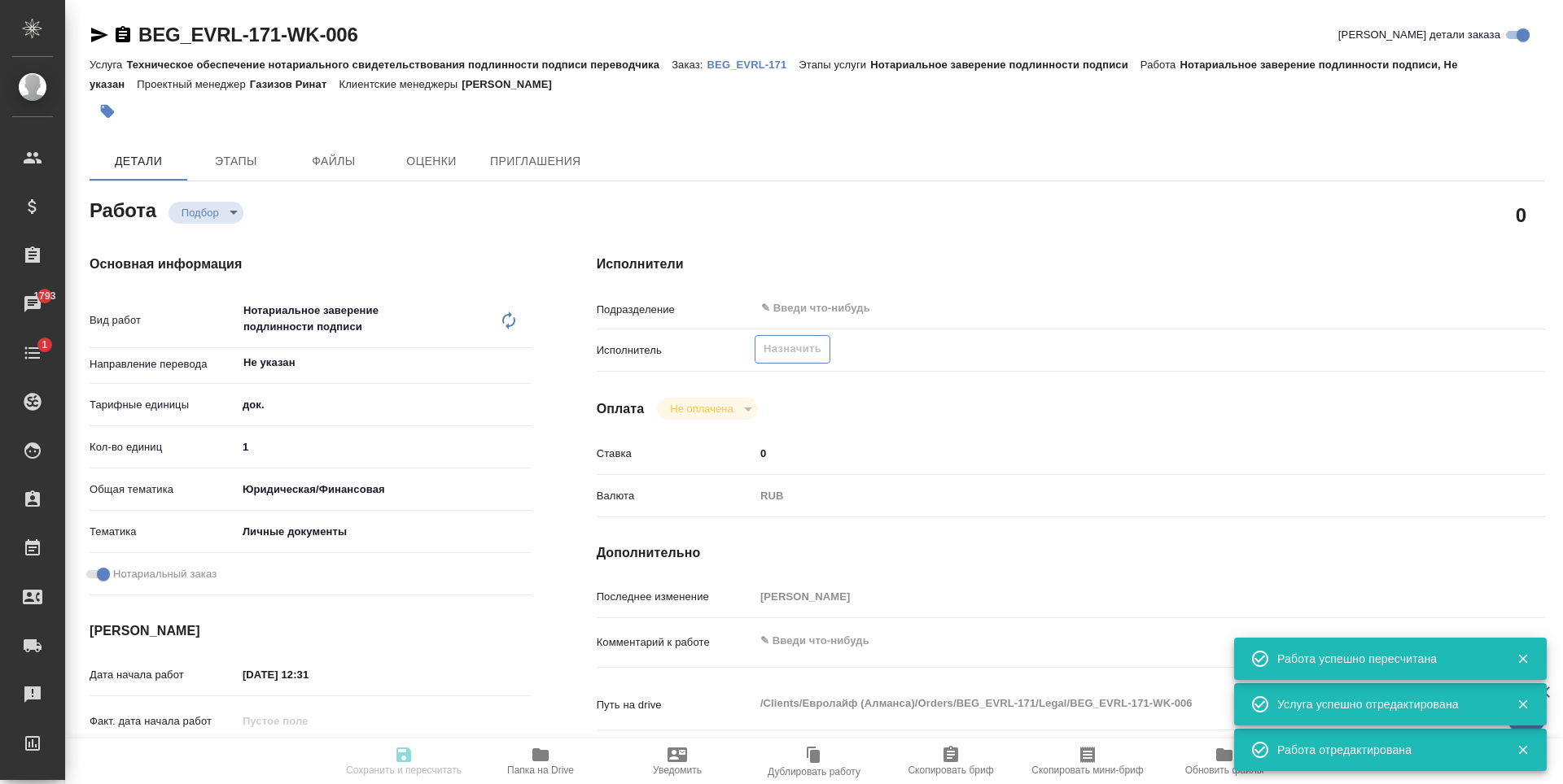
type input "recruiting"
type textarea "Нотариальное заверение подлинности подписи"
type textarea "x"
type input "Не указан"
type input "5a8b1489cc6b4906c91bfd8b"
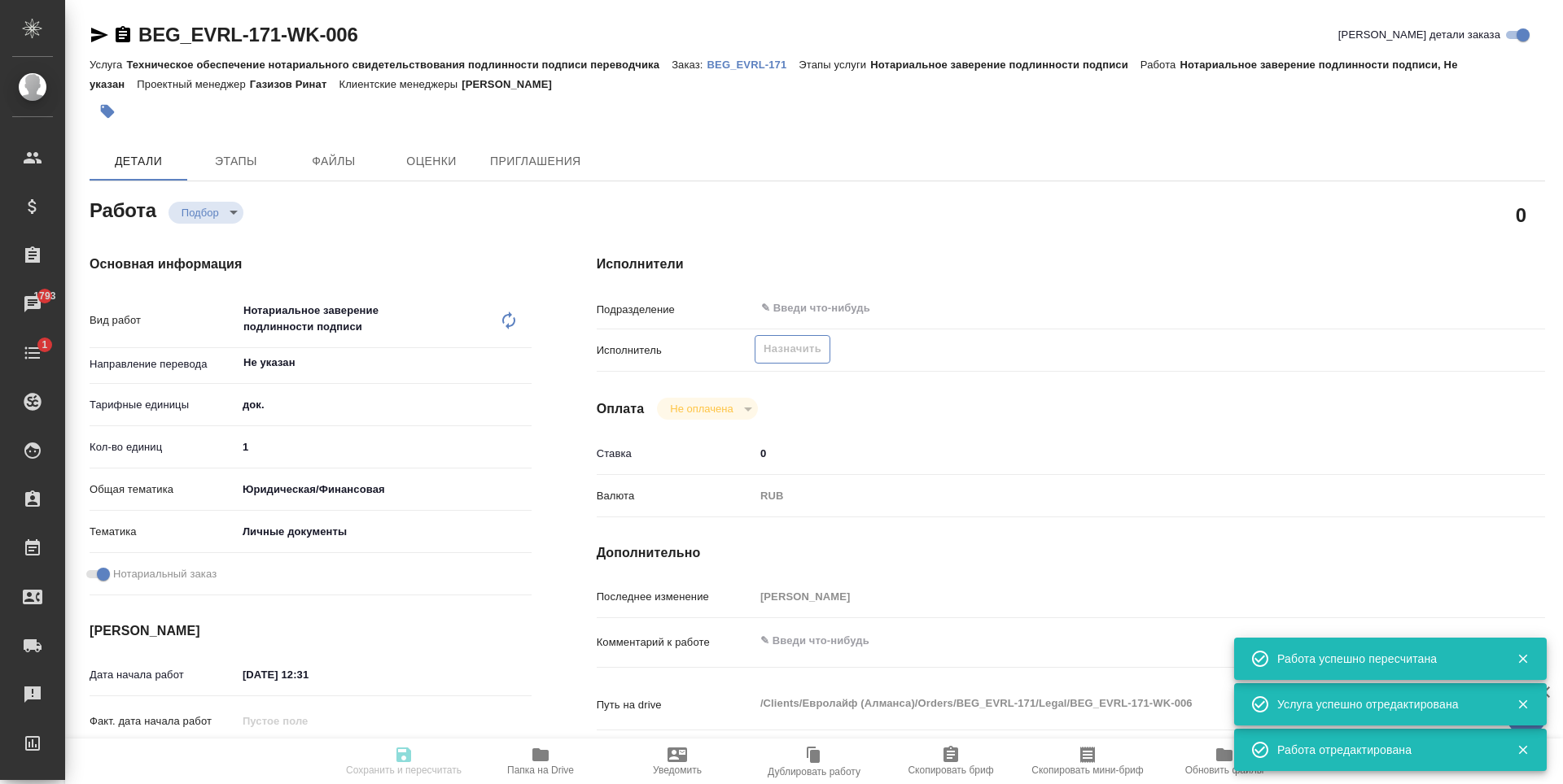
type input "1"
type input "yr-fn"
type input "5a8b8b956a9677013d343cfe"
checkbox input "true"
type input "27.08.2025 12:31"
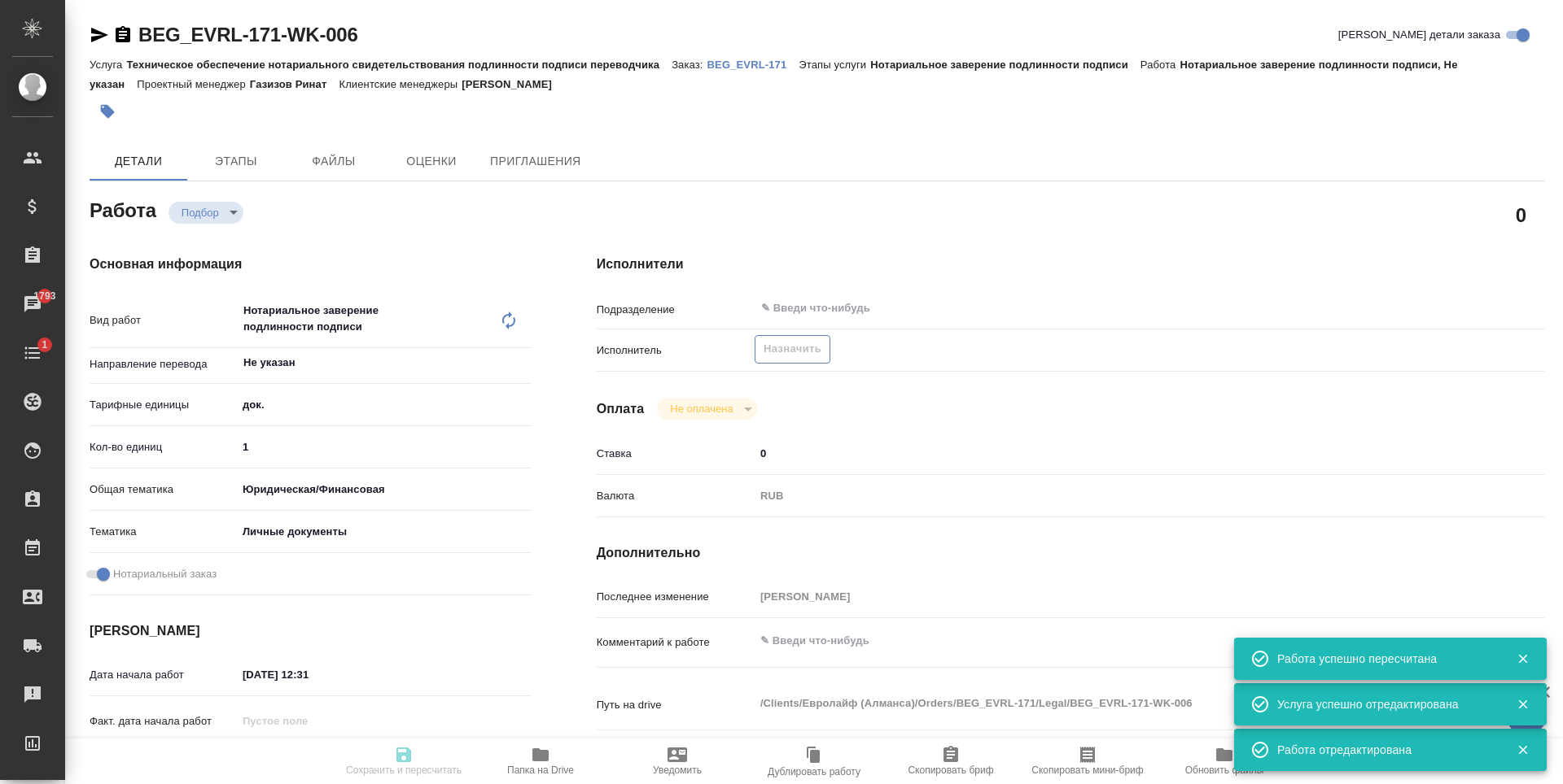
type input "28.08.2025 16:00"
type input "notPayed"
type input "0"
type input "RUB"
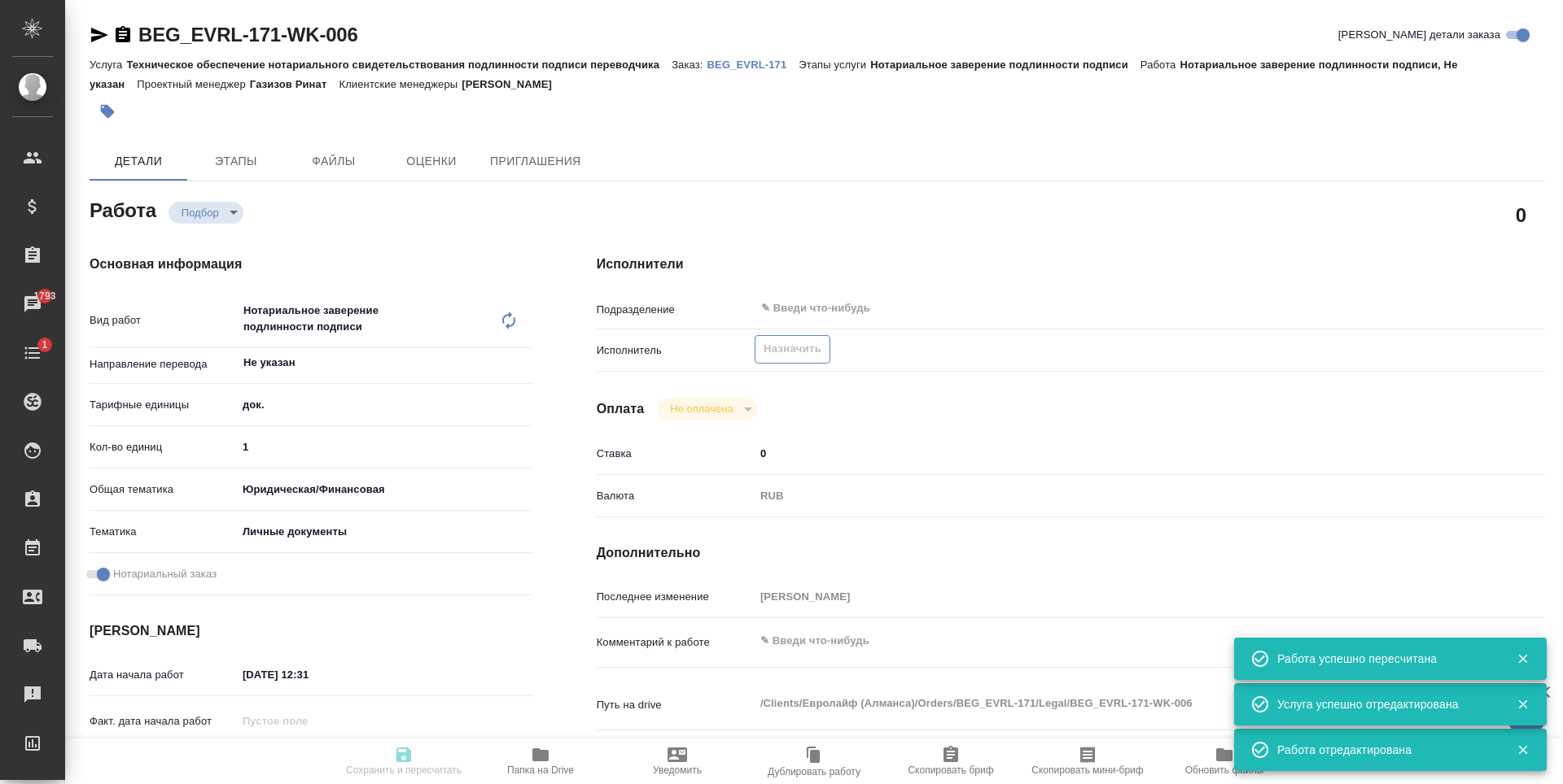
type input "Антонова Кристина"
type textarea "x"
type textarea "/Clients/Евролайф (Алманса)/Orders/BEG_EVRL-171/Legal/BEG_EVRL-171-WK-006"
type textarea "x"
type input "BEG_EVRL-171"
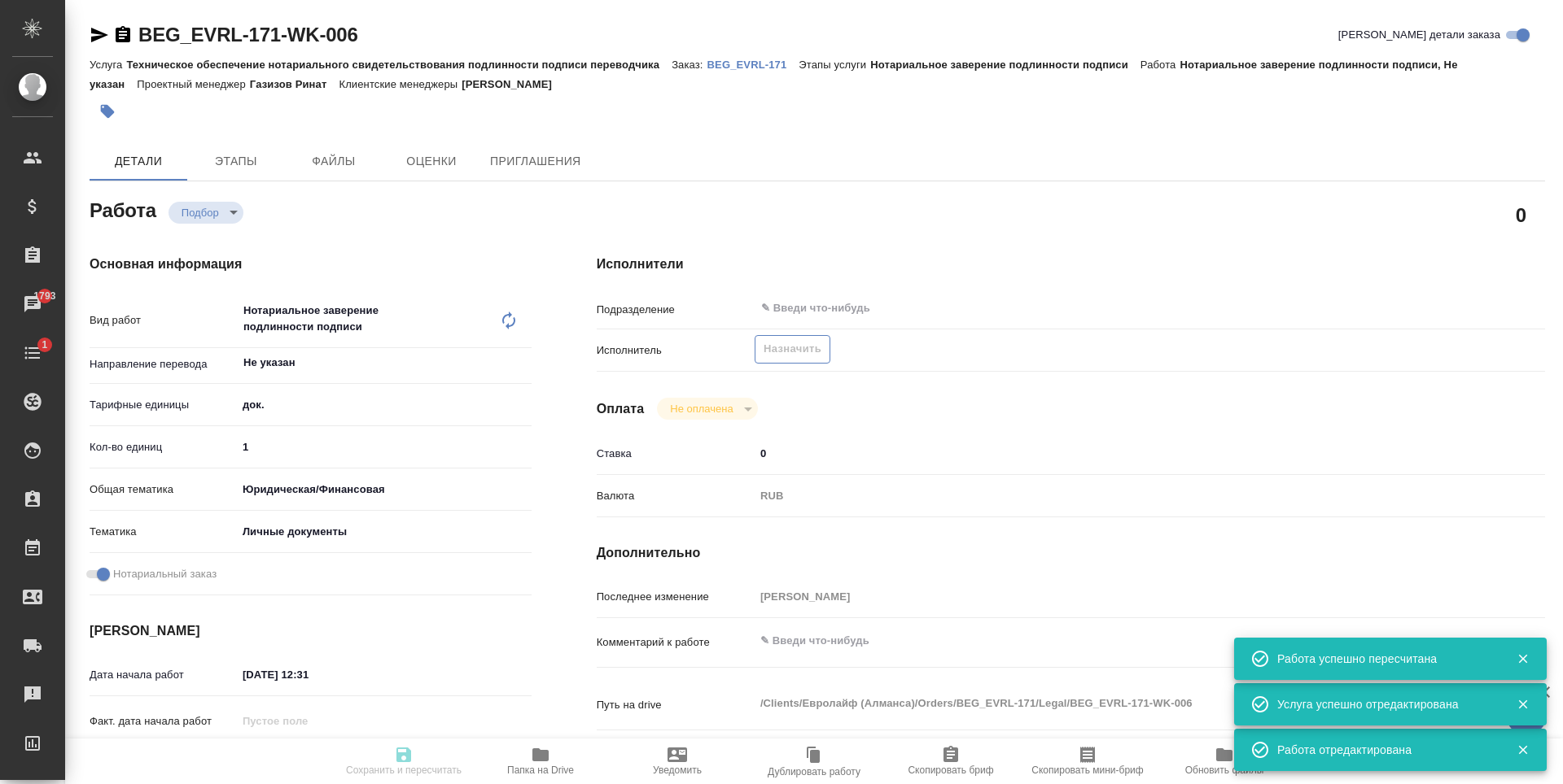
type input "Техническое обеспечение нотариального свидетельствования подлинности подписи пе…"
type input "Нотариальное заверение подлинности подписи"
type input "Антонова Кристина"
type input "/Clients/Евролайф (Алманса)/Orders/BEG_EVRL-171"
type textarea "x"
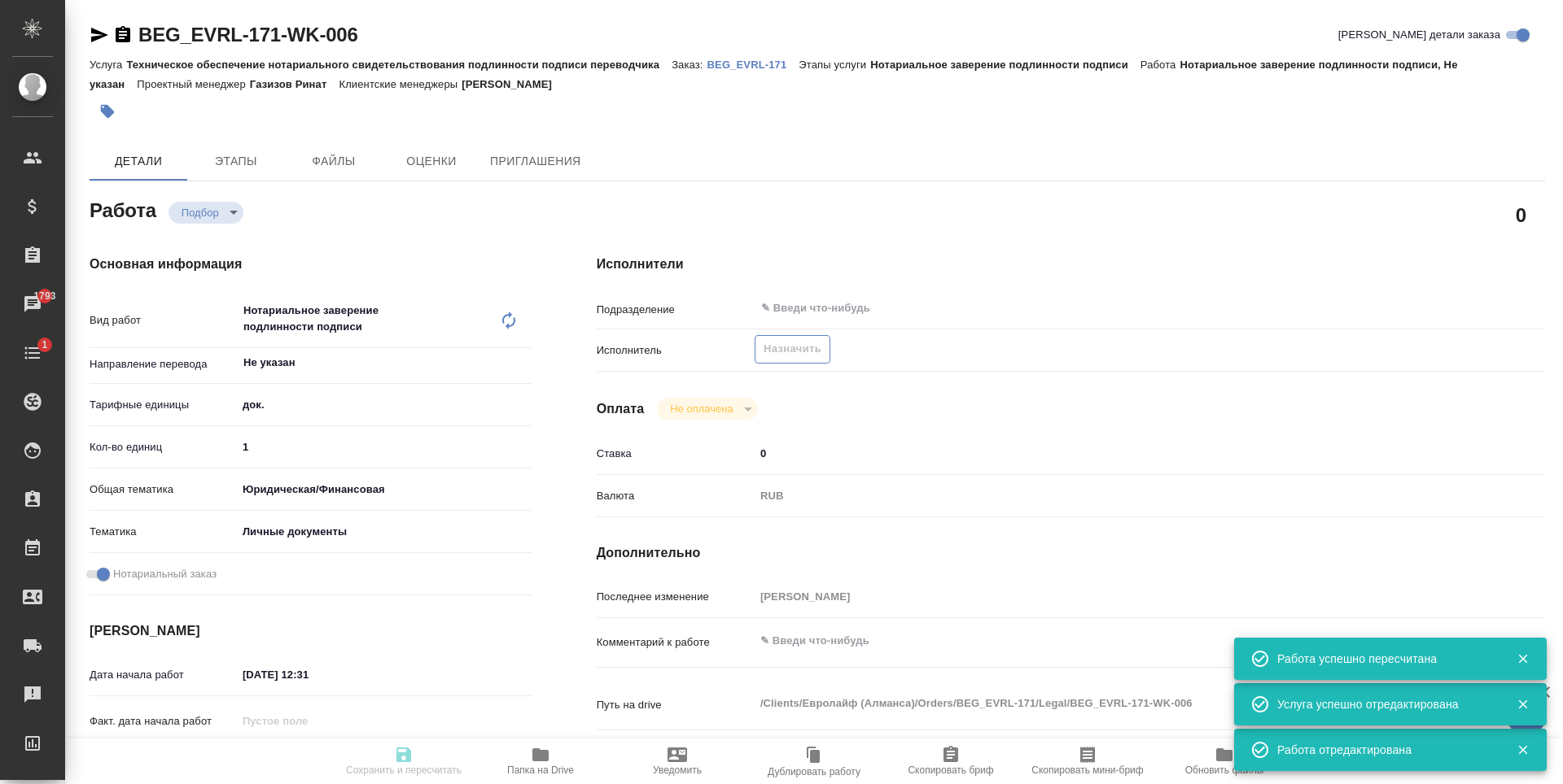
type textarea "Паспорт испанский, есть дубляж на английский. Перевод ТОЛЬКО файла New passport…"
type textarea "x"
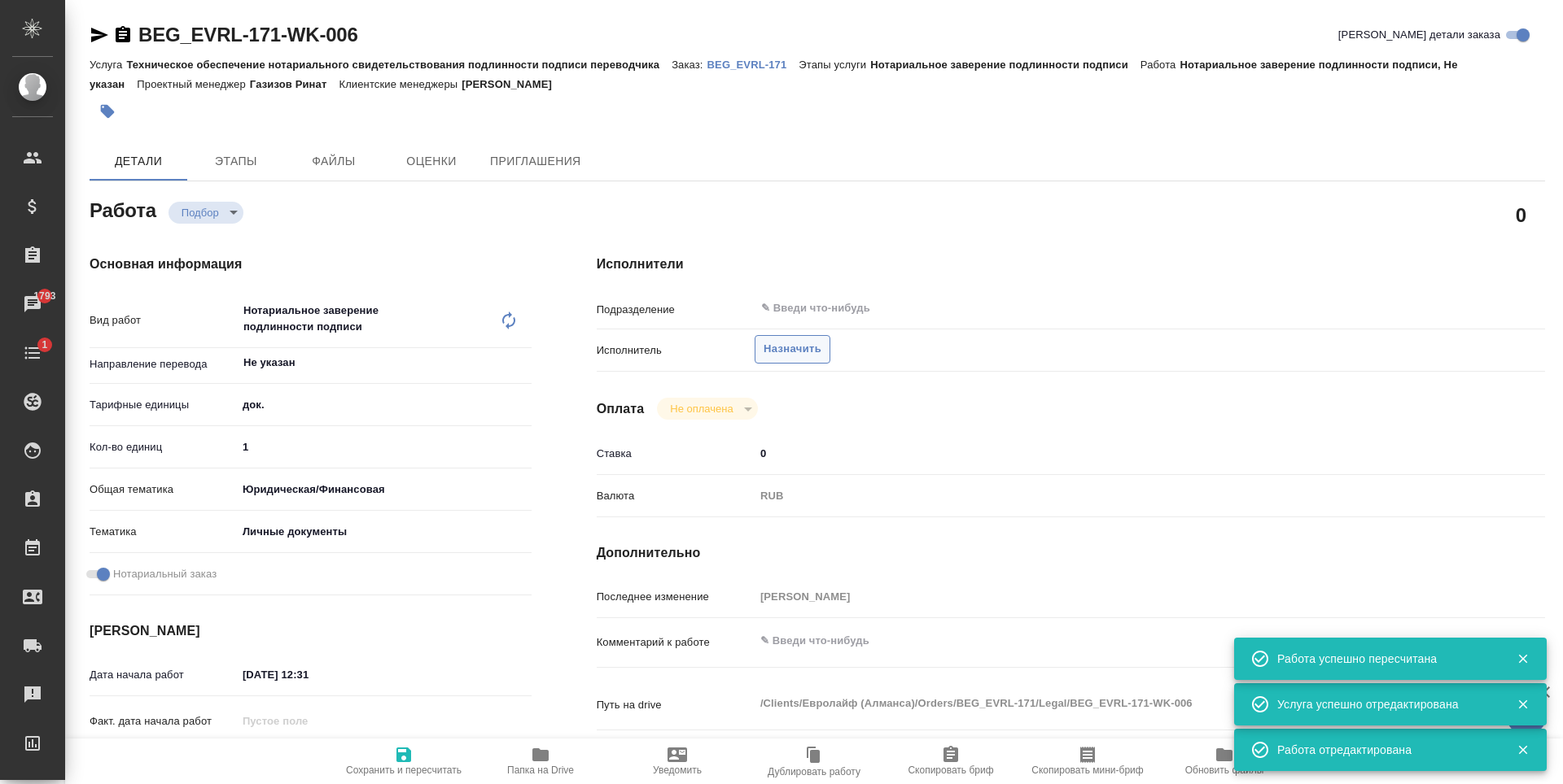
type textarea "x"
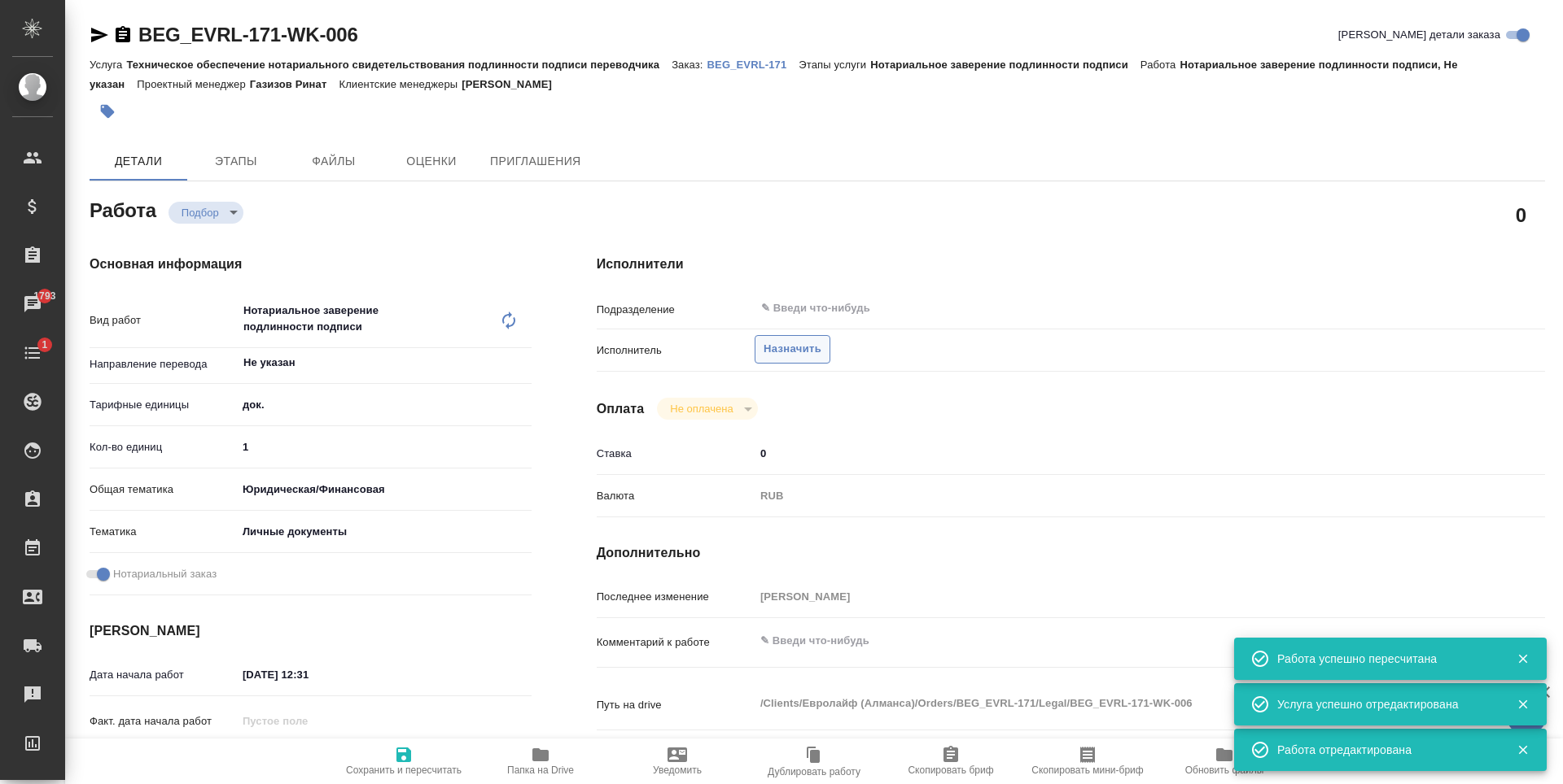
type textarea "x"
click at [813, 350] on span "Назначить" at bounding box center [793, 349] width 58 height 19
type textarea "x"
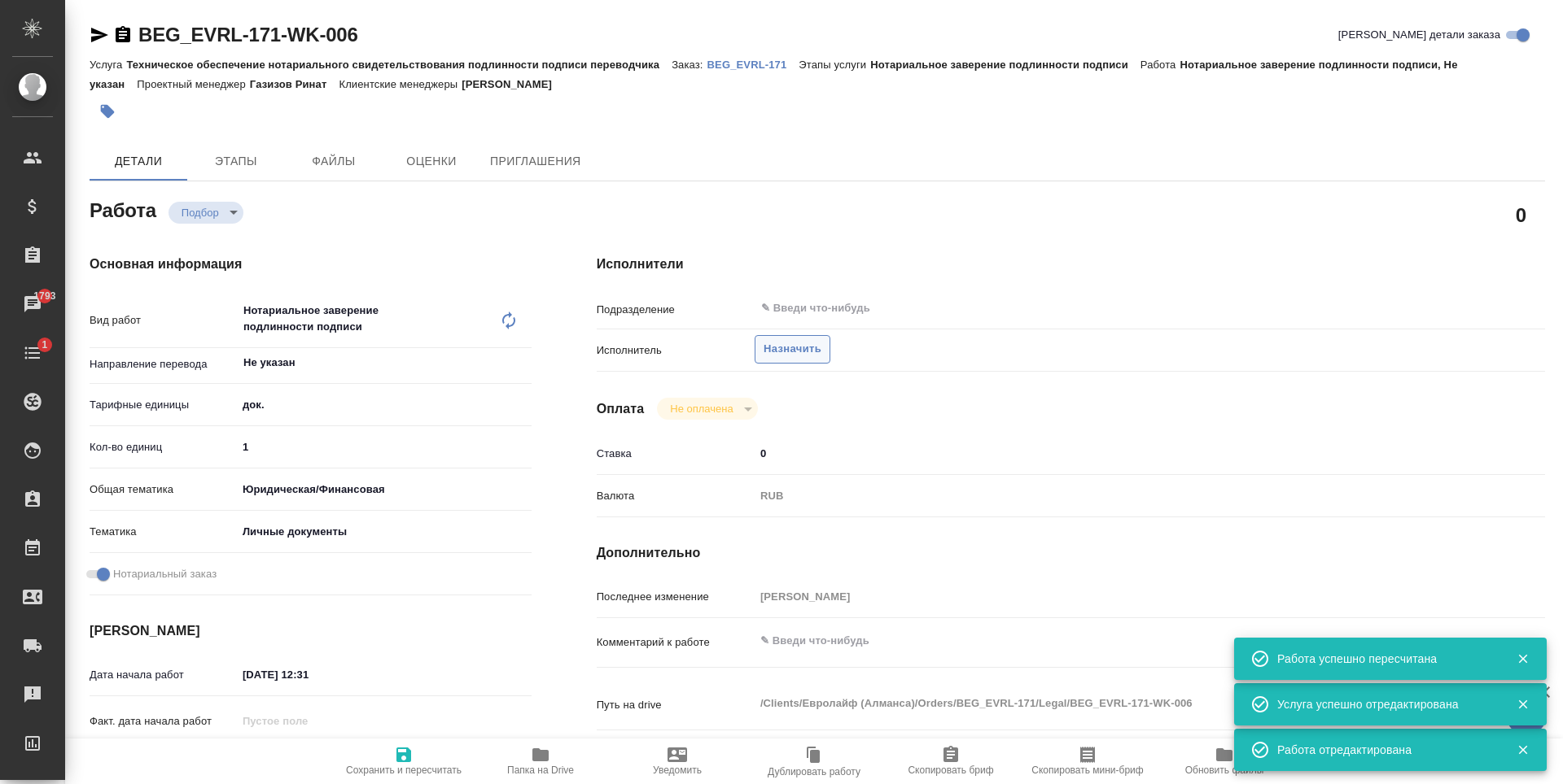
type textarea "x"
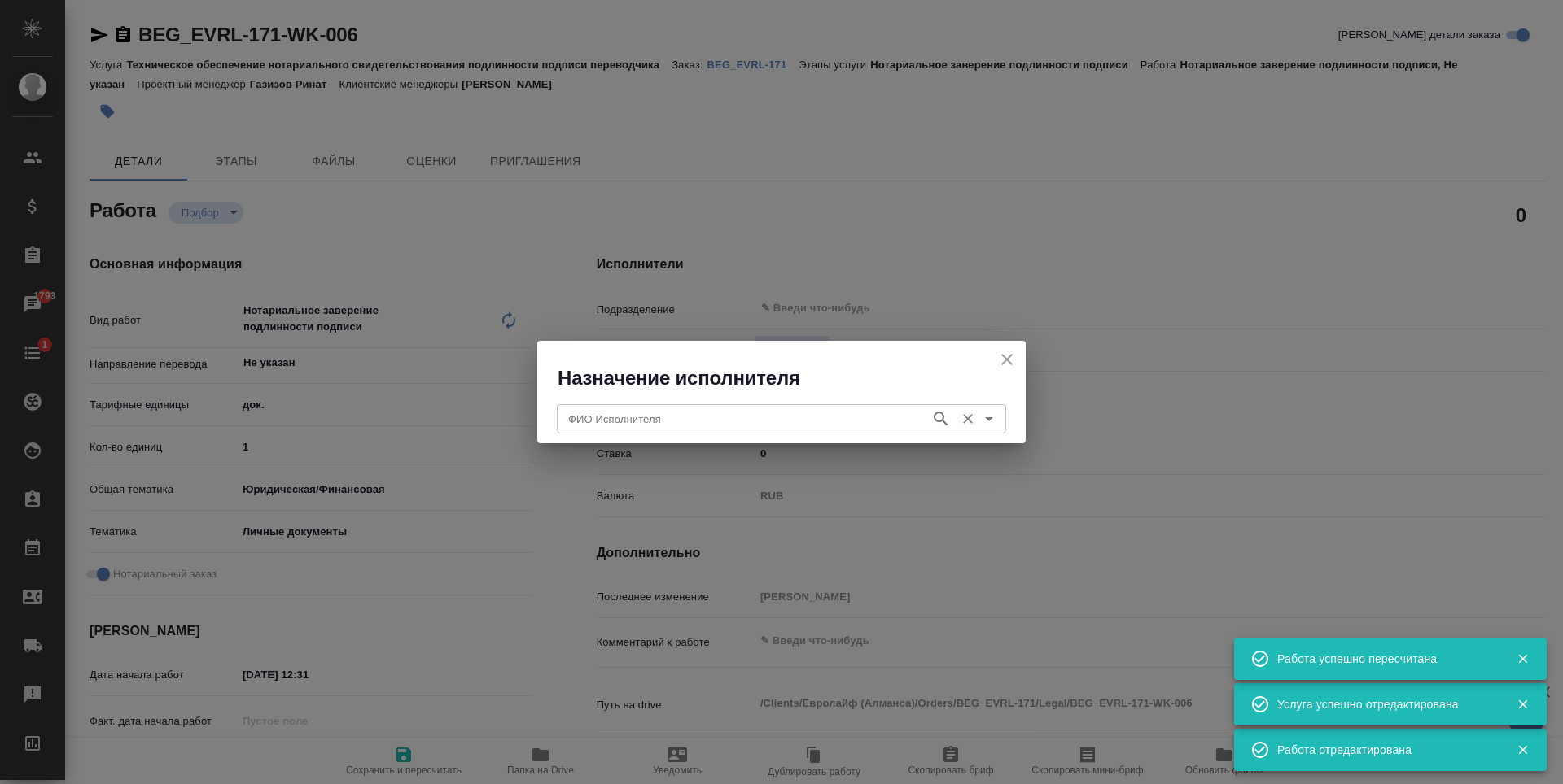
type textarea "x"
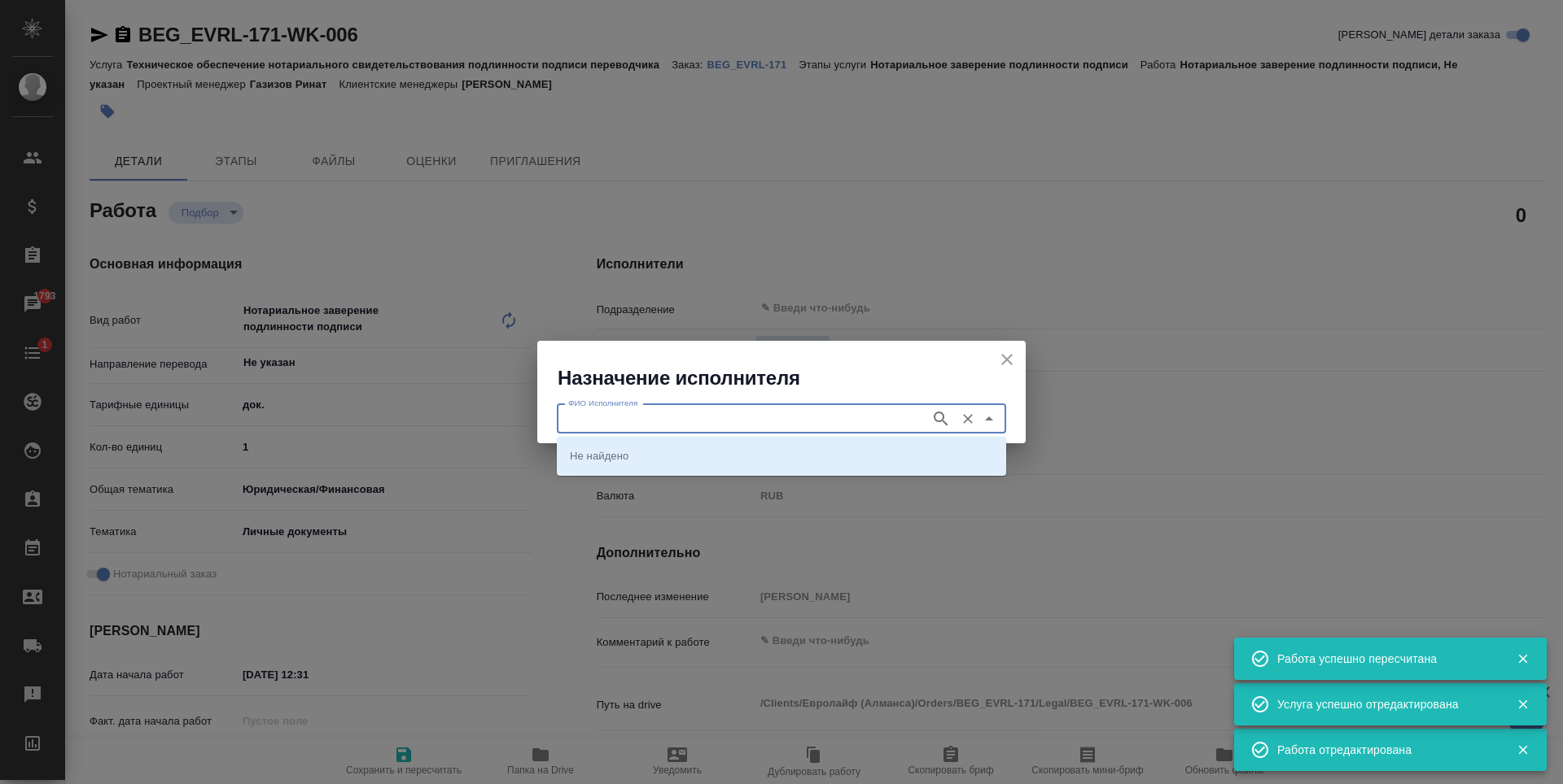
click at [796, 425] on input "ФИО Исполнителя" at bounding box center [742, 419] width 361 height 20
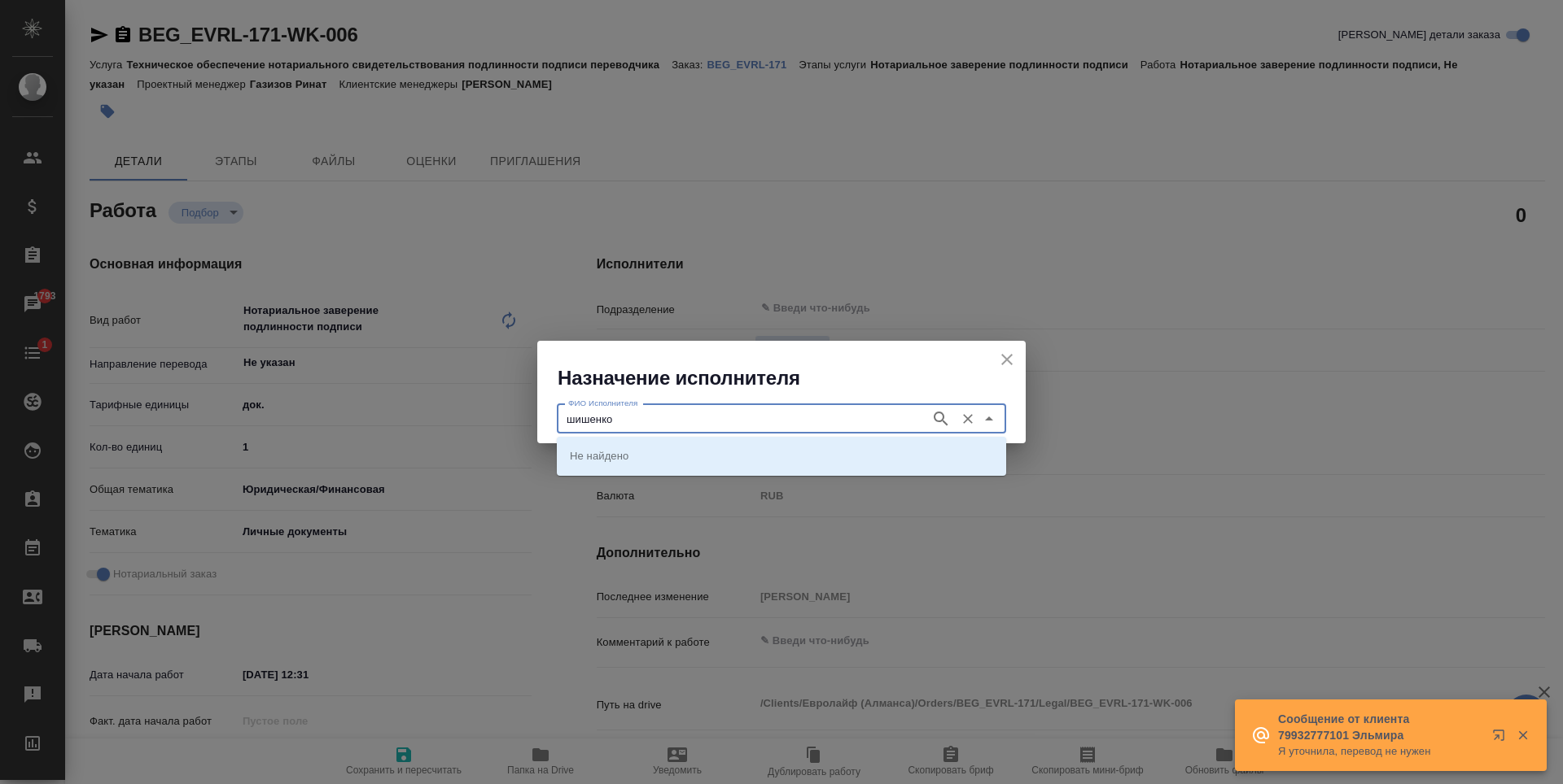
type input "шишенков"
click at [931, 429] on div "шишенков ФИО Исполнителя" at bounding box center [782, 419] width 450 height 30
click at [941, 427] on icon "button" at bounding box center [940, 419] width 20 height 20
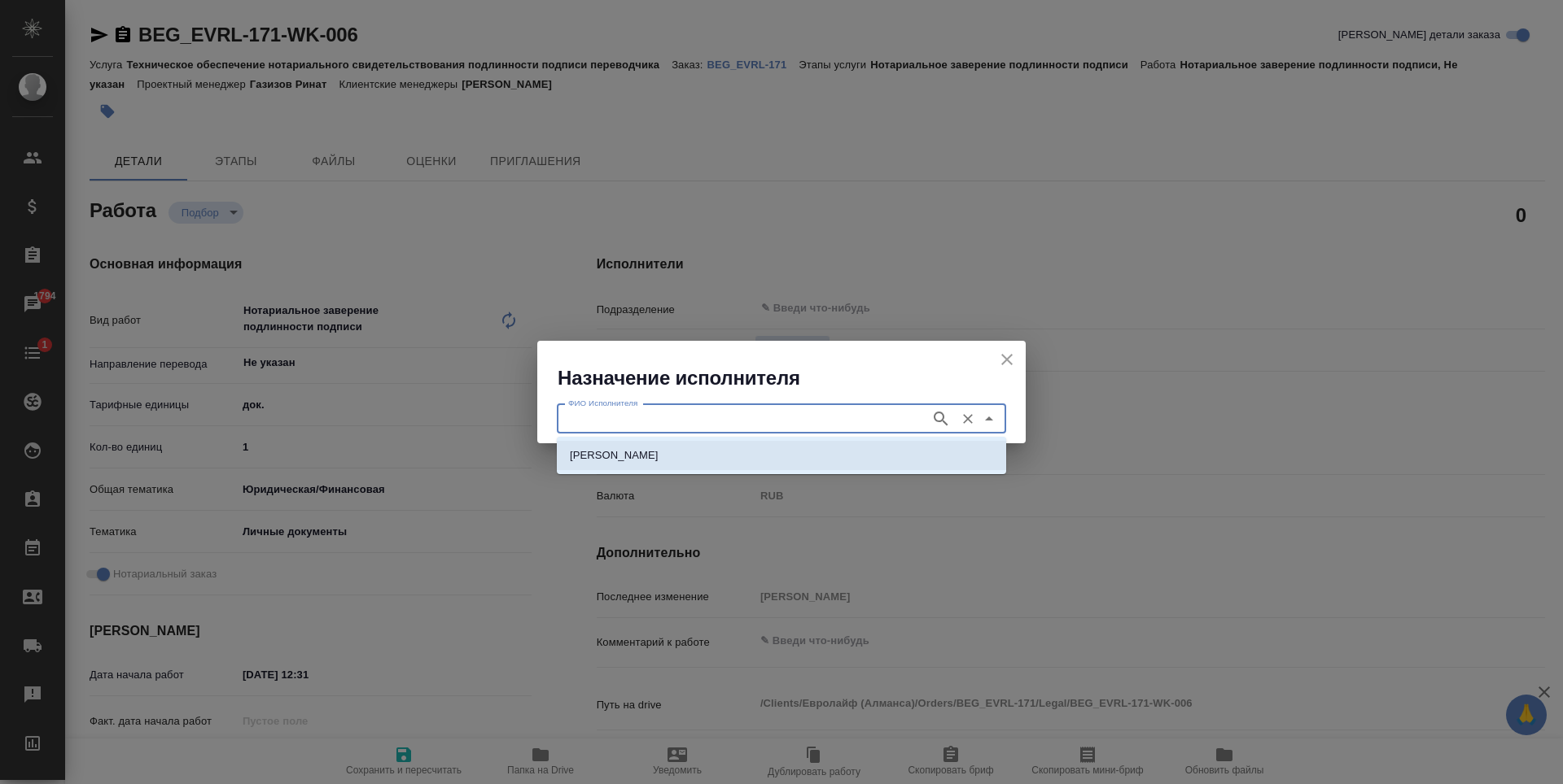
click at [895, 459] on li "НОТАРИУС Шишенков Леонид Васильевич" at bounding box center [782, 456] width 450 height 30
type input "НОТАРИУС Шишенков Леонид Васильевич"
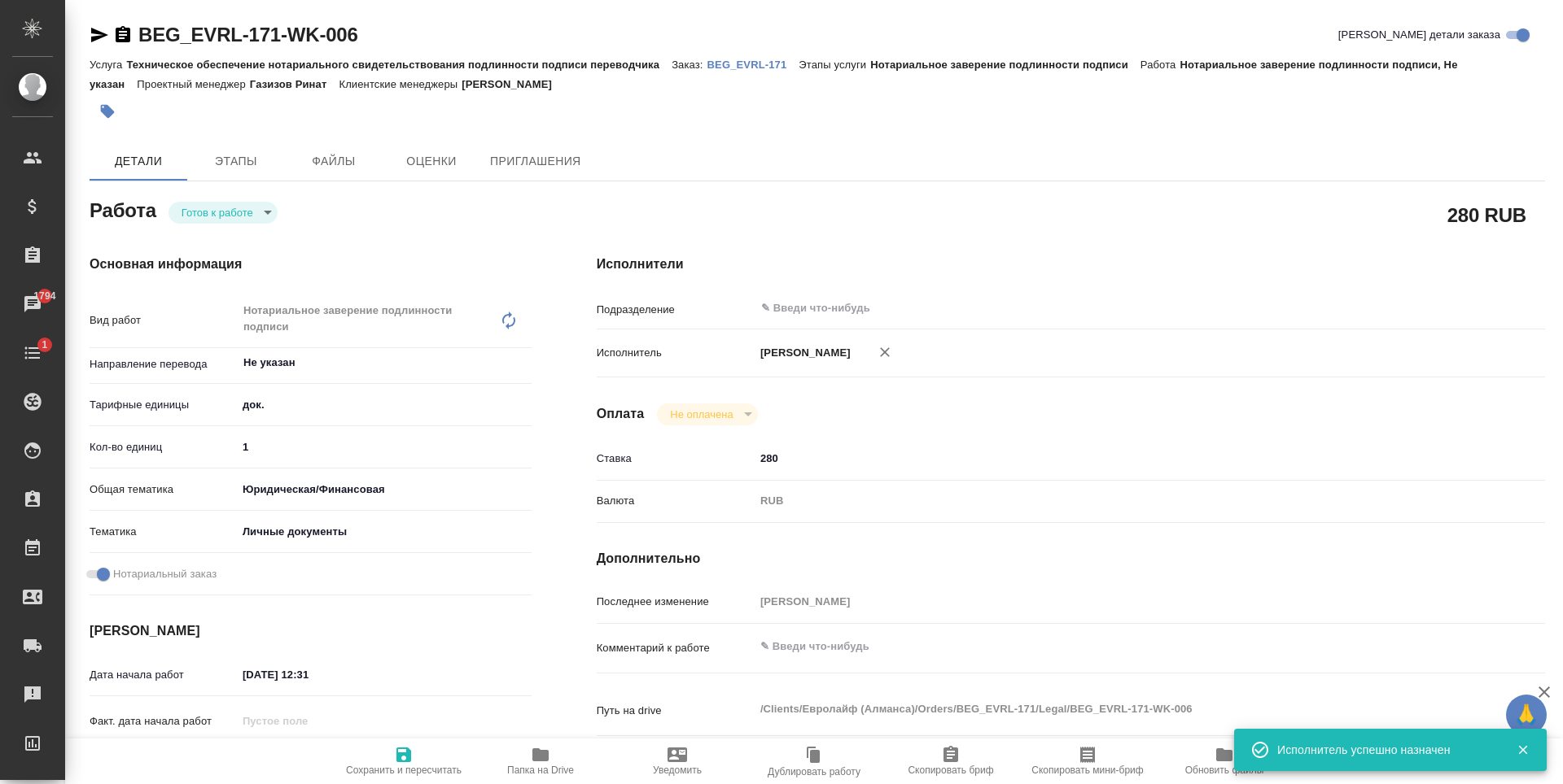
type textarea "x"
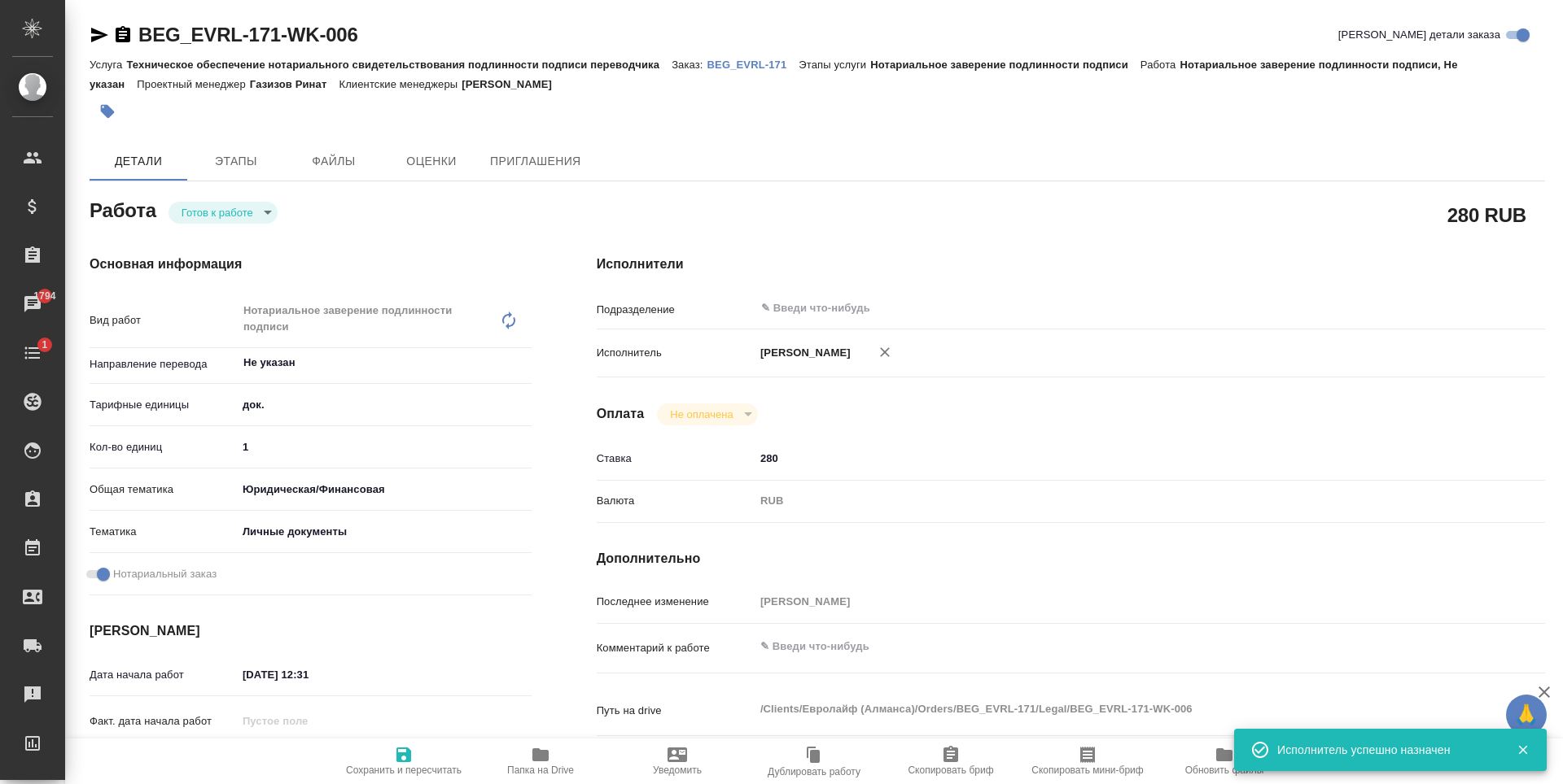
type textarea "x"
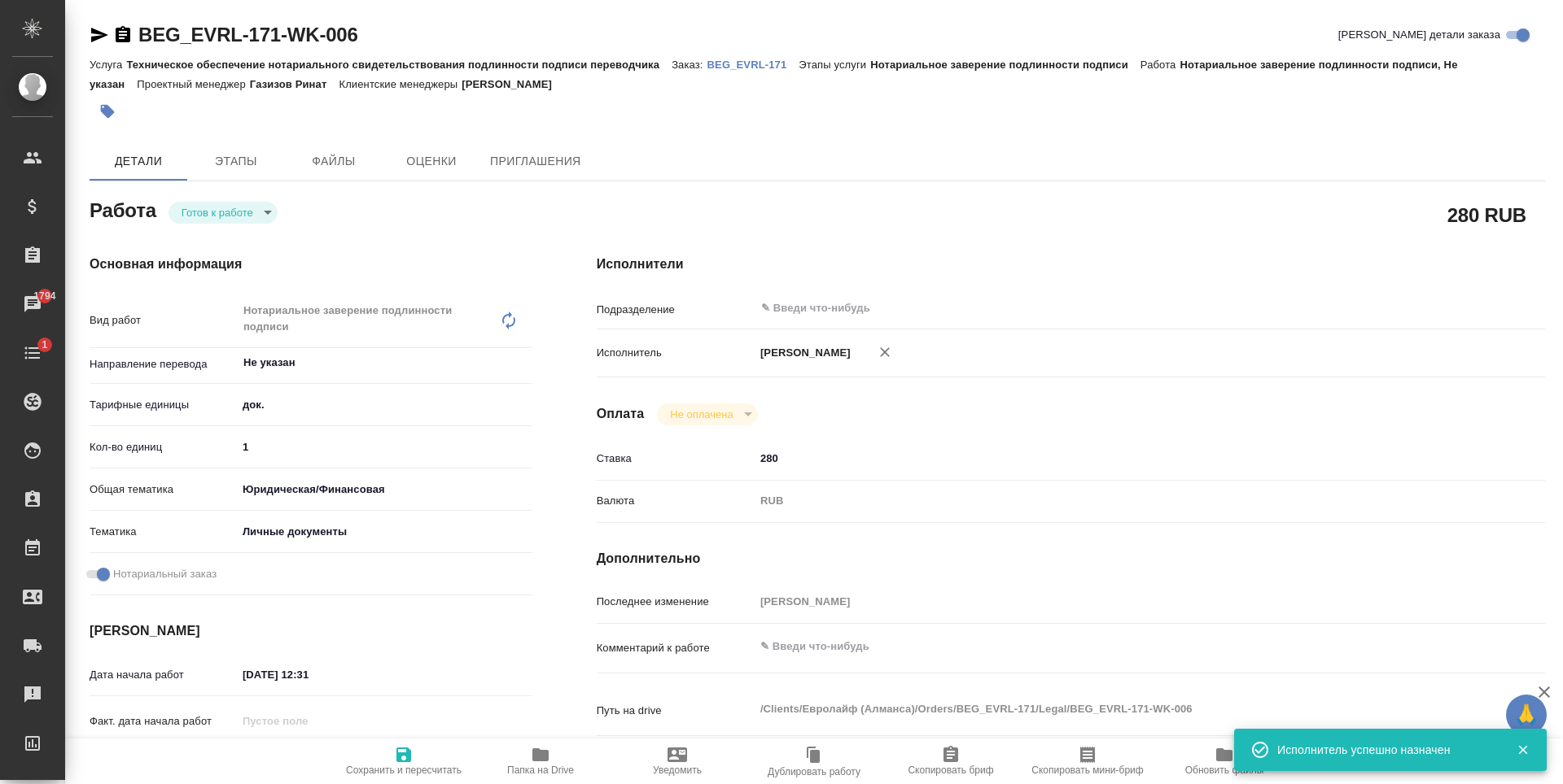
type textarea "x"
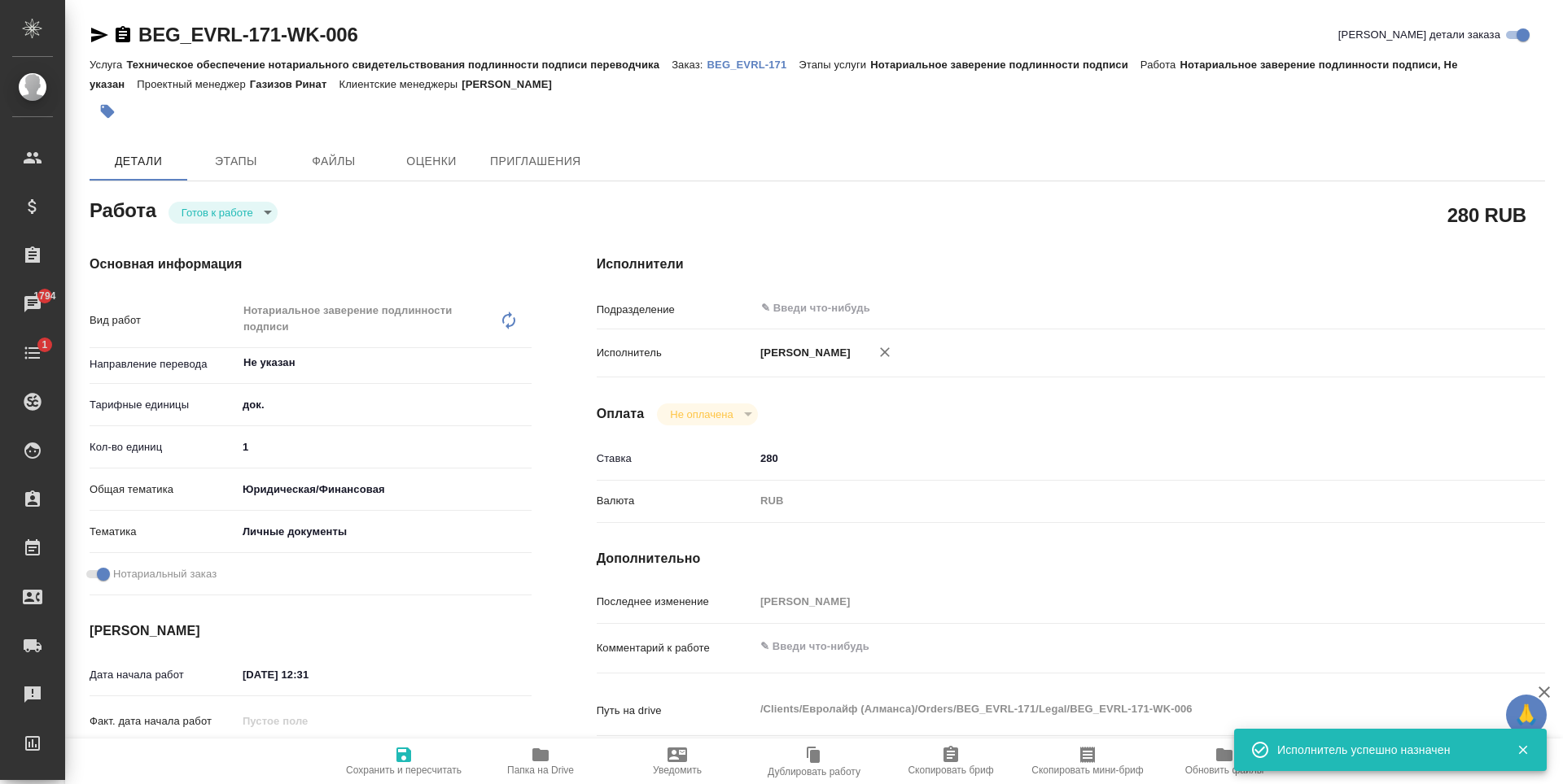
click at [415, 764] on span "Сохранить и пересчитать" at bounding box center [403, 760] width 117 height 31
type textarea "x"
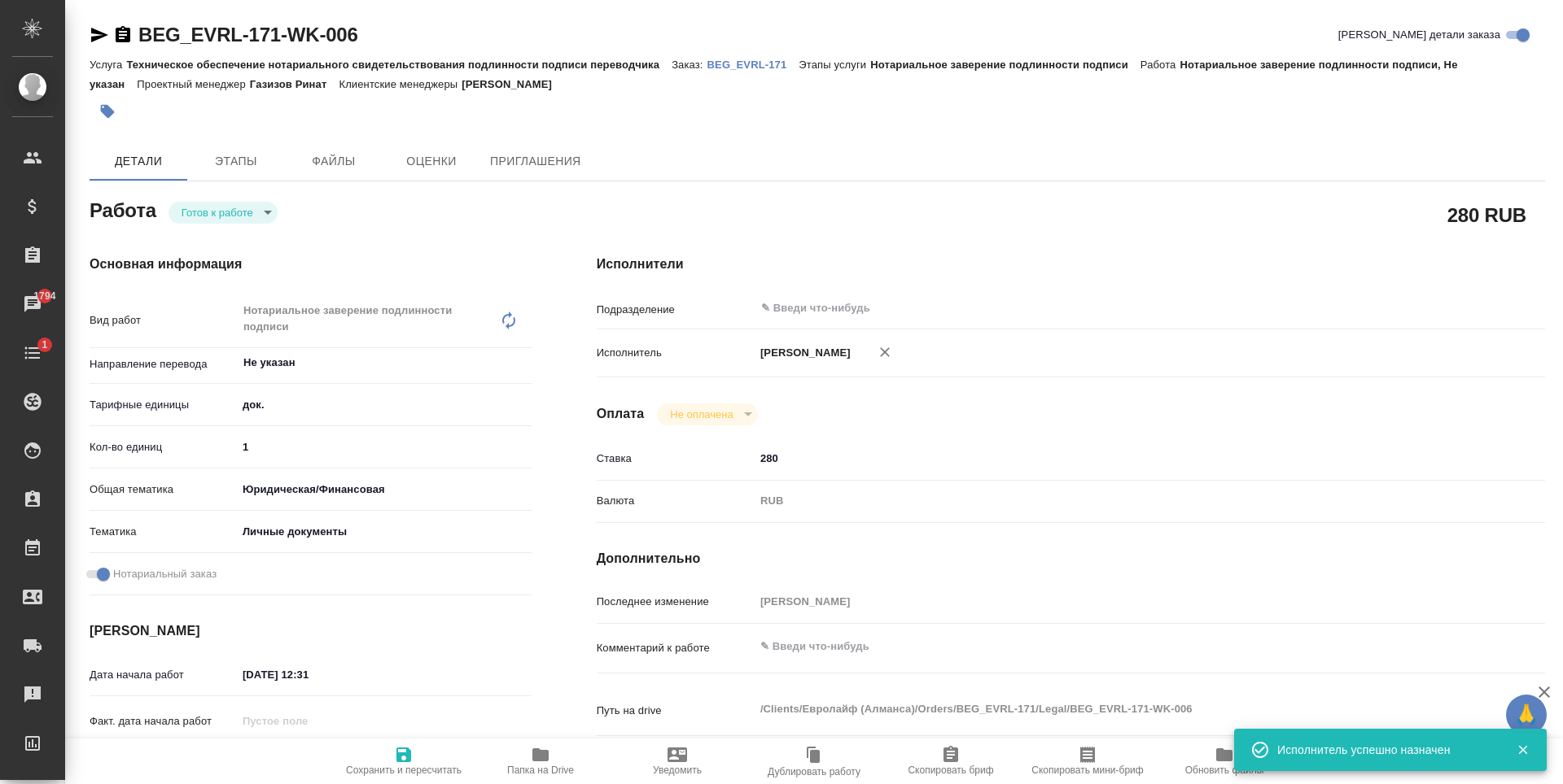
type textarea "x"
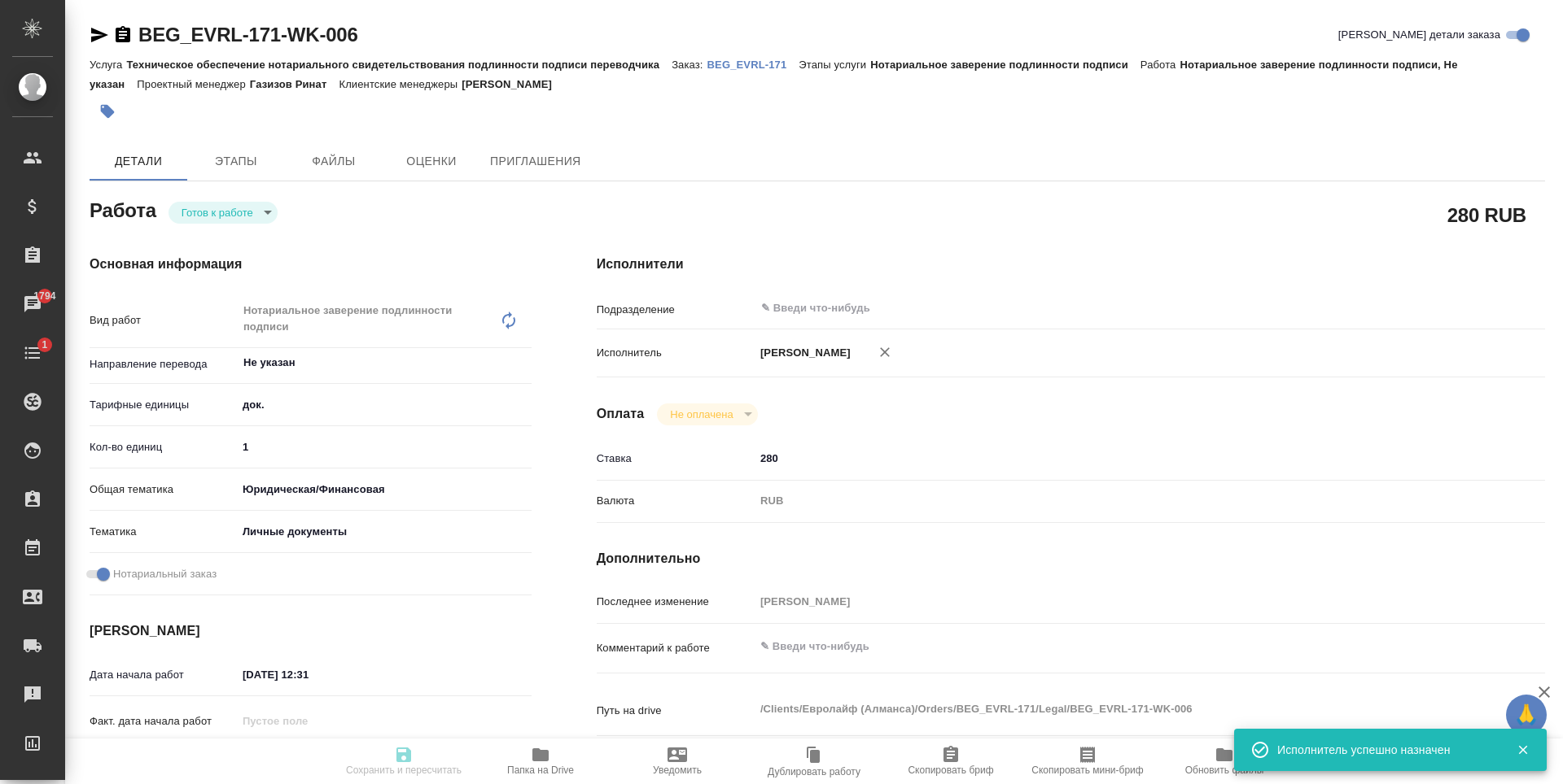
type textarea "x"
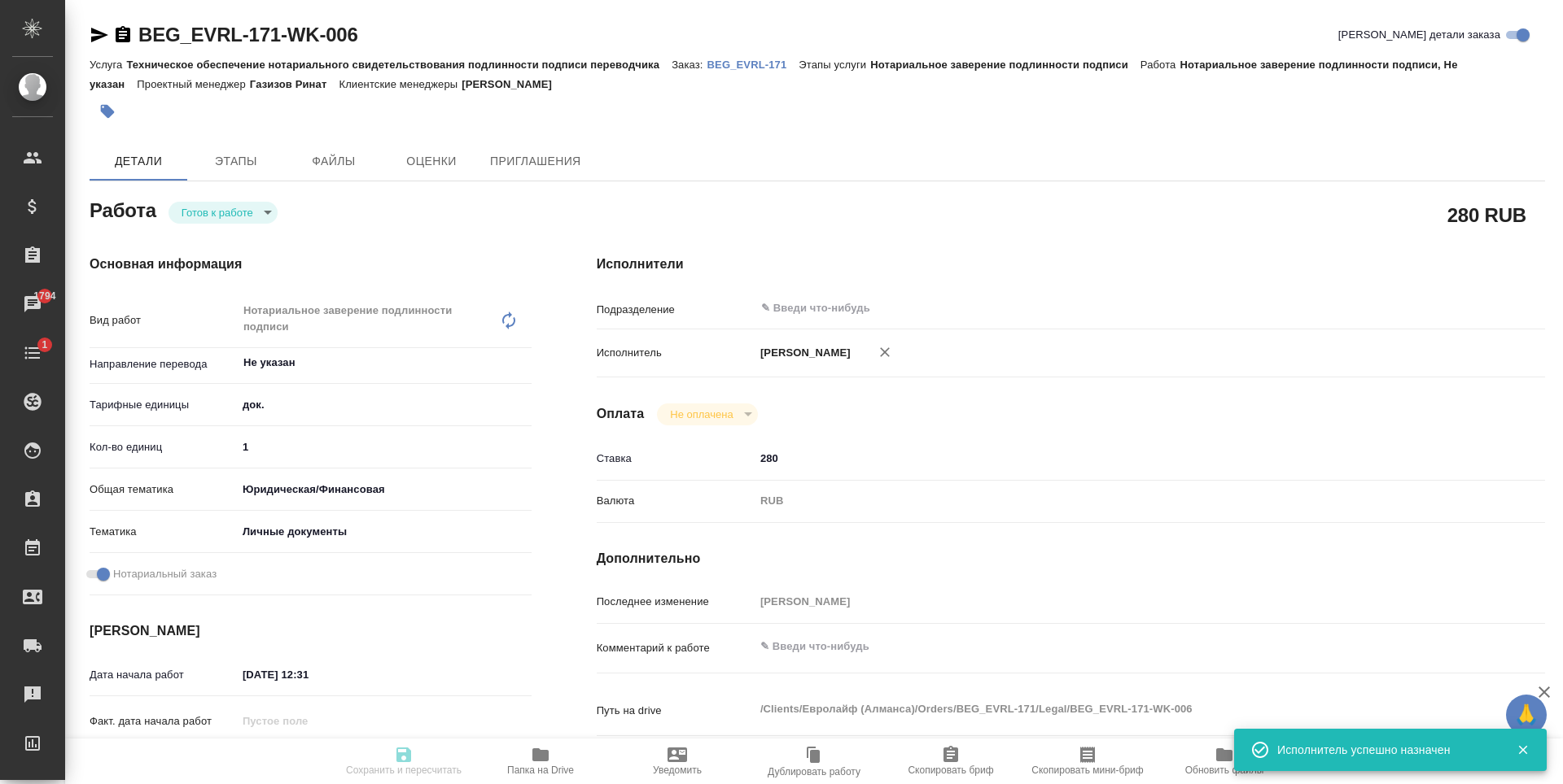
type textarea "x"
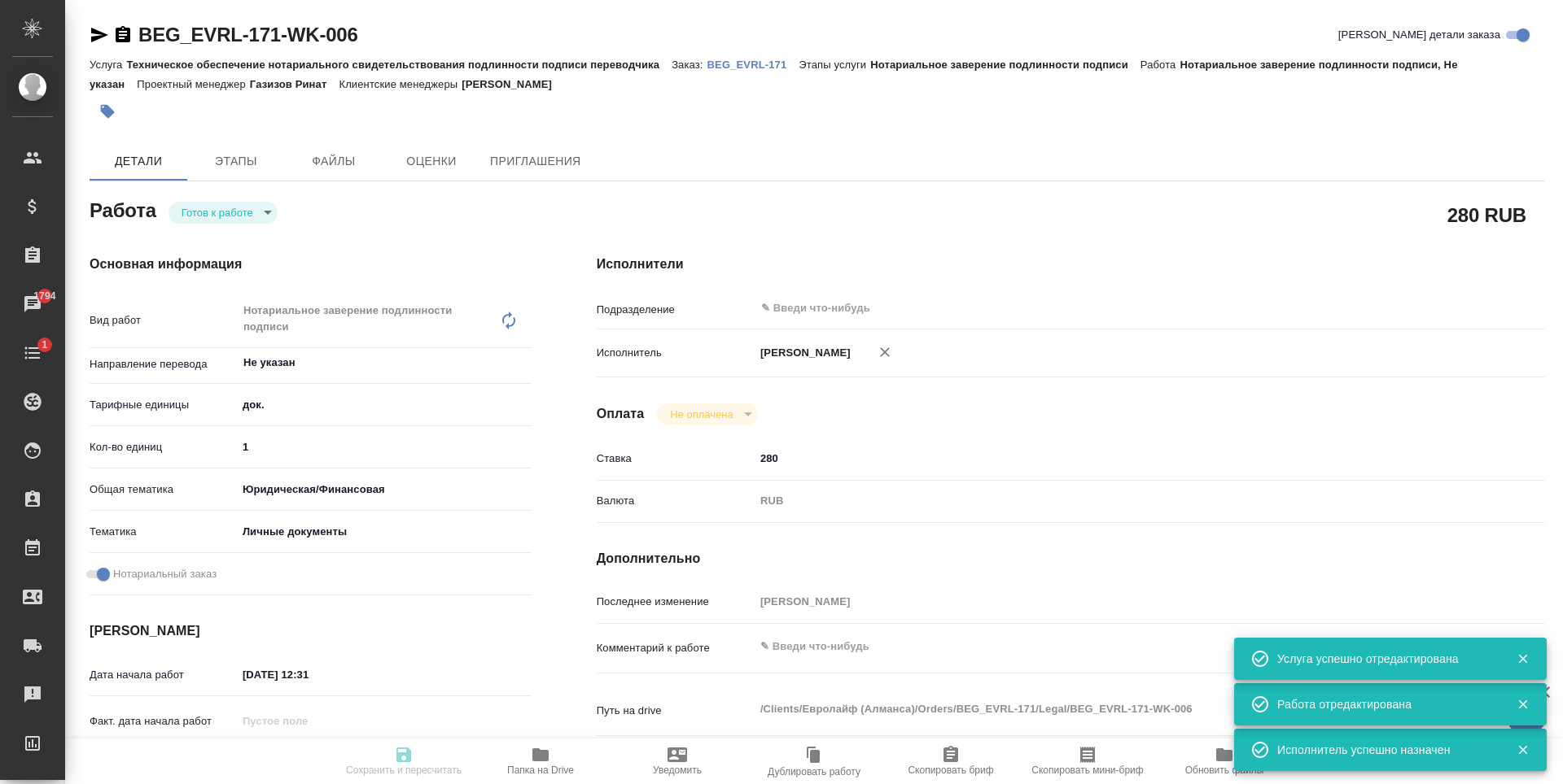
type input "readyForWork"
type textarea "Нотариальное заверение подлинности подписи"
type textarea "x"
type input "Не указан"
type input "5a8b1489cc6b4906c91bfd8b"
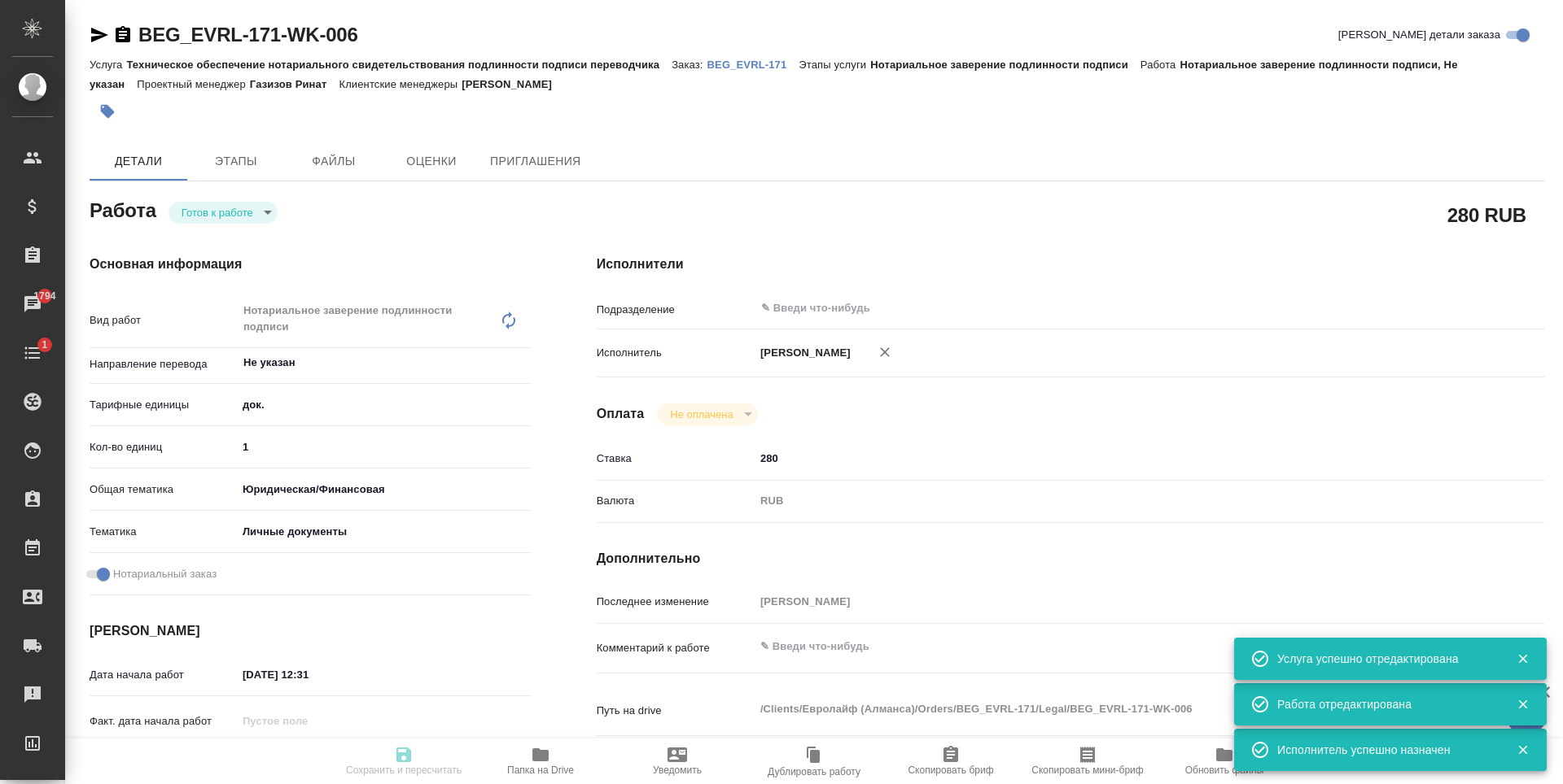
type input "1"
type input "yr-fn"
type input "5a8b8b956a9677013d343cfe"
checkbox input "true"
type input "27.08.2025 12:31"
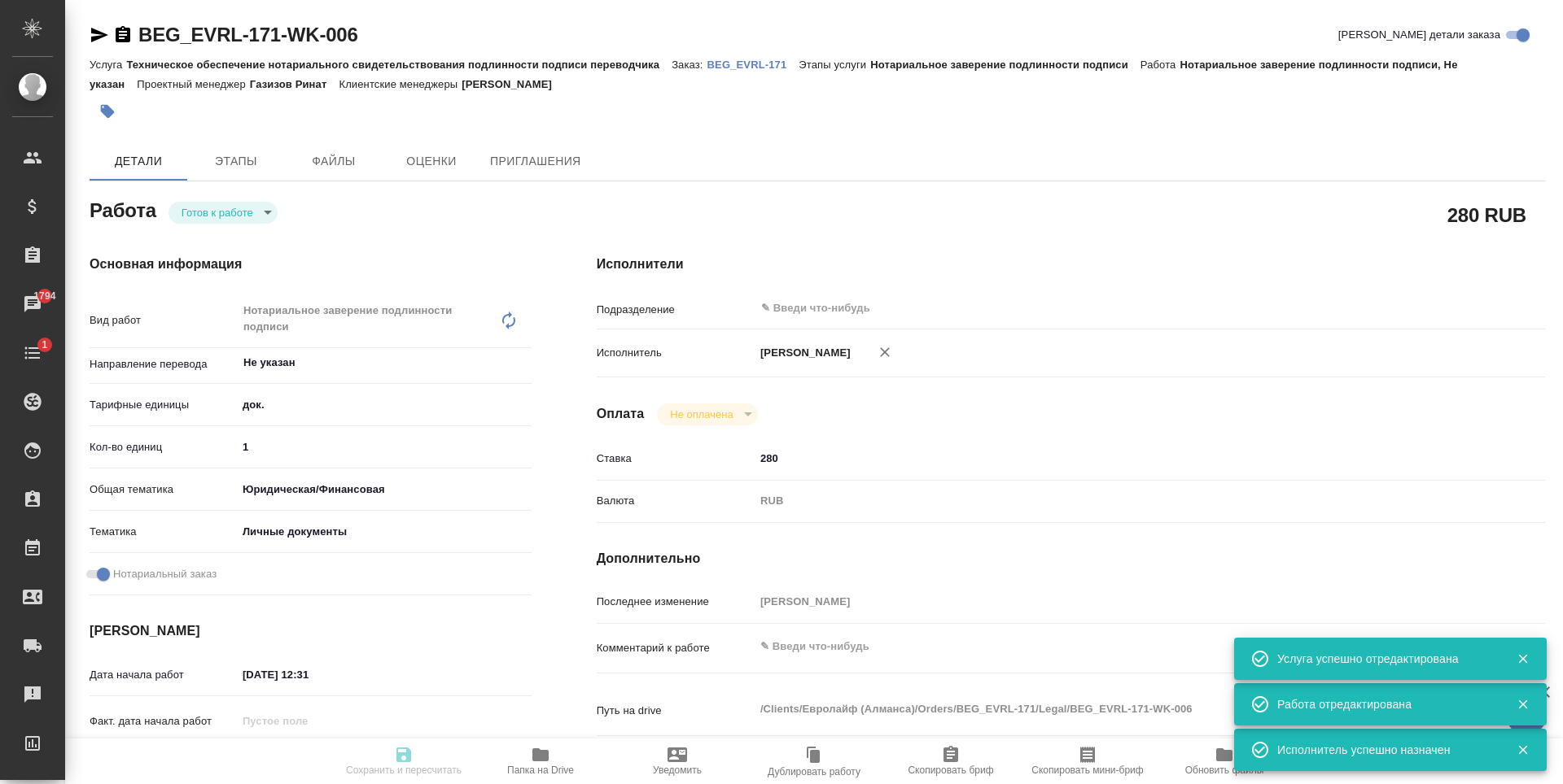
type input "28.08.2025 16:00"
type input "notPayed"
type input "280"
type input "RUB"
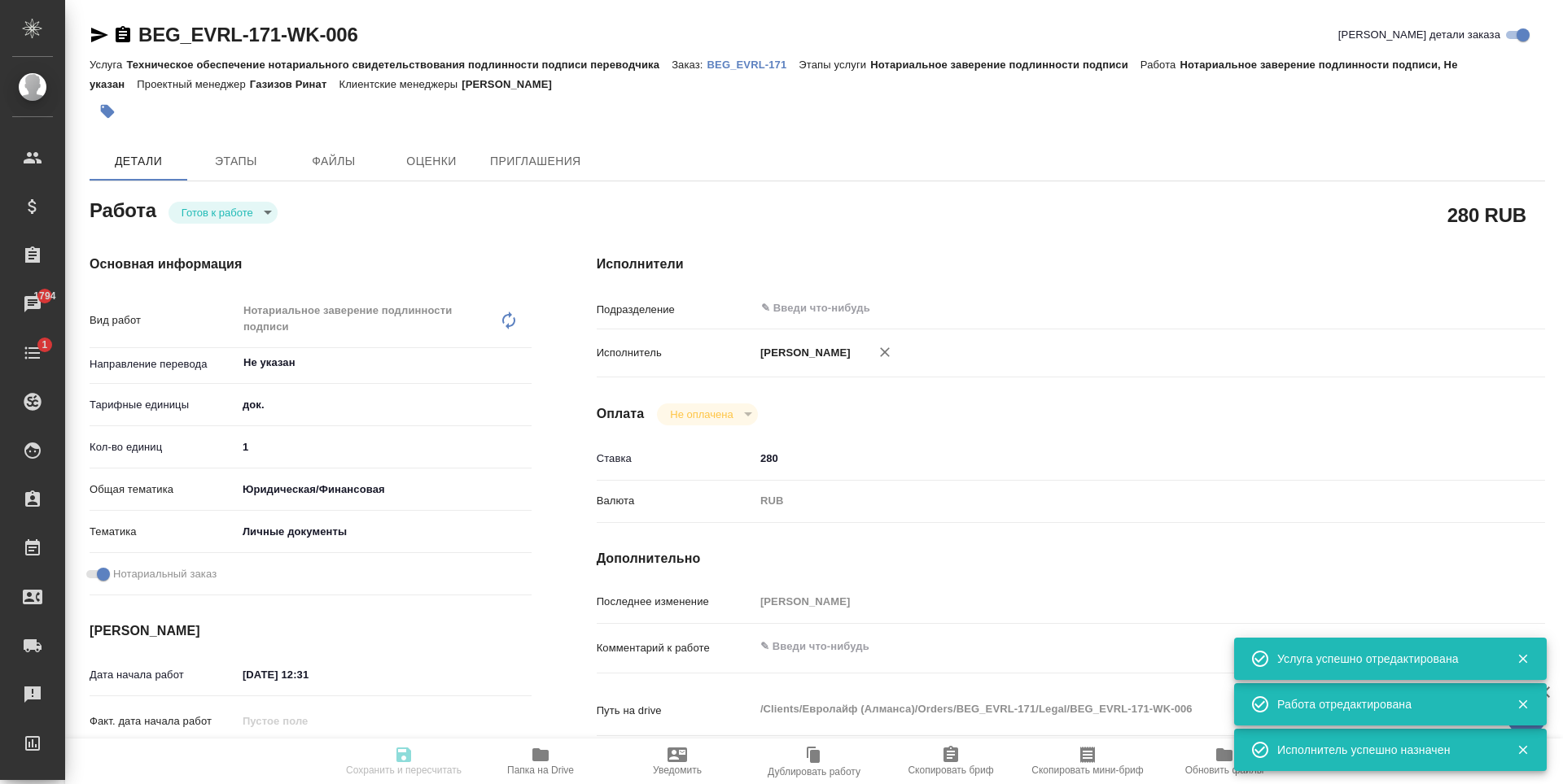
type input "Антонова Кристина"
type textarea "x"
type textarea "/Clients/Евролайф (Алманса)/Orders/BEG_EVRL-171/Legal/BEG_EVRL-171-WK-006"
type textarea "x"
type input "BEG_EVRL-171"
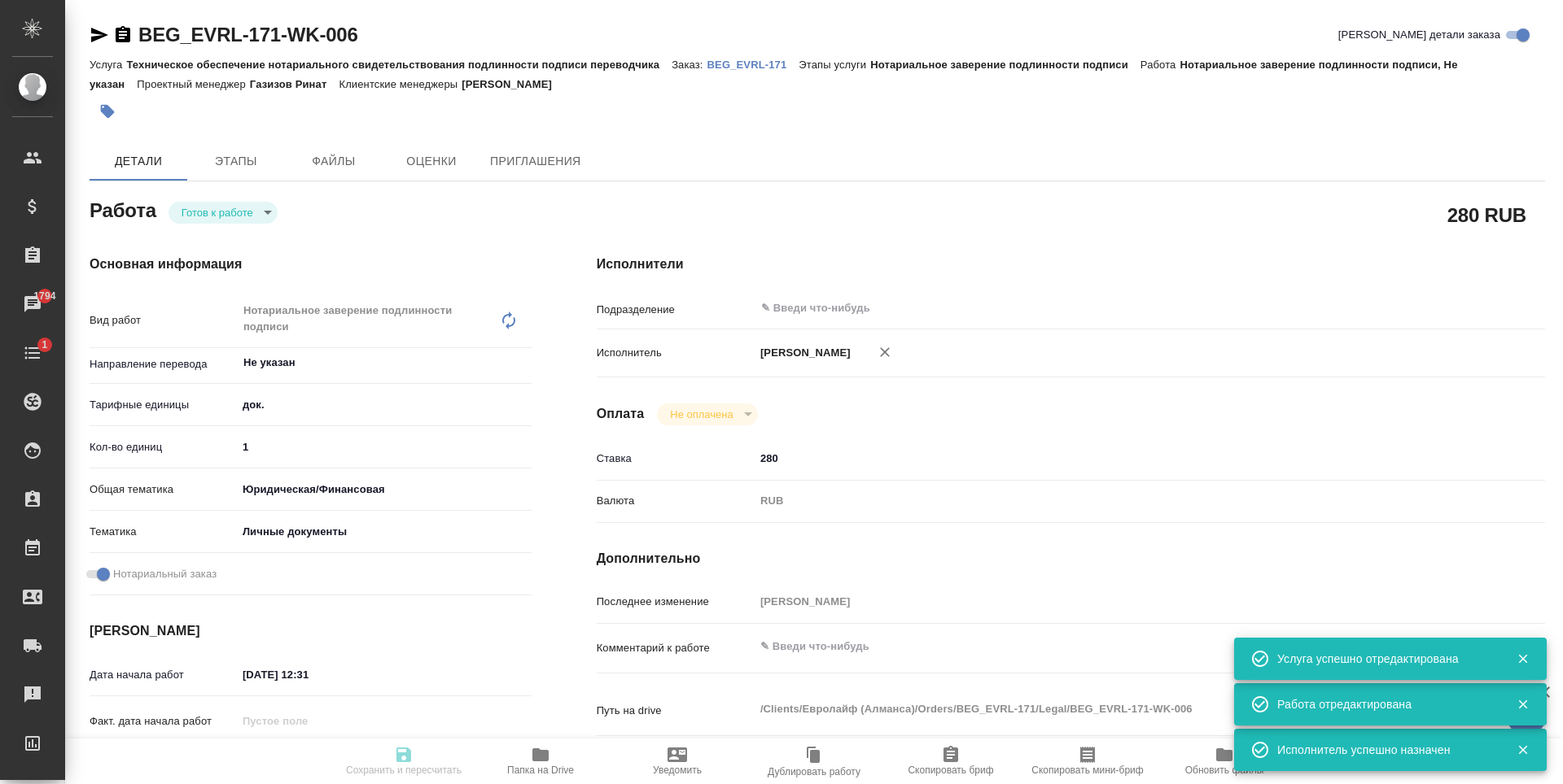
type input "Техническое обеспечение нотариального свидетельствования подлинности подписи пе…"
type input "Нотариальное заверение подлинности подписи"
type input "Антонова Кристина"
type input "/Clients/Евролайф (Алманса)/Orders/BEG_EVRL-171"
type textarea "x"
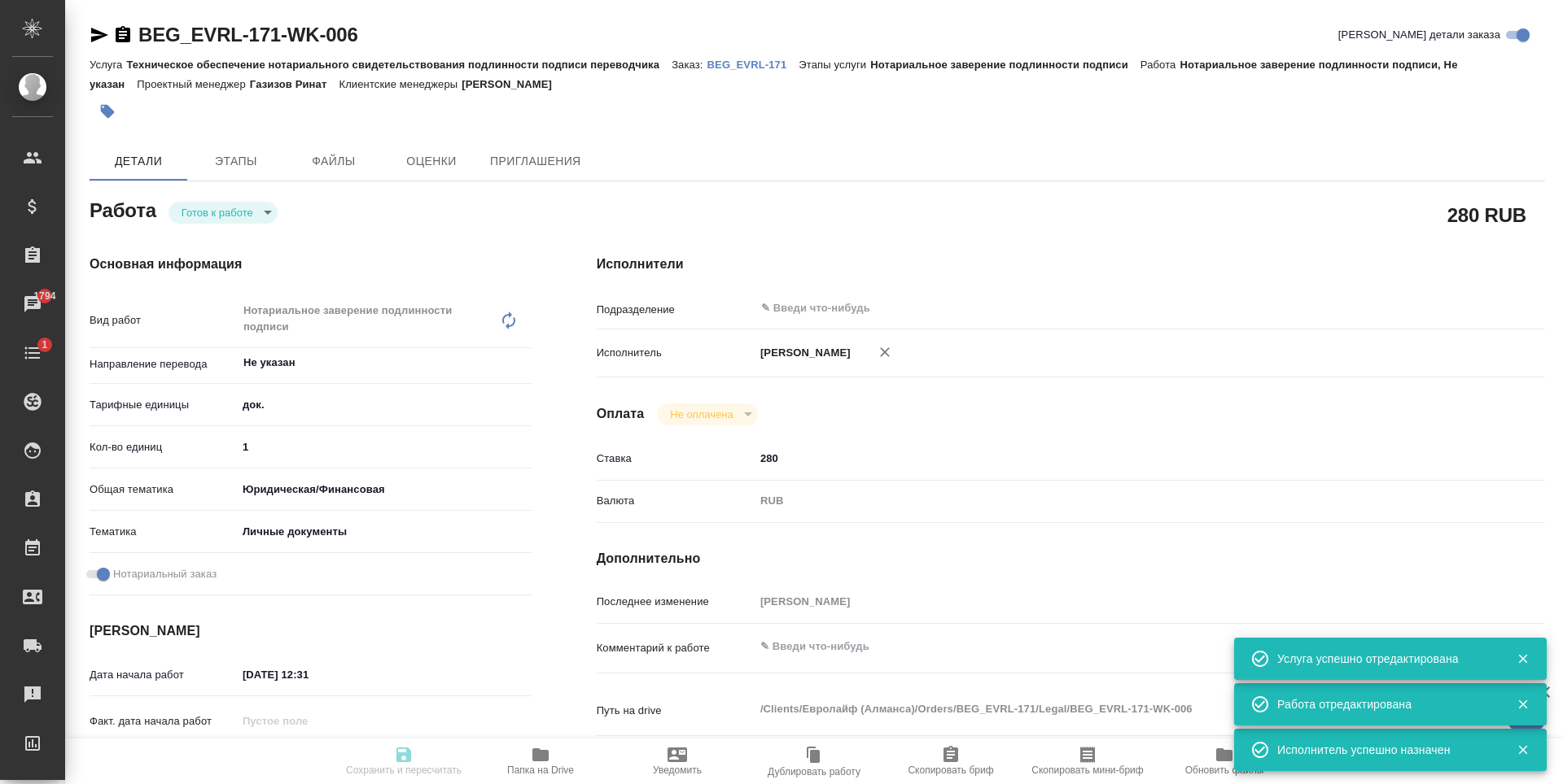
type textarea "Паспорт испанский, есть дубляж на английский. Перевод ТОЛЬКО файла New passport…"
type textarea "x"
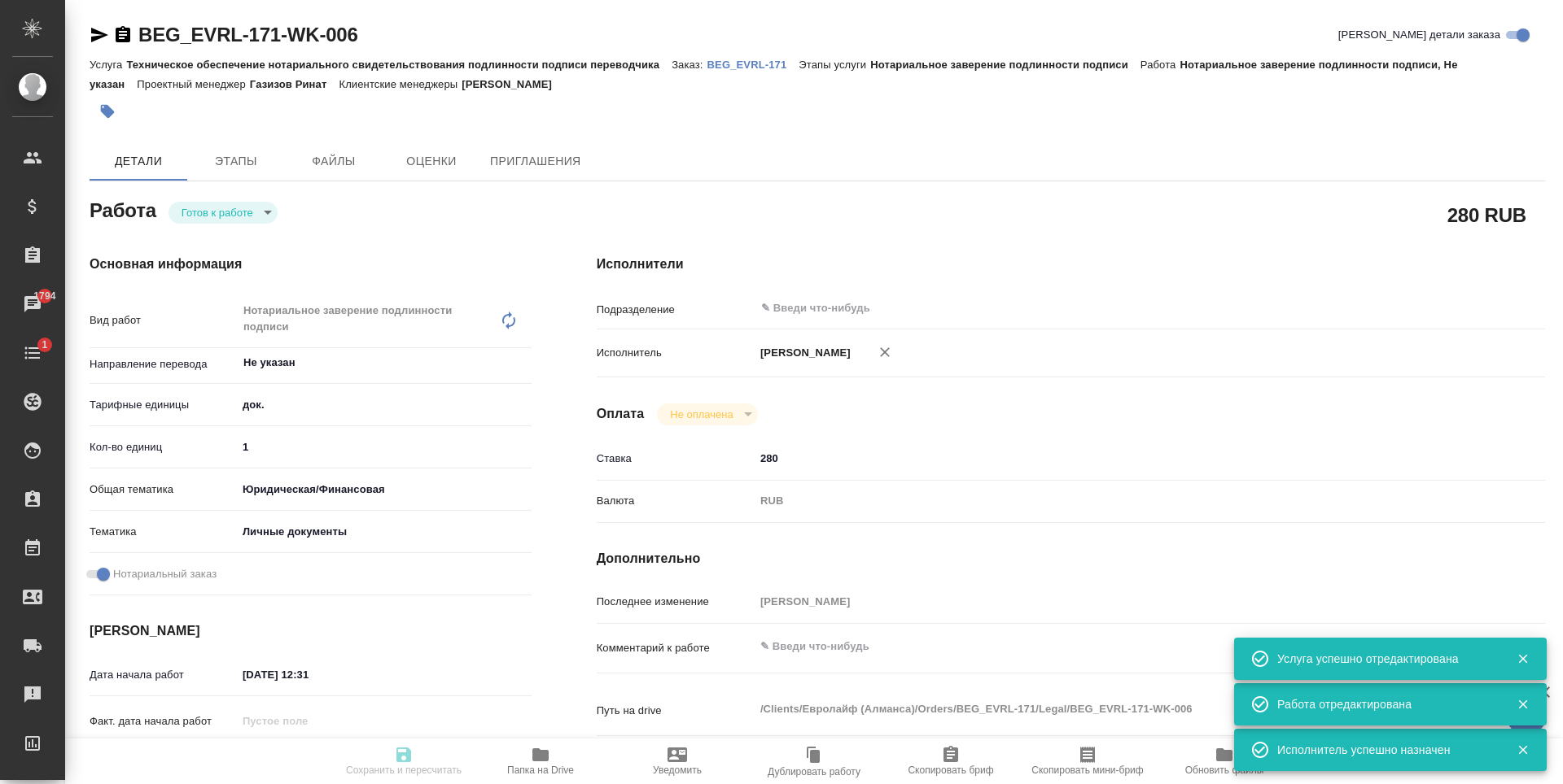
type textarea "x"
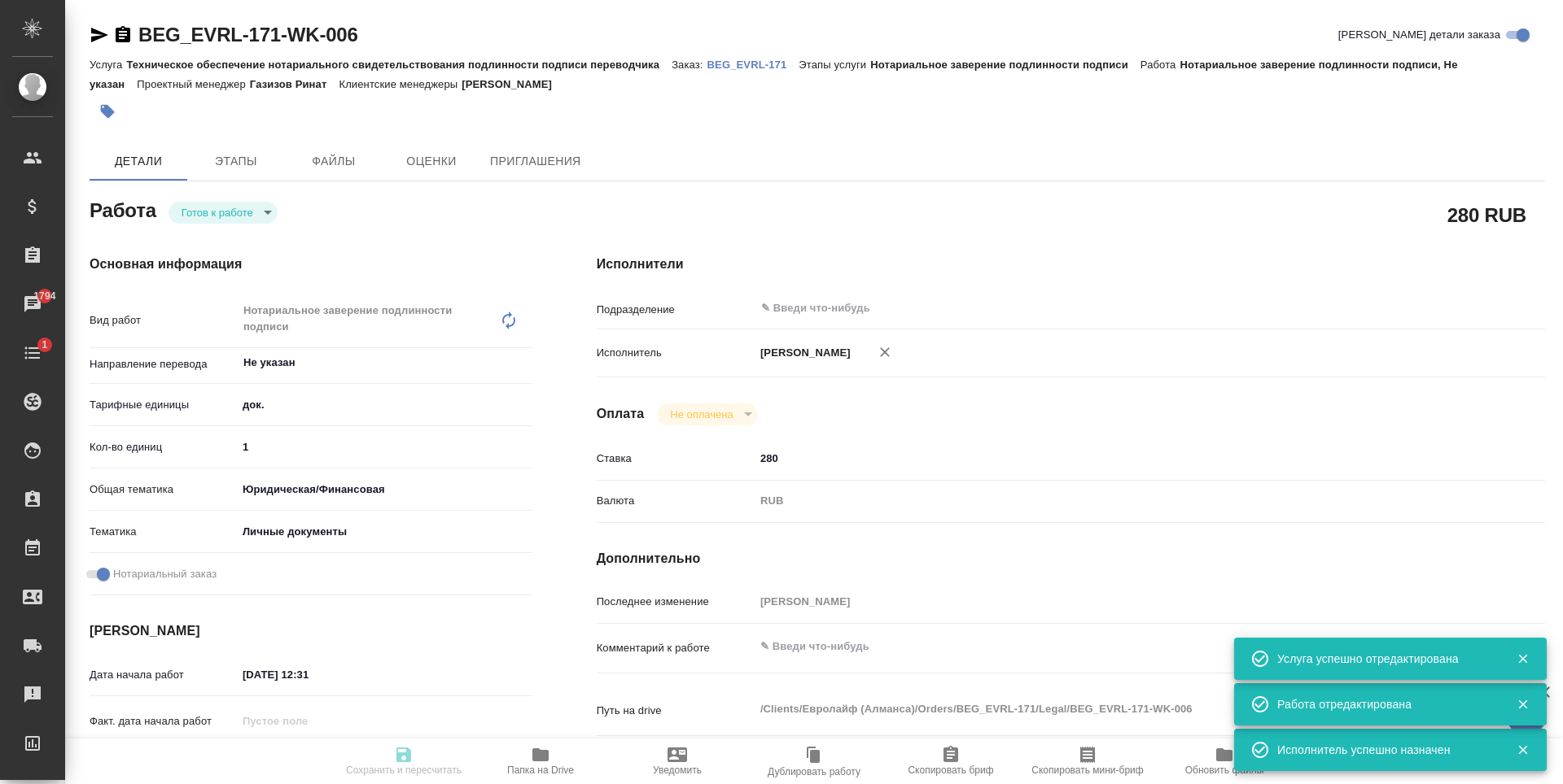
type textarea "x"
